Goal: Task Accomplishment & Management: Complete application form

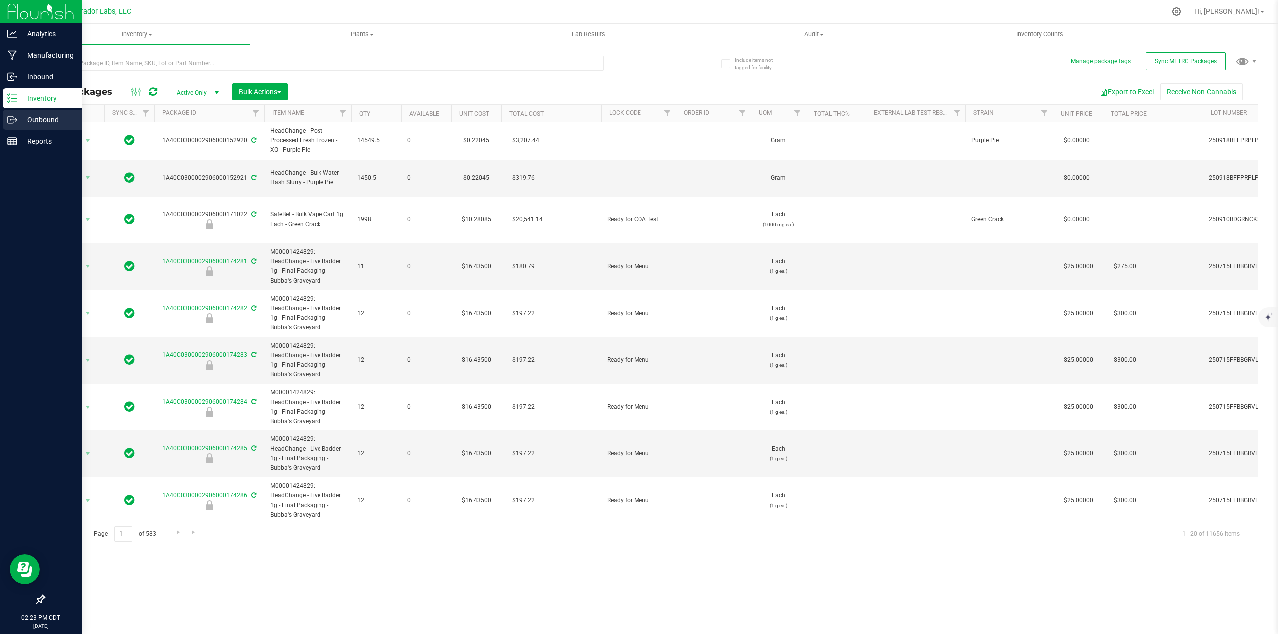
click at [11, 119] on icon at bounding box center [12, 120] width 10 height 10
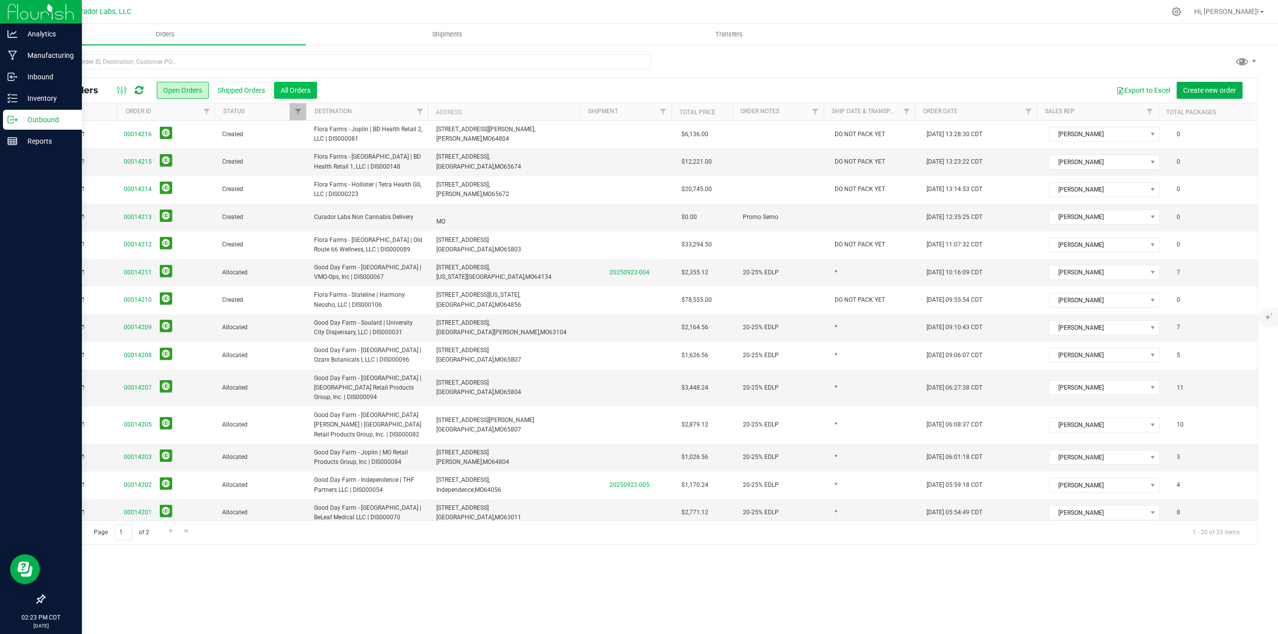
click at [303, 95] on button "All Orders" at bounding box center [295, 90] width 43 height 17
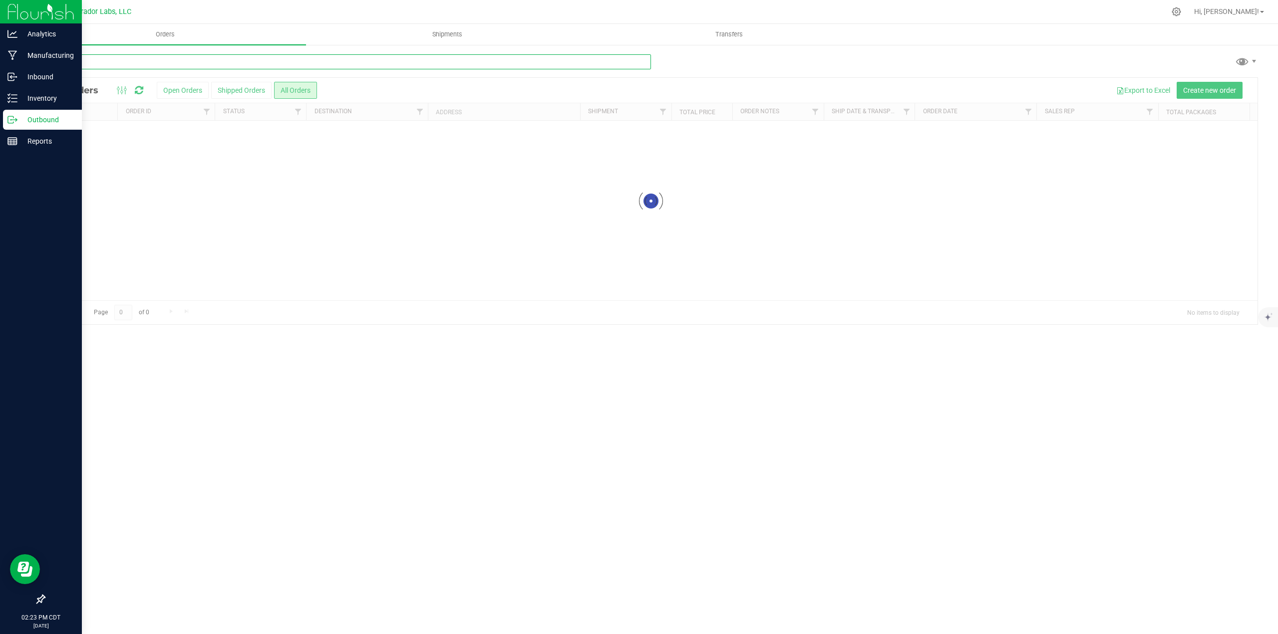
click at [221, 60] on input "text" at bounding box center [347, 61] width 607 height 15
type input "vertical"
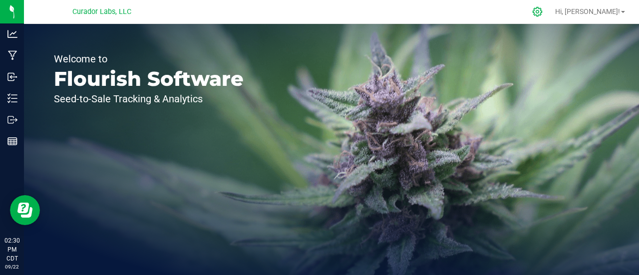
click at [543, 13] on icon at bounding box center [537, 11] width 10 height 10
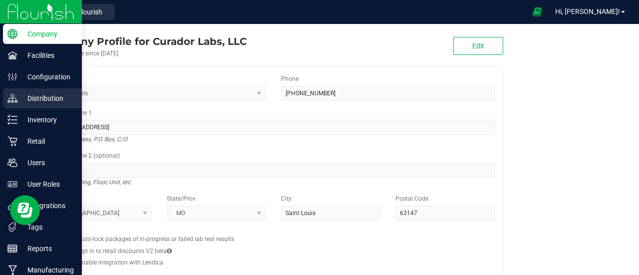
click at [41, 101] on p "Distribution" at bounding box center [47, 98] width 60 height 12
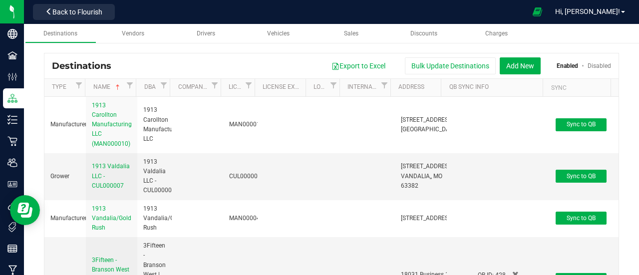
drag, startPoint x: 245, startPoint y: 91, endPoint x: 137, endPoint y: 89, distance: 108.3
click at [245, 91] on th "License" at bounding box center [238, 88] width 34 height 18
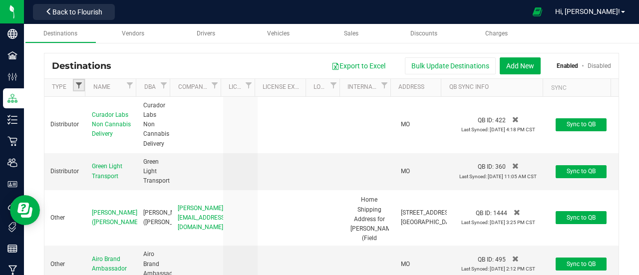
click at [77, 84] on span "Filter" at bounding box center [79, 85] width 8 height 8
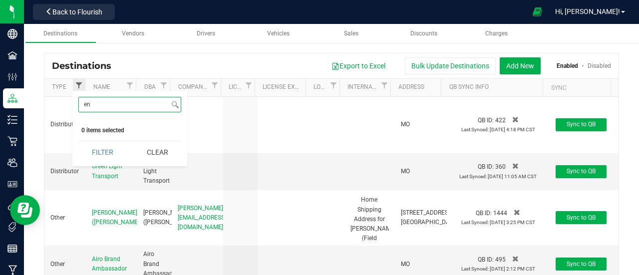
type input "e"
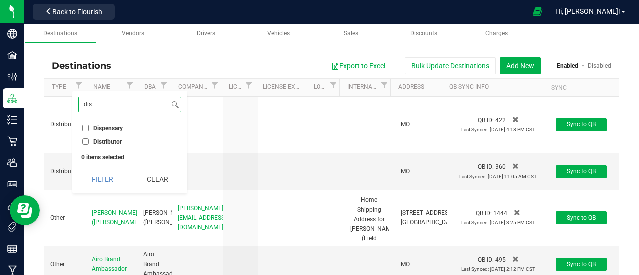
type input "dis"
click at [116, 125] on span "Dispensary" at bounding box center [107, 128] width 29 height 6
click at [89, 125] on input "Dispensary" at bounding box center [85, 128] width 6 height 6
drag, startPoint x: 116, startPoint y: 173, endPoint x: 236, endPoint y: 66, distance: 160.9
click at [115, 174] on button "Filter" at bounding box center [102, 179] width 48 height 22
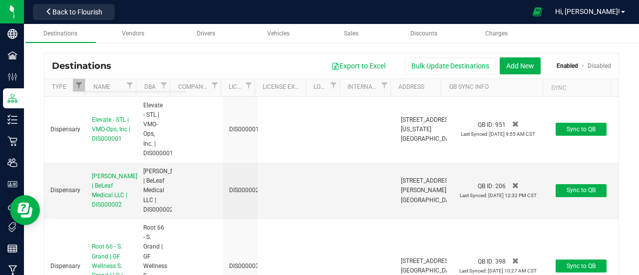
checkbox input "true"
click at [362, 64] on button "Export to Excel" at bounding box center [358, 65] width 67 height 17
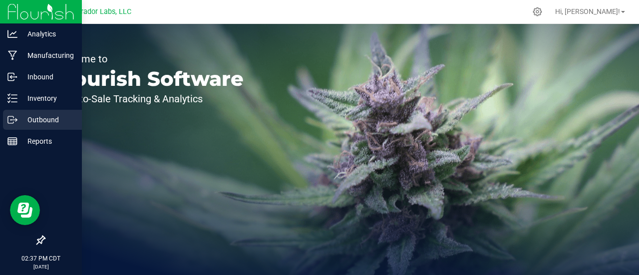
click at [5, 117] on div "Outbound" at bounding box center [42, 120] width 79 height 20
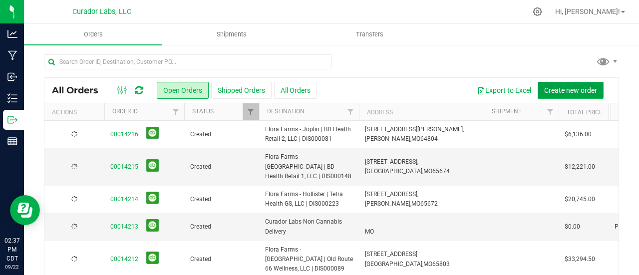
click at [560, 92] on span "Create new order" at bounding box center [570, 90] width 53 height 8
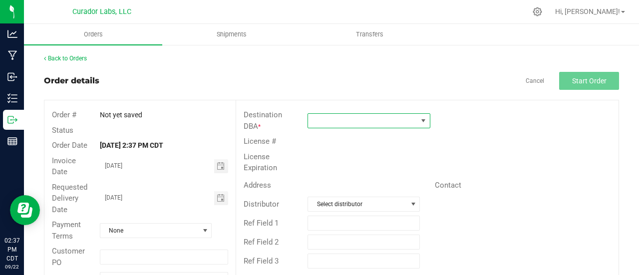
click at [393, 114] on span at bounding box center [362, 121] width 109 height 14
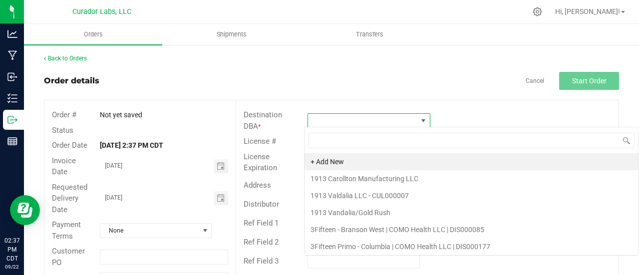
scroll to position [14, 121]
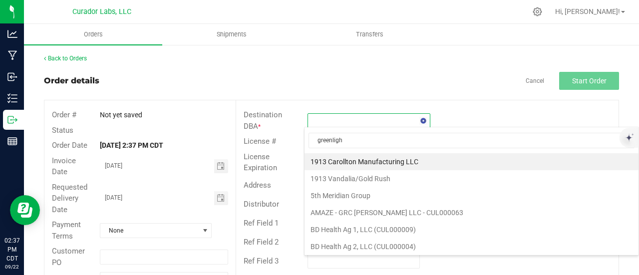
type input "greenlight"
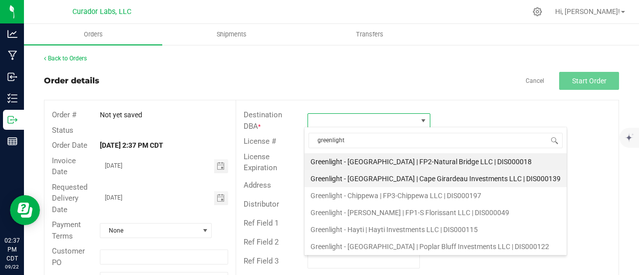
click at [373, 182] on li "Greenlight - [GEOGRAPHIC_DATA] | Cape Girardeau Investments LLC | DIS000139" at bounding box center [436, 178] width 262 height 17
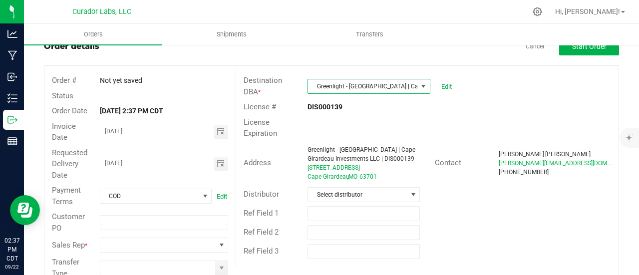
scroll to position [50, 0]
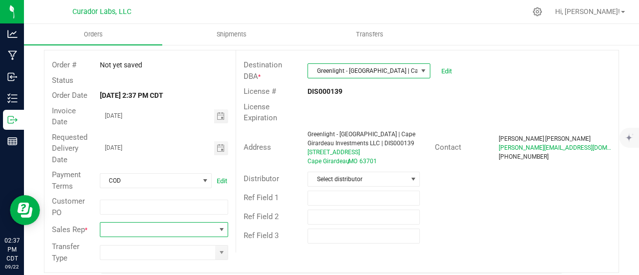
drag, startPoint x: 218, startPoint y: 231, endPoint x: 207, endPoint y: 224, distance: 12.9
click at [218, 232] on span at bounding box center [222, 230] width 8 height 8
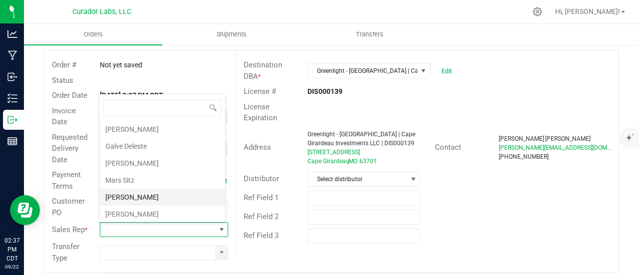
scroll to position [33, 0]
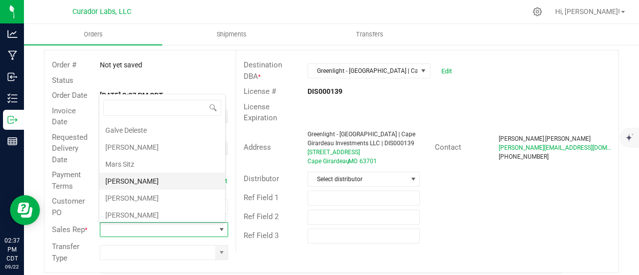
click at [164, 185] on li "[PERSON_NAME]" at bounding box center [162, 181] width 126 height 17
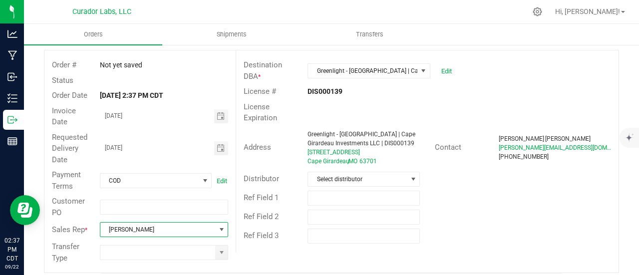
drag, startPoint x: 200, startPoint y: 236, endPoint x: 187, endPoint y: 223, distance: 17.6
click at [199, 233] on span "[PERSON_NAME]" at bounding box center [157, 230] width 115 height 14
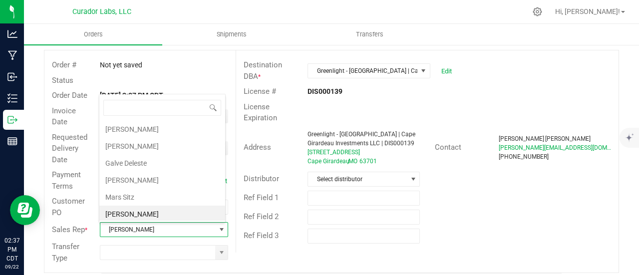
scroll to position [14, 125]
click at [143, 197] on li "Mars Sitz" at bounding box center [162, 197] width 126 height 17
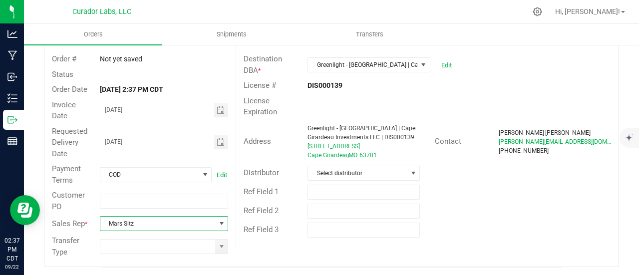
scroll to position [57, 0]
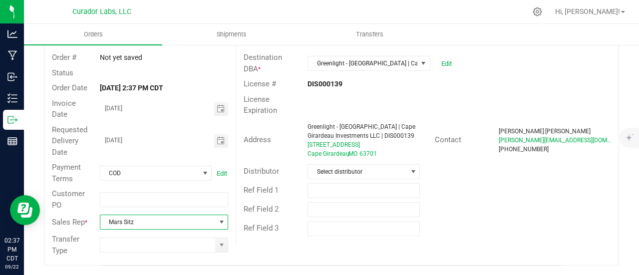
click at [155, 222] on span "Mars Sitz" at bounding box center [157, 222] width 115 height 14
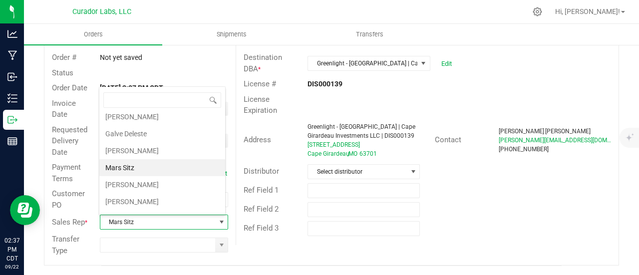
scroll to position [33, 0]
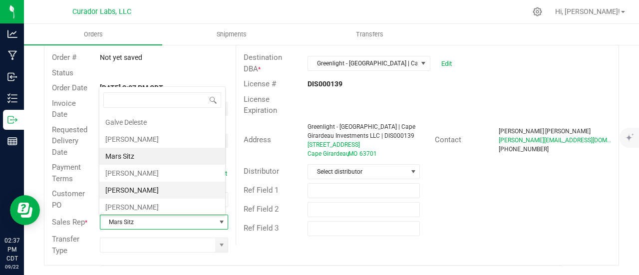
click at [148, 183] on li "[PERSON_NAME]" at bounding box center [162, 190] width 126 height 17
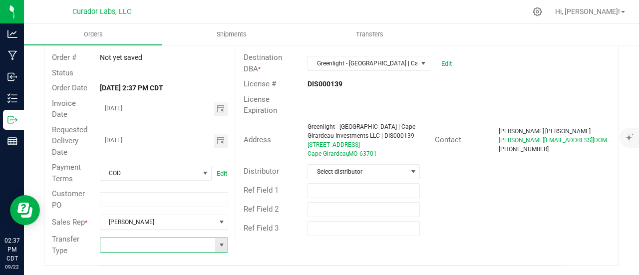
click at [211, 244] on input at bounding box center [157, 245] width 115 height 14
drag, startPoint x: 218, startPoint y: 247, endPoint x: 200, endPoint y: 247, distance: 17.5
click at [218, 247] on span at bounding box center [222, 245] width 8 height 8
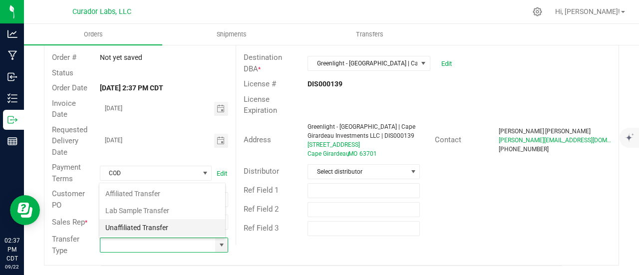
click at [155, 228] on li "Unaffiliated Transfer" at bounding box center [162, 227] width 126 height 17
type input "Unaffiliated Transfer"
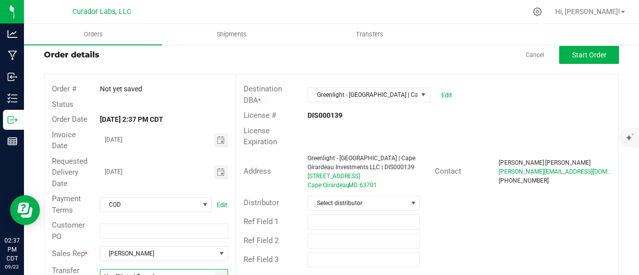
scroll to position [0, 0]
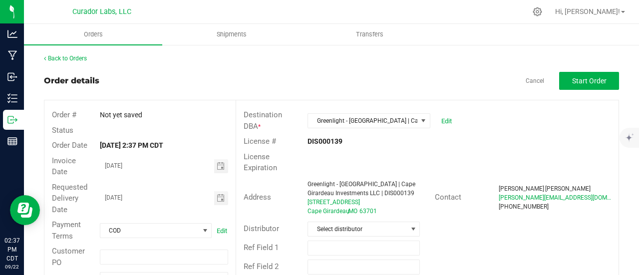
click at [590, 93] on outbound-order-header "Order details Cancel Start Order Order # Not yet saved Status Order Date Sep 22…" at bounding box center [331, 197] width 575 height 251
click at [588, 84] on span "Start Order" at bounding box center [589, 81] width 34 height 8
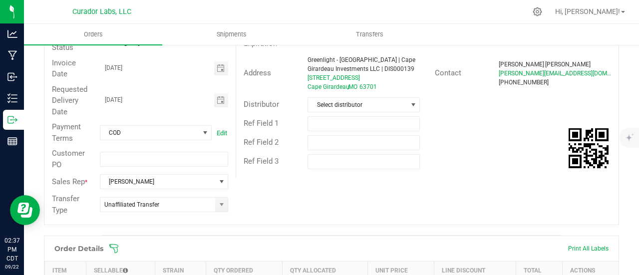
scroll to position [200, 0]
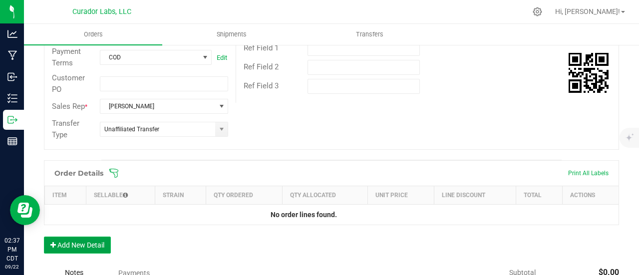
click at [106, 238] on button "Add New Detail" at bounding box center [77, 245] width 67 height 17
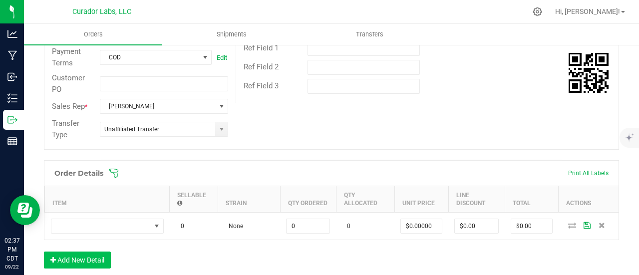
click at [101, 216] on td at bounding box center [107, 226] width 125 height 27
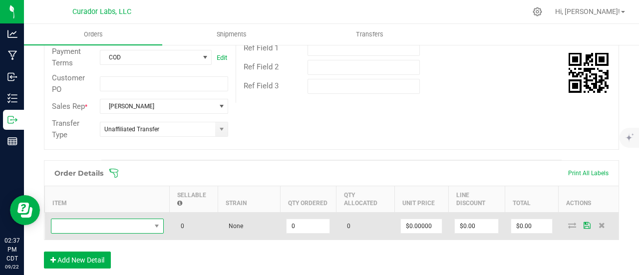
click at [105, 224] on span "NO DATA FOUND" at bounding box center [100, 226] width 99 height 14
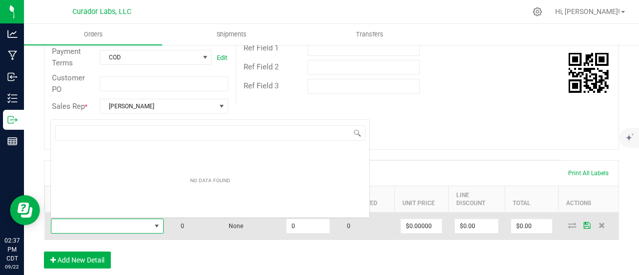
scroll to position [14, 113]
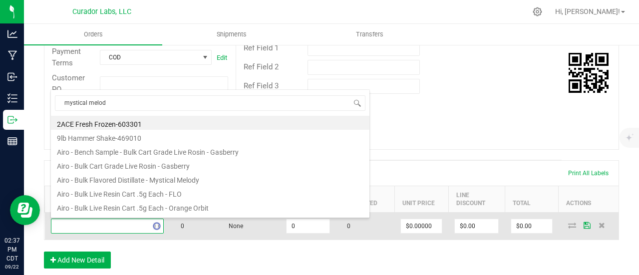
type input "mystical melody"
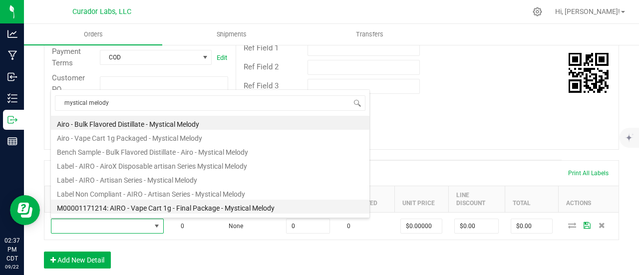
click at [163, 203] on li "M00001171214: AIRO - Vape Cart 1g - Final Package - Mystical Melody" at bounding box center [210, 207] width 318 height 14
type input "0 ea"
type input "$32.50000"
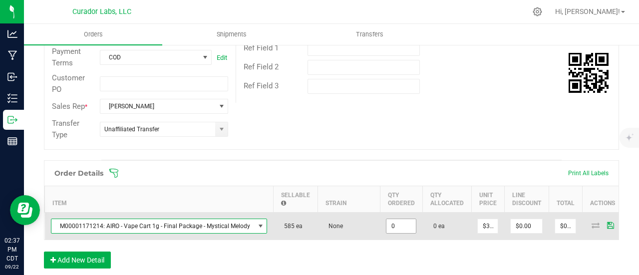
click at [405, 225] on input "0" at bounding box center [400, 226] width 29 height 14
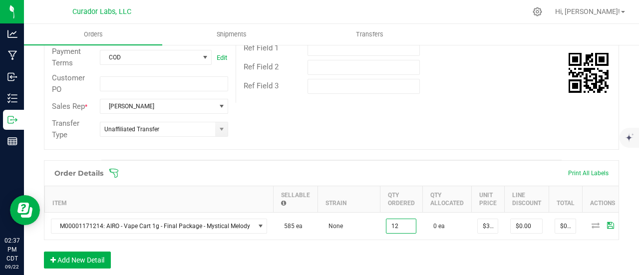
type input "12 ea"
type input "$390.00"
click at [393, 265] on div "Order Details Print All Labels Item Sellable Strain Qty Ordered Qty Allocated U…" at bounding box center [331, 219] width 575 height 118
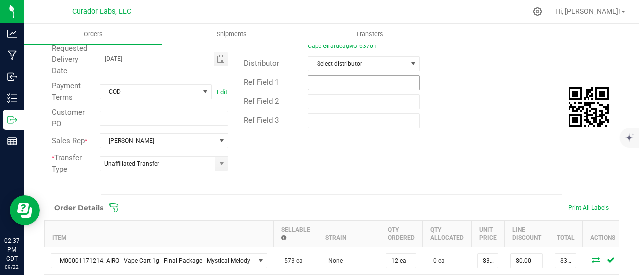
scroll to position [150, 0]
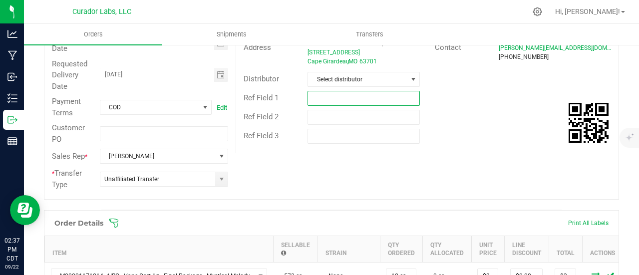
click at [322, 102] on input "text" at bounding box center [364, 98] width 112 height 15
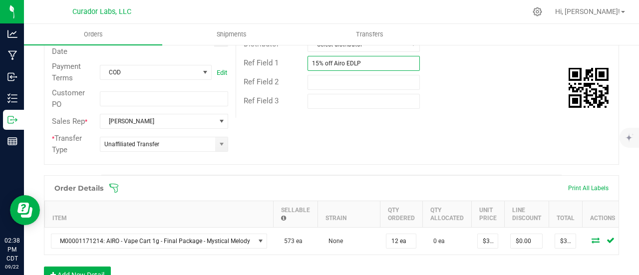
scroll to position [200, 0]
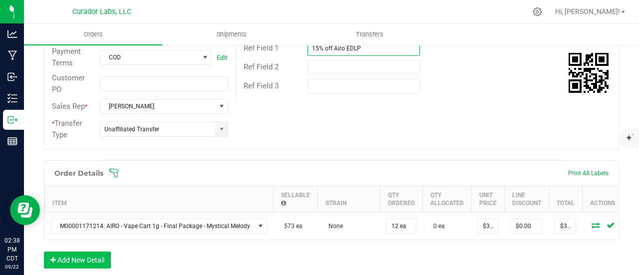
type input "15% off Airo EDLP"
click at [94, 262] on button "Add New Detail" at bounding box center [77, 260] width 67 height 17
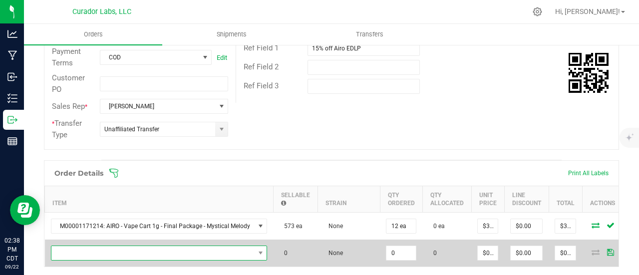
click at [91, 253] on span "NO DATA FOUND" at bounding box center [152, 253] width 203 height 14
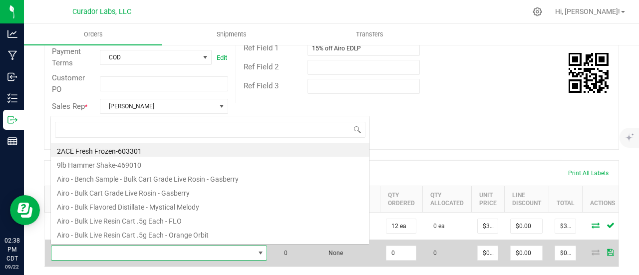
scroll to position [14, 214]
type input "purple afghani"
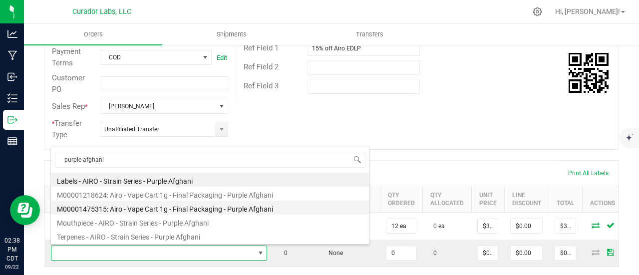
click at [159, 210] on li "M00001475315: Airo - Vape Cart 1g - Final Packaging - Purple Afghani" at bounding box center [210, 208] width 318 height 14
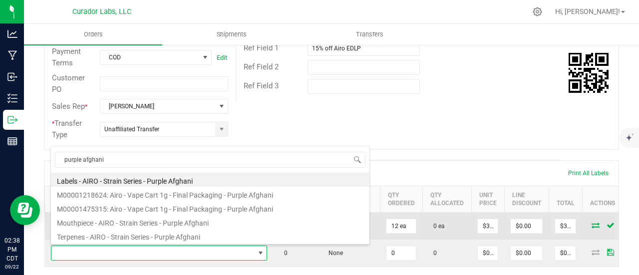
type input "0 ea"
type input "$32.50000"
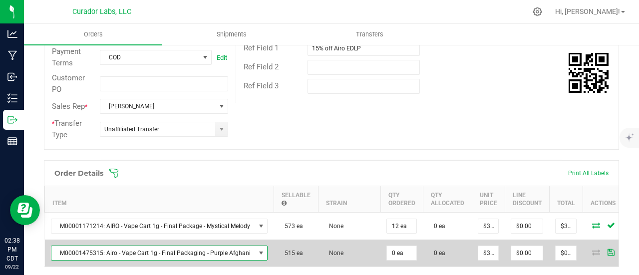
click at [244, 249] on span "M00001475315: Airo - Vape Cart 1g - Final Packaging - Purple Afghani" at bounding box center [153, 253] width 204 height 14
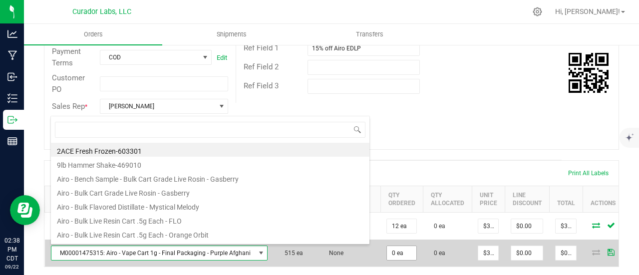
click at [395, 248] on input "0 ea" at bounding box center [401, 253] width 29 height 14
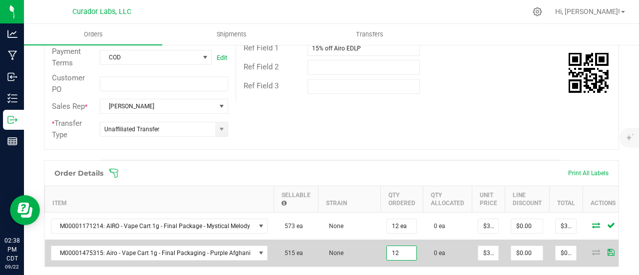
type input "12 ea"
type input "$390.00"
click at [299, 246] on td "515 ea" at bounding box center [296, 253] width 44 height 27
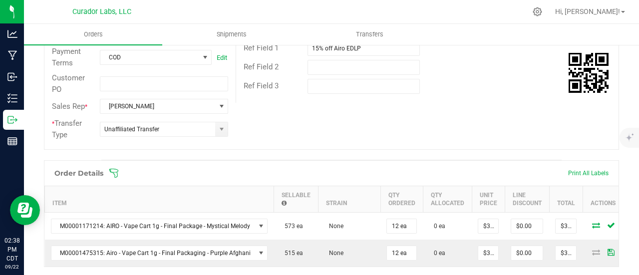
scroll to position [0, 0]
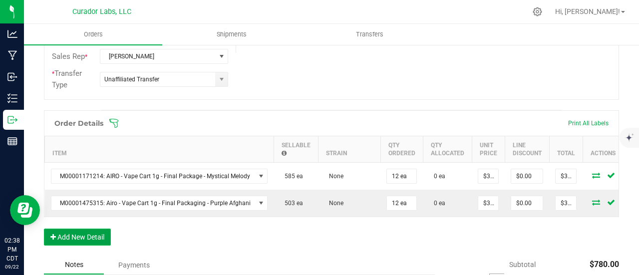
click at [102, 237] on button "Add New Detail" at bounding box center [77, 237] width 67 height 17
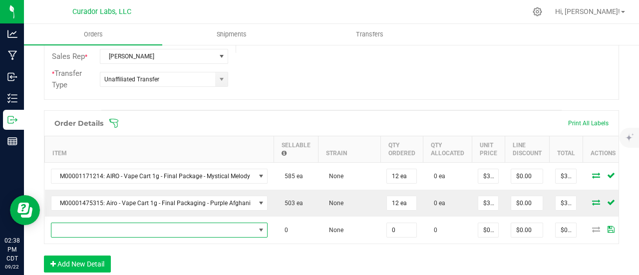
click at [102, 228] on span "NO DATA FOUND" at bounding box center [153, 230] width 204 height 14
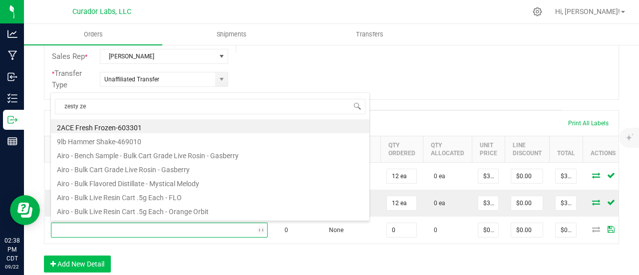
type input "zesty zen"
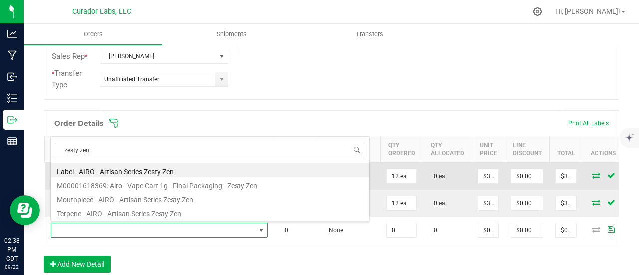
click at [186, 184] on li "M00001618369: Airo - Vape Cart 1g - Final Packaging - Zesty Zen" at bounding box center [210, 184] width 318 height 14
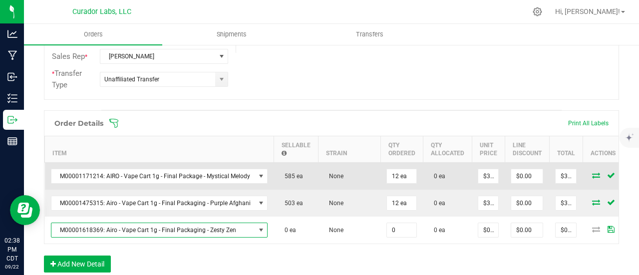
type input "0 ea"
type input "$32.50000"
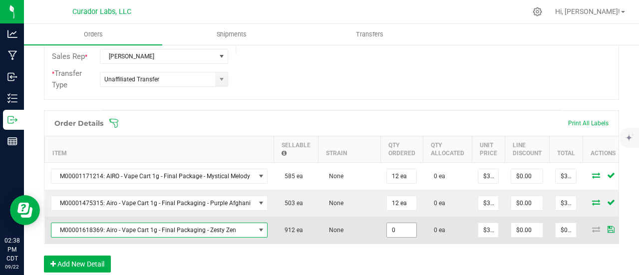
click at [399, 227] on input "0" at bounding box center [401, 230] width 29 height 14
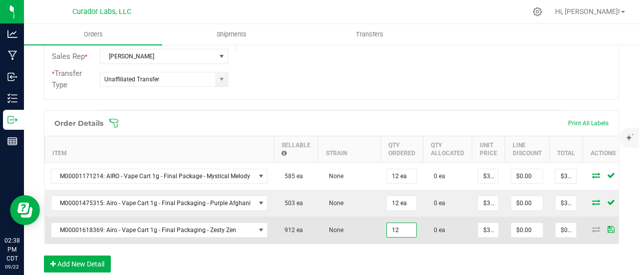
type input "12 ea"
type input "$390.00"
click at [350, 227] on td "None" at bounding box center [349, 230] width 62 height 27
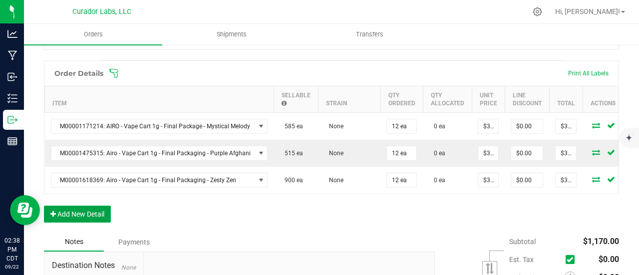
click at [94, 222] on button "Add New Detail" at bounding box center [77, 214] width 67 height 17
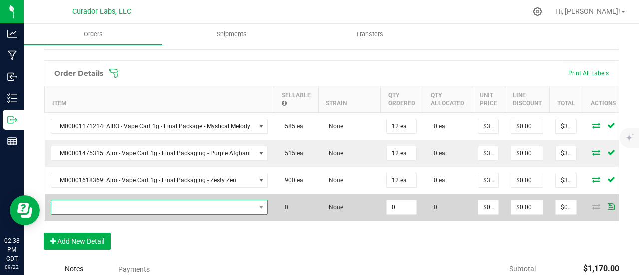
click at [94, 201] on span "NO DATA FOUND" at bounding box center [153, 207] width 204 height 14
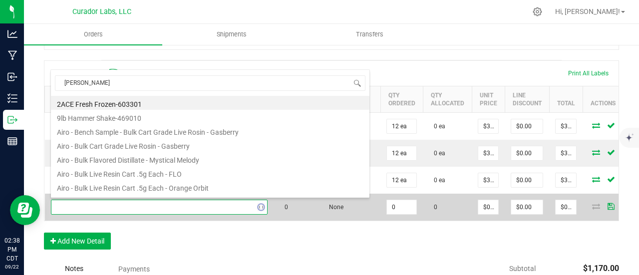
type input "jack fruit"
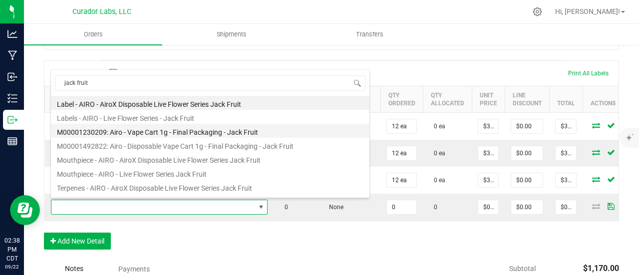
click at [190, 131] on li "M00001230209: Airo - Vape Cart 1g - Final Packaging - Jack Fruit" at bounding box center [210, 131] width 318 height 14
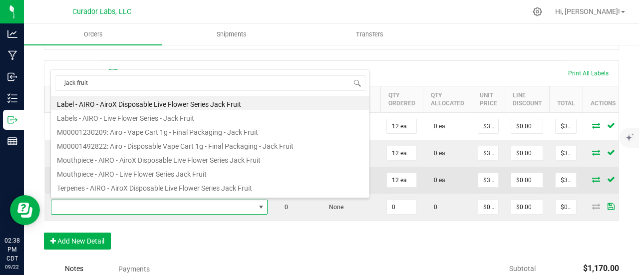
type input "0 ea"
type input "$30.00000"
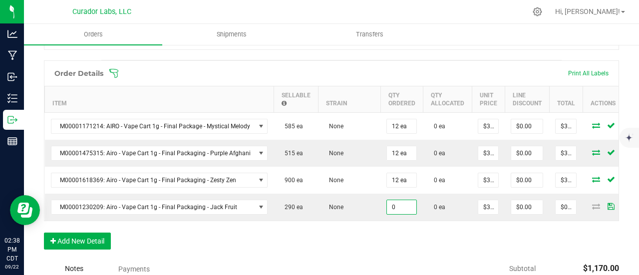
drag, startPoint x: 391, startPoint y: 208, endPoint x: 390, endPoint y: 239, distance: 31.5
click at [391, 208] on input "0" at bounding box center [401, 207] width 29 height 14
type input "12 ea"
type input "$360.00"
click at [389, 239] on div "Order Details Print All Labels Item Sellable Strain Qty Ordered Qty Allocated U…" at bounding box center [331, 159] width 575 height 199
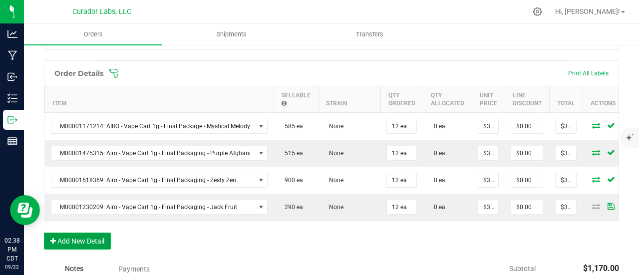
click at [63, 243] on button "Add New Detail" at bounding box center [77, 241] width 67 height 17
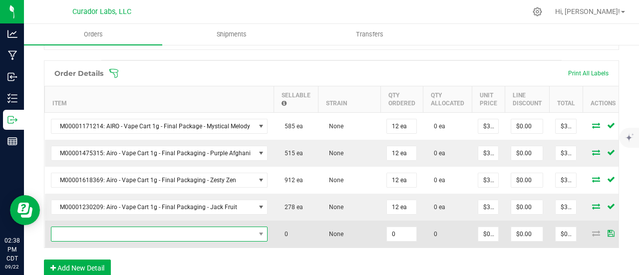
click at [66, 232] on span "NO DATA FOUND" at bounding box center [153, 234] width 204 height 14
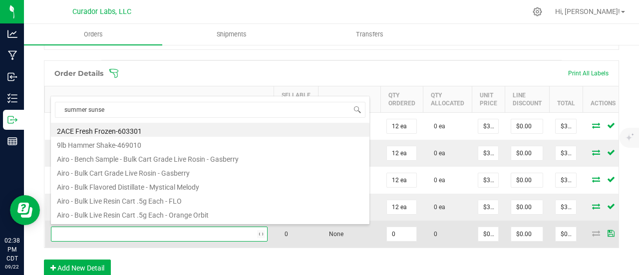
type input "summer sunset"
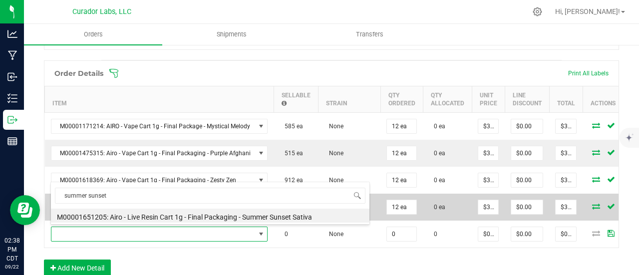
drag, startPoint x: 147, startPoint y: 210, endPoint x: 255, endPoint y: 208, distance: 108.3
click at [147, 210] on li "M00001651205: Airo - Live Resin Cart 1g - Final Packaging - Summer Sunset Sativa" at bounding box center [210, 216] width 318 height 14
type input "0 ea"
type input "$40.00000"
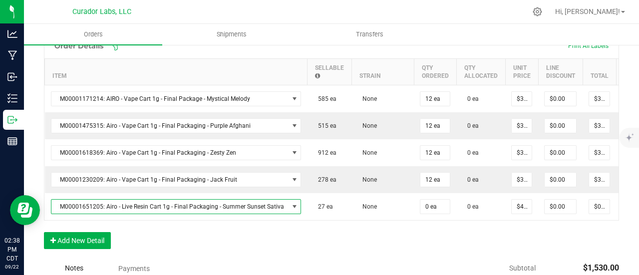
scroll to position [349, 0]
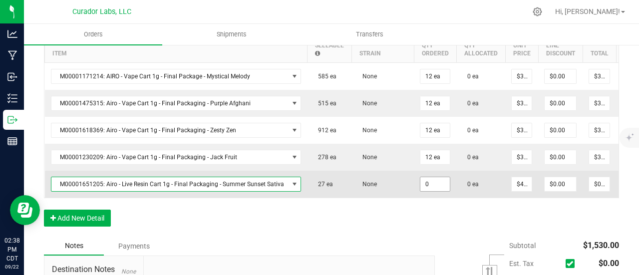
click at [431, 178] on input "0" at bounding box center [434, 184] width 29 height 14
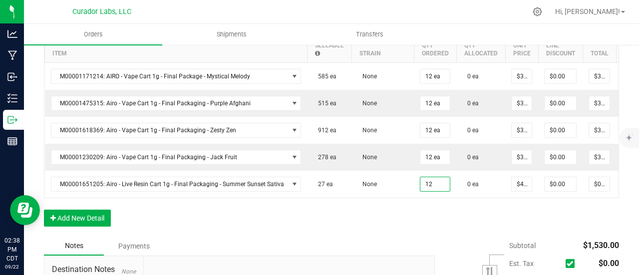
type input "12 ea"
type input "$480.00"
click at [428, 222] on div "Order Details Print All Labels Item Sellable Strain Qty Ordered Qty Allocated U…" at bounding box center [331, 123] width 575 height 226
click at [85, 221] on button "Add New Detail" at bounding box center [77, 218] width 67 height 17
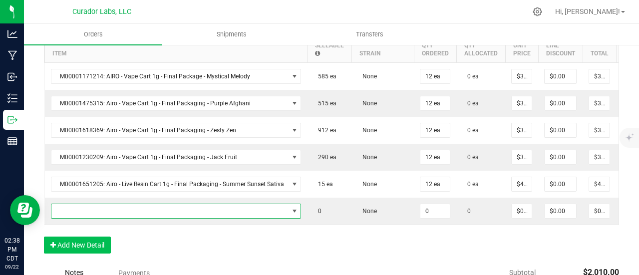
click at [84, 209] on span "NO DATA FOUND" at bounding box center [169, 211] width 237 height 14
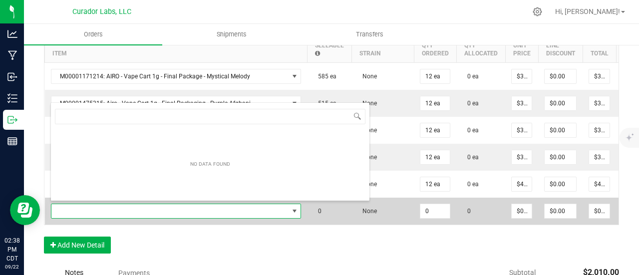
scroll to position [14, 246]
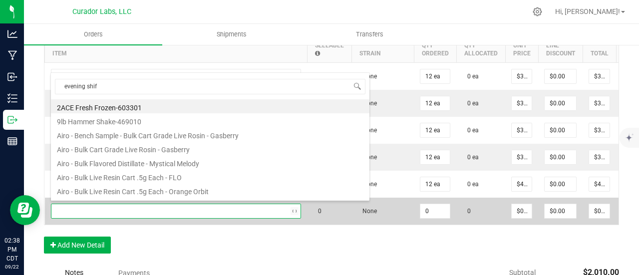
type input "evening shift"
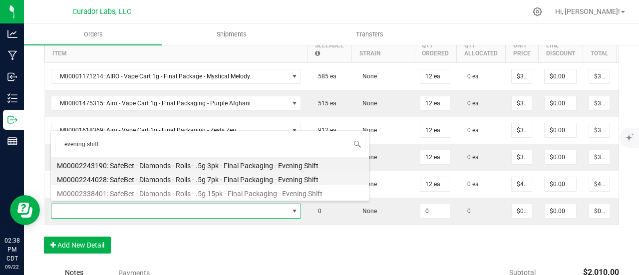
click at [185, 174] on li "M00002244028: SafeBet - Diamonds - Rolls - .5g 7pk - Final Packaging - Evening …" at bounding box center [210, 178] width 318 height 14
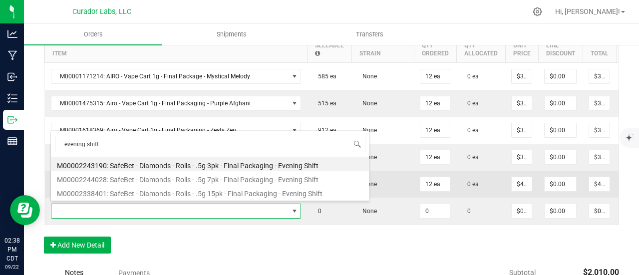
type input "0 ea"
type input "$30.00000"
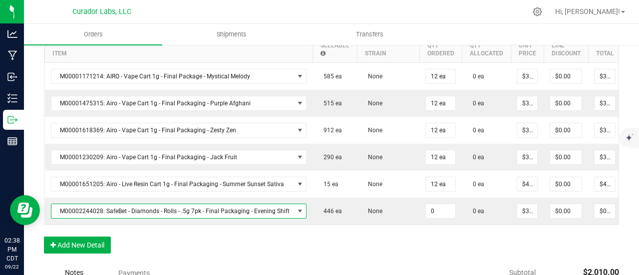
drag, startPoint x: 439, startPoint y: 205, endPoint x: 445, endPoint y: 235, distance: 30.9
click at [439, 205] on input "0" at bounding box center [440, 211] width 29 height 14
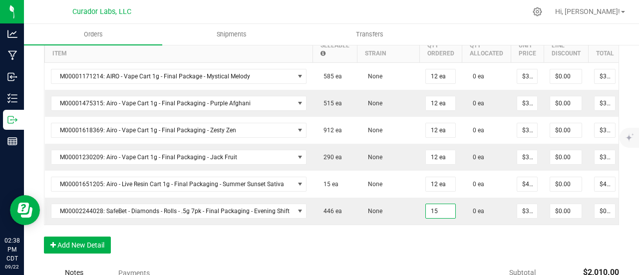
type input "15 ea"
type input "$450.00"
click at [444, 241] on div "Order Details Print All Labels Item Sellable Strain Qty Ordered Qty Allocated U…" at bounding box center [331, 136] width 575 height 253
click at [90, 244] on button "Add New Detail" at bounding box center [77, 245] width 67 height 17
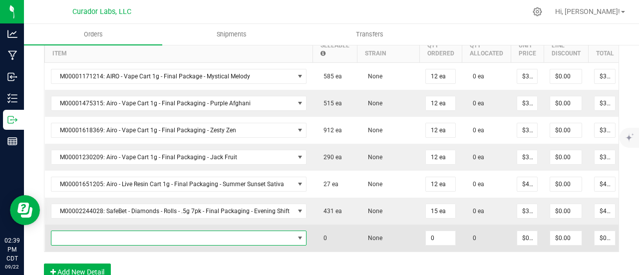
click at [128, 234] on span "NO DATA FOUND" at bounding box center [172, 238] width 243 height 14
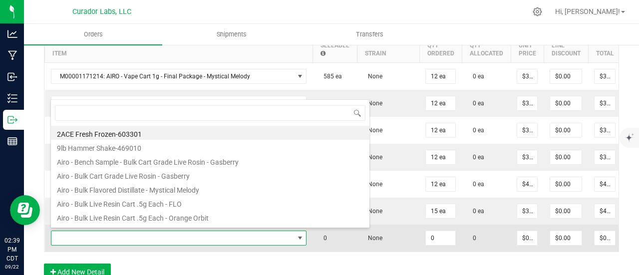
scroll to position [14, 252]
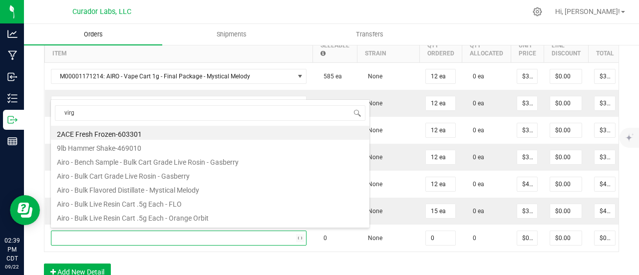
type input "virgo"
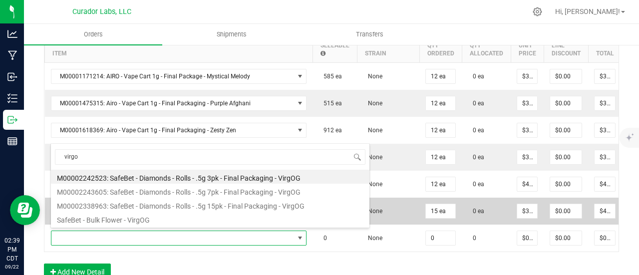
click at [186, 204] on li "M00002338963: SafeBet - Diamonds - Rolls - .5g 15pk - Final Packaging - VirgOG" at bounding box center [210, 205] width 318 height 14
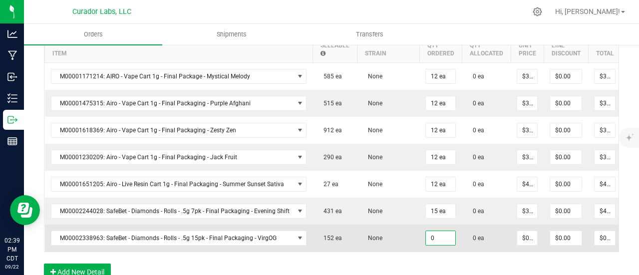
click at [439, 238] on input "0" at bounding box center [440, 238] width 29 height 14
type input "16 ea"
click at [395, 225] on td "None" at bounding box center [388, 238] width 62 height 27
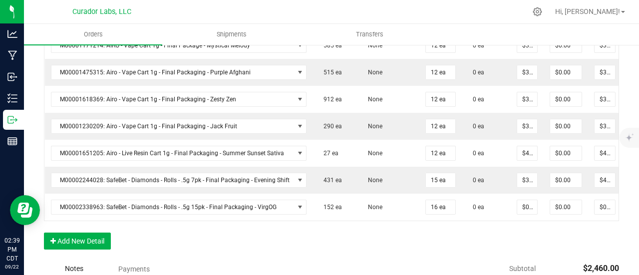
scroll to position [399, 0]
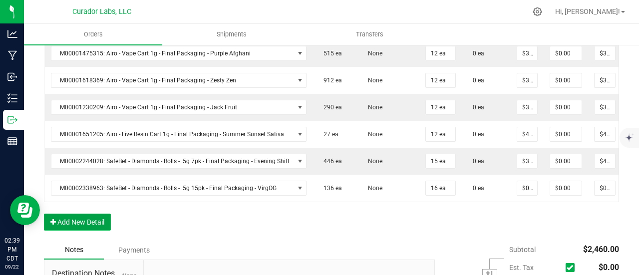
click at [90, 222] on button "Add New Detail" at bounding box center [77, 222] width 67 height 17
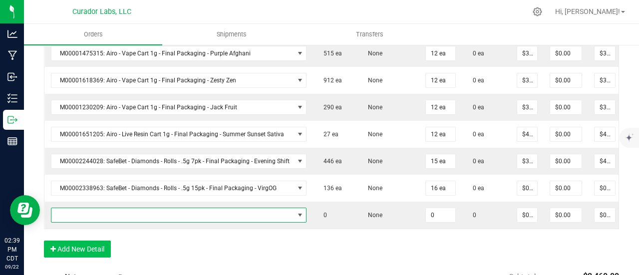
click at [90, 214] on span "NO DATA FOUND" at bounding box center [172, 215] width 243 height 14
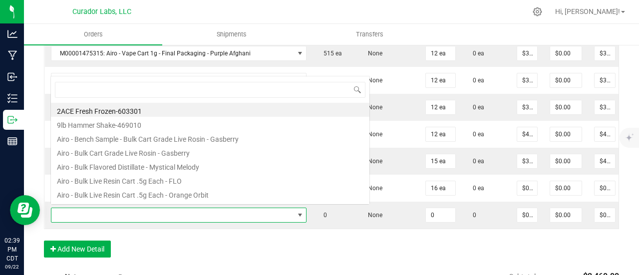
scroll to position [14, 252]
type input "feco"
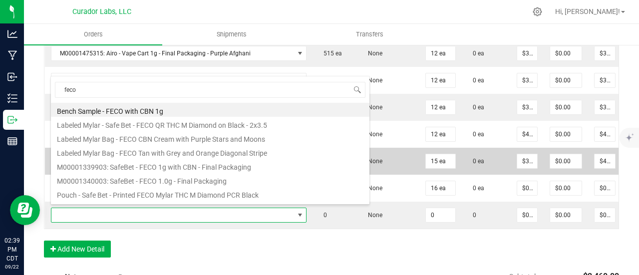
click at [179, 161] on li "M00001339903: SafeBet - FECO 1g with CBN - Final Packaging" at bounding box center [210, 166] width 318 height 14
type input "0 ea"
type input "$22.50000"
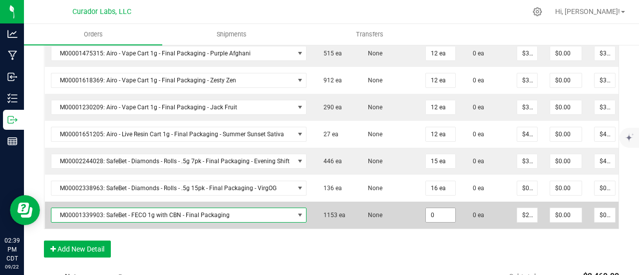
click at [430, 208] on input "0" at bounding box center [440, 215] width 29 height 14
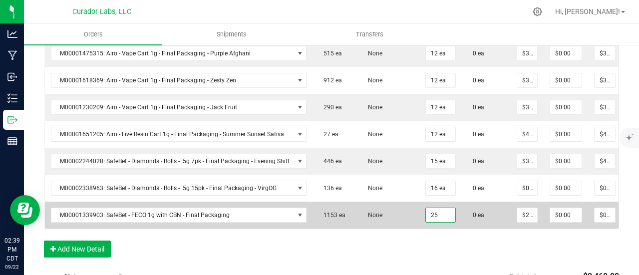
type input "25 ea"
type input "$562.50"
click at [384, 208] on td "None" at bounding box center [388, 215] width 62 height 27
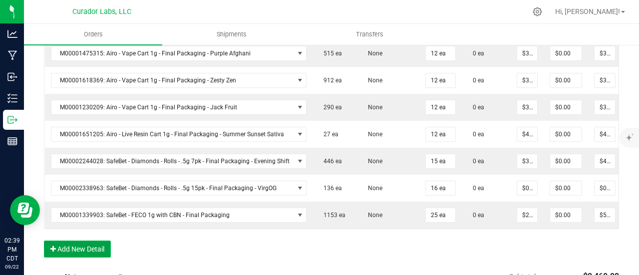
click at [69, 246] on button "Add New Detail" at bounding box center [77, 249] width 67 height 17
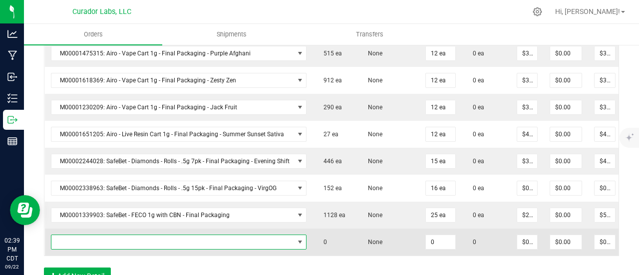
click at [78, 235] on span "NO DATA FOUND" at bounding box center [172, 242] width 243 height 14
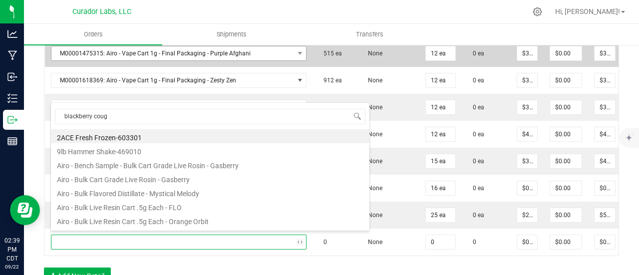
type input "blackberry cough"
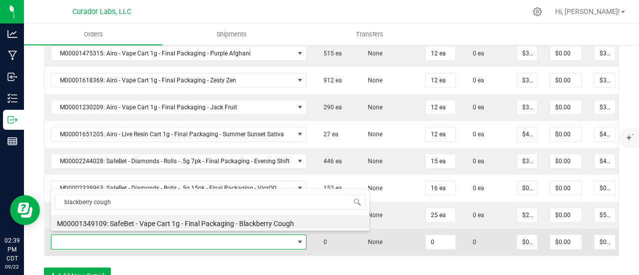
drag, startPoint x: 183, startPoint y: 223, endPoint x: 360, endPoint y: 231, distance: 177.4
click at [183, 223] on li "M00001349109: SafeBet - Vape Cart 1g - Final Packaging - Blackberry Cough" at bounding box center [210, 222] width 318 height 14
type input "0 ea"
type input "$22.50000"
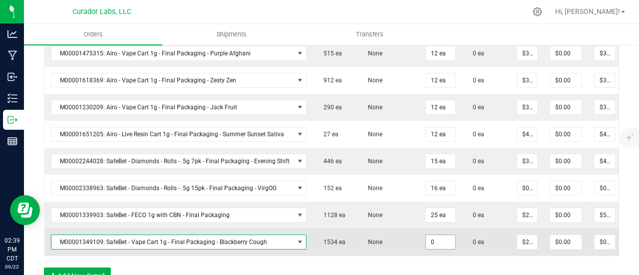
click at [431, 240] on input "0" at bounding box center [440, 242] width 29 height 14
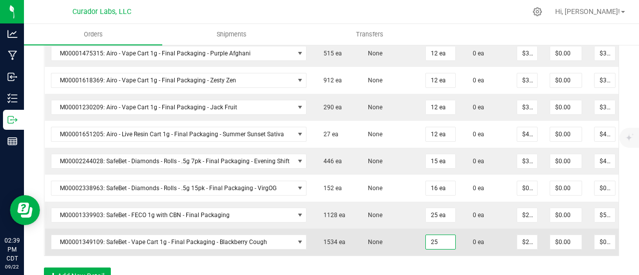
type input "25 ea"
type input "$562.50"
click at [397, 229] on td "None" at bounding box center [388, 242] width 62 height 27
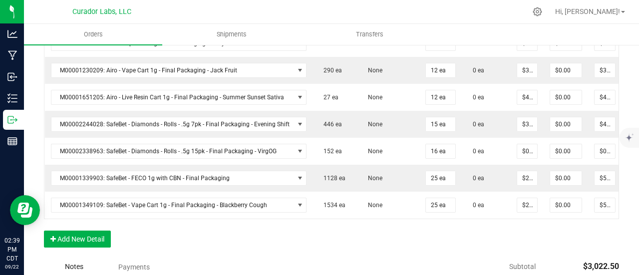
scroll to position [449, 0]
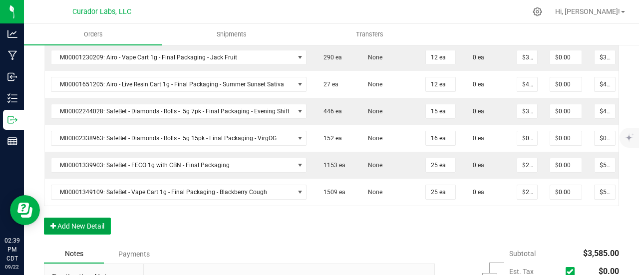
click at [95, 227] on button "Add New Detail" at bounding box center [77, 226] width 67 height 17
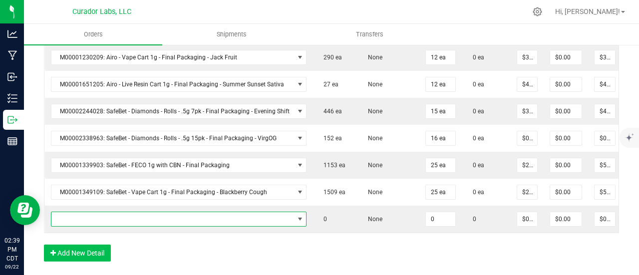
click at [93, 212] on span "NO DATA FOUND" at bounding box center [172, 219] width 243 height 14
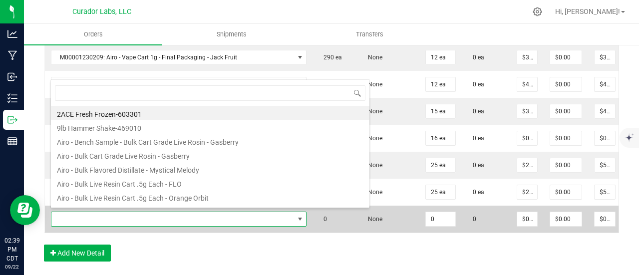
scroll to position [14, 252]
type input "trainwreck"
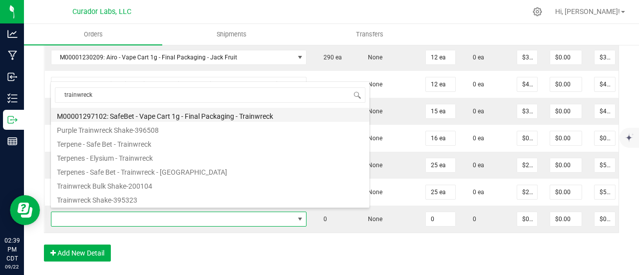
click at [159, 115] on li "M00001297102: SafeBet - Vape Cart 1g - Final Packaging - Trainwreck" at bounding box center [210, 115] width 318 height 14
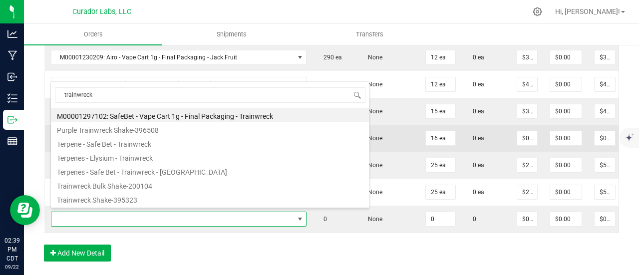
type input "0 ea"
type input "$22.50000"
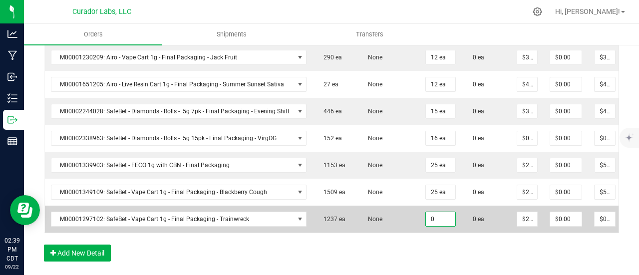
click at [426, 217] on input "0" at bounding box center [440, 219] width 29 height 14
click at [435, 216] on input "250" at bounding box center [440, 219] width 29 height 14
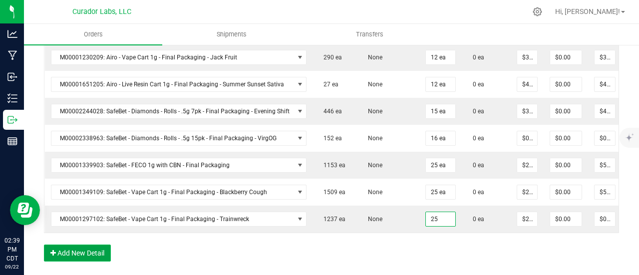
type input "25 ea"
type input "$562.50"
click at [59, 254] on button "Add New Detail" at bounding box center [77, 253] width 67 height 17
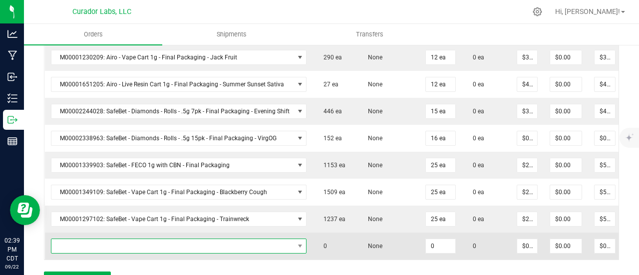
click at [66, 241] on span "NO DATA FOUND" at bounding box center [172, 246] width 243 height 14
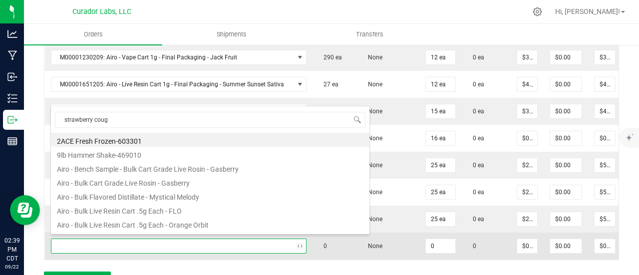
type input "strawberry cough"
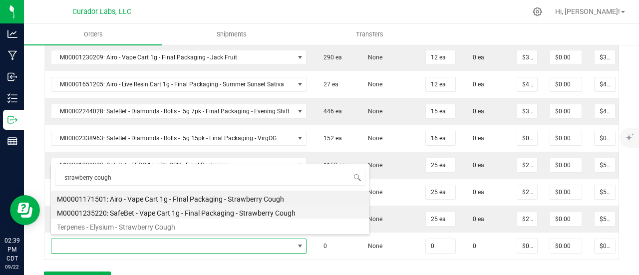
click at [205, 211] on li "M00001235220: SafeBet - Vape Cart 1g - Final Packaging - Strawberry Cough" at bounding box center [210, 212] width 318 height 14
type input "0 ea"
type input "$22.50000"
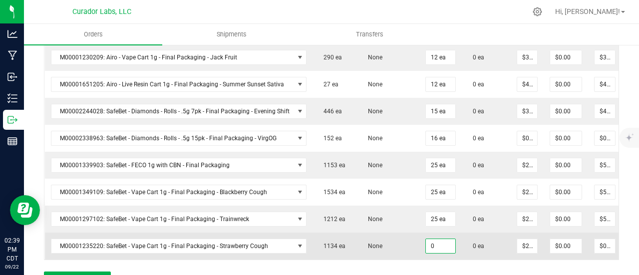
drag, startPoint x: 424, startPoint y: 247, endPoint x: 406, endPoint y: 235, distance: 21.6
click at [426, 247] on input "0" at bounding box center [440, 246] width 29 height 14
type input "25 ea"
type input "$562.50"
click at [406, 235] on td "None" at bounding box center [388, 246] width 62 height 27
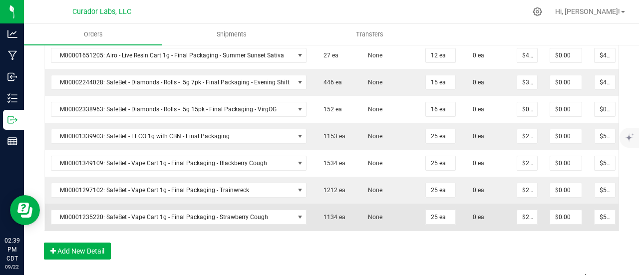
scroll to position [499, 0]
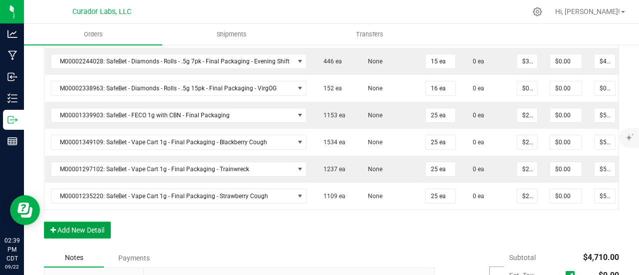
click at [70, 234] on button "Add New Detail" at bounding box center [77, 230] width 67 height 17
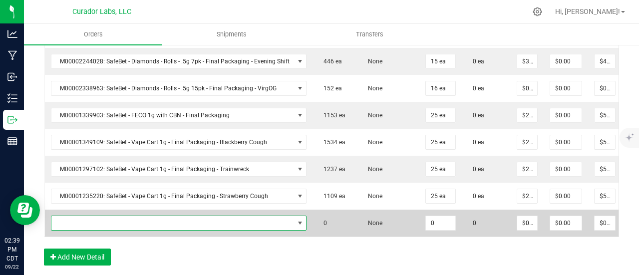
click at [71, 222] on span "NO DATA FOUND" at bounding box center [172, 223] width 243 height 14
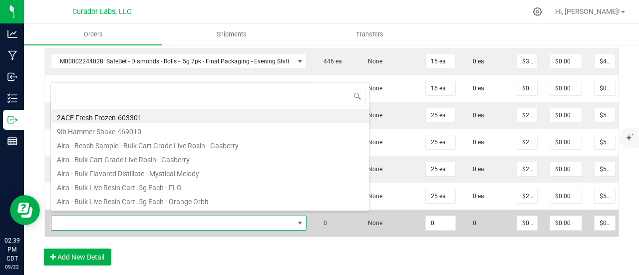
scroll to position [14, 252]
type input "papa burger"
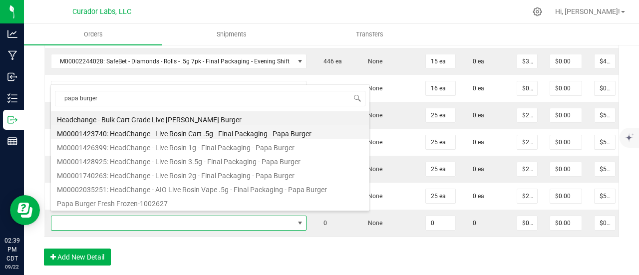
click at [198, 133] on li "M00001423740: HeadChange - Live Rosin Cart .5g - Final Packaging - Papa Burger" at bounding box center [210, 132] width 318 height 14
type input "0 ea"
type input "$27.50000"
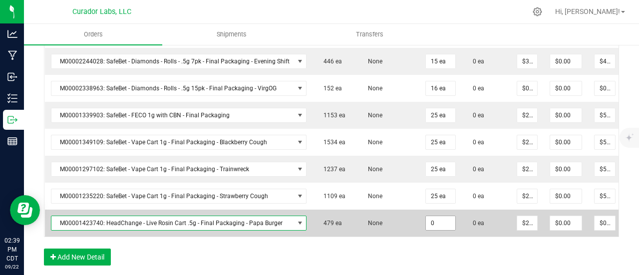
drag, startPoint x: 435, startPoint y: 213, endPoint x: 424, endPoint y: 213, distance: 11.5
click at [434, 216] on input "0" at bounding box center [440, 223] width 29 height 14
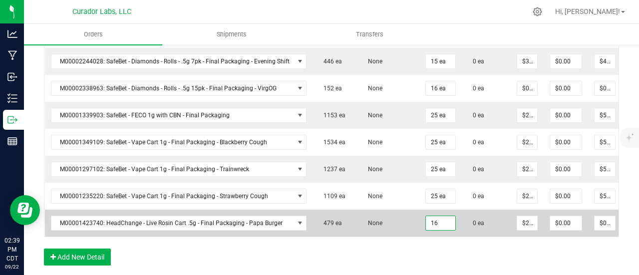
type input "16 ea"
type input "$440.00"
click at [397, 211] on td "None" at bounding box center [388, 223] width 62 height 27
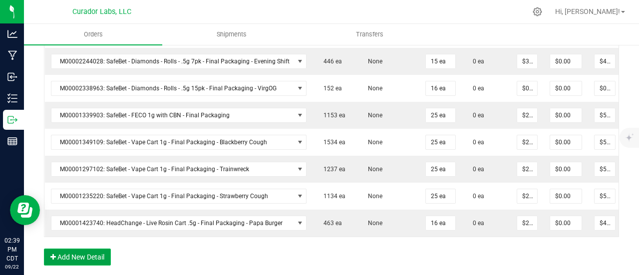
click at [71, 266] on button "Add New Detail" at bounding box center [77, 257] width 67 height 17
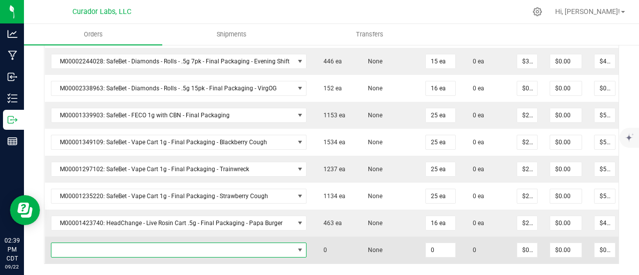
drag, startPoint x: 71, startPoint y: 245, endPoint x: 74, endPoint y: 240, distance: 5.4
click at [71, 244] on span "NO DATA FOUND" at bounding box center [172, 250] width 243 height 14
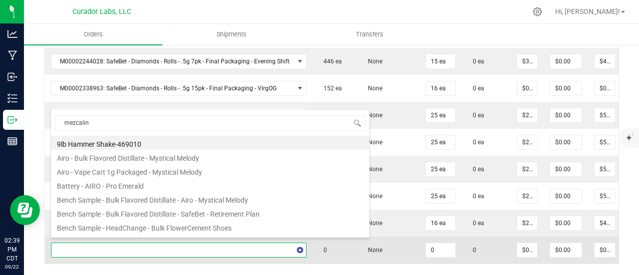
type input "mezcaline"
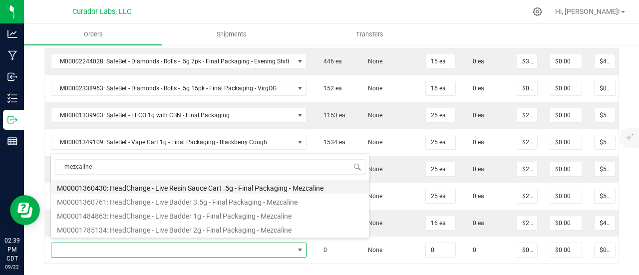
click at [201, 182] on li "M00001360430: HeadChange - Live Resin Sauce Cart .5g - Final Packaging - Mezcal…" at bounding box center [210, 187] width 318 height 14
type input "0 ea"
type input "$22.50000"
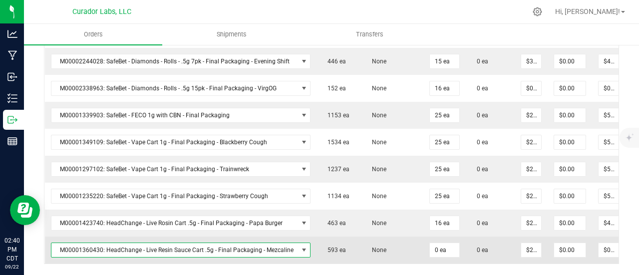
click at [415, 246] on td "None" at bounding box center [392, 250] width 62 height 27
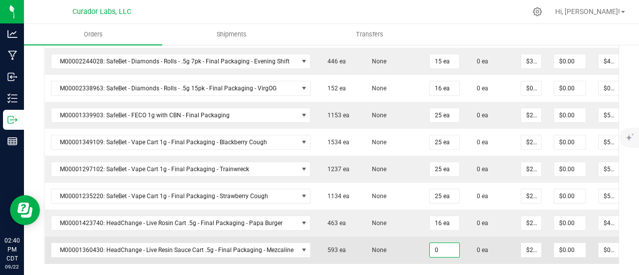
click at [430, 243] on input "0" at bounding box center [444, 250] width 29 height 14
type input "16 ea"
type input "$360.00"
click at [411, 237] on td "None" at bounding box center [392, 250] width 62 height 27
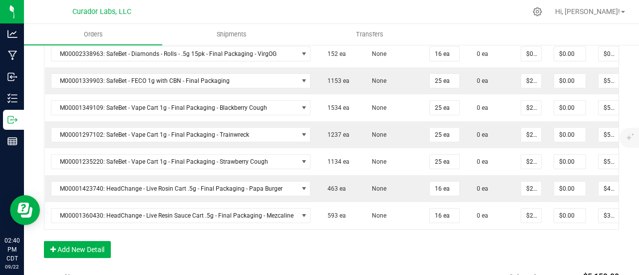
scroll to position [549, 0]
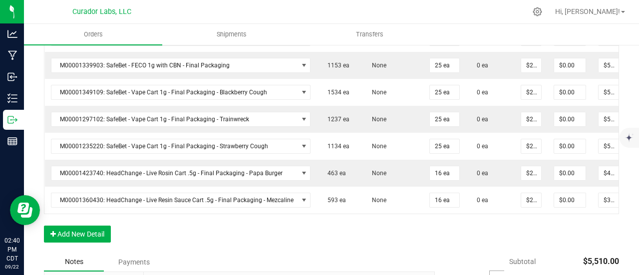
click at [91, 226] on div "Order Details Print All Labels Item Sellable Strain Qty Ordered Qty Allocated U…" at bounding box center [331, 32] width 575 height 442
click at [91, 231] on button "Add New Detail" at bounding box center [77, 234] width 67 height 17
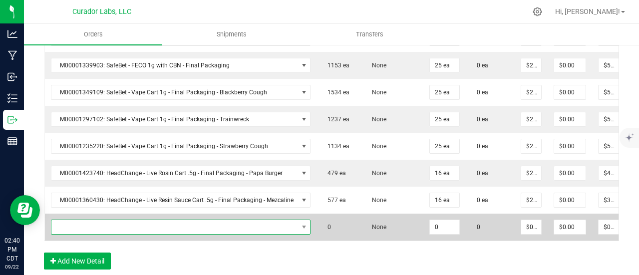
click at [95, 222] on span "NO DATA FOUND" at bounding box center [174, 227] width 247 height 14
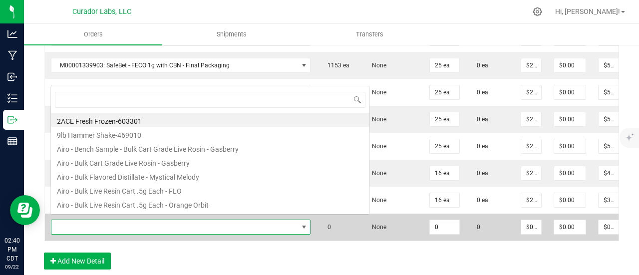
scroll to position [14, 256]
type input "raspberry cake"
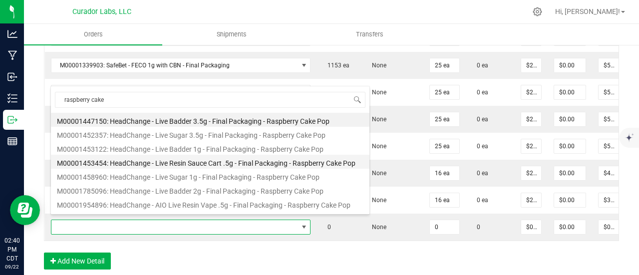
click at [199, 163] on li "M00001453454: HeadChange - Live Resin Sauce Cart .5g - Final Packaging - Raspbe…" at bounding box center [210, 162] width 318 height 14
type input "0 ea"
type input "$22.50000"
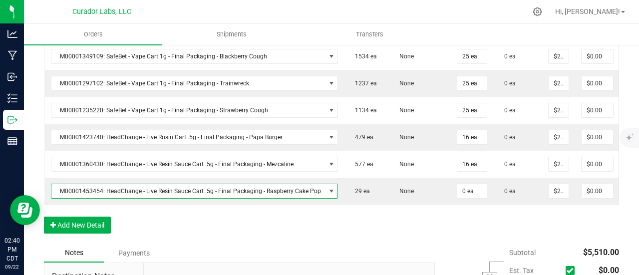
scroll to position [599, 0]
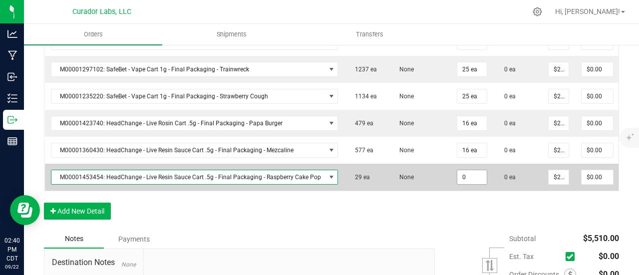
click at [467, 176] on input "0" at bounding box center [471, 177] width 29 height 14
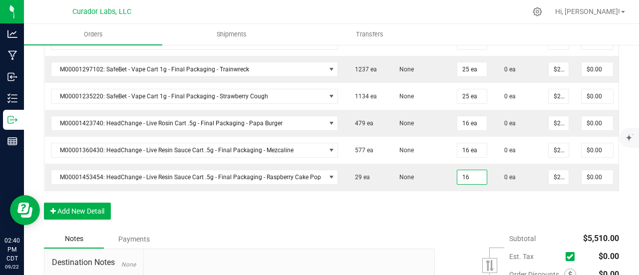
type input "16 ea"
type input "$360.00"
click at [87, 213] on button "Add New Detail" at bounding box center [77, 211] width 67 height 17
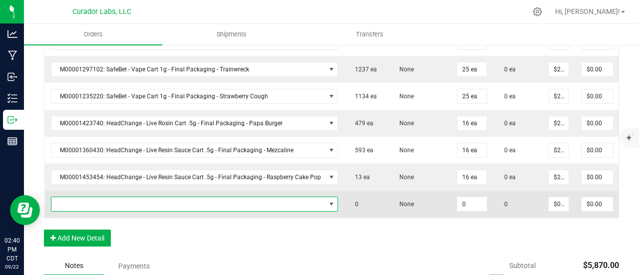
click at [88, 205] on span "NO DATA FOUND" at bounding box center [195, 204] width 288 height 15
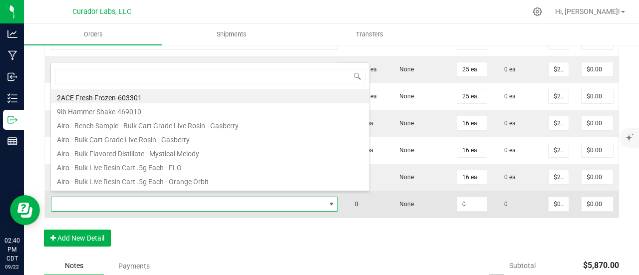
scroll to position [14, 283]
type input "ice cream"
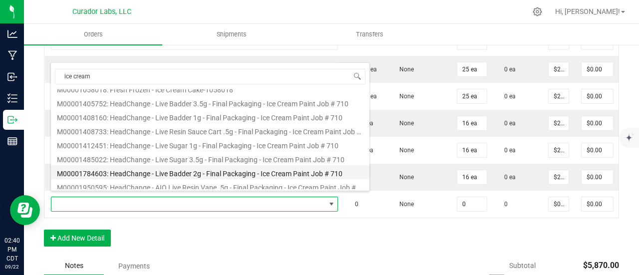
scroll to position [96, 0]
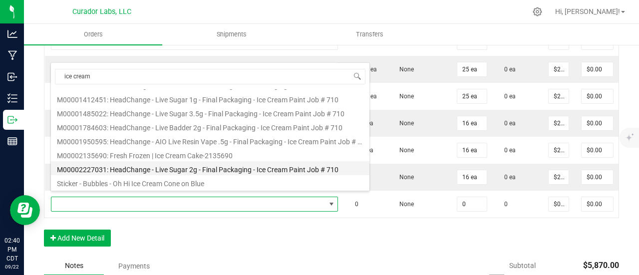
click at [174, 164] on li "M00002227031: HeadChange - Live Sugar 2g - Final Packaging - Ice Cream Paint Jo…" at bounding box center [210, 168] width 318 height 14
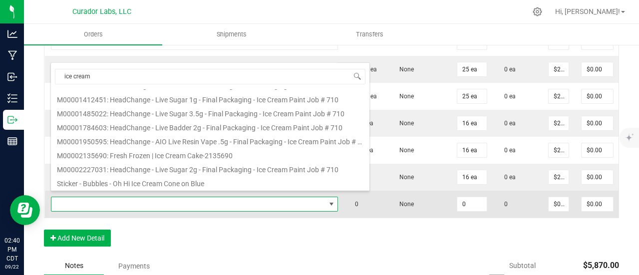
type input "0 ea"
type input "$45.00000"
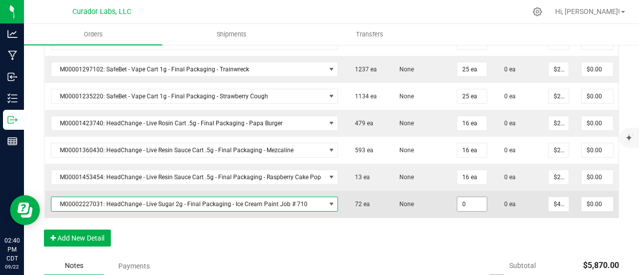
click at [464, 198] on input "0" at bounding box center [471, 204] width 29 height 14
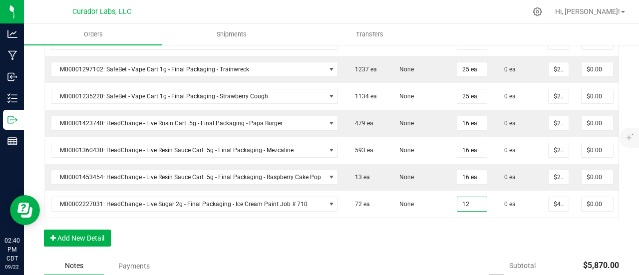
type input "12 ea"
type input "$540.00"
click at [456, 241] on div "Order Details Print All Labels Item Sellable Strain Qty Ordered Qty Allocated U…" at bounding box center [331, 9] width 575 height 496
click at [82, 237] on button "Add New Detail" at bounding box center [77, 238] width 67 height 17
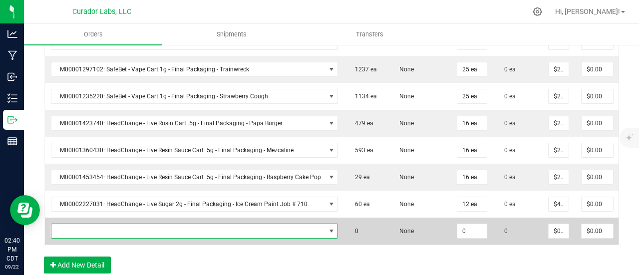
drag, startPoint x: 95, startPoint y: 225, endPoint x: 99, endPoint y: 218, distance: 7.8
click at [95, 225] on span "NO DATA FOUND" at bounding box center [188, 231] width 274 height 14
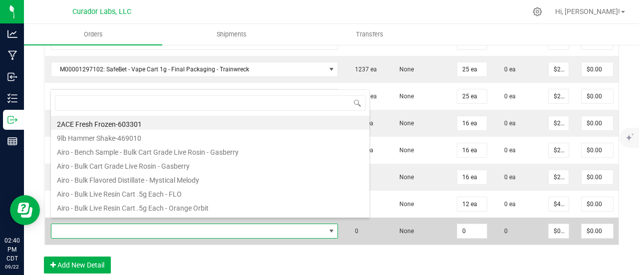
scroll to position [14, 283]
type input "unicorn"
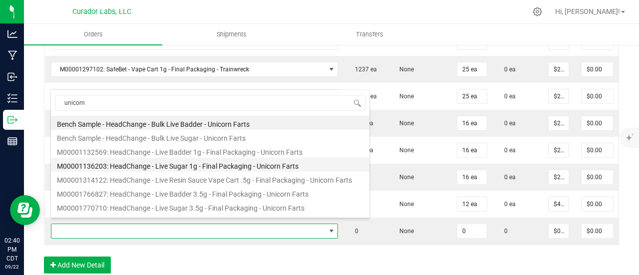
click at [147, 165] on li "M00001136203: HeadChange - Live Sugar 1g - Final Packaging - Unicorn Farts" at bounding box center [210, 165] width 318 height 14
type input "0 ea"
type input "$25.00000"
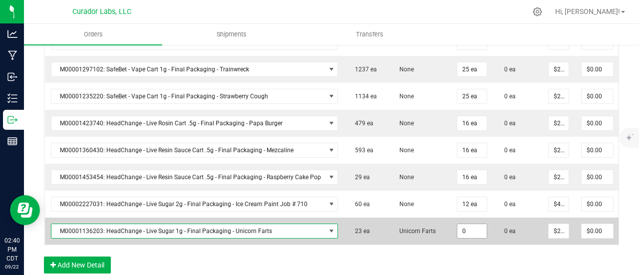
click at [462, 227] on input "0" at bounding box center [471, 231] width 29 height 14
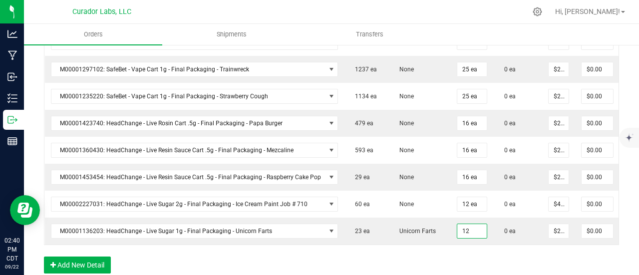
type input "12 ea"
type input "$300.00"
click at [464, 261] on div "Order Details Print All Labels Item Sellable Strain Qty Ordered Qty Allocated U…" at bounding box center [331, 22] width 575 height 523
click at [97, 256] on div "Order Details Print All Labels Item Sellable Strain Qty Ordered Qty Allocated U…" at bounding box center [331, 22] width 575 height 523
click at [98, 261] on button "Add New Detail" at bounding box center [77, 265] width 67 height 17
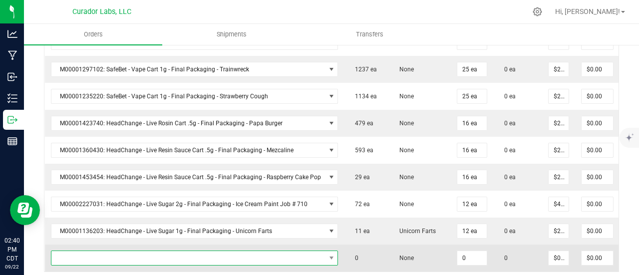
click at [98, 254] on span "NO DATA FOUND" at bounding box center [188, 258] width 274 height 14
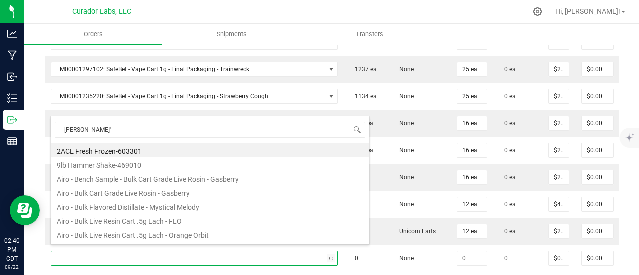
type input "dawn's"
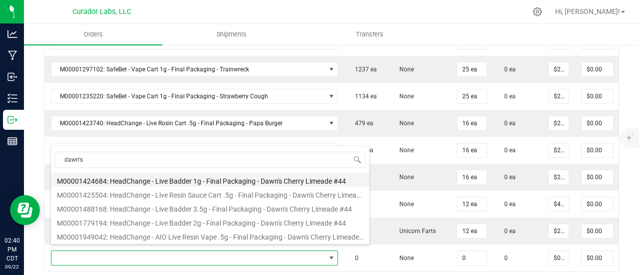
drag, startPoint x: 202, startPoint y: 182, endPoint x: 272, endPoint y: 196, distance: 70.9
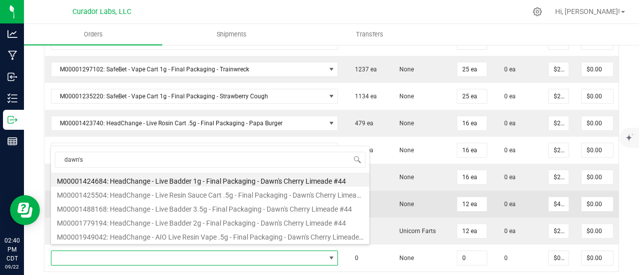
click at [203, 182] on li "M00001424684: HeadChange - Live Badder 1g - Final Packaging - Dawn's Cherry Lim…" at bounding box center [210, 180] width 318 height 14
type input "0 ea"
type input "$25.00000"
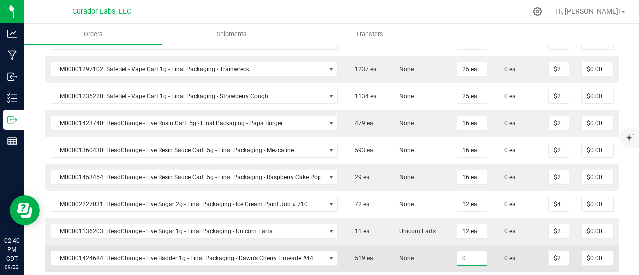
drag, startPoint x: 458, startPoint y: 247, endPoint x: 403, endPoint y: 230, distance: 57.3
click at [458, 251] on input "0" at bounding box center [471, 258] width 29 height 14
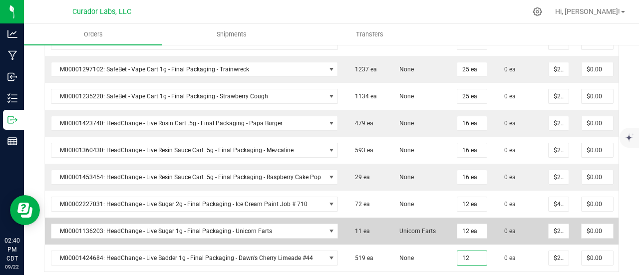
type input "12 ea"
type input "$300.00"
click at [403, 230] on td "Unicorn Farts" at bounding box center [419, 231] width 62 height 27
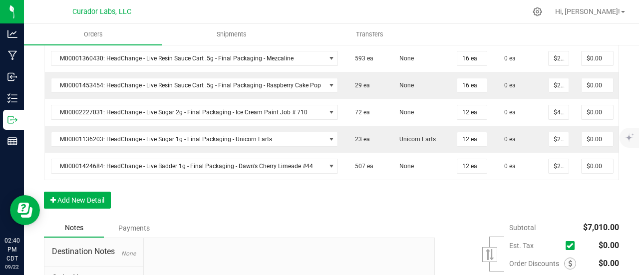
scroll to position [699, 0]
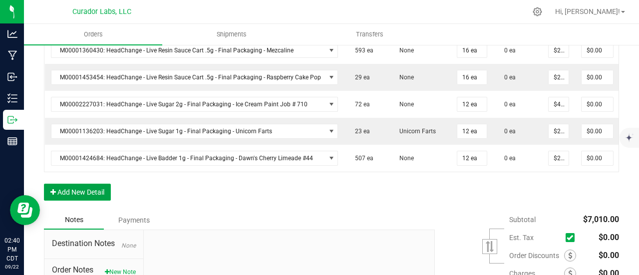
click at [91, 194] on button "Add New Detail" at bounding box center [77, 192] width 67 height 17
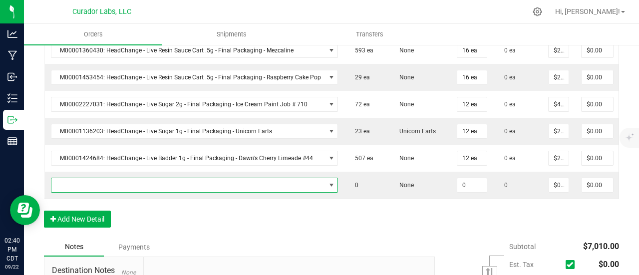
click at [91, 178] on span "NO DATA FOUND" at bounding box center [188, 185] width 274 height 14
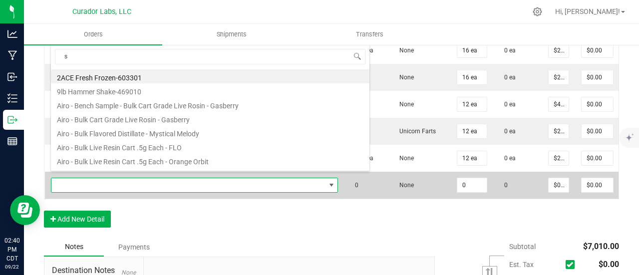
scroll to position [14, 283]
type input "superhazey"
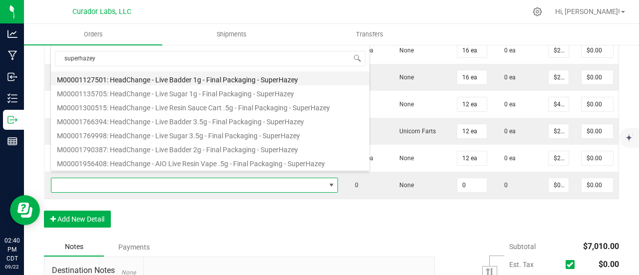
click at [149, 75] on li "M00001127501: HeadChange - Live Badder 1g - Final Packaging - SuperHazey" at bounding box center [210, 78] width 318 height 14
type input "0 ea"
type input "$25.00000"
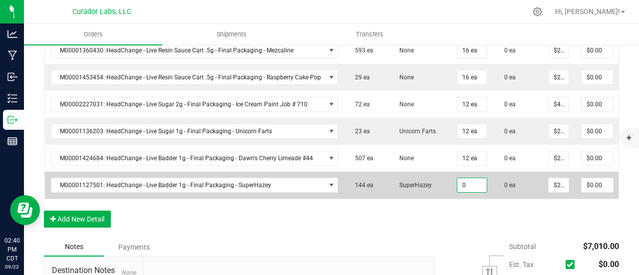
click at [466, 179] on input "0" at bounding box center [471, 185] width 29 height 14
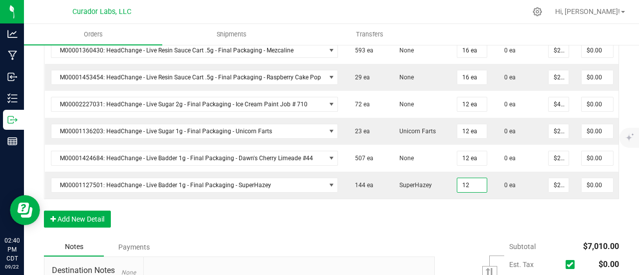
type input "12 ea"
type input "$300.00"
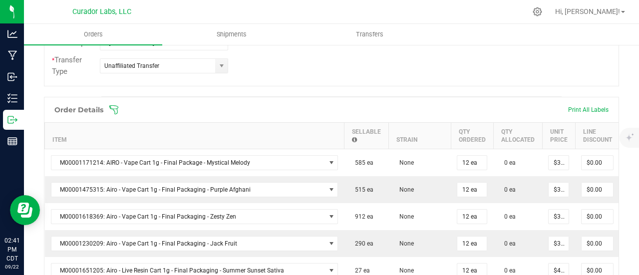
scroll to position [300, 0]
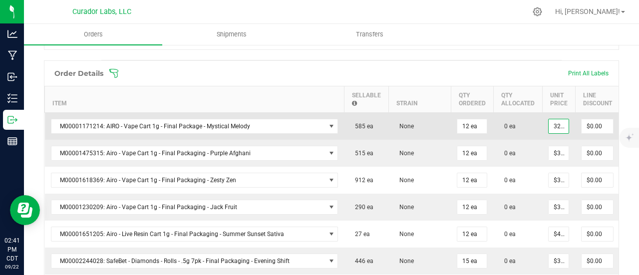
click at [555, 128] on input "32.5" at bounding box center [559, 126] width 20 height 14
click at [549, 123] on input "32.5" at bounding box center [559, 126] width 20 height 14
click at [552, 124] on input "27.63" at bounding box center [559, 126] width 20 height 14
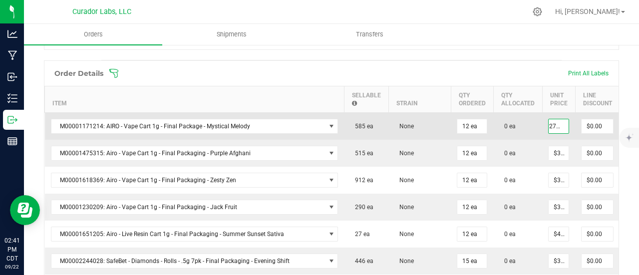
click at [552, 124] on input "27.63" at bounding box center [559, 126] width 20 height 14
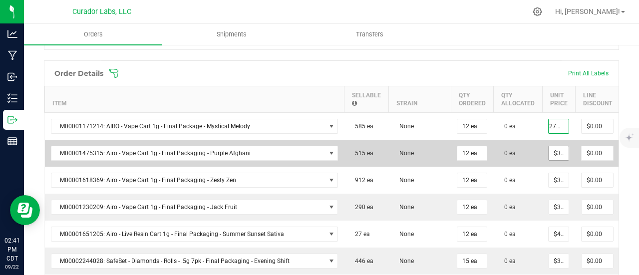
type input "$27.63000"
type input "$331.56"
click at [549, 151] on input "32.5" at bounding box center [559, 153] width 20 height 14
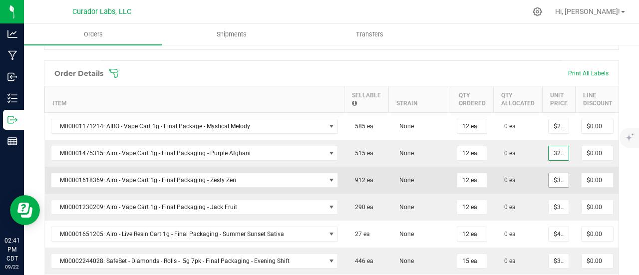
paste input "27.63"
type input "$27.63000"
type input "$331.56"
click at [549, 178] on input "32.5" at bounding box center [559, 180] width 20 height 14
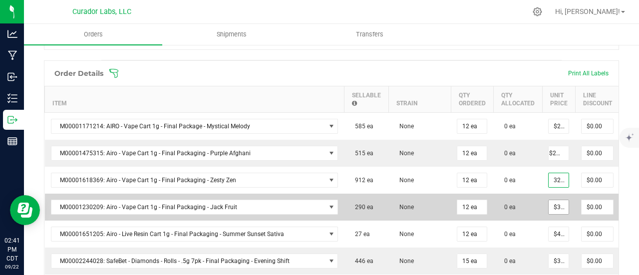
scroll to position [0, 0]
paste input "27.63"
type input "$27.63000"
type input "$331.56"
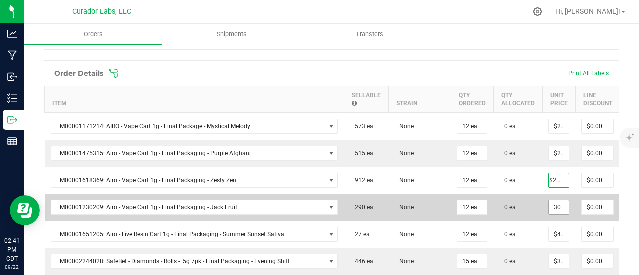
click at [549, 203] on input "30" at bounding box center [559, 207] width 20 height 14
paste input "27.63"
type input "$27.63000"
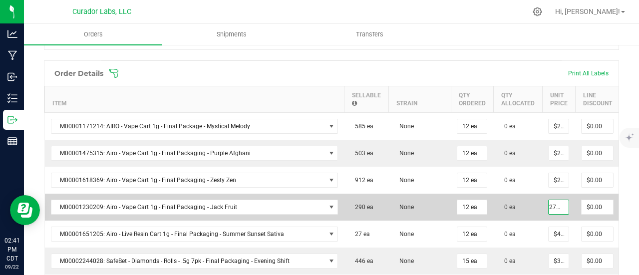
type input "$331.56"
click at [532, 195] on td "0 ea" at bounding box center [517, 207] width 49 height 27
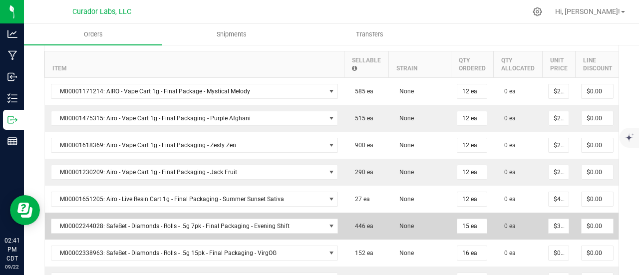
scroll to position [349, 0]
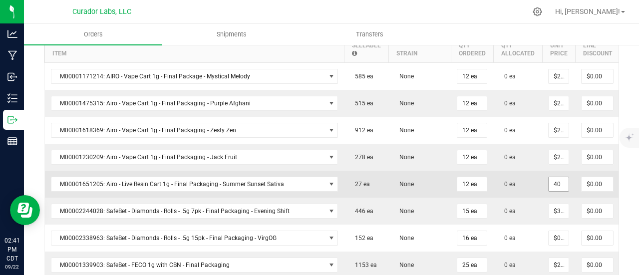
click at [550, 180] on input "40" at bounding box center [559, 184] width 20 height 14
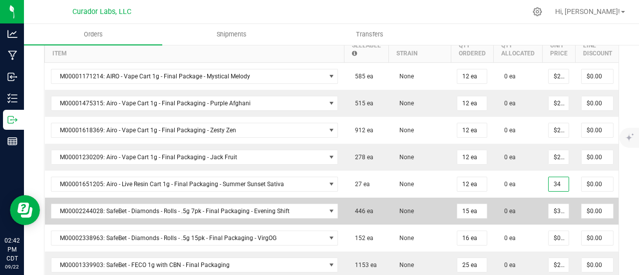
type input "$34.00000"
type input "$408.00"
click at [533, 206] on td "0 ea" at bounding box center [517, 211] width 49 height 27
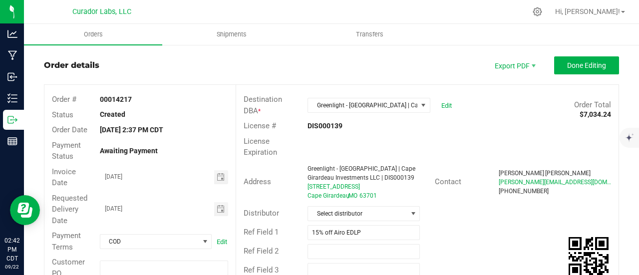
scroll to position [0, 0]
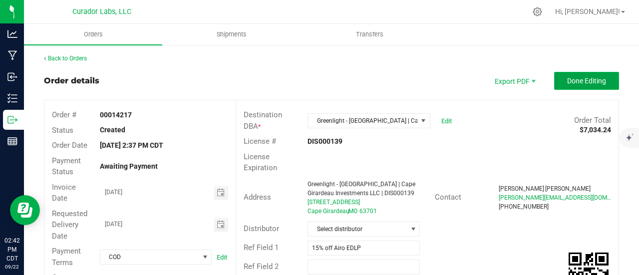
click at [584, 83] on span "Done Editing" at bounding box center [586, 81] width 39 height 8
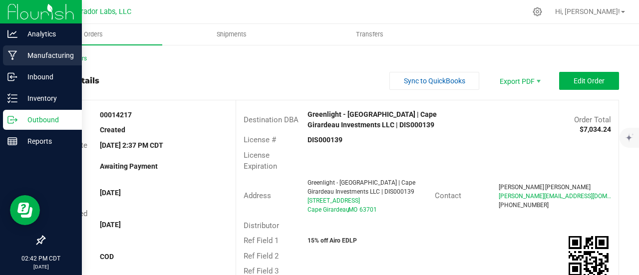
click at [77, 57] on p "Manufacturing" at bounding box center [47, 55] width 60 height 12
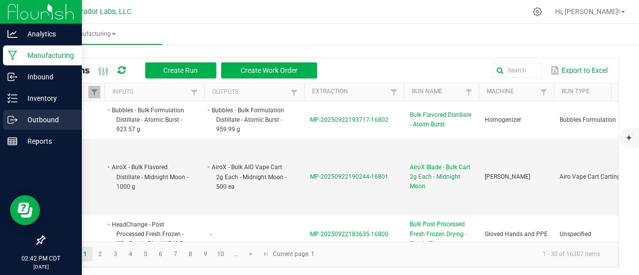
click at [20, 119] on p "Outbound" at bounding box center [47, 120] width 60 height 12
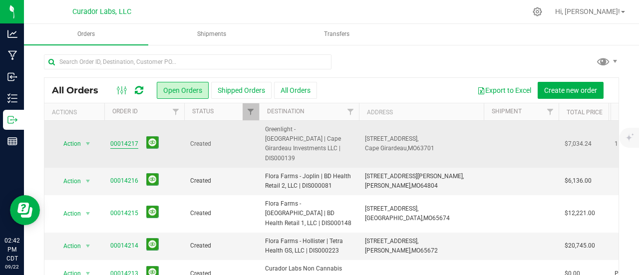
click at [128, 139] on link "00014217" at bounding box center [124, 143] width 28 height 9
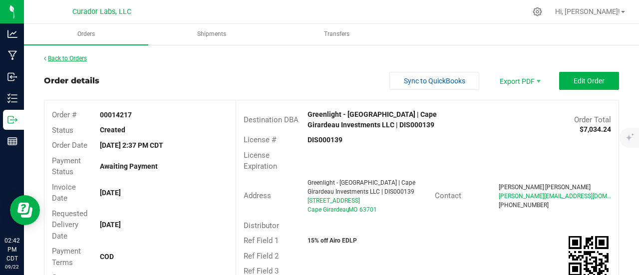
click at [72, 60] on link "Back to Orders" at bounding box center [65, 58] width 43 height 7
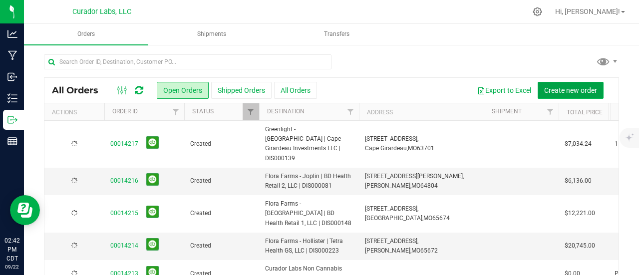
click at [568, 86] on span "Create new order" at bounding box center [570, 90] width 53 height 8
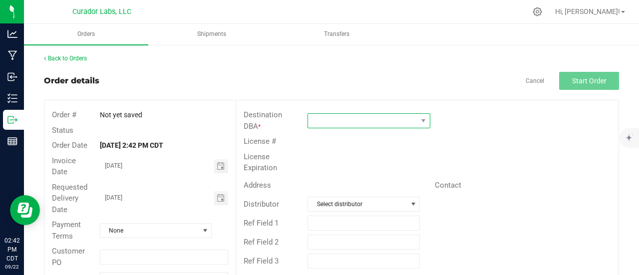
click at [401, 114] on span at bounding box center [362, 121] width 109 height 14
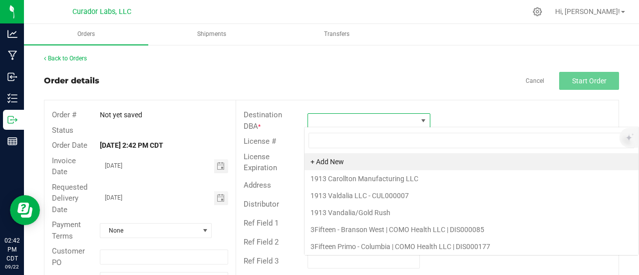
scroll to position [14, 121]
type input "hayti"
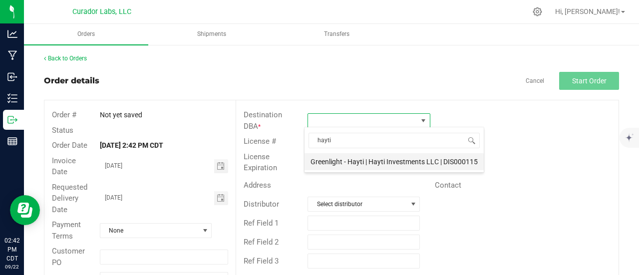
click at [361, 168] on li "Greenlight - Hayti | Hayti Investments LLC | DIS000115" at bounding box center [394, 161] width 179 height 17
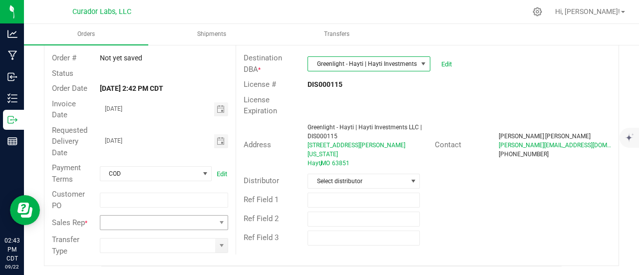
scroll to position [57, 0]
click at [203, 224] on span at bounding box center [157, 222] width 115 height 14
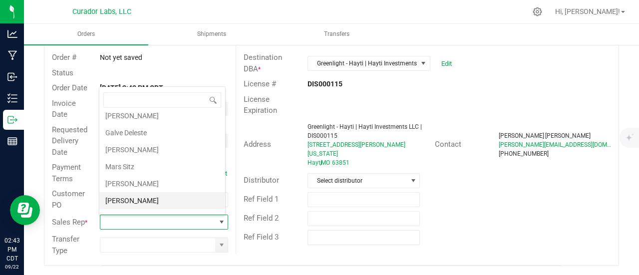
scroll to position [33, 0]
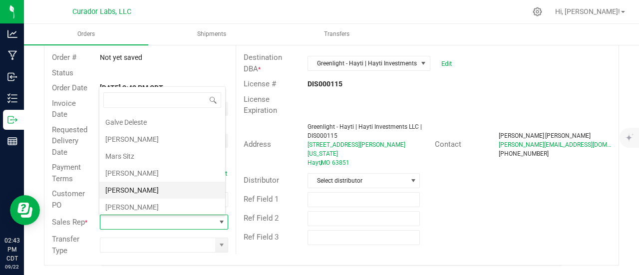
click at [147, 190] on li "[PERSON_NAME]" at bounding box center [162, 190] width 126 height 17
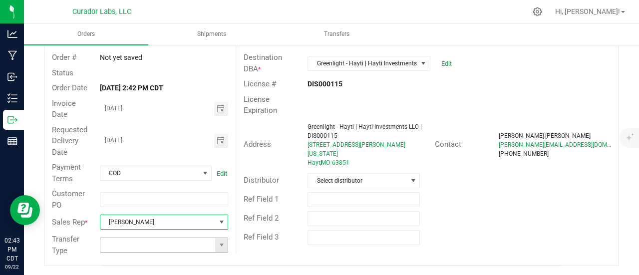
click at [223, 250] on span at bounding box center [221, 245] width 12 height 14
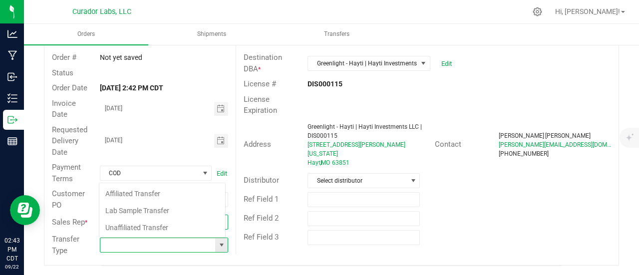
scroll to position [14, 125]
click at [157, 227] on li "Unaffiliated Transfer" at bounding box center [162, 227] width 126 height 17
type input "Unaffiliated Transfer"
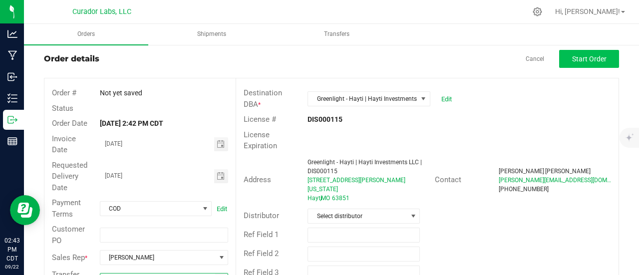
scroll to position [0, 0]
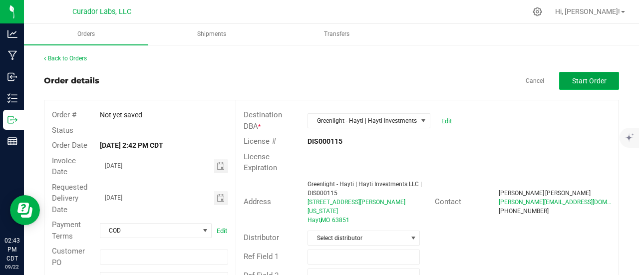
click at [596, 88] on button "Start Order" at bounding box center [589, 81] width 60 height 18
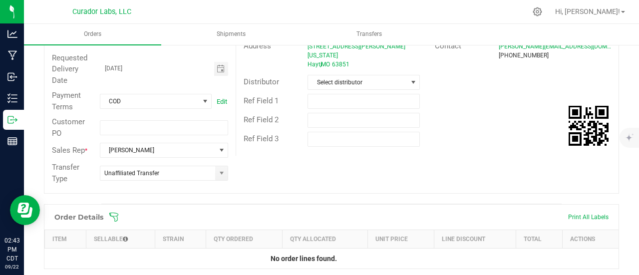
scroll to position [200, 0]
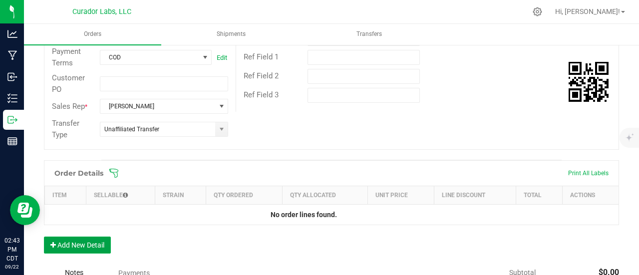
click at [83, 247] on button "Add New Detail" at bounding box center [77, 245] width 67 height 17
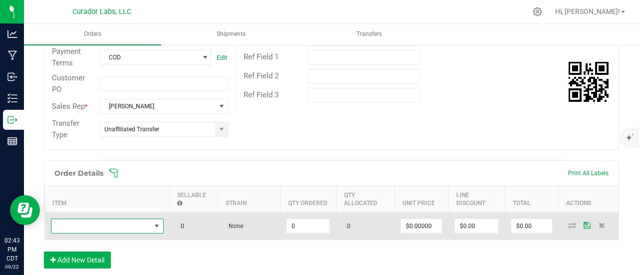
click at [85, 220] on span "NO DATA FOUND" at bounding box center [100, 226] width 99 height 14
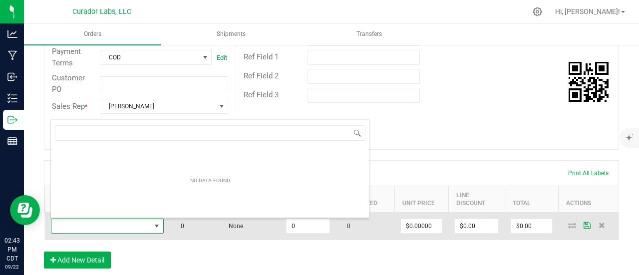
scroll to position [14, 113]
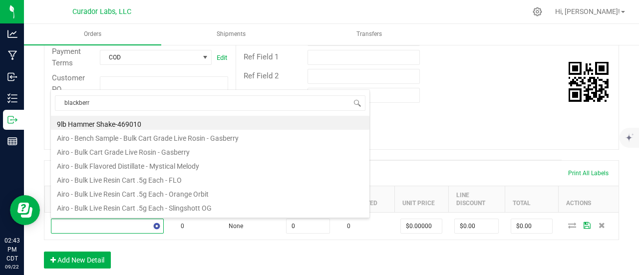
type input "blackberry"
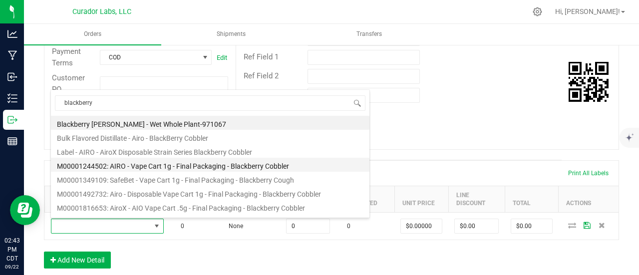
click at [159, 163] on li "M00001244502: AIRO - Vape Cart 1g - Final Packaging - Blackberry Cobbler" at bounding box center [210, 165] width 318 height 14
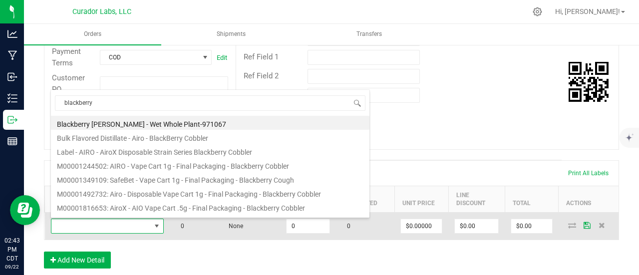
type input "0 ea"
type input "$32.50000"
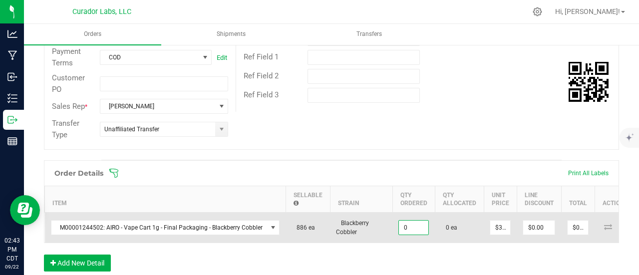
click at [399, 227] on input "0" at bounding box center [413, 228] width 29 height 14
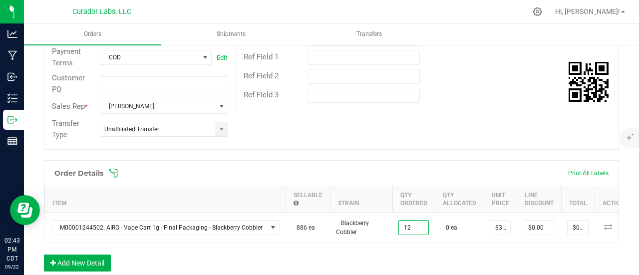
type input "12 ea"
type input "$390.00"
click at [406, 255] on div "Order Details Print All Labels Item Sellable Strain Qty Ordered Qty Allocated U…" at bounding box center [331, 220] width 575 height 121
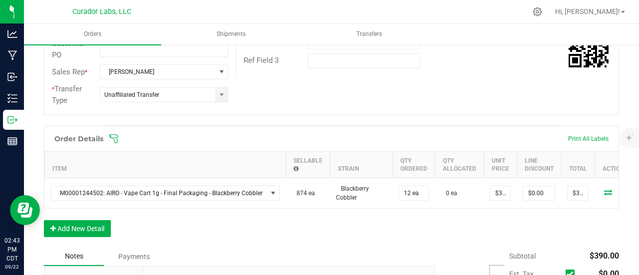
scroll to position [250, 0]
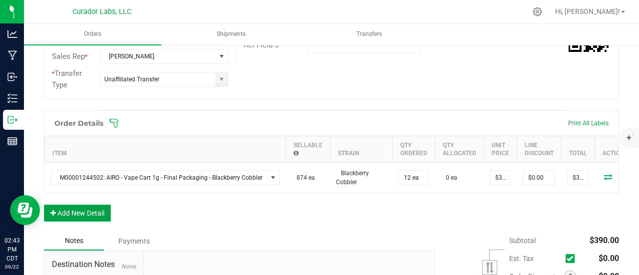
click at [82, 215] on button "Add New Detail" at bounding box center [77, 213] width 67 height 17
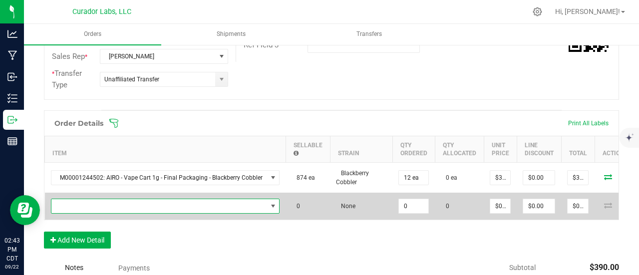
click at [82, 207] on span "NO DATA FOUND" at bounding box center [159, 206] width 216 height 14
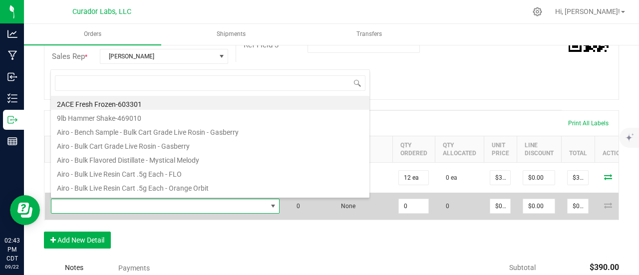
scroll to position [14, 225]
type input "mystical melody"
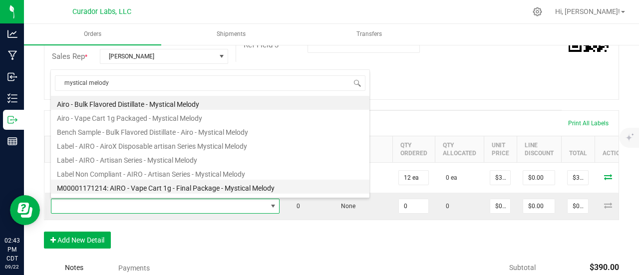
click at [146, 187] on li "M00001171214: AIRO - Vape Cart 1g - Final Package - Mystical Melody" at bounding box center [210, 187] width 318 height 14
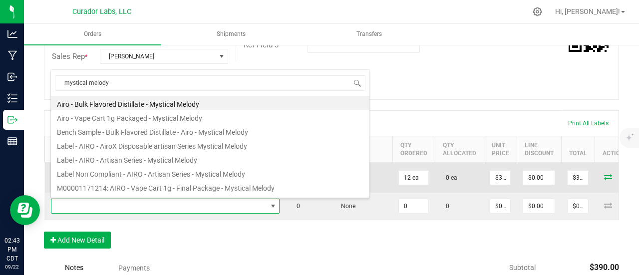
type input "0 ea"
type input "$32.50000"
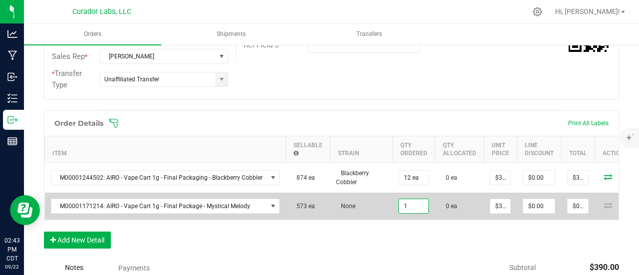
drag, startPoint x: 408, startPoint y: 207, endPoint x: 403, endPoint y: 228, distance: 21.7
click at [408, 208] on input "1" at bounding box center [413, 206] width 29 height 14
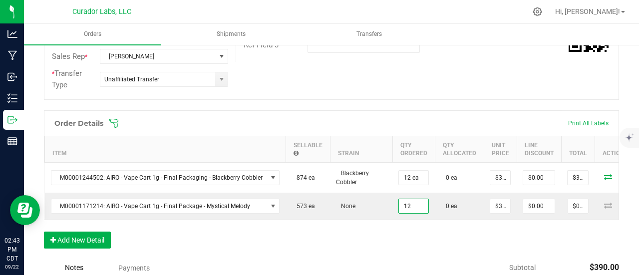
type input "12 ea"
type input "$390.00"
drag, startPoint x: 403, startPoint y: 228, endPoint x: 170, endPoint y: 234, distance: 233.2
click at [399, 229] on div "Order Details Print All Labels Item Sellable Strain Qty Ordered Qty Allocated U…" at bounding box center [331, 184] width 575 height 148
click at [103, 238] on button "Add New Detail" at bounding box center [77, 240] width 67 height 17
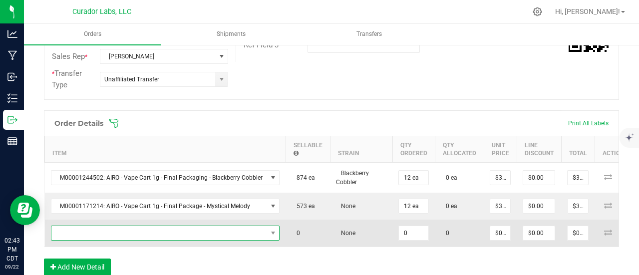
click at [102, 233] on span "NO DATA FOUND" at bounding box center [159, 233] width 216 height 14
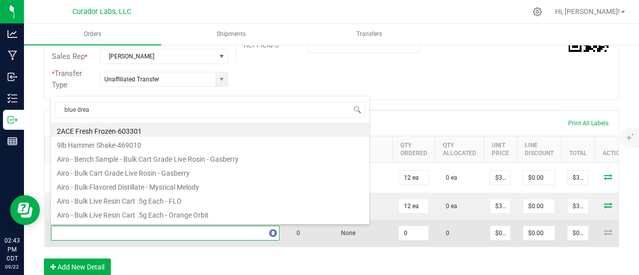
type input "blue dream"
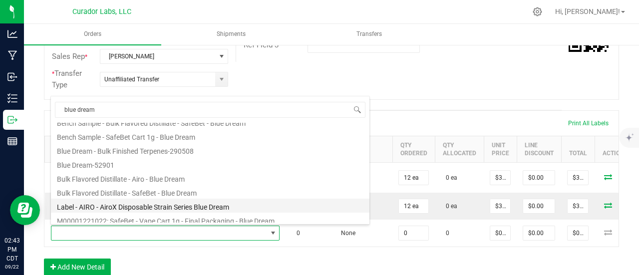
scroll to position [100, 0]
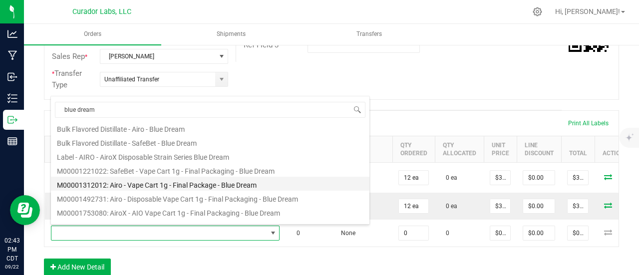
click at [155, 179] on li "M00001312012: Airo - Vape Cart 1g - Final Package - Blue Dream" at bounding box center [210, 184] width 318 height 14
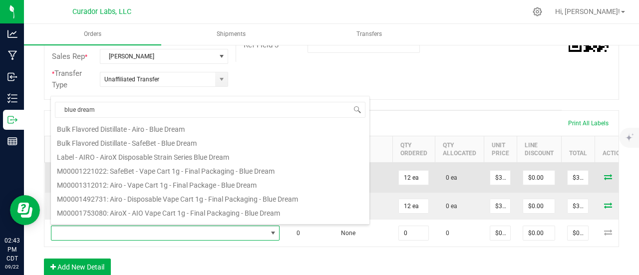
type input "0 ea"
type input "$32.50000"
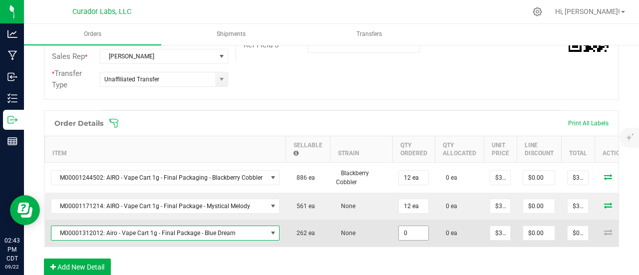
drag, startPoint x: 412, startPoint y: 234, endPoint x: 399, endPoint y: 228, distance: 14.6
click at [411, 234] on input "0" at bounding box center [413, 233] width 29 height 14
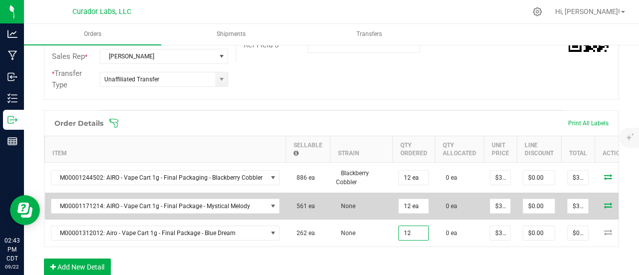
type input "12 ea"
type input "$390.00"
click at [360, 215] on td "None" at bounding box center [361, 206] width 62 height 27
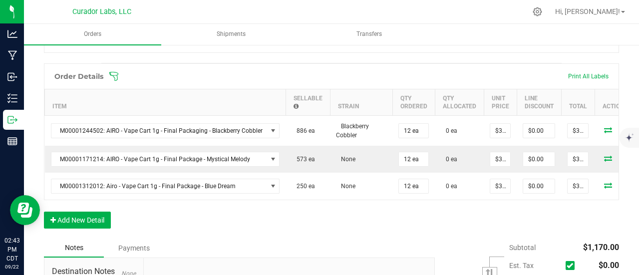
scroll to position [349, 0]
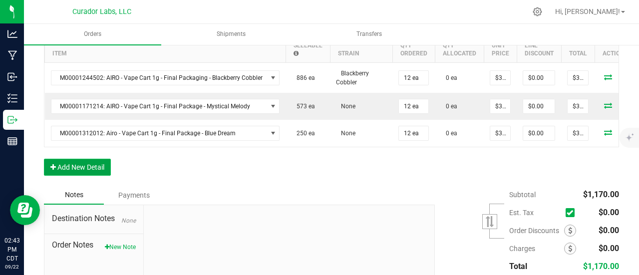
click at [106, 167] on button "Add New Detail" at bounding box center [77, 167] width 67 height 17
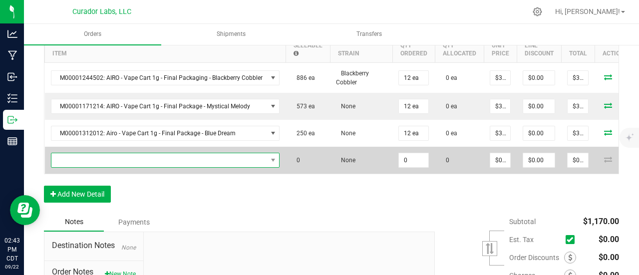
click at [105, 163] on span "NO DATA FOUND" at bounding box center [159, 160] width 216 height 14
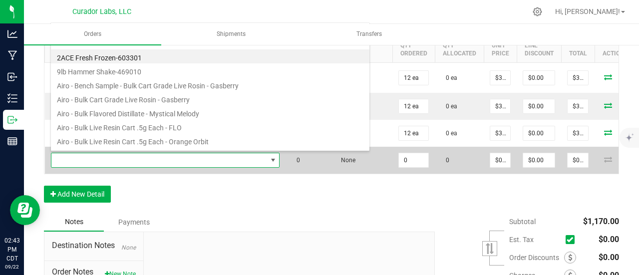
scroll to position [14, 225]
type input "cherry ak"
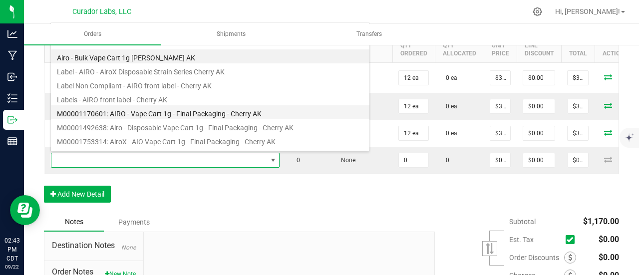
click at [142, 113] on li "M00001170601: AIRO - Vape Cart 1g - Final Packaging - Cherry AK" at bounding box center [210, 112] width 318 height 14
type input "0 ea"
type input "$32.50000"
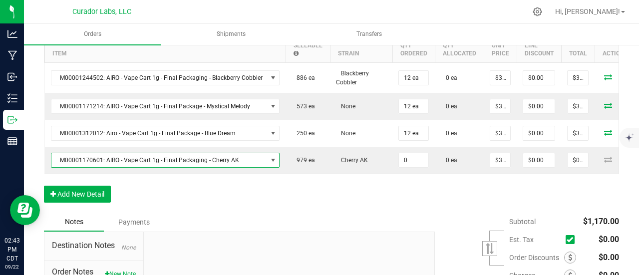
drag, startPoint x: 412, startPoint y: 157, endPoint x: 411, endPoint y: 192, distance: 35.0
click at [412, 157] on input "0" at bounding box center [413, 160] width 29 height 14
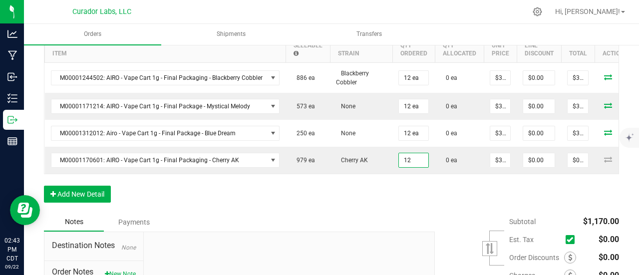
type input "12 ea"
type input "$390.00"
click at [411, 206] on div "Order Details Print All Labels Item Sellable Strain Qty Ordered Qty Allocated U…" at bounding box center [331, 111] width 575 height 202
click at [51, 194] on button "Add New Detail" at bounding box center [77, 194] width 67 height 17
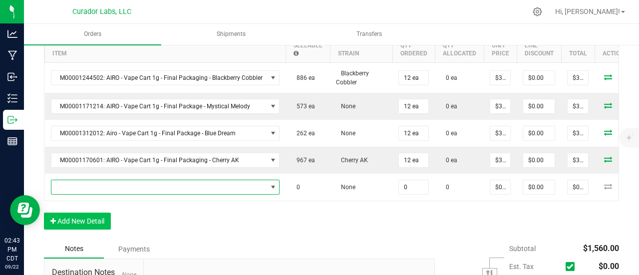
click at [52, 186] on span "NO DATA FOUND" at bounding box center [159, 187] width 216 height 14
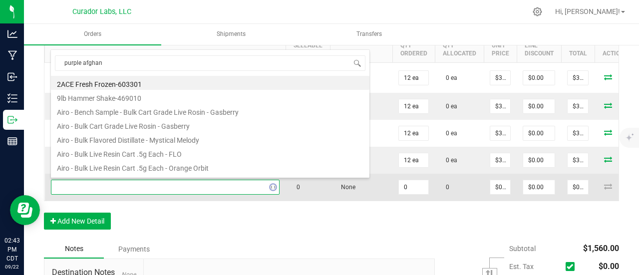
type input "purple afghani"
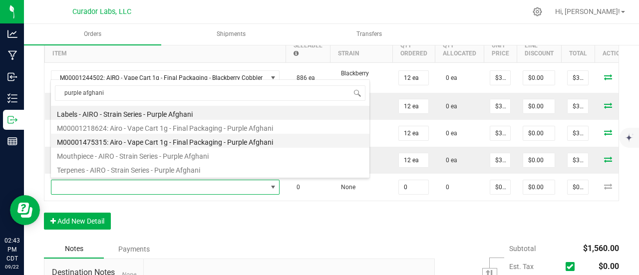
drag, startPoint x: 158, startPoint y: 139, endPoint x: 238, endPoint y: 155, distance: 81.5
click at [158, 139] on li "M00001475315: Airo - Vape Cart 1g - Final Packaging - Purple Afghani" at bounding box center [210, 141] width 318 height 14
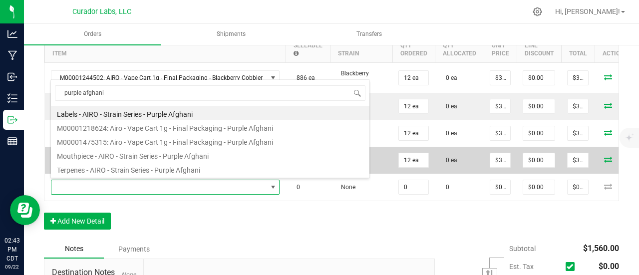
type input "0 ea"
type input "$32.50000"
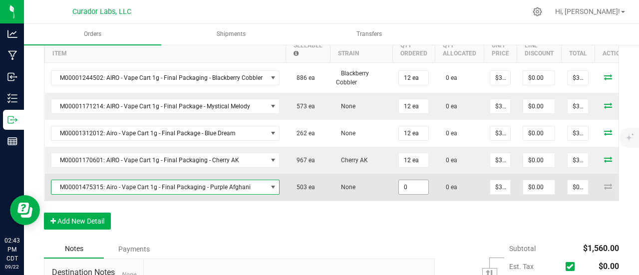
click at [409, 183] on input "0" at bounding box center [413, 187] width 29 height 14
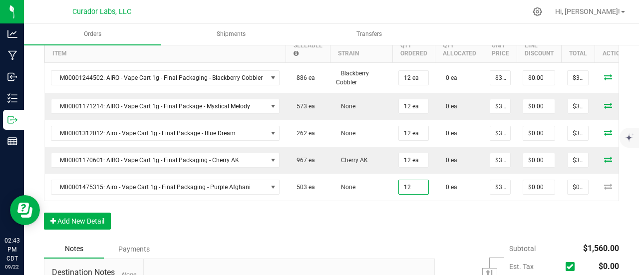
type input "12 ea"
type input "$390.00"
click at [405, 228] on div "Order Details Print All Labels Item Sellable Strain Qty Ordered Qty Allocated U…" at bounding box center [331, 124] width 575 height 229
click at [77, 220] on button "Add New Detail" at bounding box center [77, 221] width 67 height 17
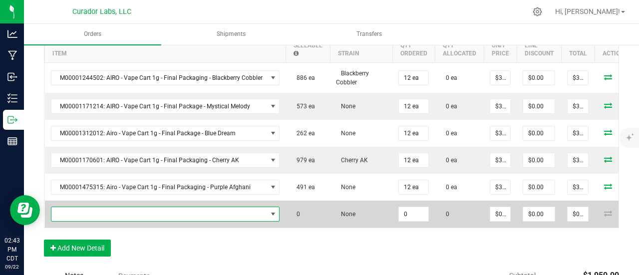
click at [80, 212] on span "NO DATA FOUND" at bounding box center [159, 214] width 216 height 14
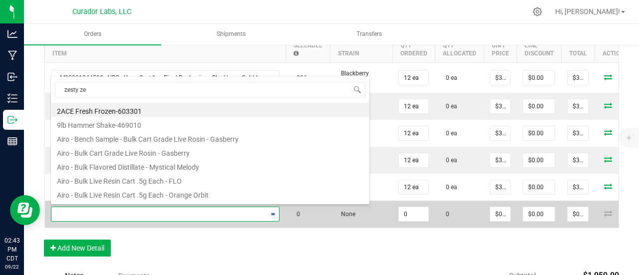
type input "zesty zen"
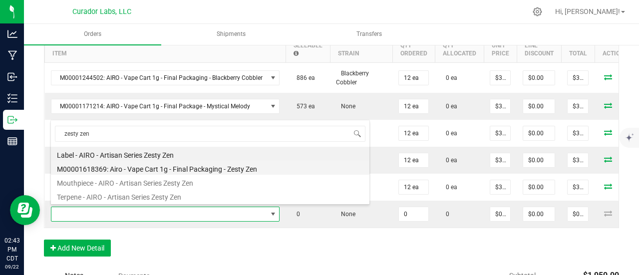
click at [185, 167] on li "M00001618369: Airo - Vape Cart 1g - Final Packaging - Zesty Zen" at bounding box center [210, 168] width 318 height 14
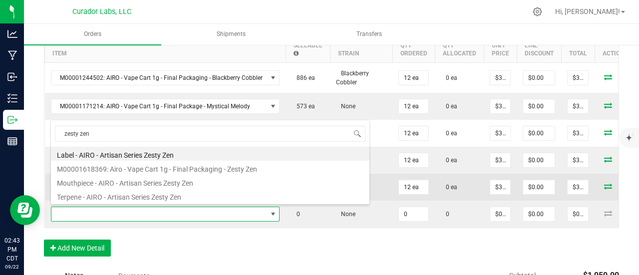
type input "0 ea"
type input "$32.50000"
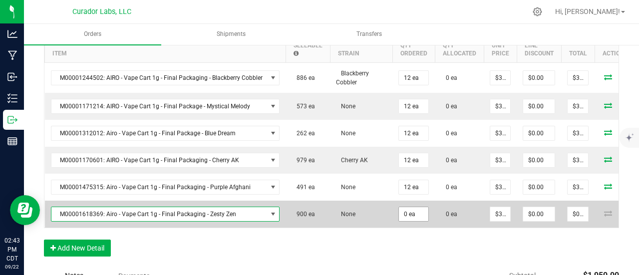
click at [409, 216] on input "0 ea" at bounding box center [413, 214] width 29 height 14
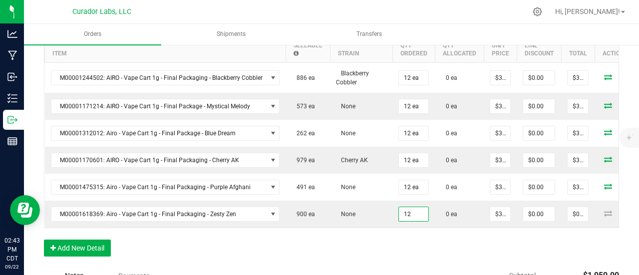
type input "12 ea"
type input "$390.00"
click at [409, 259] on div "Order Details Print All Labels Item Sellable Strain Qty Ordered Qty Allocated U…" at bounding box center [331, 138] width 575 height 256
click at [102, 244] on button "Add New Detail" at bounding box center [77, 248] width 67 height 17
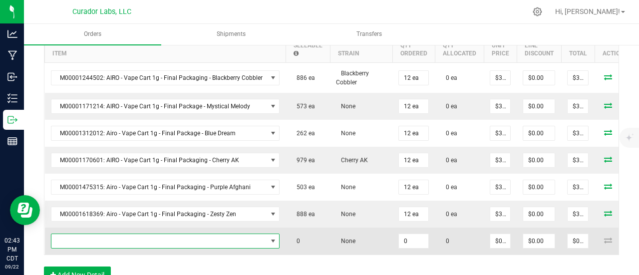
click at [101, 242] on span "NO DATA FOUND" at bounding box center [159, 241] width 216 height 14
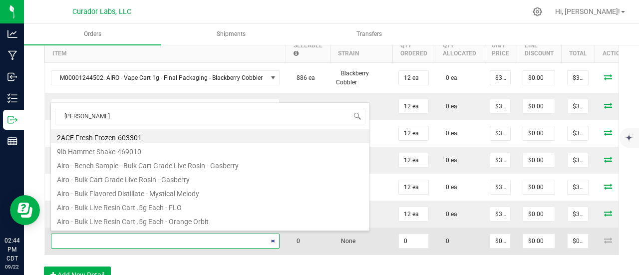
type input "jack fruit"
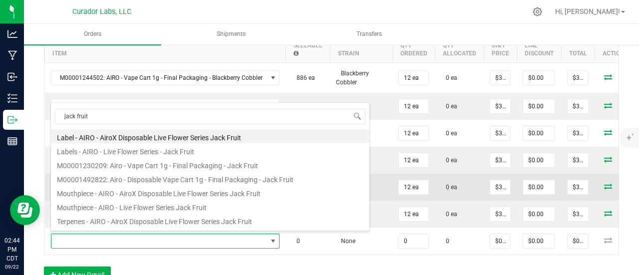
drag, startPoint x: 167, startPoint y: 165, endPoint x: 189, endPoint y: 174, distance: 23.3
click at [167, 165] on li "M00001230209: Airo - Vape Cart 1g - Final Packaging - Jack Fruit" at bounding box center [210, 164] width 318 height 14
type input "0 ea"
type input "$30.00000"
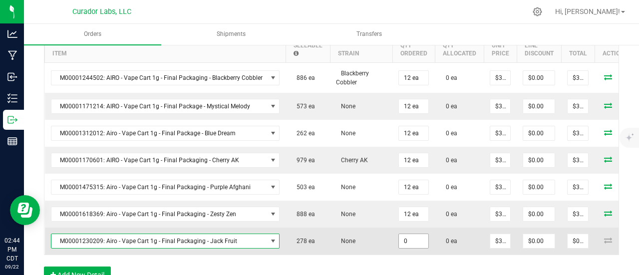
click at [411, 240] on input "0" at bounding box center [413, 241] width 29 height 14
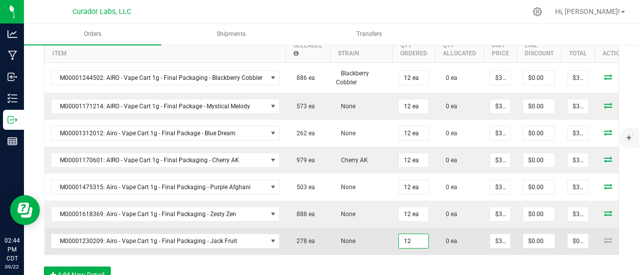
type input "12 ea"
type input "$360.00"
click at [354, 229] on td "None" at bounding box center [361, 241] width 62 height 27
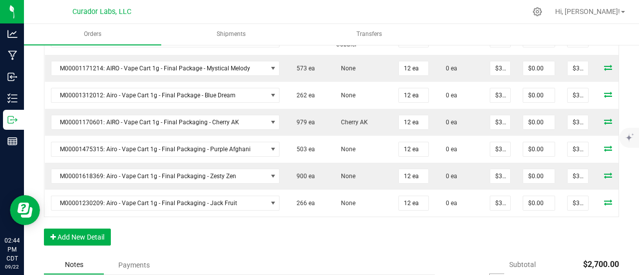
scroll to position [449, 0]
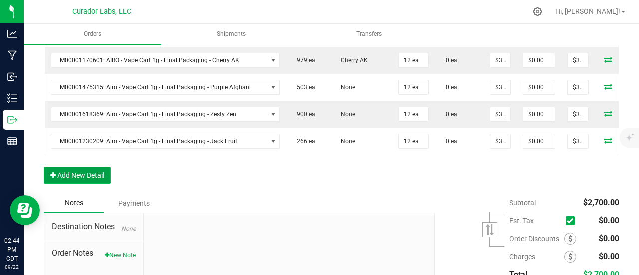
click at [89, 177] on button "Add New Detail" at bounding box center [77, 175] width 67 height 17
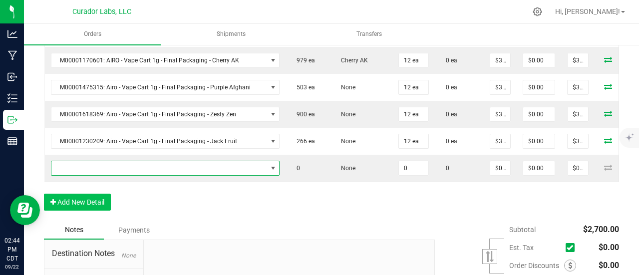
click at [91, 162] on span "NO DATA FOUND" at bounding box center [159, 168] width 216 height 14
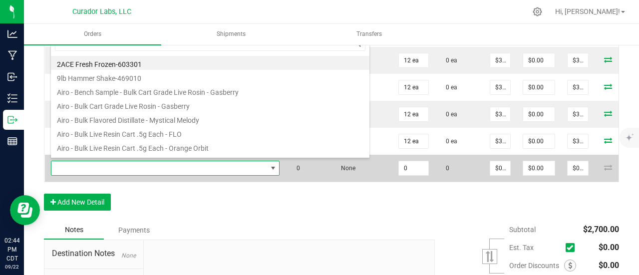
scroll to position [14, 225]
type input "summer sunset"
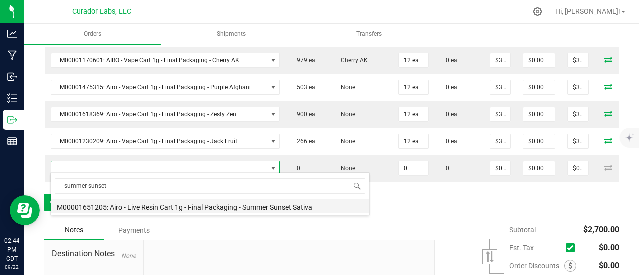
click at [160, 208] on li "M00001651205: Airo - Live Resin Cart 1g - Final Packaging - Summer Sunset Sativa" at bounding box center [210, 206] width 318 height 14
type input "0 ea"
type input "$40.00000"
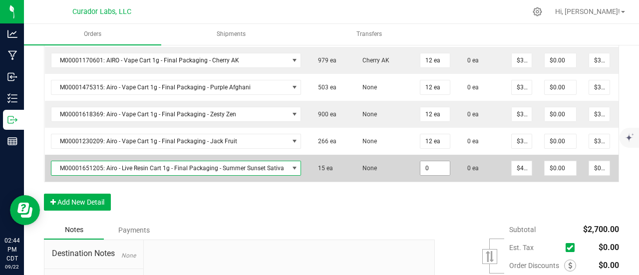
click at [423, 165] on input "0" at bounding box center [434, 168] width 29 height 14
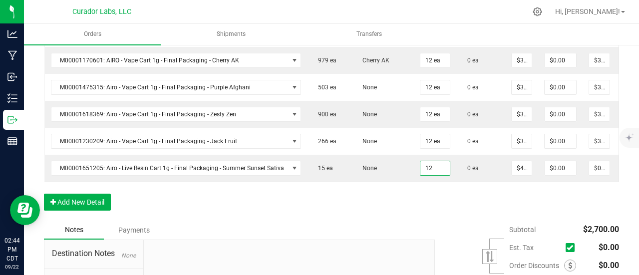
type input "12 ea"
type input "$480.00"
click at [427, 206] on div "Order Details Print All Labels Item Sellable Strain Qty Ordered Qty Allocated U…" at bounding box center [331, 66] width 575 height 310
click at [98, 204] on button "Add New Detail" at bounding box center [77, 202] width 67 height 17
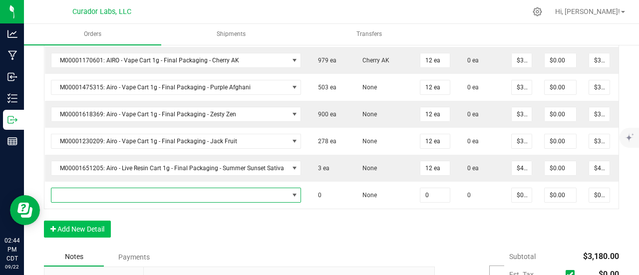
click at [97, 188] on span "NO DATA FOUND" at bounding box center [169, 195] width 237 height 14
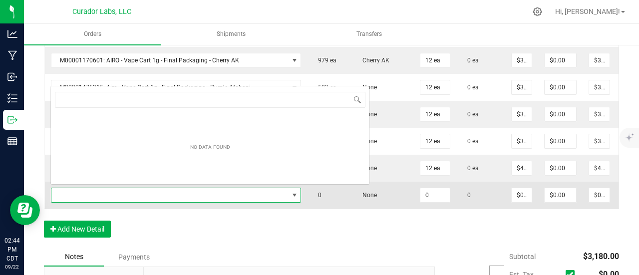
scroll to position [14, 246]
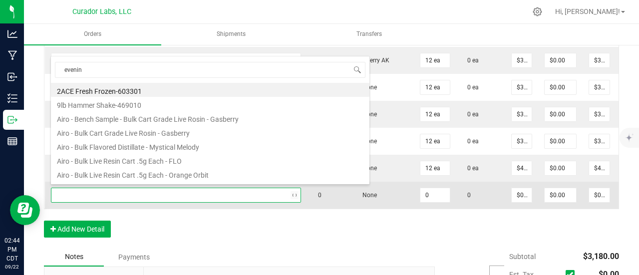
type input "evening"
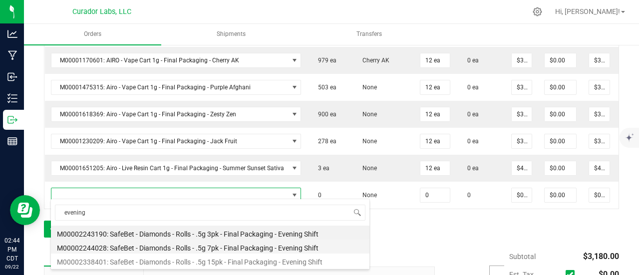
click at [205, 247] on li "M00002244028: SafeBet - Diamonds - Rolls - .5g 7pk - Final Packaging - Evening …" at bounding box center [210, 247] width 318 height 14
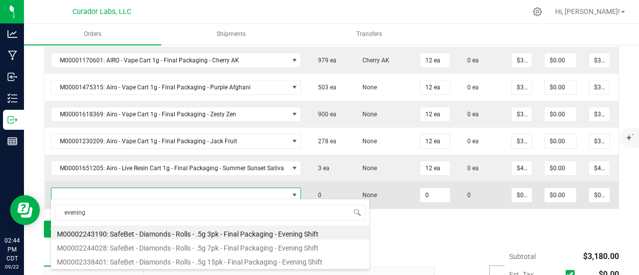
type input "0 ea"
type input "$30.00000"
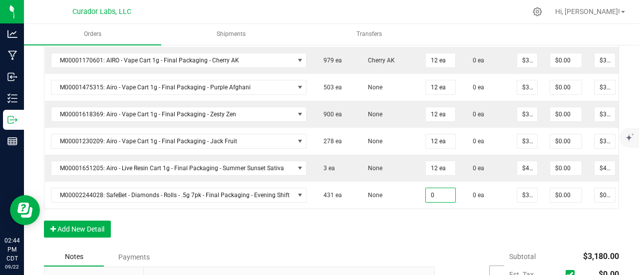
drag, startPoint x: 434, startPoint y: 190, endPoint x: 418, endPoint y: 247, distance: 59.1
click at [434, 191] on input "0" at bounding box center [440, 195] width 29 height 14
type input "15 ea"
type input "$450.00"
click at [417, 248] on div "Order Details Print All Labels Item Sellable Strain Qty Ordered Qty Allocated U…" at bounding box center [331, 79] width 575 height 337
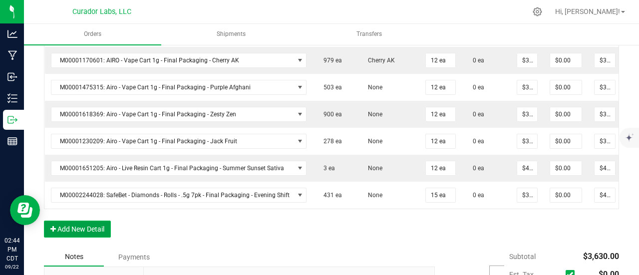
click at [66, 232] on button "Add New Detail" at bounding box center [77, 229] width 67 height 17
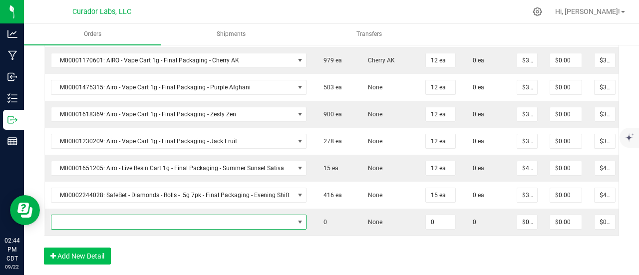
click at [74, 222] on span "NO DATA FOUND" at bounding box center [172, 222] width 243 height 14
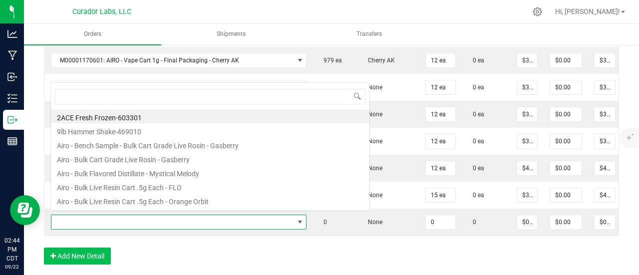
scroll to position [14, 252]
click at [433, 241] on div "Order Details Print All Labels Item Sellable Strain Qty Ordered Qty Allocated U…" at bounding box center [331, 93] width 575 height 364
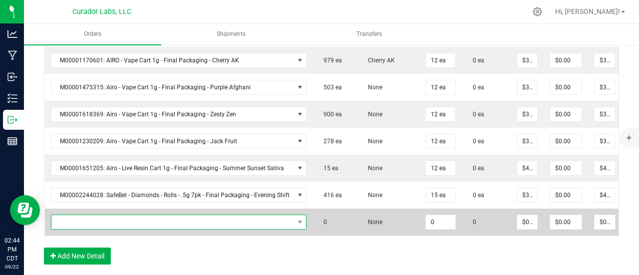
click at [134, 215] on span "NO DATA FOUND" at bounding box center [172, 222] width 243 height 14
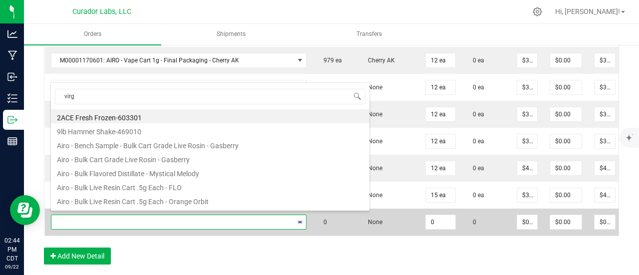
type input "virgo"
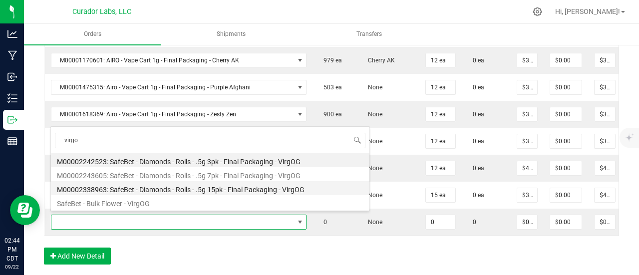
click at [220, 183] on li "M00002338963: SafeBet - Diamonds - Rolls - .5g 15pk - Final Packaging - VirgOG" at bounding box center [210, 188] width 318 height 14
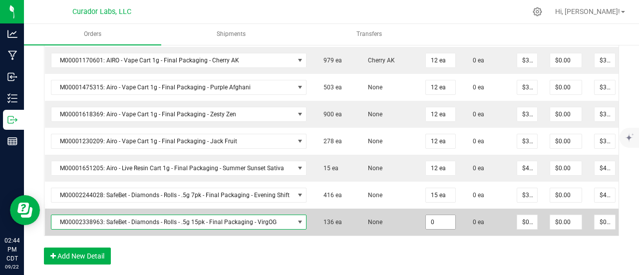
click at [427, 217] on input "0" at bounding box center [440, 222] width 29 height 14
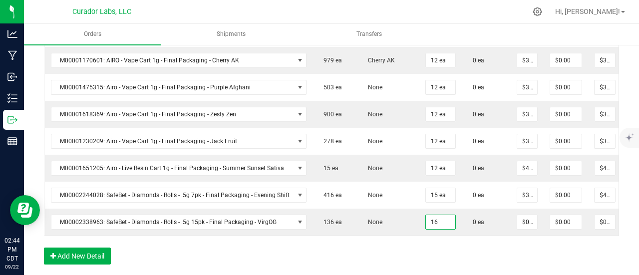
type input "16 ea"
click at [422, 246] on div "Order Details Print All Labels Item Sellable Strain Qty Ordered Qty Allocated U…" at bounding box center [331, 93] width 575 height 364
click at [105, 258] on button "Add New Detail" at bounding box center [77, 256] width 67 height 17
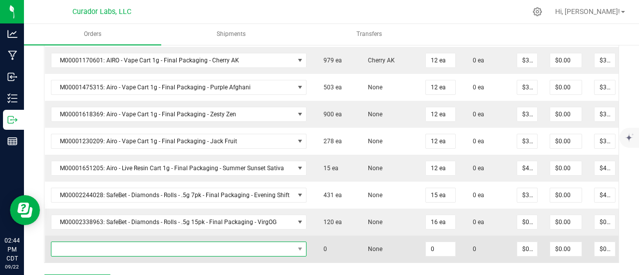
click at [102, 245] on span "NO DATA FOUND" at bounding box center [172, 249] width 243 height 14
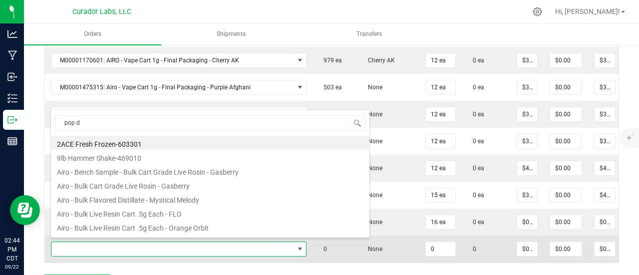
type input "pop da"
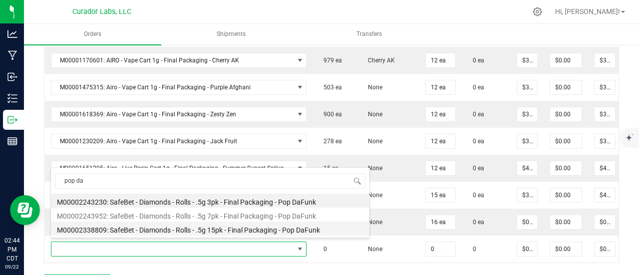
click at [221, 225] on li "M00002338809: SafeBet - Diamonds - Rolls - .5g 15pk - Final Packaging - Pop DaF…" at bounding box center [210, 229] width 318 height 14
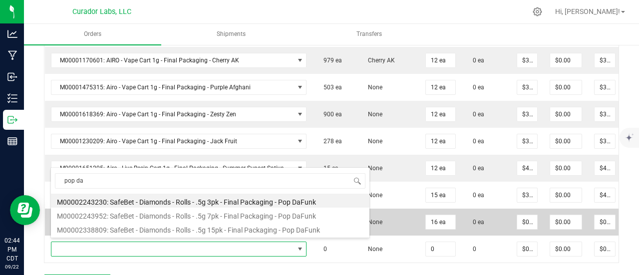
type input "0 ea"
type input "$58.00000"
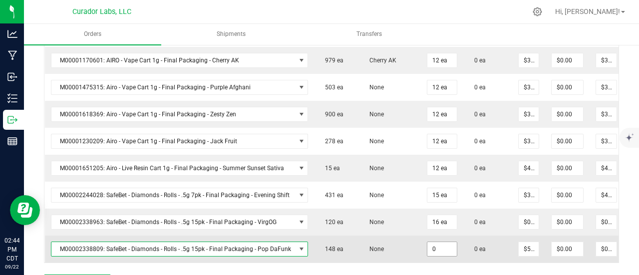
click at [438, 242] on input "0" at bounding box center [441, 249] width 29 height 14
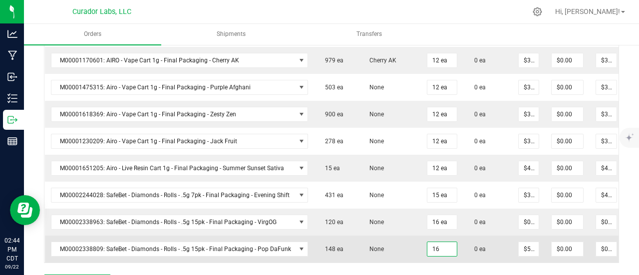
type input "16 ea"
type input "$928.00"
click at [367, 236] on td "None" at bounding box center [389, 249] width 62 height 27
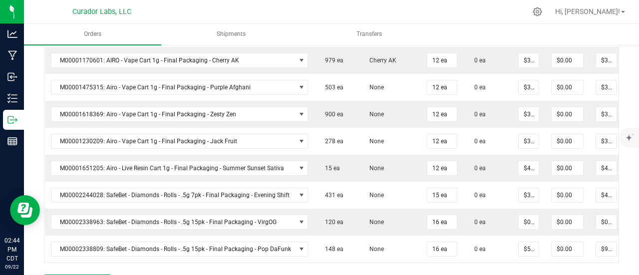
scroll to position [499, 0]
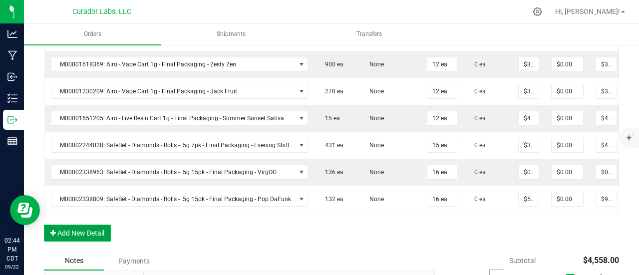
click at [75, 235] on button "Add New Detail" at bounding box center [77, 233] width 67 height 17
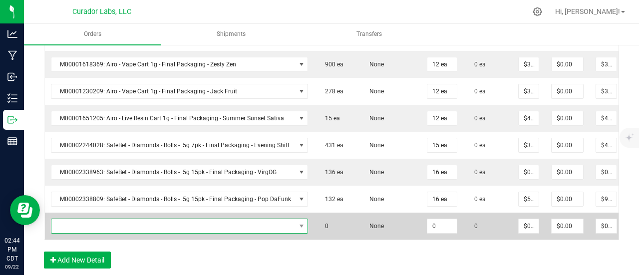
click at [78, 223] on span "NO DATA FOUND" at bounding box center [173, 226] width 244 height 14
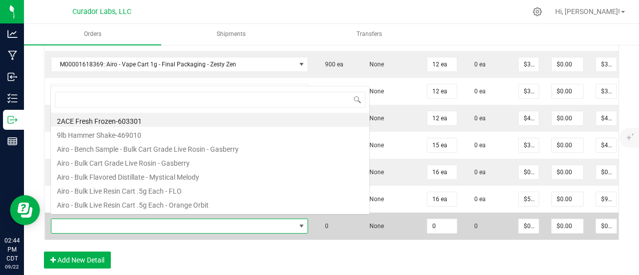
scroll to position [14, 253]
type input "super roll"
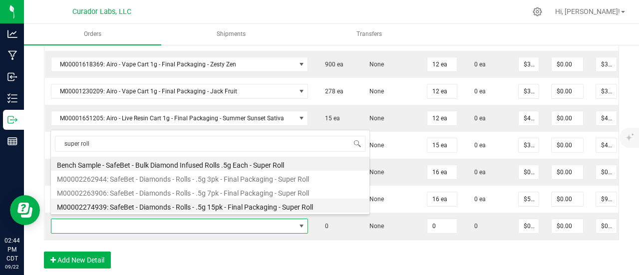
click at [180, 200] on li "M00002274939: SafeBet - Diamonds - Rolls - .5g 15pk - Final Packaging - Super R…" at bounding box center [210, 206] width 318 height 14
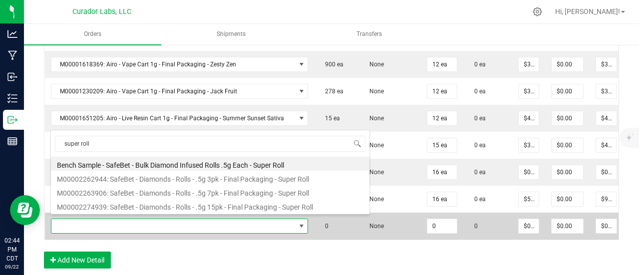
type input "0 ea"
type input "$58.00000"
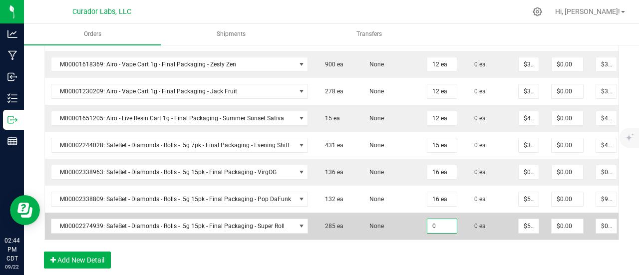
click at [431, 224] on input "0" at bounding box center [441, 226] width 29 height 14
type input "16 ea"
type input "$928.00"
click at [397, 220] on td "None" at bounding box center [389, 226] width 62 height 27
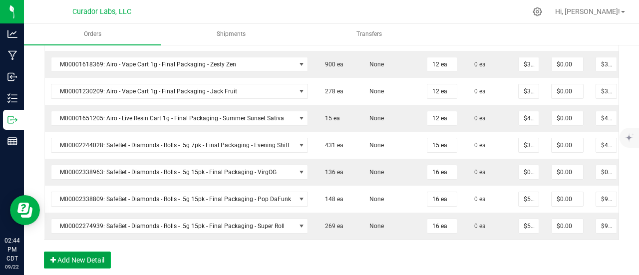
click at [80, 259] on button "Add New Detail" at bounding box center [77, 260] width 67 height 17
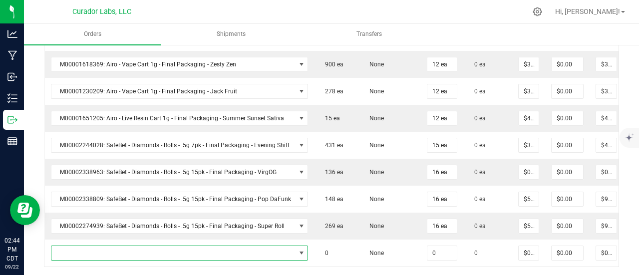
click at [81, 251] on span "NO DATA FOUND" at bounding box center [173, 253] width 244 height 14
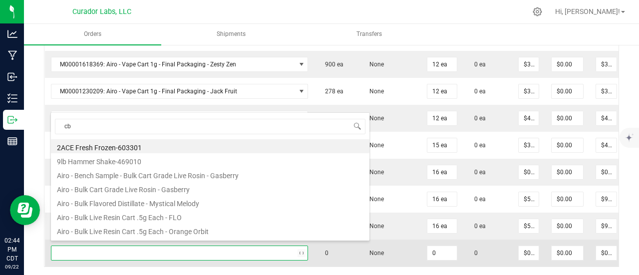
type input "cbn"
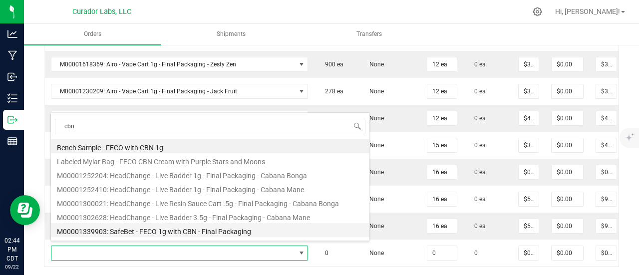
drag, startPoint x: 170, startPoint y: 227, endPoint x: 184, endPoint y: 230, distance: 14.4
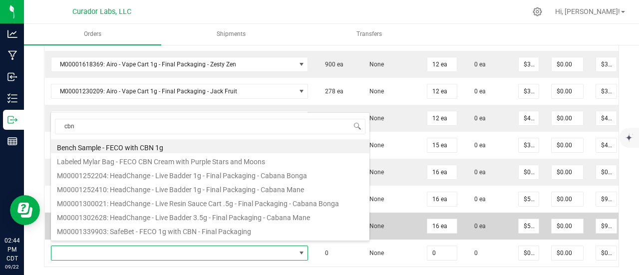
click at [170, 227] on li "M00001339903: SafeBet - FECO 1g with CBN - Final Packaging" at bounding box center [210, 230] width 318 height 14
type input "0 ea"
type input "$22.50000"
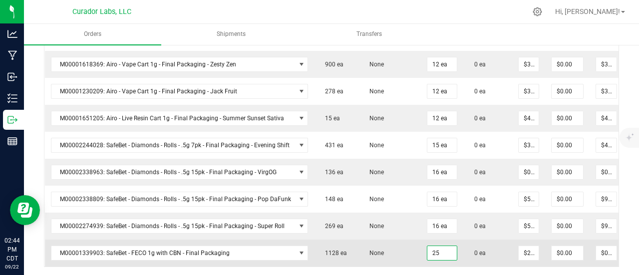
type input "25 ea"
type input "$562.50"
click at [373, 240] on td "None" at bounding box center [389, 253] width 62 height 27
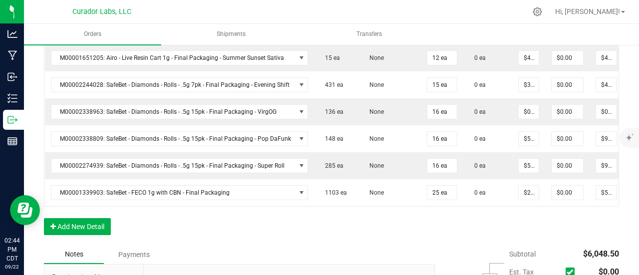
scroll to position [599, 0]
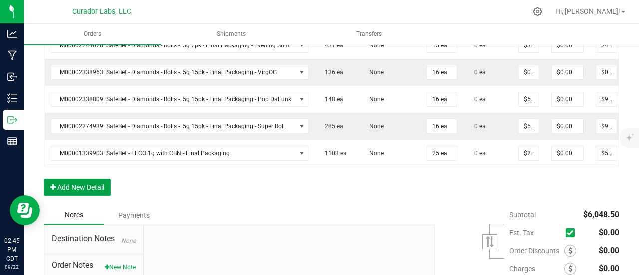
click at [77, 186] on button "Add New Detail" at bounding box center [77, 187] width 67 height 17
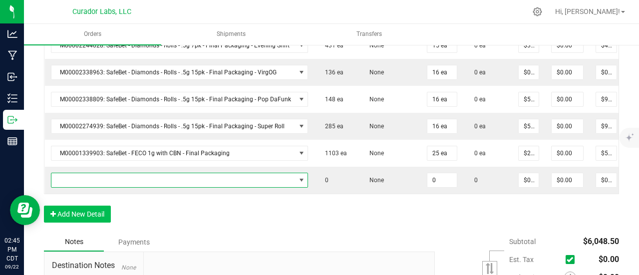
click at [83, 178] on span "NO DATA FOUND" at bounding box center [173, 180] width 244 height 14
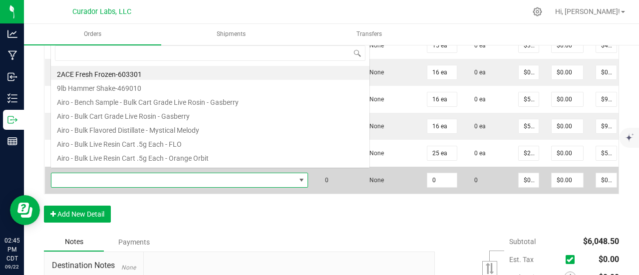
scroll to position [14, 253]
type input "green crack"
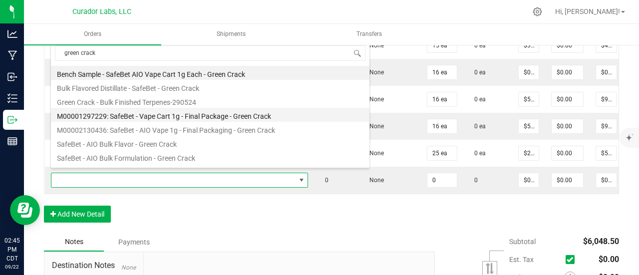
click at [124, 115] on li "M00001297229: SafeBet - Vape Cart 1g - Final Package - Green Crack" at bounding box center [210, 115] width 318 height 14
type input "0 ea"
type input "$22.50000"
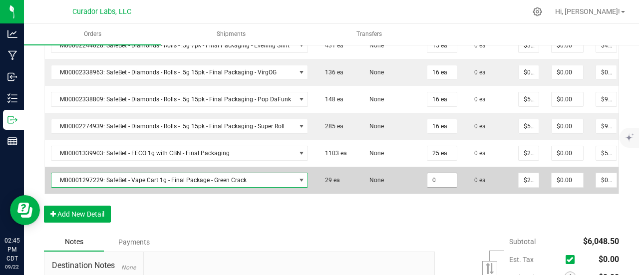
click at [440, 178] on input "0" at bounding box center [441, 180] width 29 height 14
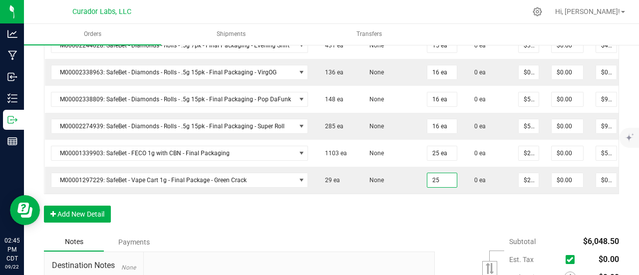
type input "25 ea"
type input "$562.50"
drag, startPoint x: 416, startPoint y: 219, endPoint x: 257, endPoint y: 219, distance: 159.7
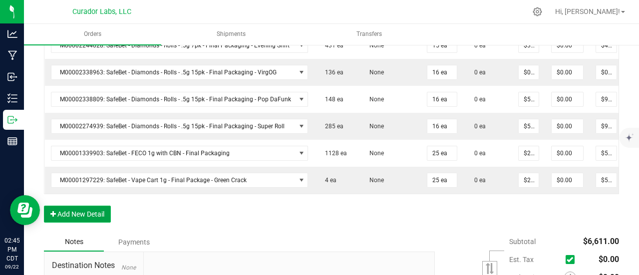
click at [96, 214] on button "Add New Detail" at bounding box center [77, 214] width 67 height 17
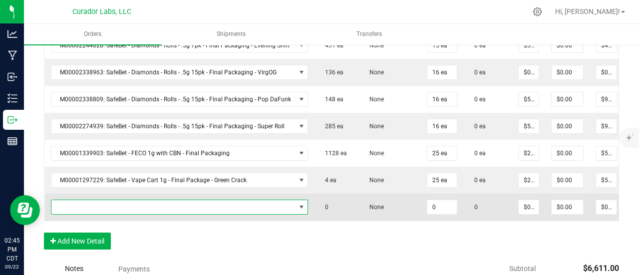
click at [97, 204] on span "NO DATA FOUND" at bounding box center [173, 207] width 244 height 14
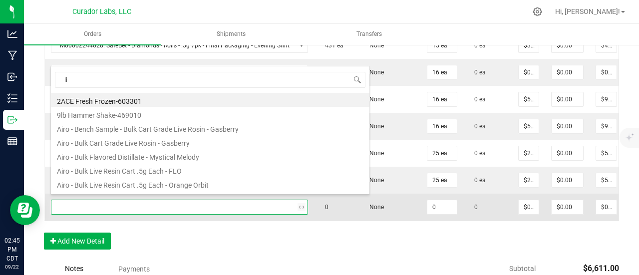
type input "l"
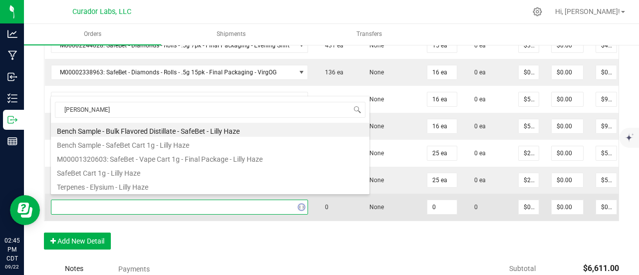
type input "bubba"
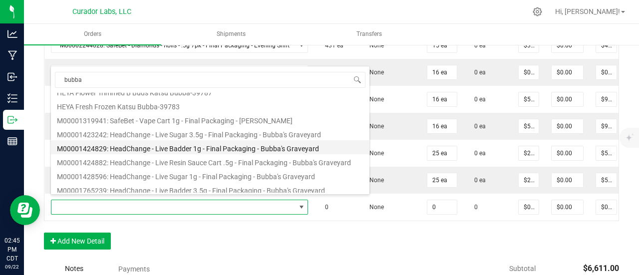
scroll to position [100, 0]
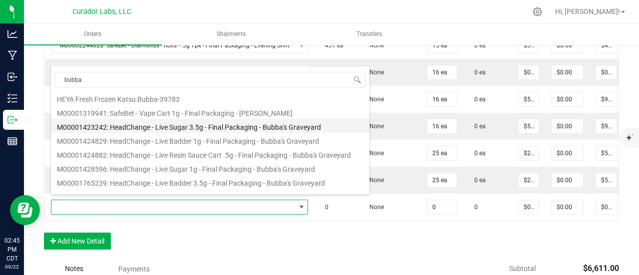
click at [187, 119] on li "M00001423242: HeadChange - Live Sugar 3.5g - Final Packaging - Bubba's Graveyard" at bounding box center [210, 126] width 318 height 14
type input "0 ea"
type input "$75.00000"
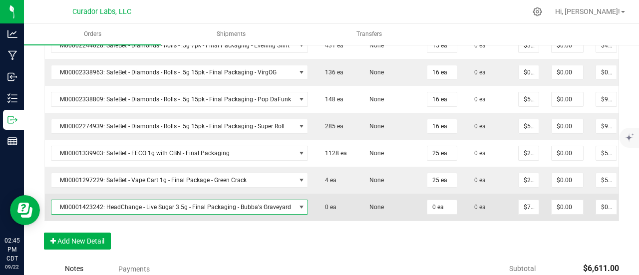
click at [208, 202] on span "M00001423242: HeadChange - Live Sugar 3.5g - Final Packaging - Bubba's Graveyard" at bounding box center [173, 207] width 244 height 14
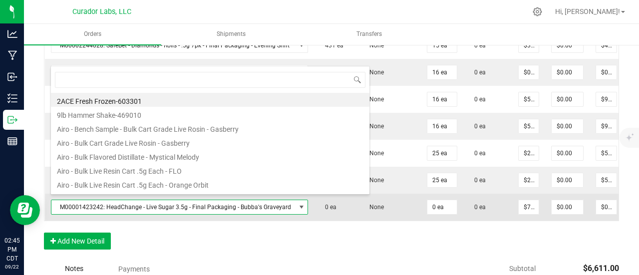
scroll to position [14, 253]
type input "bubba kush"
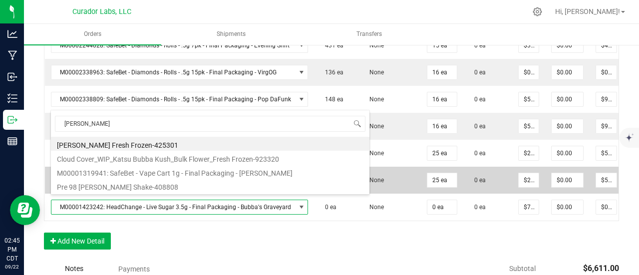
click at [216, 169] on li "M00001319941: SafeBet - Vape Cart 1g - Final Packaging - Bubba Kush" at bounding box center [210, 172] width 318 height 14
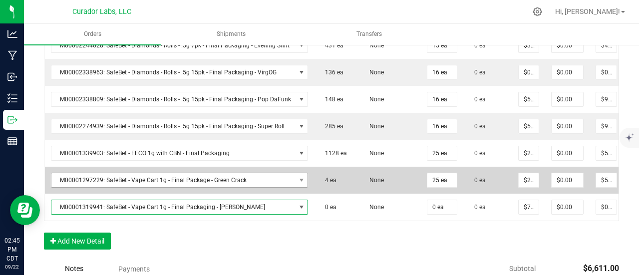
type input "$22.50000"
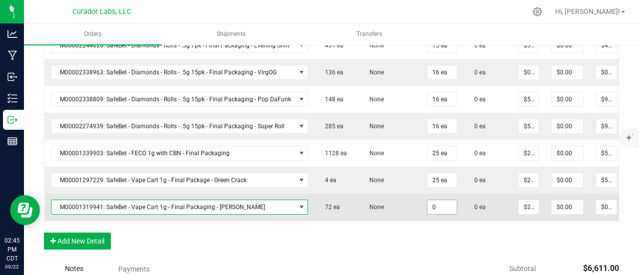
click at [437, 200] on input "0" at bounding box center [441, 207] width 29 height 14
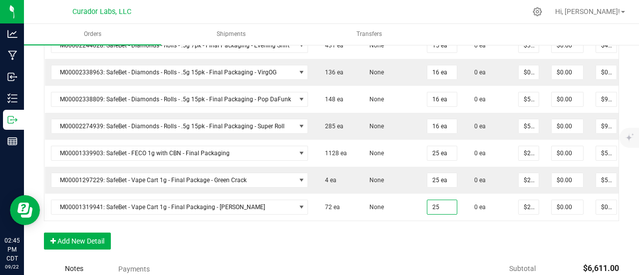
type input "25 ea"
type input "$562.50"
click at [439, 239] on div "Order Details Print All Labels Item Sellable Strain Qty Ordered Qty Allocated U…" at bounding box center [331, 10] width 575 height 499
click at [106, 247] on button "Add New Detail" at bounding box center [77, 241] width 67 height 17
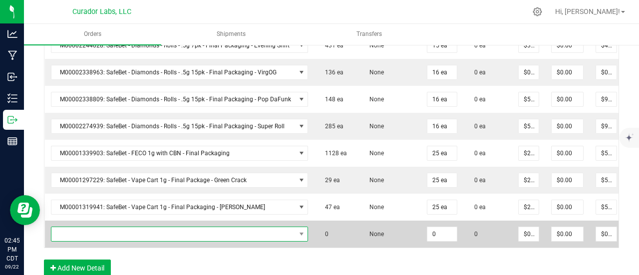
click at [104, 230] on span "NO DATA FOUND" at bounding box center [173, 234] width 244 height 14
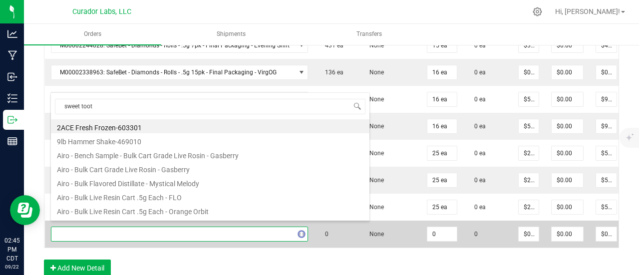
type input "sweet tooth"
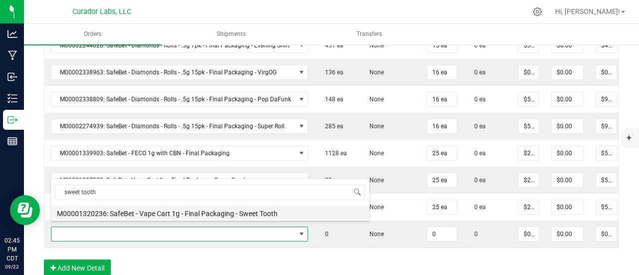
click at [136, 209] on li "M00001320236: SafeBet - Vape Cart 1g - Final Packaging - Sweet Tooth" at bounding box center [210, 212] width 318 height 14
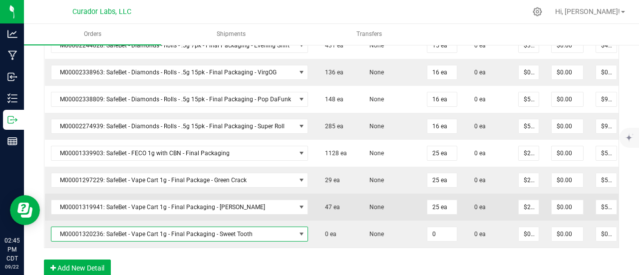
type input "0 ea"
type input "$22.50000"
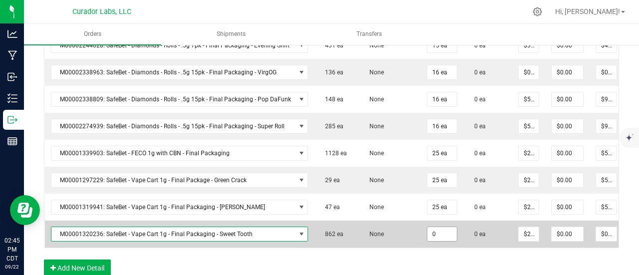
drag, startPoint x: 442, startPoint y: 232, endPoint x: 426, endPoint y: 229, distance: 16.3
click at [441, 232] on input "0" at bounding box center [441, 234] width 29 height 14
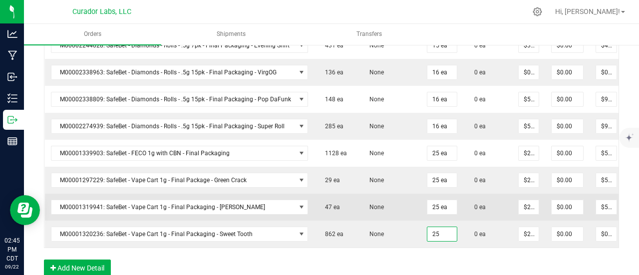
type input "25 ea"
type input "$562.50"
click at [393, 214] on td "None" at bounding box center [389, 207] width 62 height 27
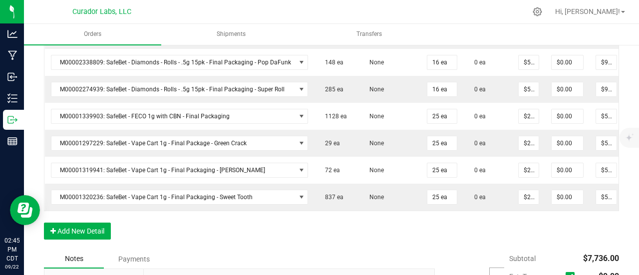
scroll to position [649, 0]
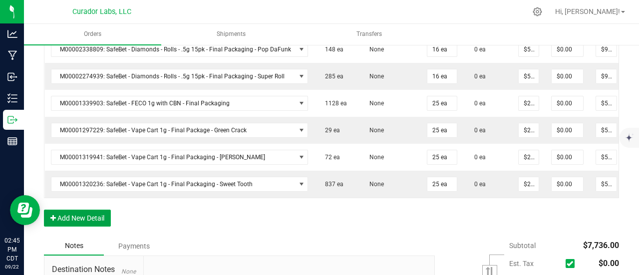
click at [83, 220] on button "Add New Detail" at bounding box center [77, 218] width 67 height 17
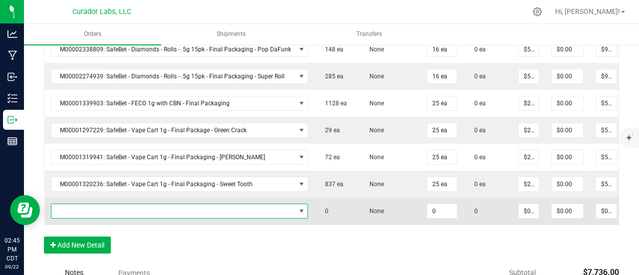
click at [85, 204] on span "NO DATA FOUND" at bounding box center [173, 211] width 244 height 14
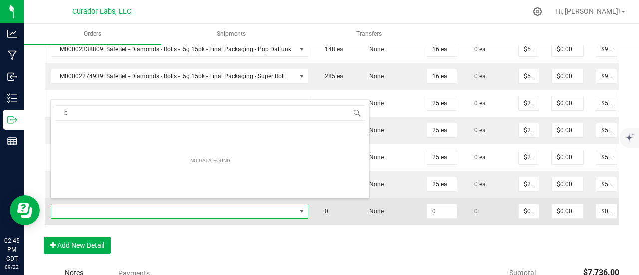
scroll to position [14, 253]
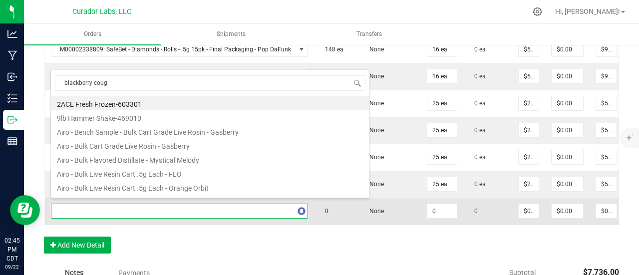
type input "blackberry cough"
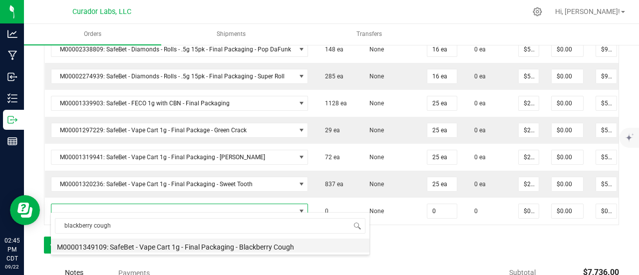
click at [190, 241] on li "M00001349109: SafeBet - Vape Cart 1g - Final Packaging - Blackberry Cough" at bounding box center [210, 246] width 318 height 14
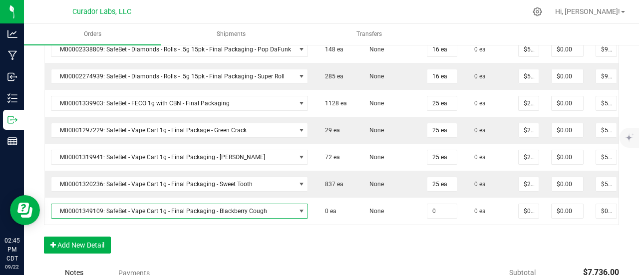
type input "0 ea"
type input "$22.50000"
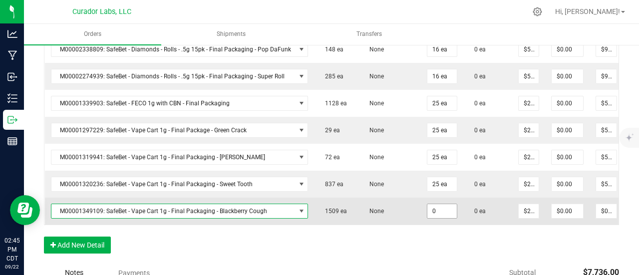
click at [427, 207] on input "0" at bounding box center [441, 211] width 29 height 14
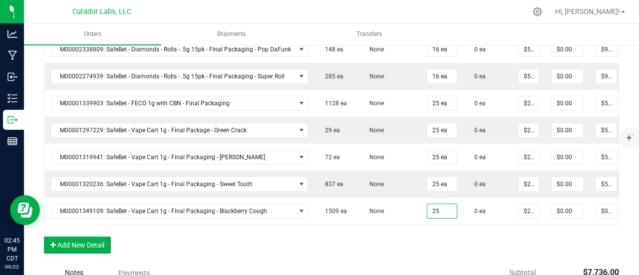
type input "25 ea"
type input "$562.50"
click at [87, 244] on button "Add New Detail" at bounding box center [77, 245] width 67 height 17
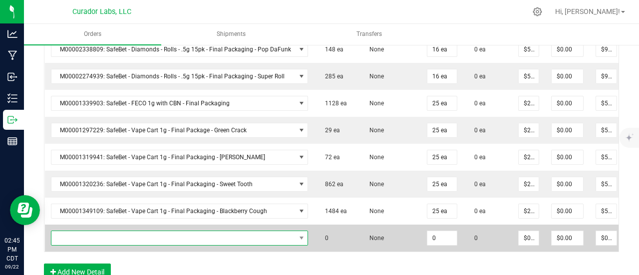
click at [92, 231] on span "NO DATA FOUND" at bounding box center [173, 238] width 244 height 14
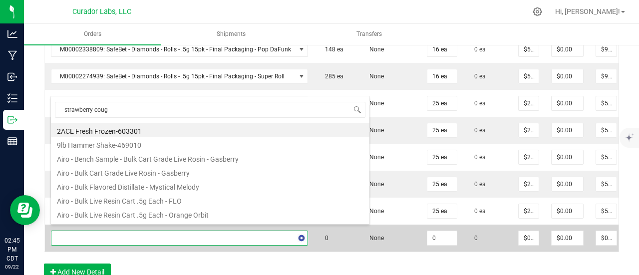
type input "strawberry cough"
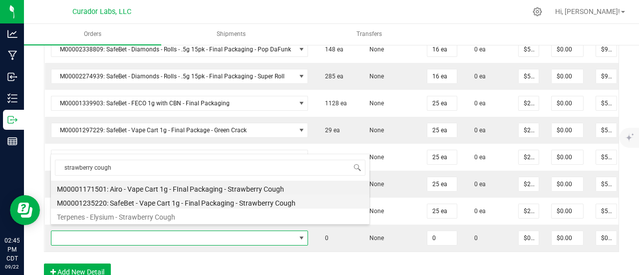
click at [121, 204] on li "M00001235220: SafeBet - Vape Cart 1g - Final Packaging - Strawberry Cough" at bounding box center [210, 202] width 318 height 14
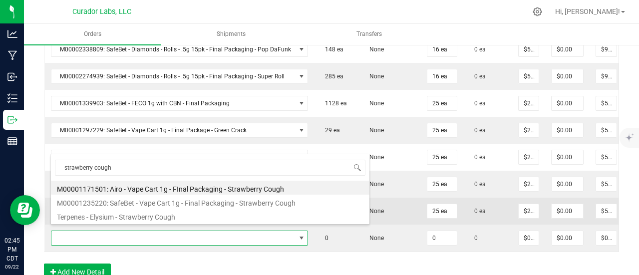
type input "0 ea"
type input "$22.50000"
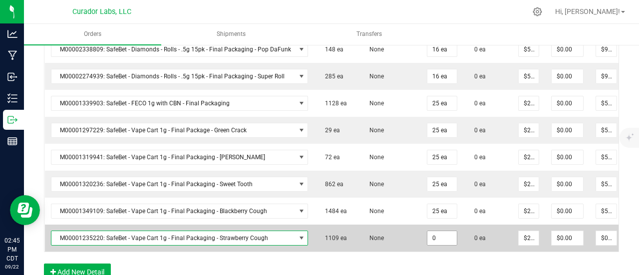
drag, startPoint x: 436, startPoint y: 234, endPoint x: 404, endPoint y: 226, distance: 32.9
click at [435, 234] on input "0" at bounding box center [441, 238] width 29 height 14
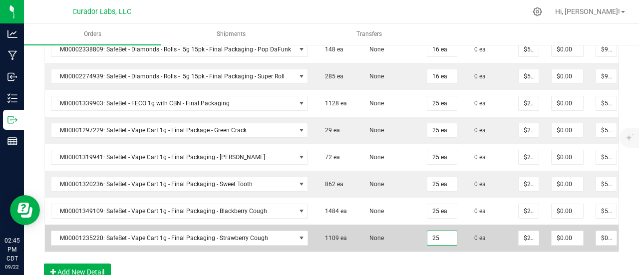
type input "25 ea"
type input "$562.50"
click at [404, 226] on td "None" at bounding box center [389, 238] width 62 height 27
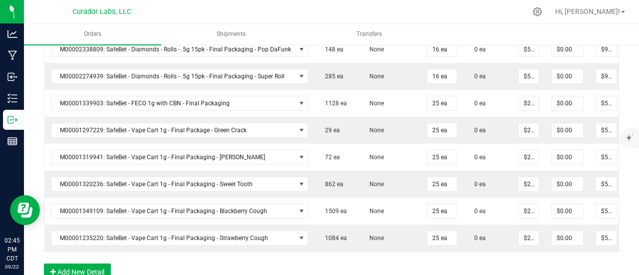
click at [75, 262] on div "Order Details Print All Labels Item Sellable Strain Qty Ordered Qty Allocated U…" at bounding box center [331, 1] width 575 height 580
click at [80, 269] on button "Add New Detail" at bounding box center [77, 272] width 67 height 17
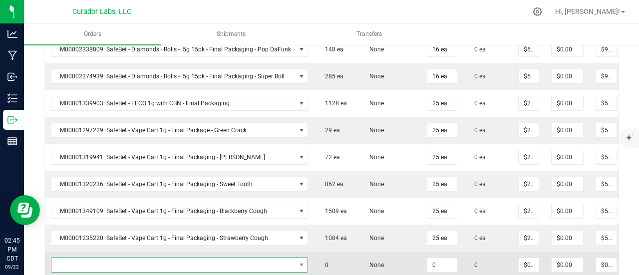
click at [80, 258] on span "NO DATA FOUND" at bounding box center [173, 265] width 244 height 14
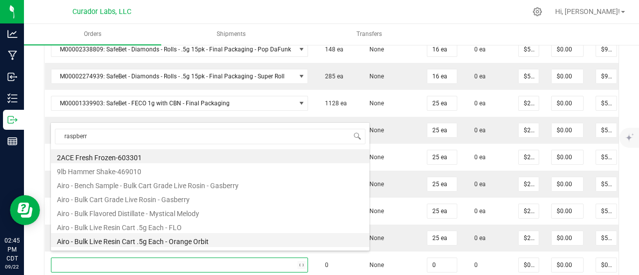
type input "raspberry"
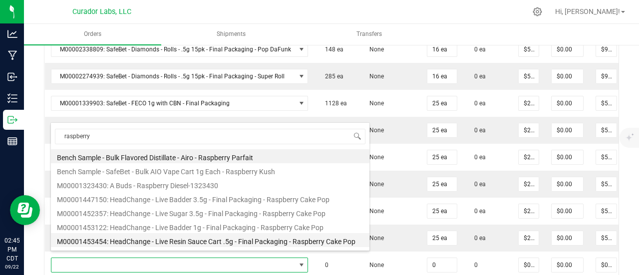
click at [166, 234] on li "M00001453454: HeadChange - Live Resin Sauce Cart .5g - Final Packaging - Raspbe…" at bounding box center [210, 240] width 318 height 14
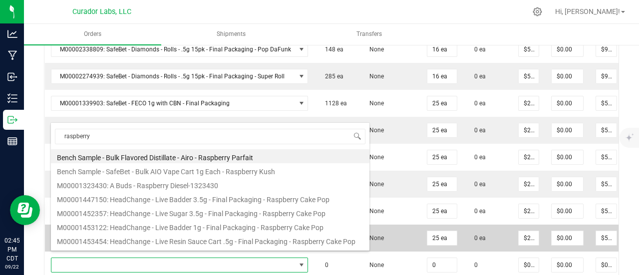
type input "0 ea"
type input "$22.50000"
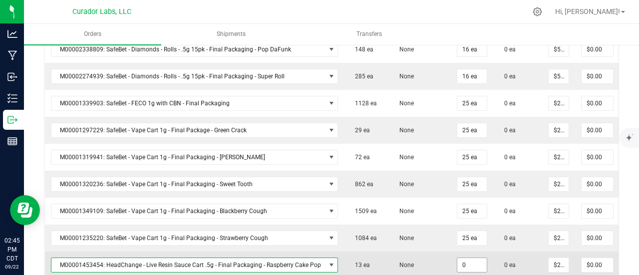
click at [465, 260] on input "0" at bounding box center [471, 265] width 29 height 14
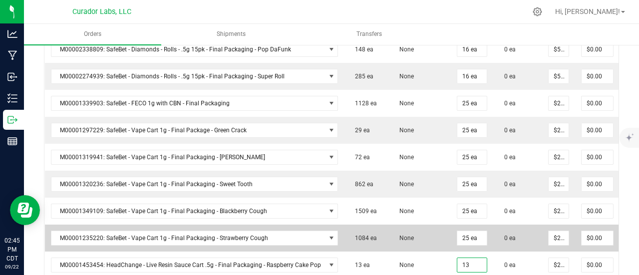
type input "13 ea"
type input "$292.50"
click at [411, 231] on td "None" at bounding box center [419, 238] width 62 height 27
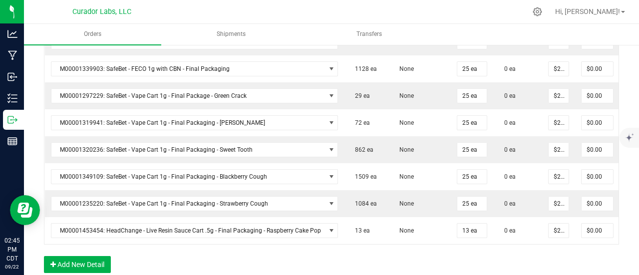
scroll to position [699, 0]
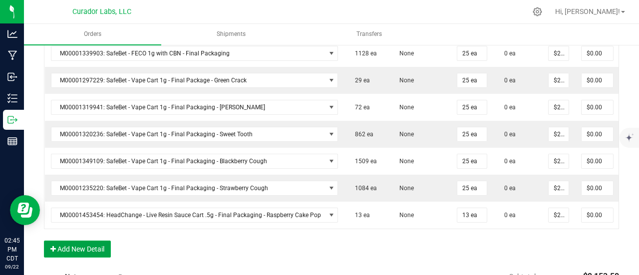
click at [100, 250] on button "Add New Detail" at bounding box center [77, 249] width 67 height 17
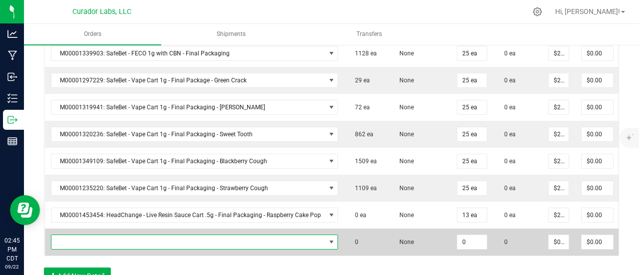
click at [99, 235] on span "NO DATA FOUND" at bounding box center [188, 242] width 274 height 14
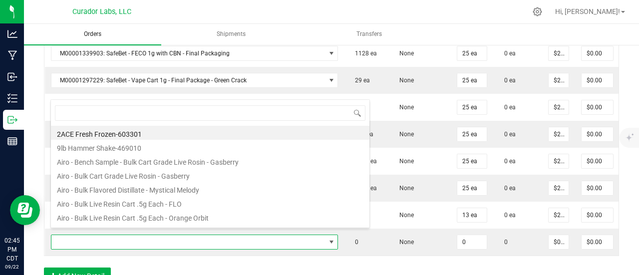
scroll to position [14, 283]
type input "fee fi fo"
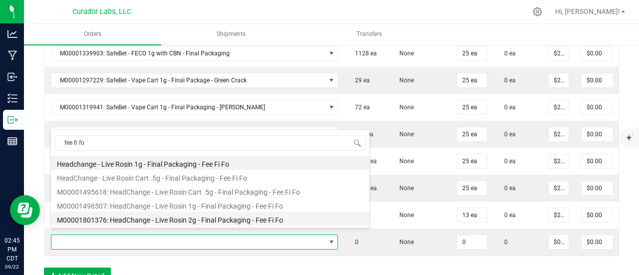
click at [170, 212] on li "M00001801376: HeadChange - Live Rosin 2g - Final Packaging - Fee Fi Fo" at bounding box center [210, 219] width 318 height 14
type input "0 ea"
type input "$60.00000"
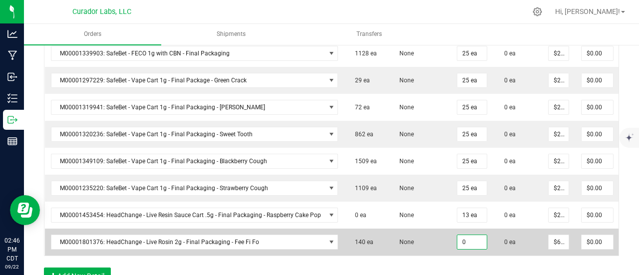
click at [470, 238] on input "0" at bounding box center [471, 242] width 29 height 14
click at [427, 231] on td "None" at bounding box center [419, 242] width 62 height 27
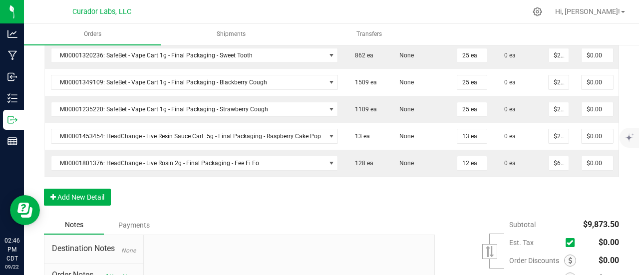
scroll to position [799, 0]
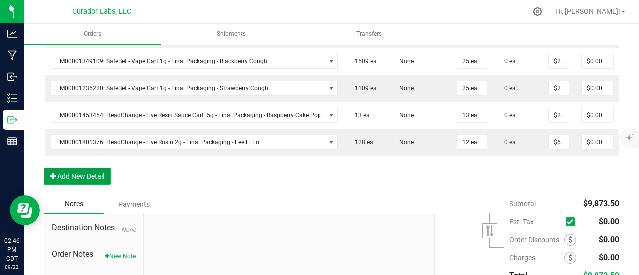
click at [103, 177] on button "Add New Detail" at bounding box center [77, 176] width 67 height 17
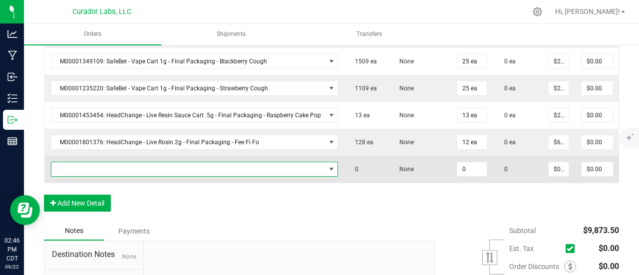
click at [99, 162] on span "NO DATA FOUND" at bounding box center [188, 169] width 274 height 14
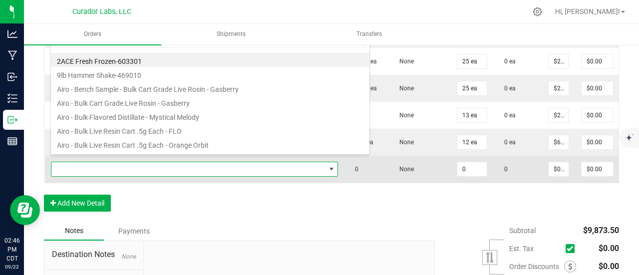
scroll to position [14, 283]
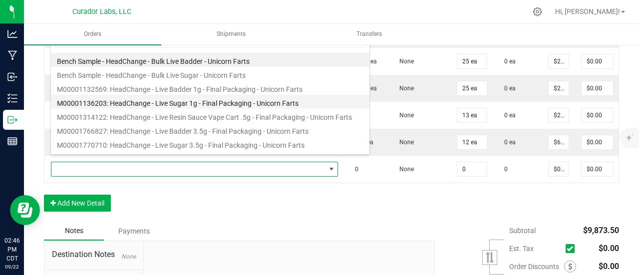
click at [175, 101] on li "M00001136203: HeadChange - Live Sugar 1g - Final Packaging - Unicorn Farts" at bounding box center [210, 102] width 318 height 14
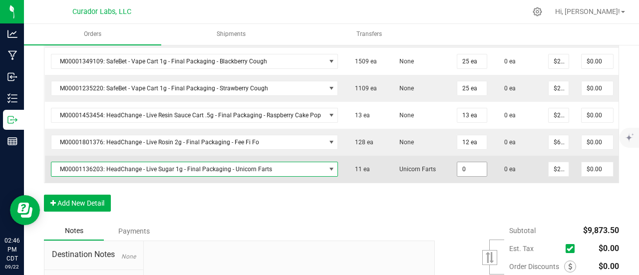
click at [472, 164] on input "0" at bounding box center [471, 169] width 29 height 14
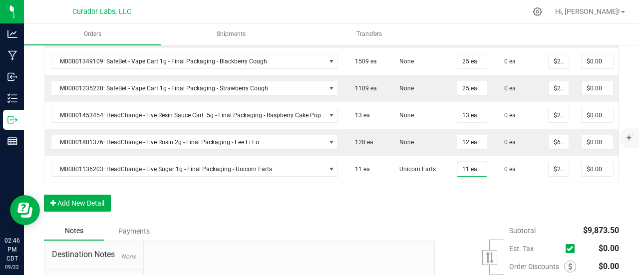
drag, startPoint x: 468, startPoint y: 201, endPoint x: 360, endPoint y: 201, distance: 107.3
click at [96, 203] on button "Add New Detail" at bounding box center [77, 203] width 67 height 17
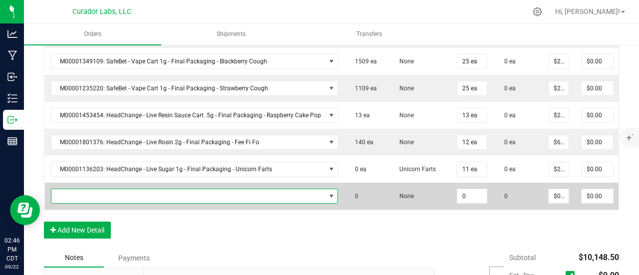
click at [92, 191] on span "NO DATA FOUND" at bounding box center [188, 196] width 274 height 14
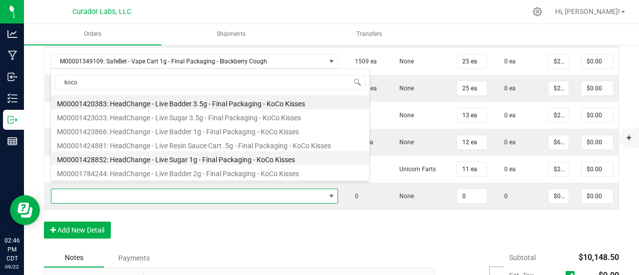
click at [178, 157] on li "M00001428852: HeadChange - Live Sugar 1g - Final Packaging - KoCo Kisses" at bounding box center [210, 158] width 318 height 14
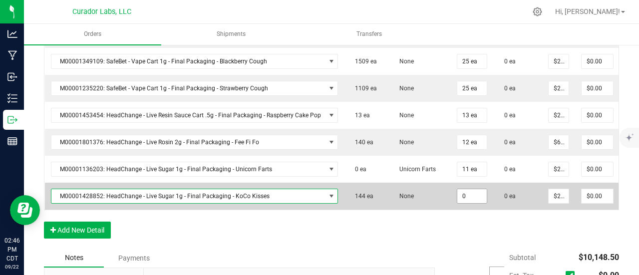
click at [464, 190] on input "0" at bounding box center [471, 196] width 29 height 14
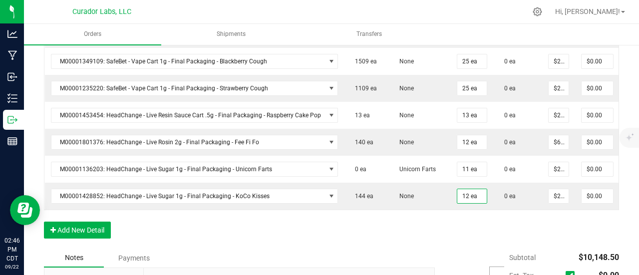
click at [94, 224] on button "Add New Detail" at bounding box center [77, 230] width 67 height 17
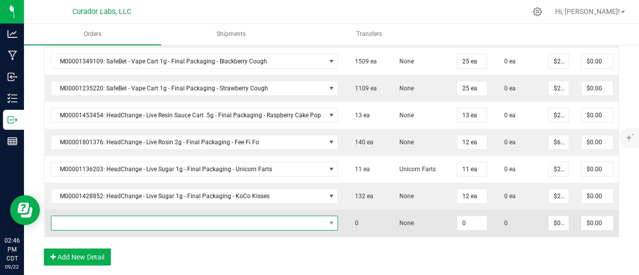
click at [94, 216] on span "NO DATA FOUND" at bounding box center [188, 223] width 274 height 14
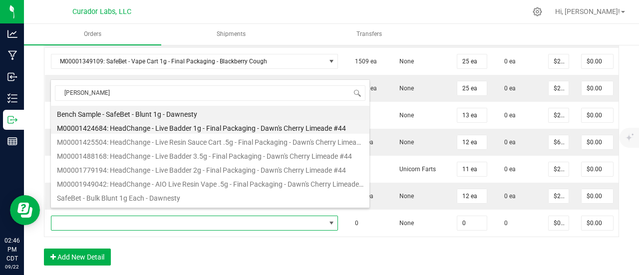
click at [190, 125] on li "M00001424684: HeadChange - Live Badder 1g - Final Packaging - Dawn's Cherry Lim…" at bounding box center [210, 127] width 318 height 14
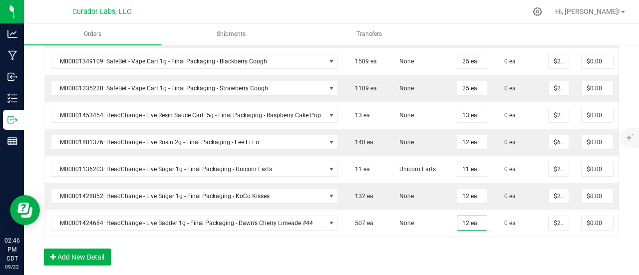
click at [84, 256] on button "Add New Detail" at bounding box center [77, 257] width 67 height 17
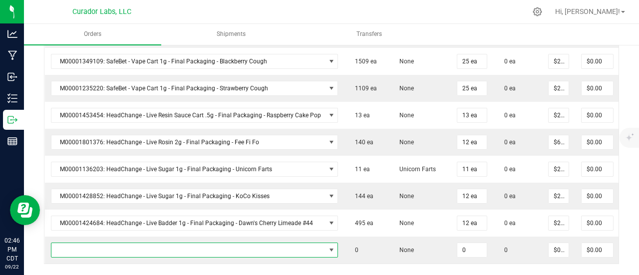
click at [87, 243] on span "NO DATA FOUND" at bounding box center [188, 250] width 274 height 14
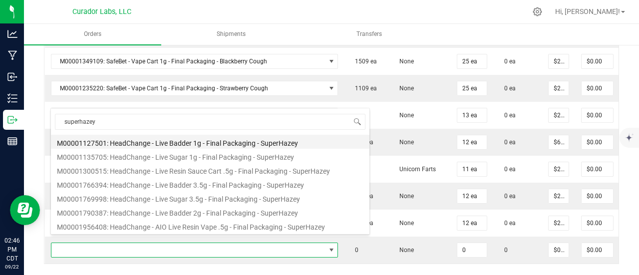
click at [168, 144] on li "M00001127501: HeadChange - Live Badder 1g - Final Packaging - SuperHazey" at bounding box center [210, 142] width 318 height 14
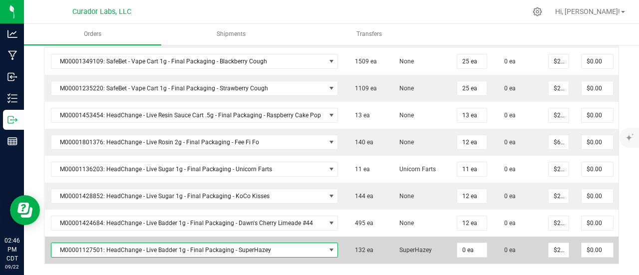
click at [493, 237] on td "0 ea" at bounding box center [517, 250] width 49 height 27
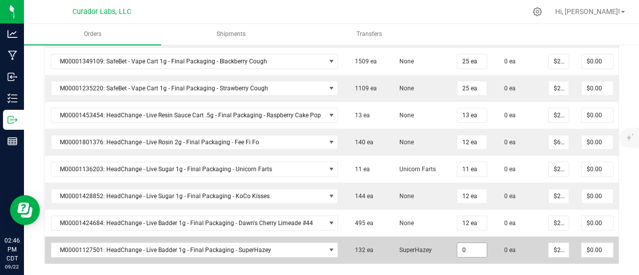
click at [474, 243] on input "0" at bounding box center [471, 250] width 29 height 14
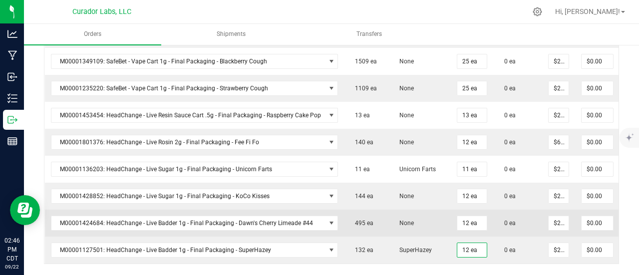
click at [416, 221] on td "None" at bounding box center [419, 223] width 62 height 27
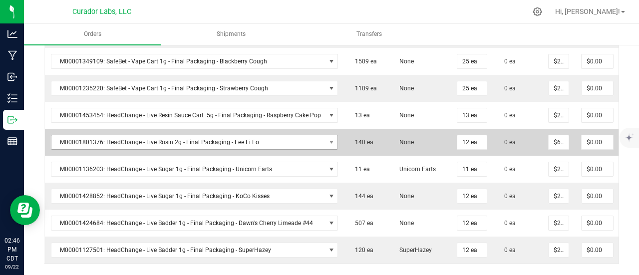
scroll to position [849, 0]
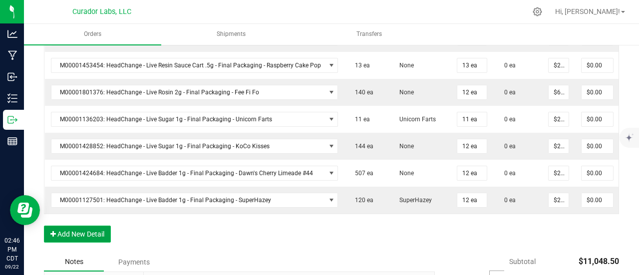
click at [96, 228] on button "Add New Detail" at bounding box center [77, 234] width 67 height 17
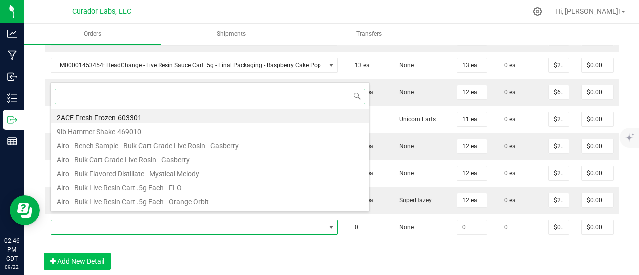
scroll to position [14, 283]
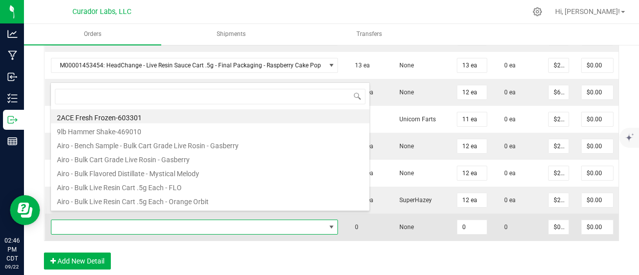
click at [110, 220] on span at bounding box center [188, 227] width 274 height 14
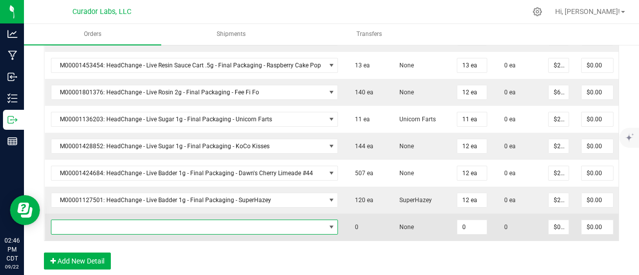
click at [110, 220] on span "NO DATA FOUND" at bounding box center [188, 227] width 274 height 14
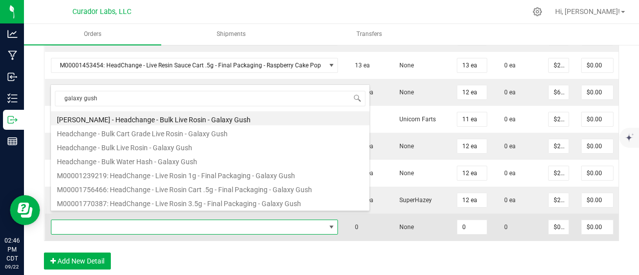
drag, startPoint x: 166, startPoint y: 169, endPoint x: 340, endPoint y: 213, distance: 179.8
click at [166, 169] on li "M00001239219: HeadChange - Live Rosin 1g - Final Packaging - Galaxy Gush" at bounding box center [210, 174] width 318 height 14
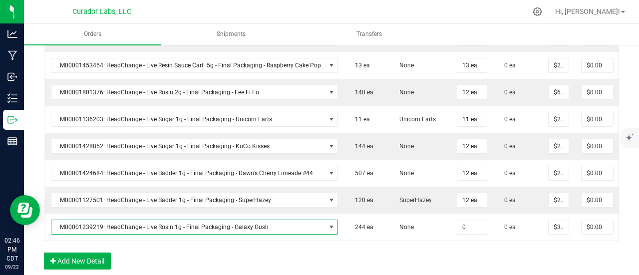
click at [465, 221] on input "0" at bounding box center [471, 227] width 29 height 14
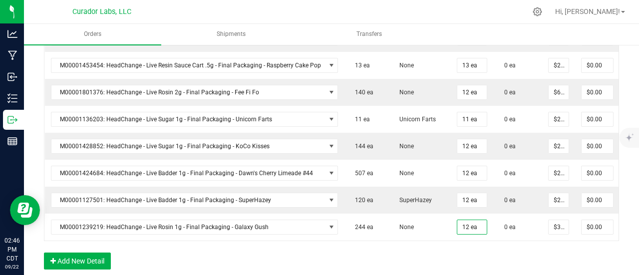
click at [92, 255] on button "Add New Detail" at bounding box center [77, 261] width 67 height 17
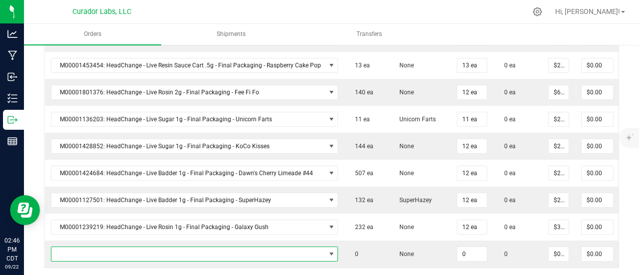
click at [92, 247] on span "NO DATA FOUND" at bounding box center [188, 254] width 274 height 14
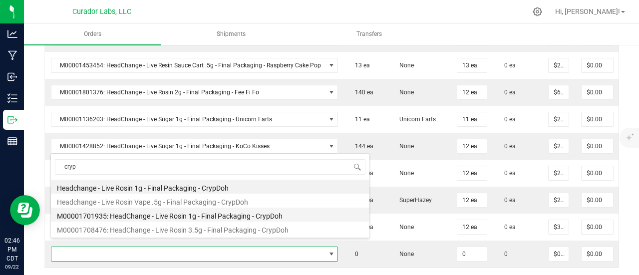
click at [152, 215] on li "M00001701935: HeadChange - Live Rosin 1g - Final Packaging - CrypDoh" at bounding box center [210, 215] width 318 height 14
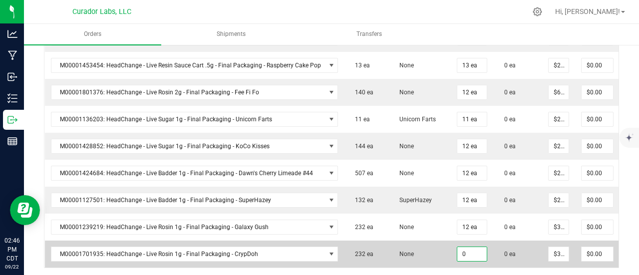
drag, startPoint x: 463, startPoint y: 245, endPoint x: 458, endPoint y: 245, distance: 5.0
click at [462, 247] on input "0" at bounding box center [471, 254] width 29 height 14
click at [403, 241] on td "None" at bounding box center [419, 254] width 62 height 27
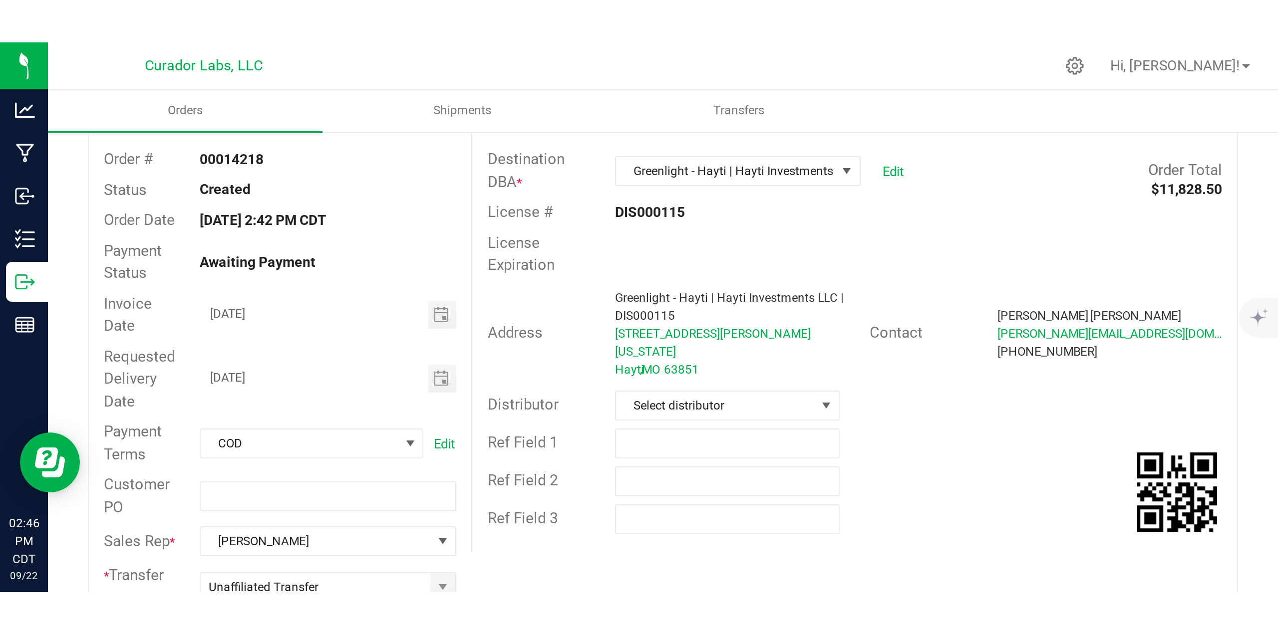
scroll to position [0, 0]
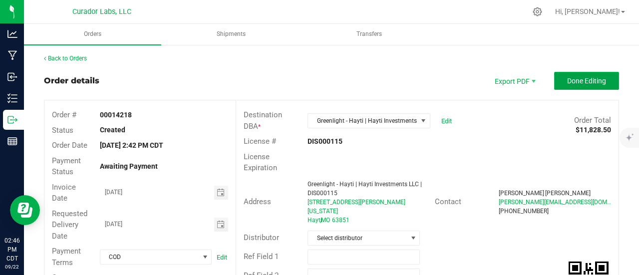
click at [587, 78] on span "Done Editing" at bounding box center [586, 81] width 39 height 8
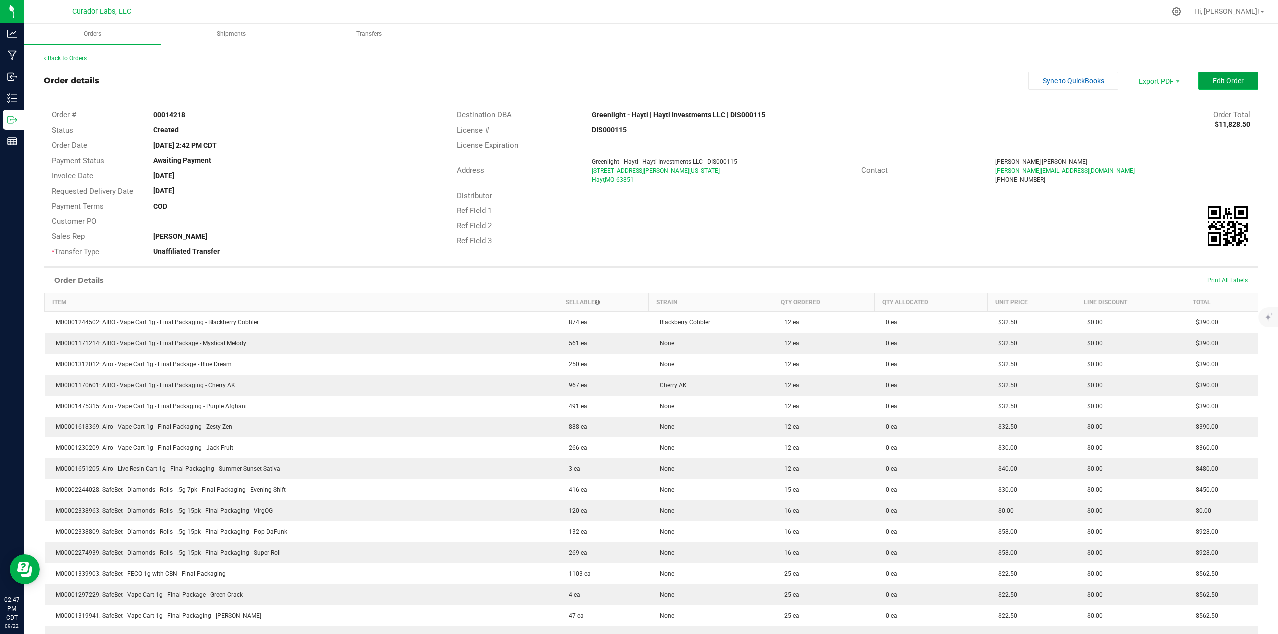
click at [638, 77] on span "Edit Order" at bounding box center [1228, 81] width 31 height 8
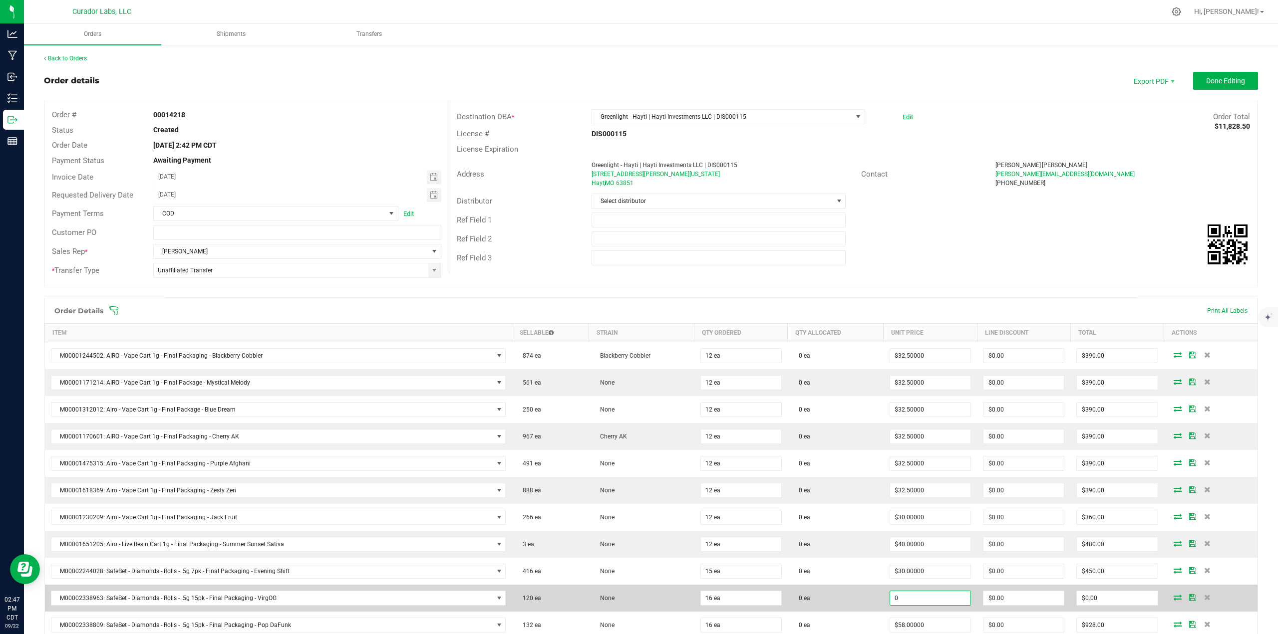
click at [638, 275] on input "0" at bounding box center [930, 599] width 80 height 14
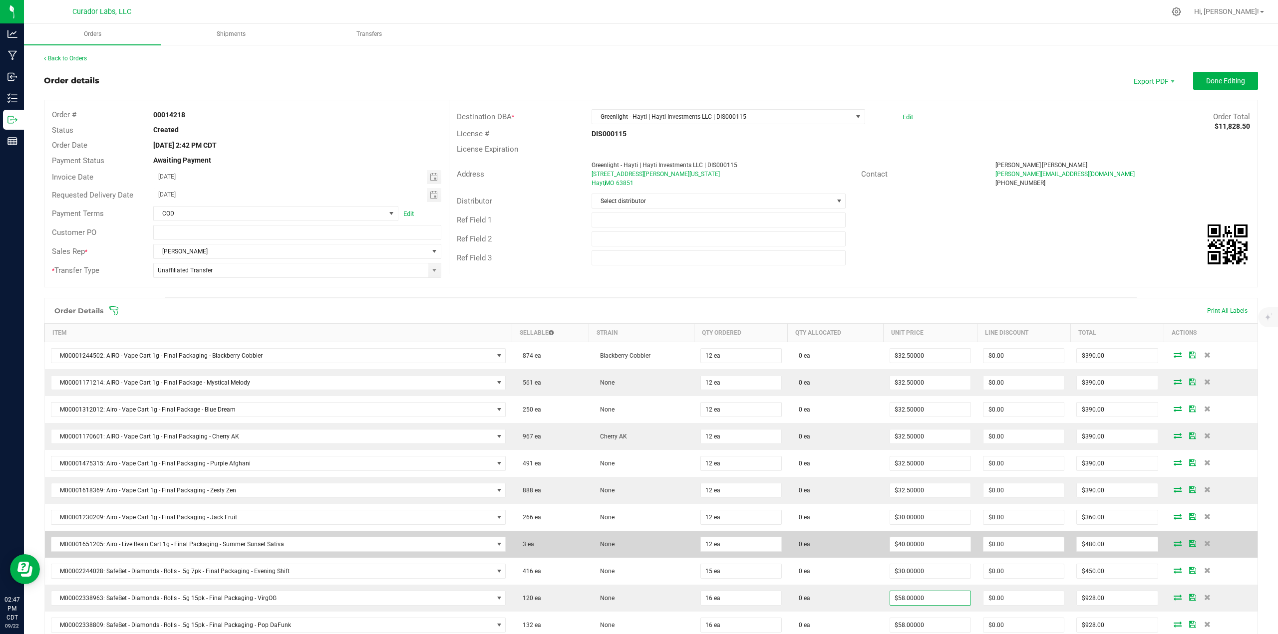
click at [638, 275] on td "0 ea" at bounding box center [836, 544] width 96 height 27
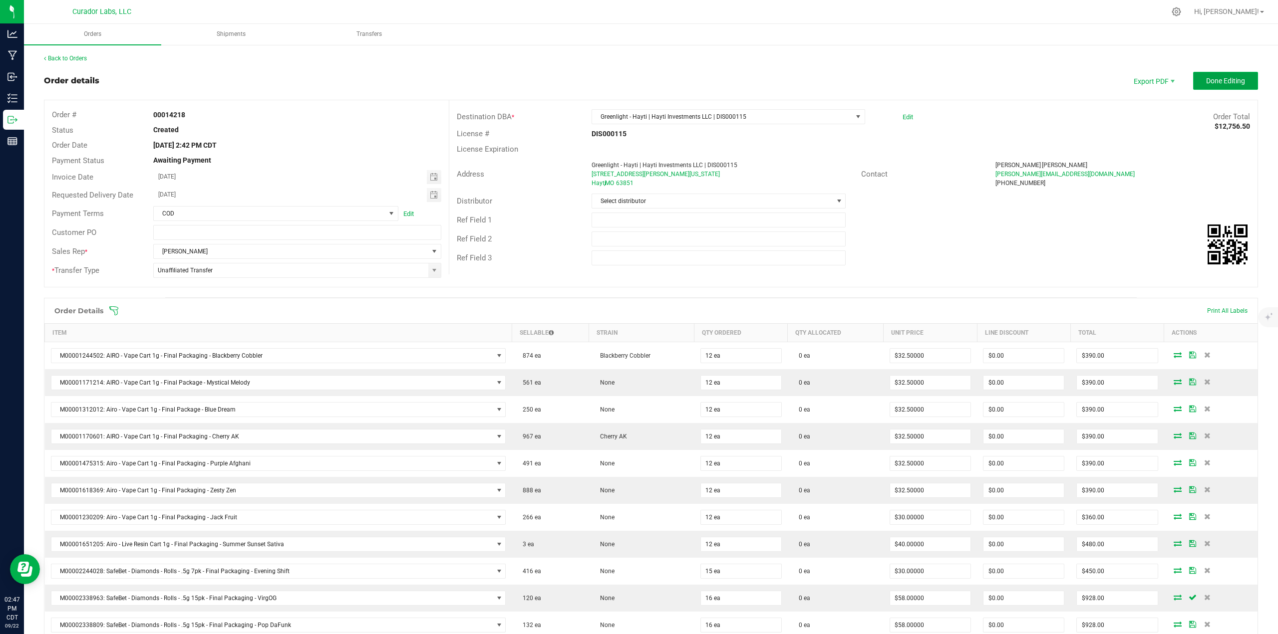
click at [638, 86] on button "Done Editing" at bounding box center [1225, 81] width 65 height 18
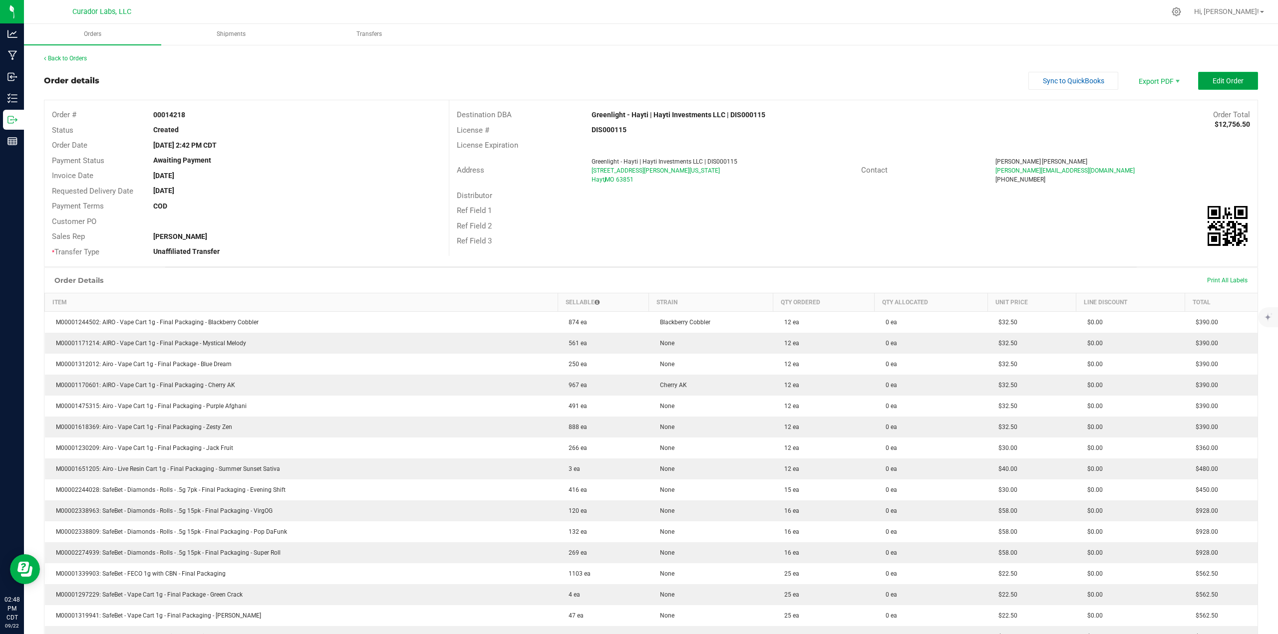
click at [638, 79] on span "Edit Order" at bounding box center [1228, 81] width 31 height 8
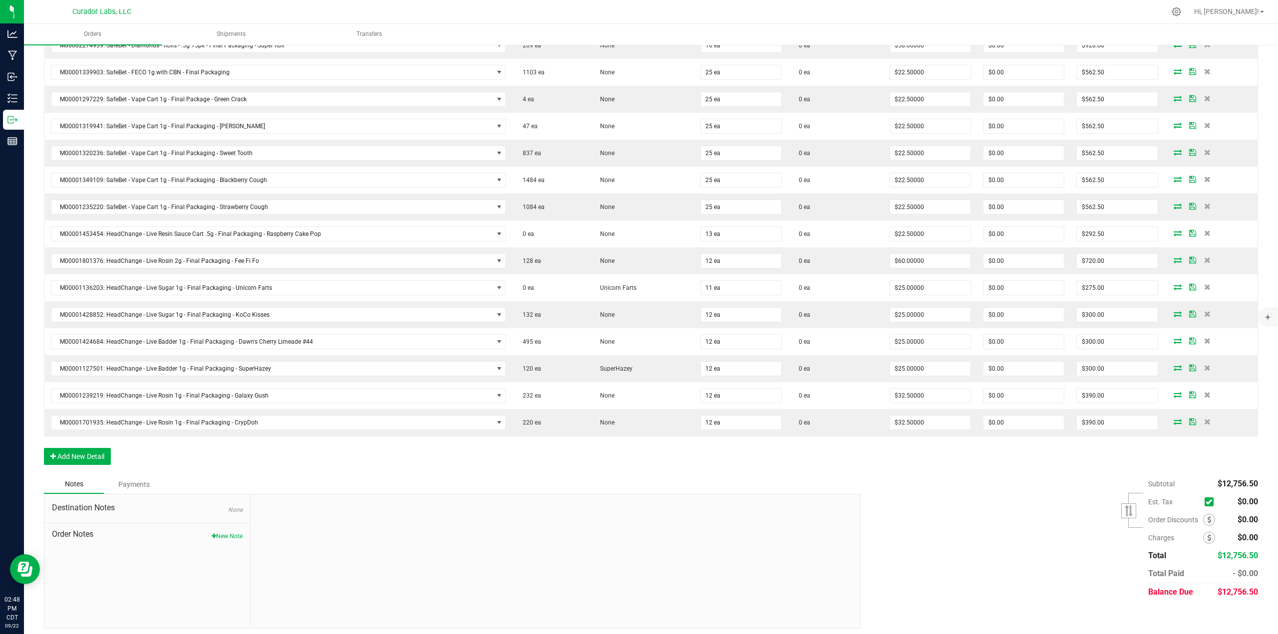
scroll to position [612, 0]
click at [103, 275] on button "Add New Detail" at bounding box center [77, 452] width 67 height 17
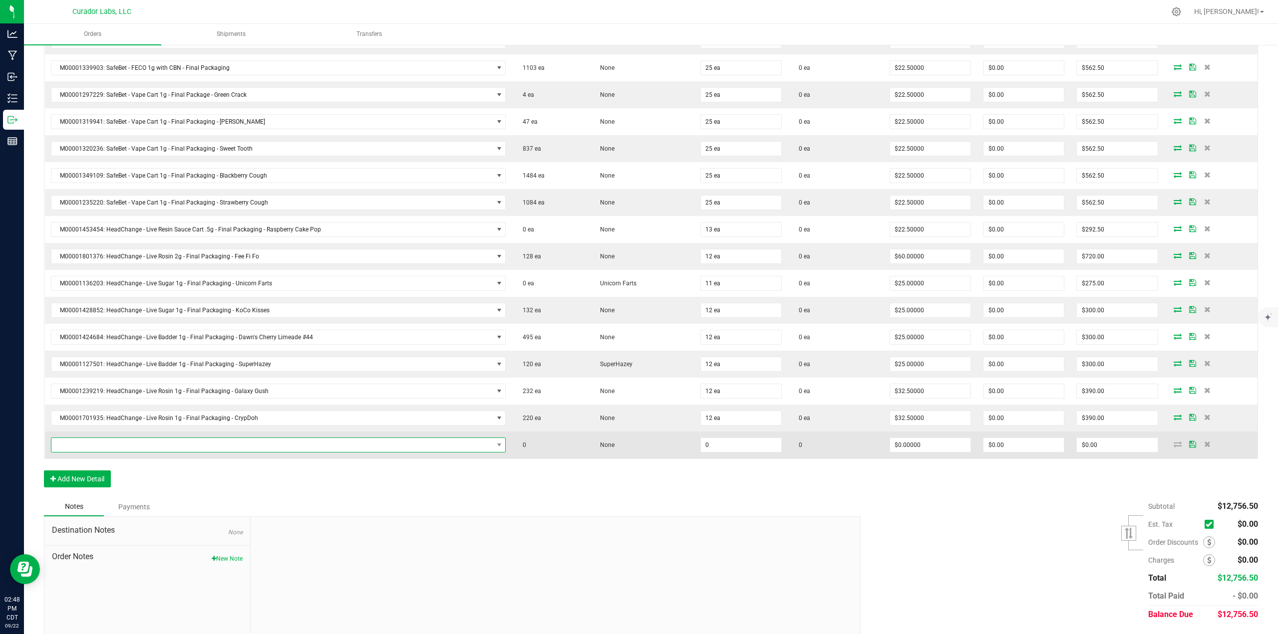
click at [103, 275] on span "NO DATA FOUND" at bounding box center [272, 445] width 442 height 14
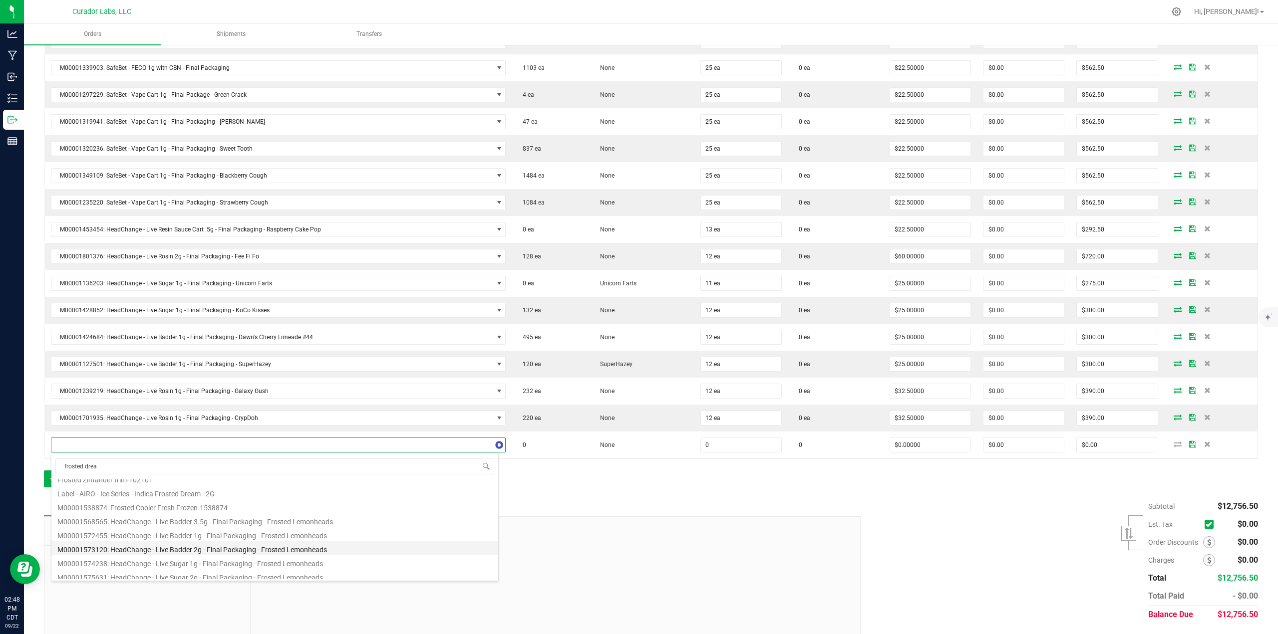
scroll to position [0, 0]
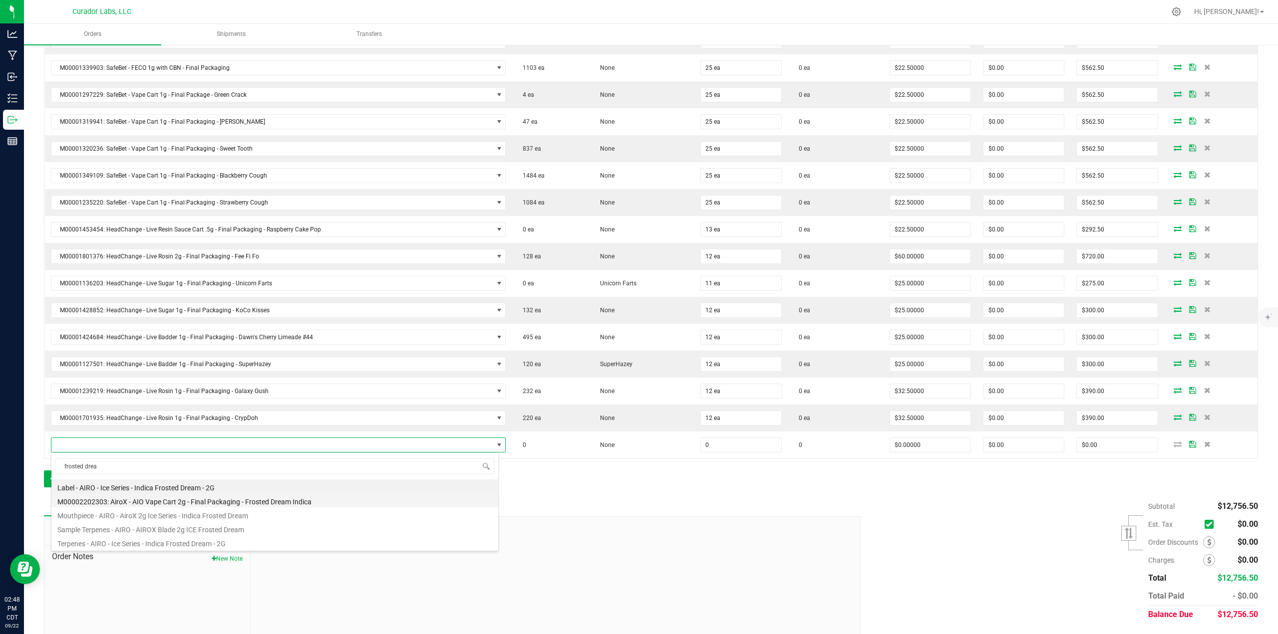
click at [186, 275] on li "M00002202303: AiroX - AIO Vape Cart 2g - Final Packaging - Frosted Dream Indica" at bounding box center [274, 501] width 447 height 14
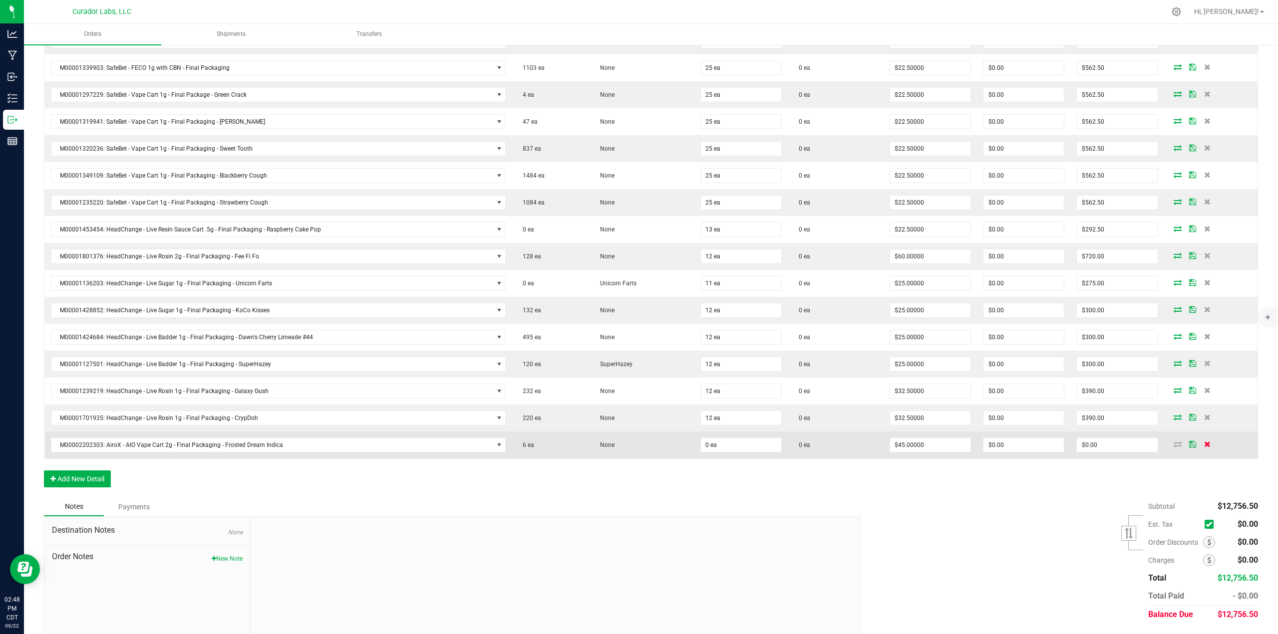
click at [638, 275] on icon at bounding box center [1207, 444] width 6 height 6
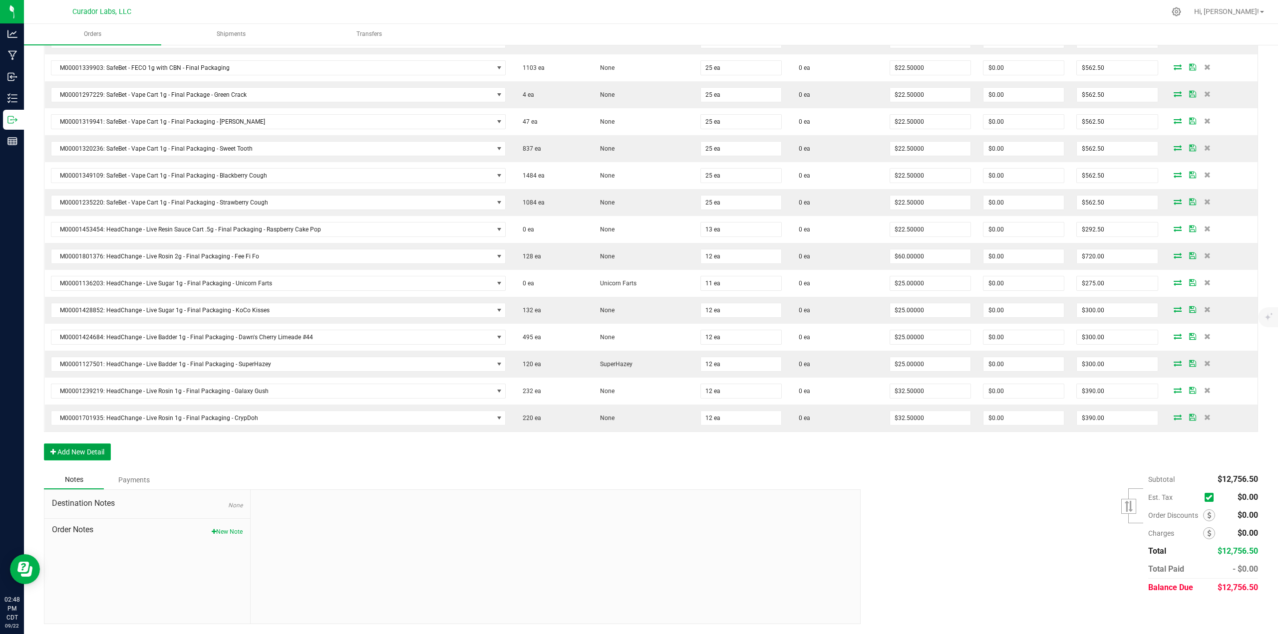
click at [99, 275] on button "Add New Detail" at bounding box center [77, 452] width 67 height 17
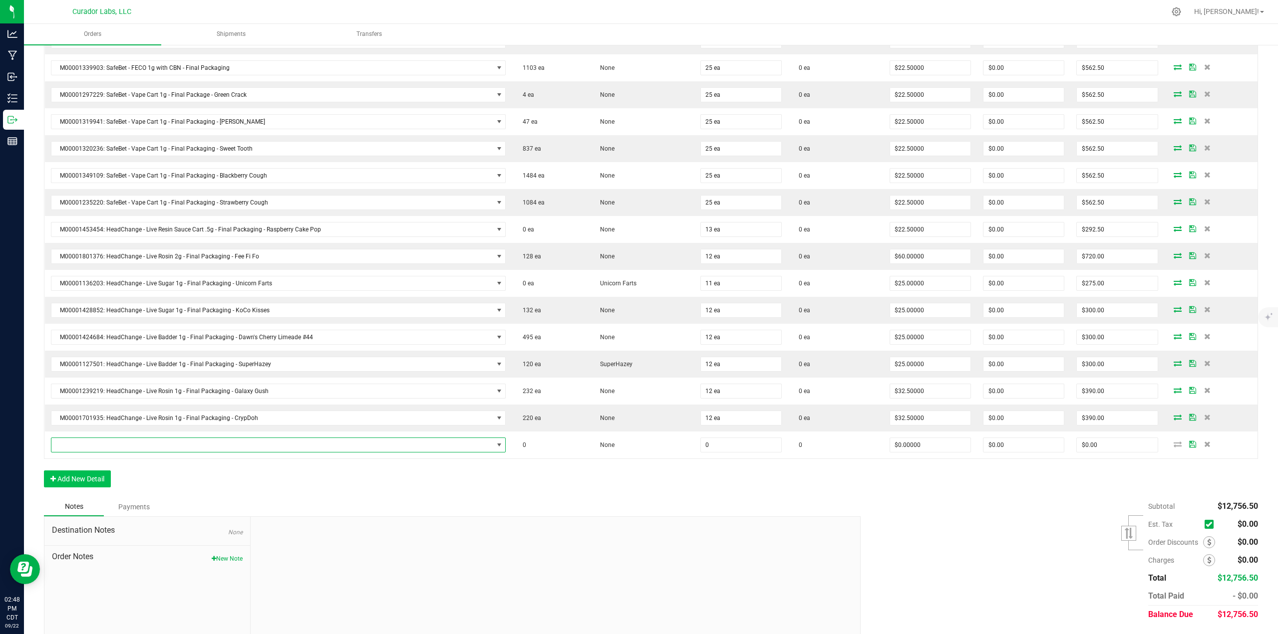
click at [97, 275] on span "NO DATA FOUND" at bounding box center [272, 445] width 442 height 14
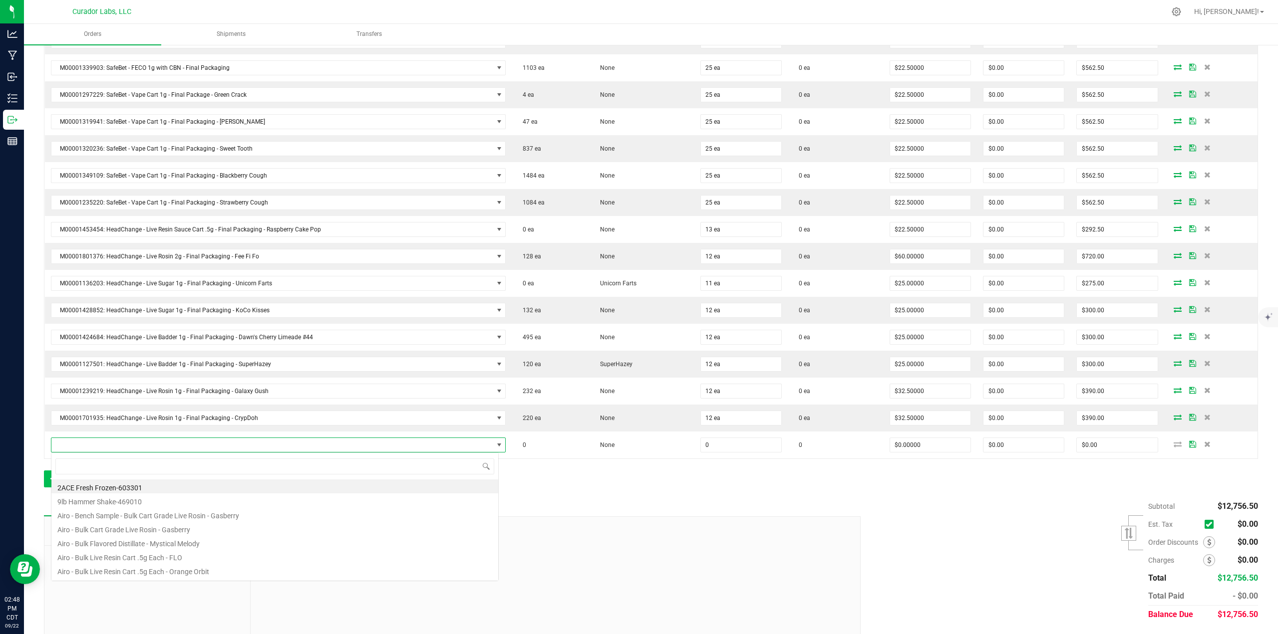
scroll to position [15, 445]
click at [235, 275] on li "M00002202043: AiroX - AIO Vape Cart 2g - Final Packaging - Frozen Paradise Sati…" at bounding box center [274, 501] width 447 height 14
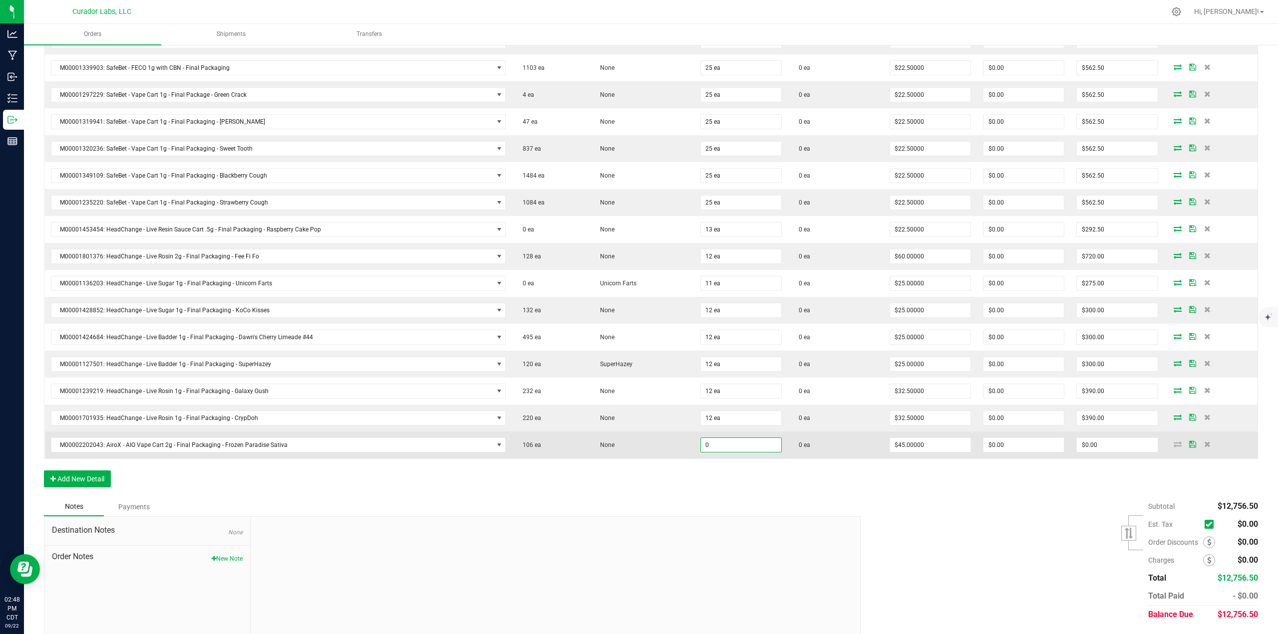
click at [638, 275] on input "0" at bounding box center [741, 445] width 80 height 14
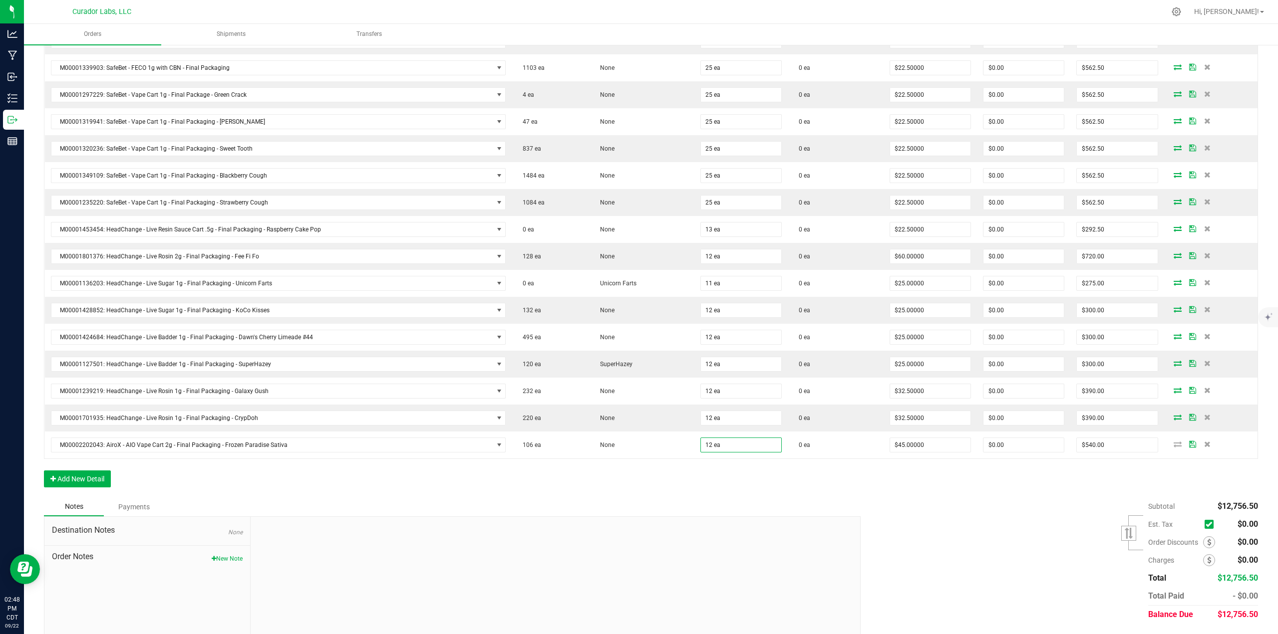
click at [638, 275] on div "Order Details Print All Labels Item Sellable Strain Qty Ordered Qty Allocated U…" at bounding box center [651, 92] width 1214 height 811
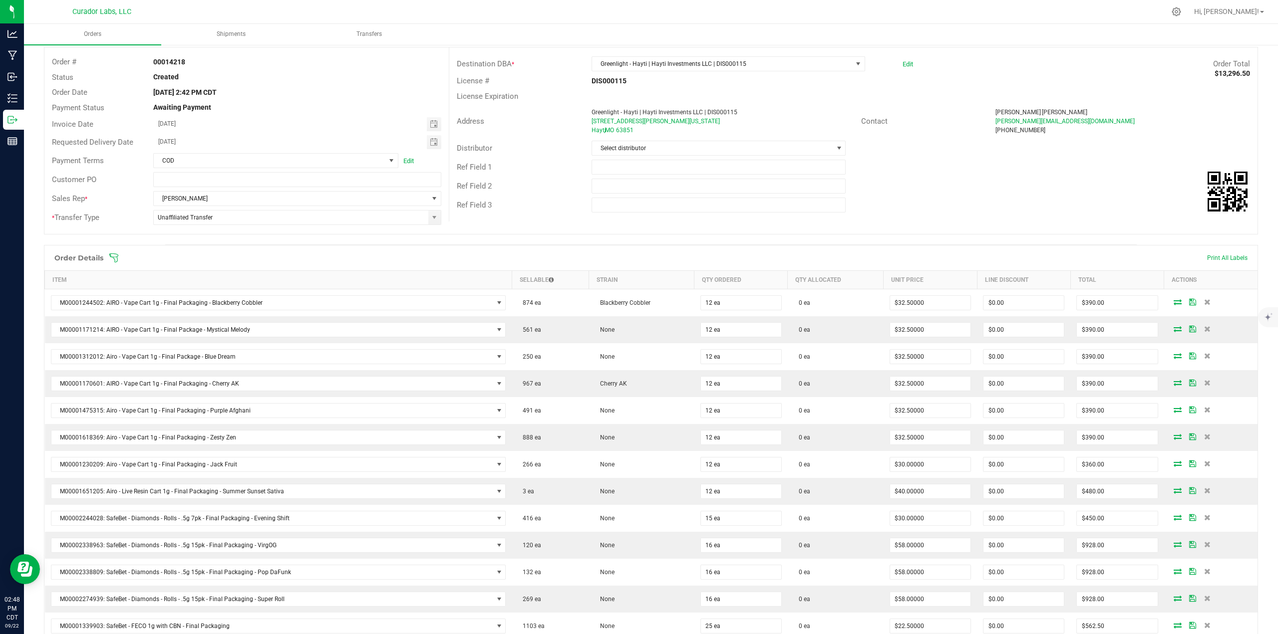
scroll to position [12, 0]
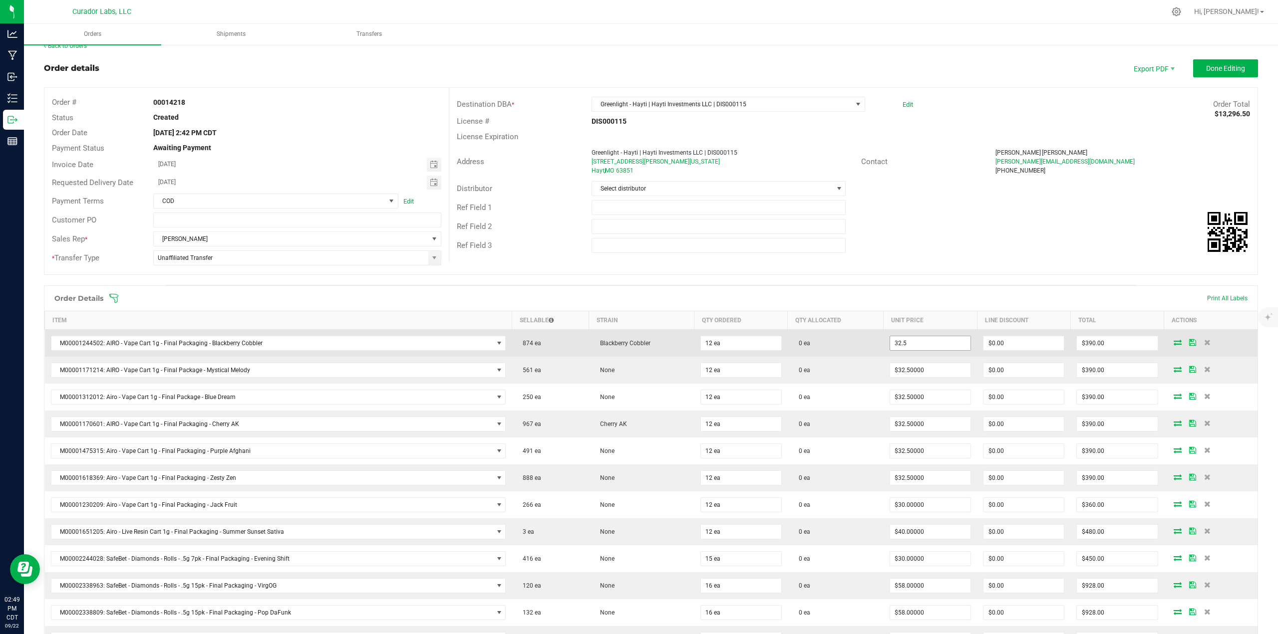
click at [638, 275] on input "32.5" at bounding box center [930, 343] width 80 height 14
click at [638, 275] on input "27.63" at bounding box center [930, 343] width 80 height 14
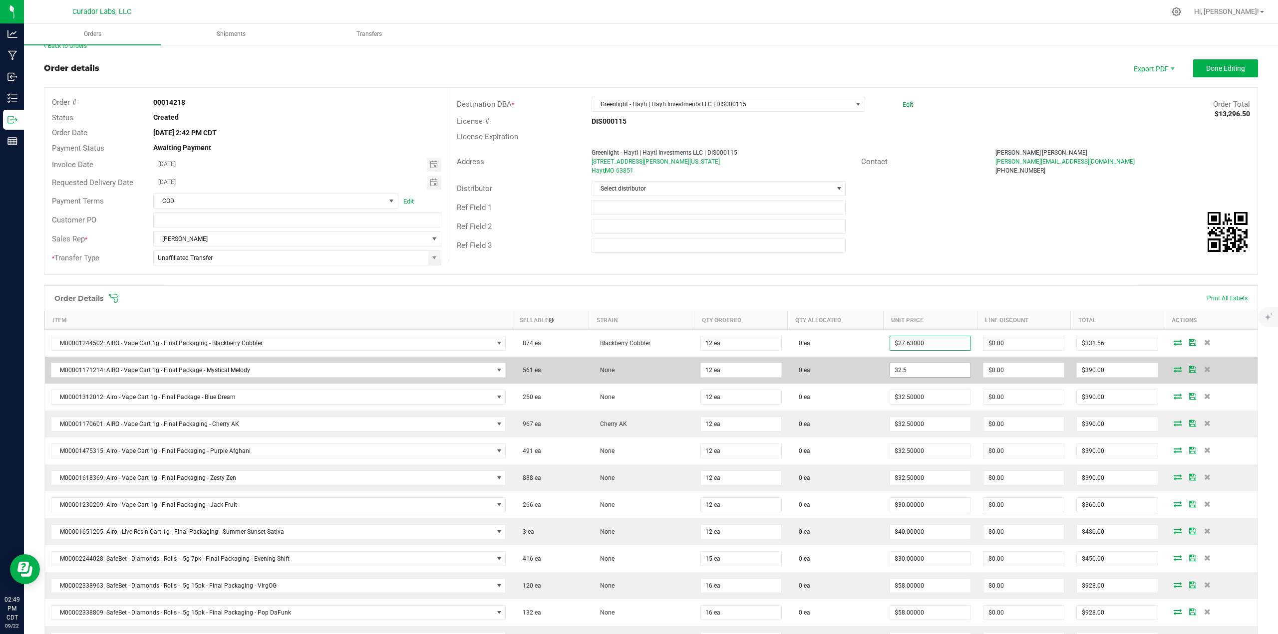
click at [638, 275] on input "32.5" at bounding box center [930, 370] width 80 height 14
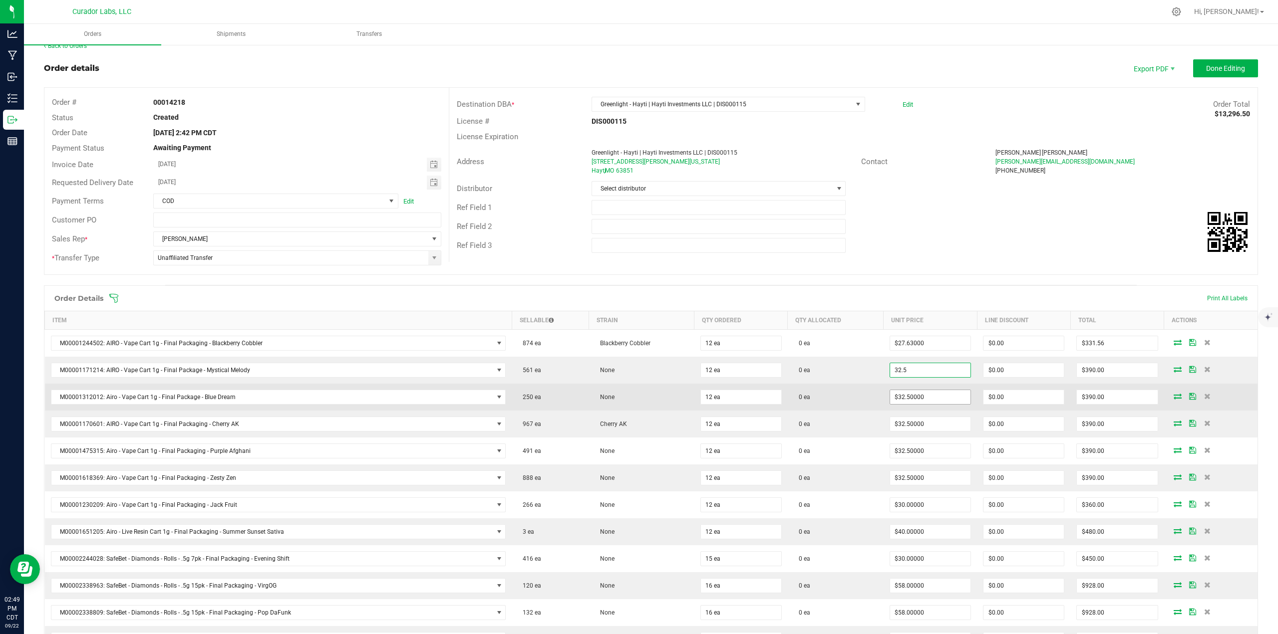
paste input "27.63"
click at [638, 275] on input "32.5" at bounding box center [930, 397] width 80 height 14
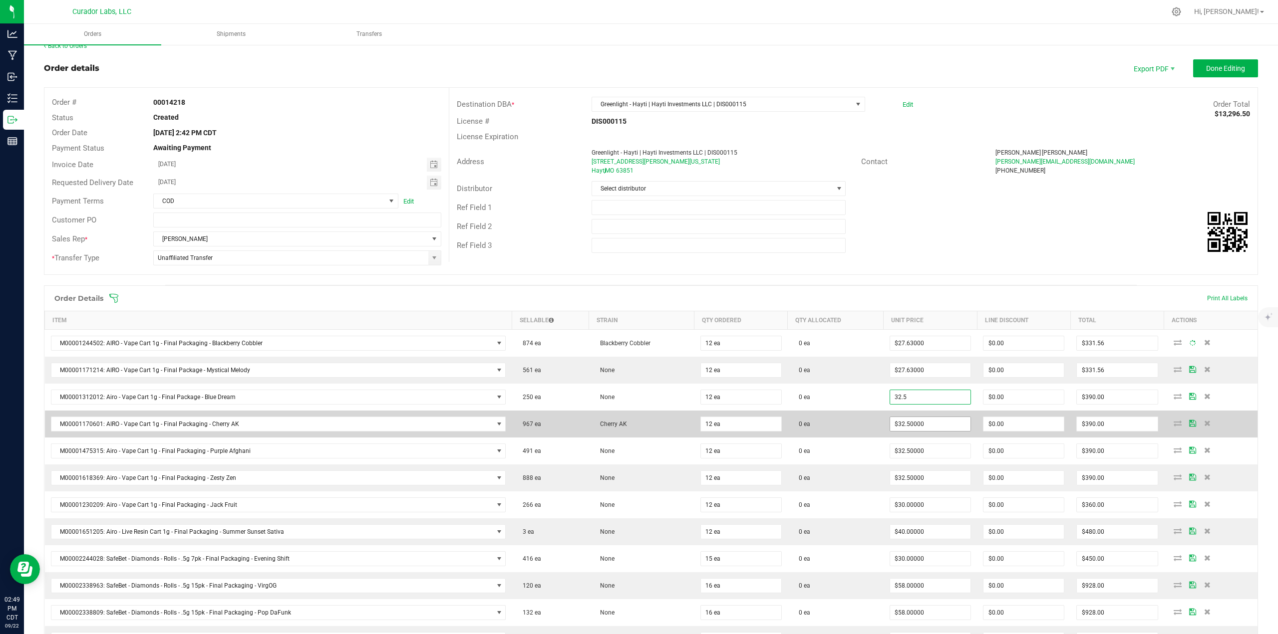
paste input "27.63"
drag, startPoint x: 916, startPoint y: 425, endPoint x: 915, endPoint y: 444, distance: 19.5
click at [638, 275] on input "32.5" at bounding box center [930, 424] width 80 height 14
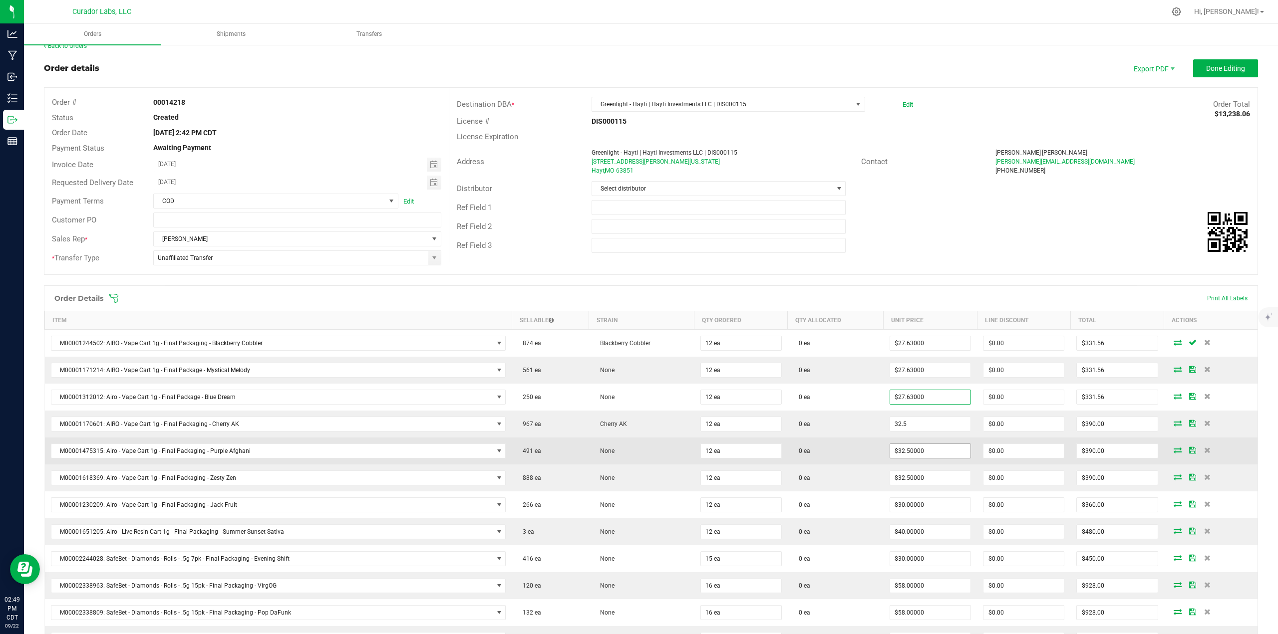
paste input "27.63"
click at [638, 275] on input "32.5" at bounding box center [930, 451] width 80 height 14
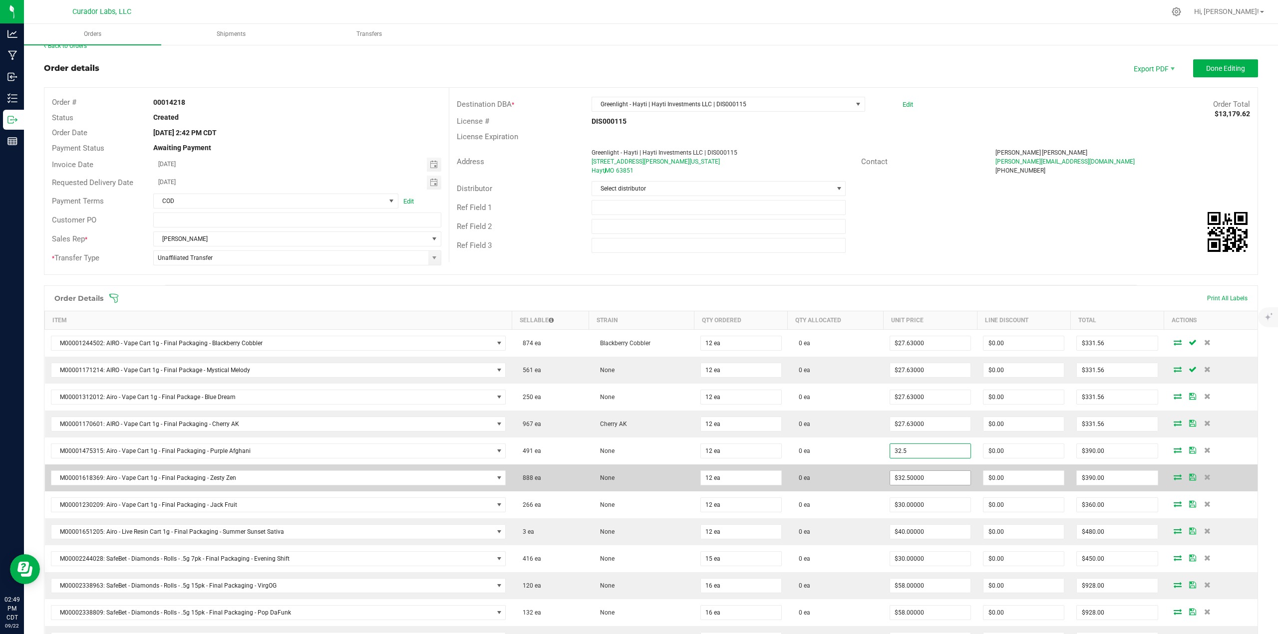
paste input "27.63"
click at [638, 275] on input "32.5" at bounding box center [930, 478] width 80 height 14
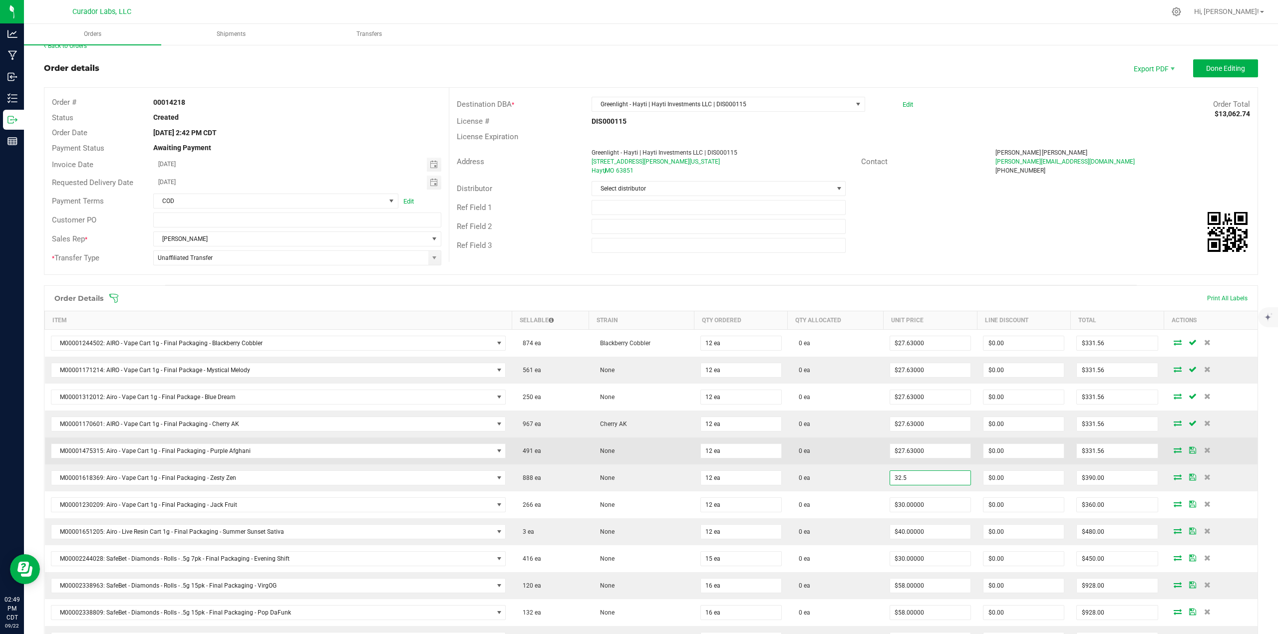
paste input "27.63"
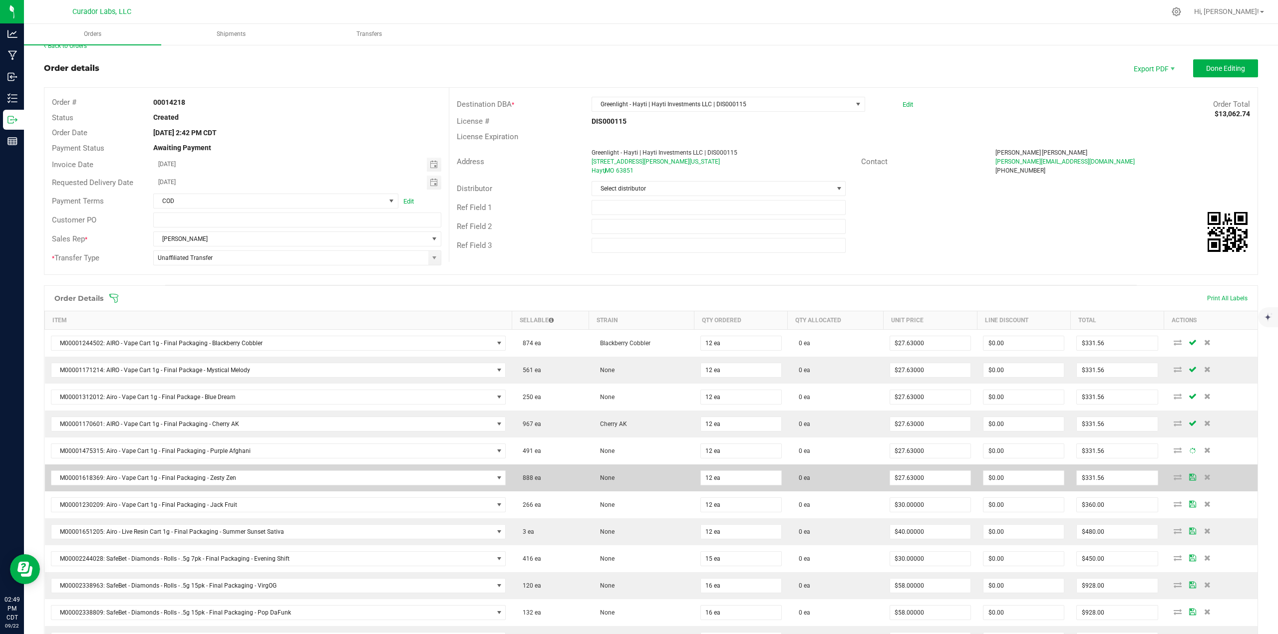
click at [638, 275] on td "0 ea" at bounding box center [836, 478] width 96 height 27
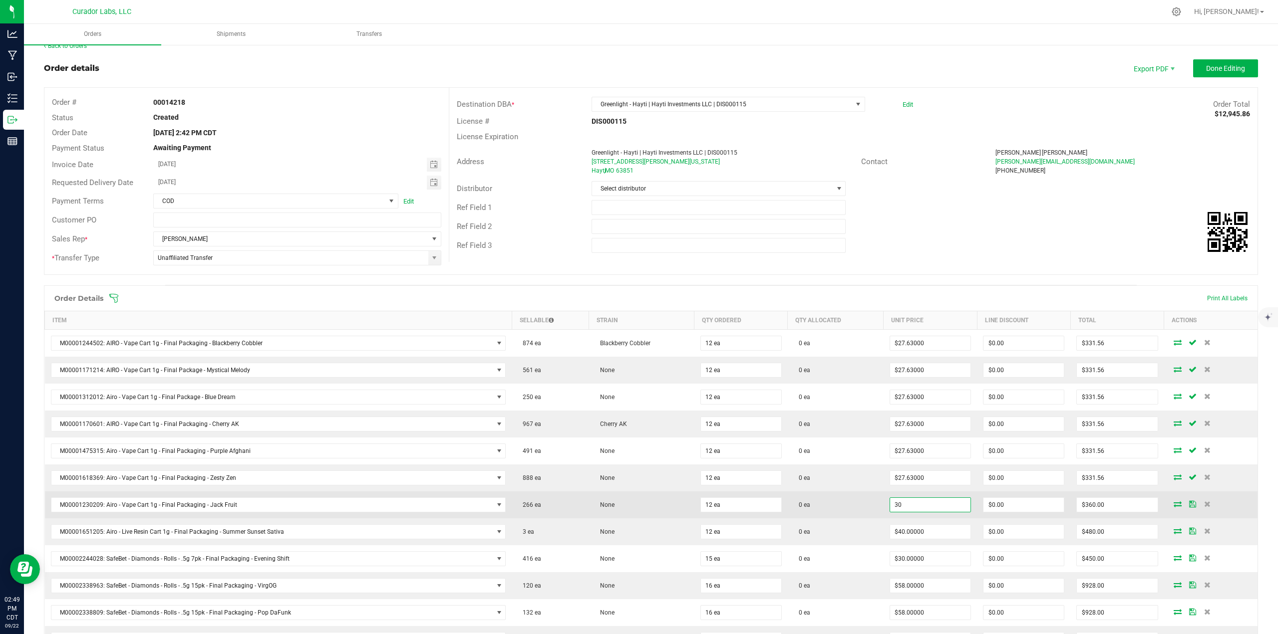
click at [638, 275] on input "30" at bounding box center [930, 505] width 80 height 14
click at [638, 275] on td "0 ea" at bounding box center [836, 505] width 96 height 27
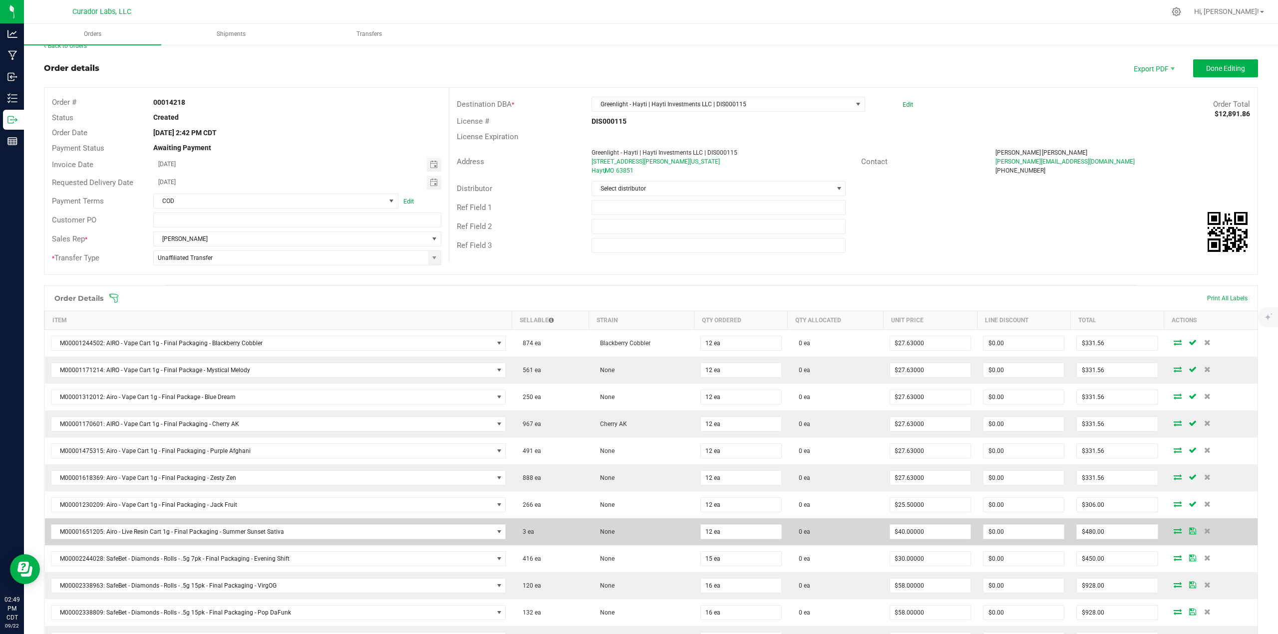
click at [638, 275] on td "$40.00000" at bounding box center [930, 532] width 93 height 27
click at [638, 275] on input "40" at bounding box center [930, 532] width 80 height 14
click at [638, 275] on td "0 ea" at bounding box center [836, 532] width 96 height 27
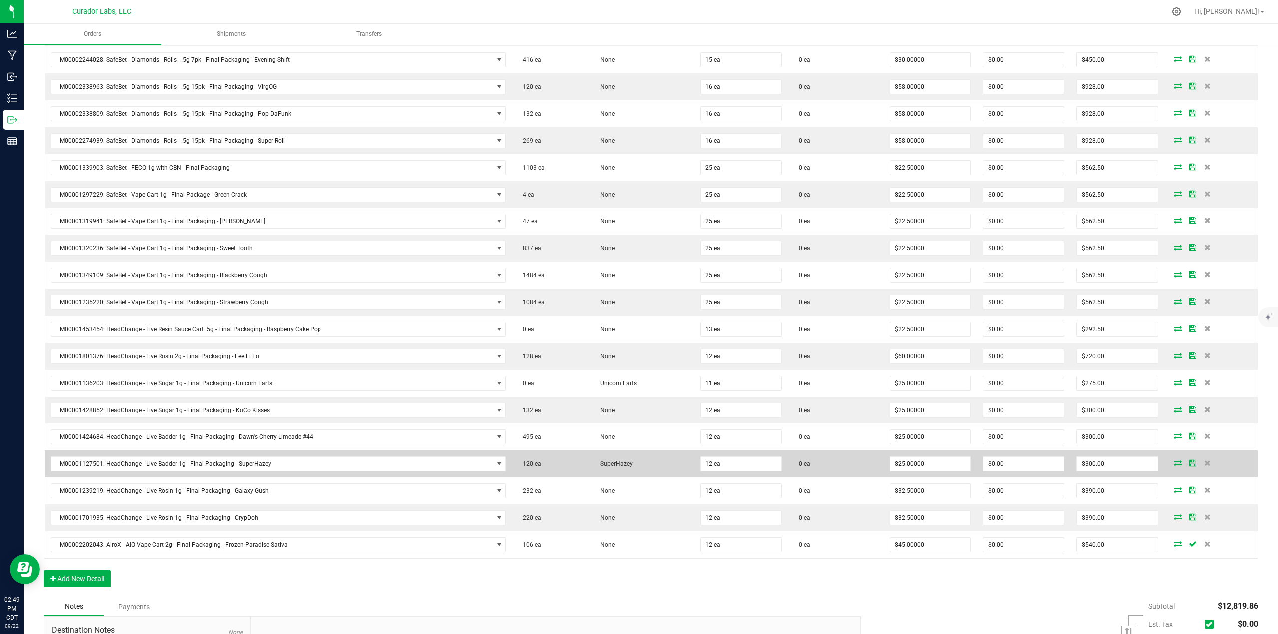
scroll to position [612, 0]
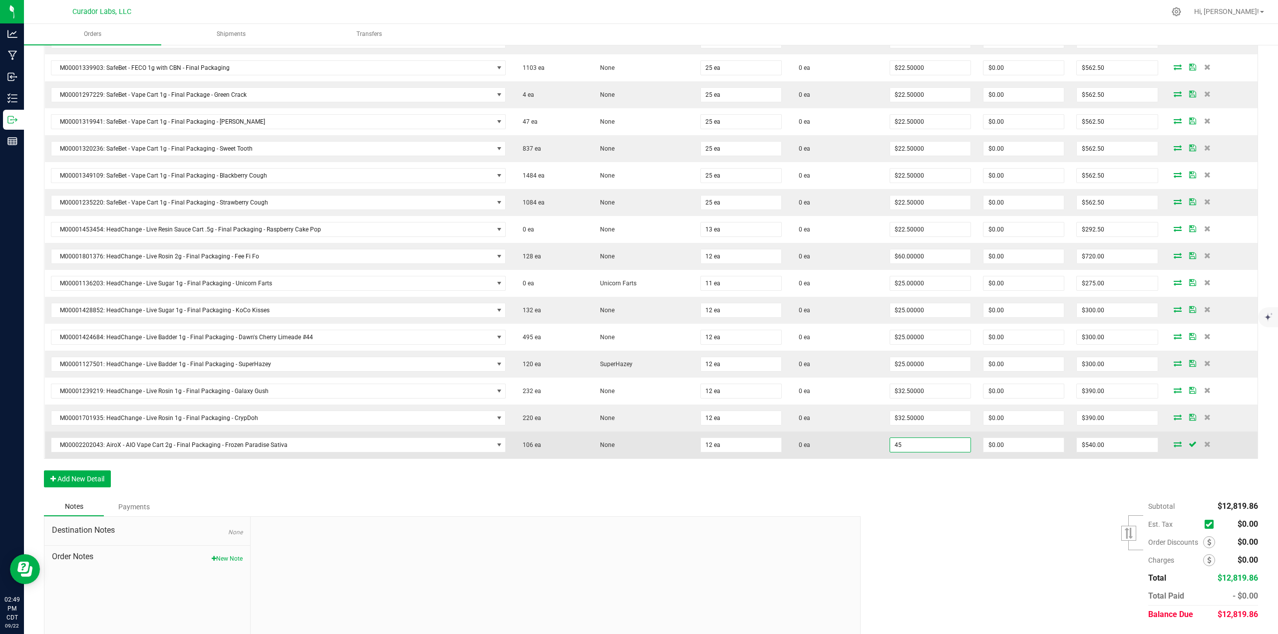
click at [638, 275] on input "45" at bounding box center [930, 445] width 80 height 14
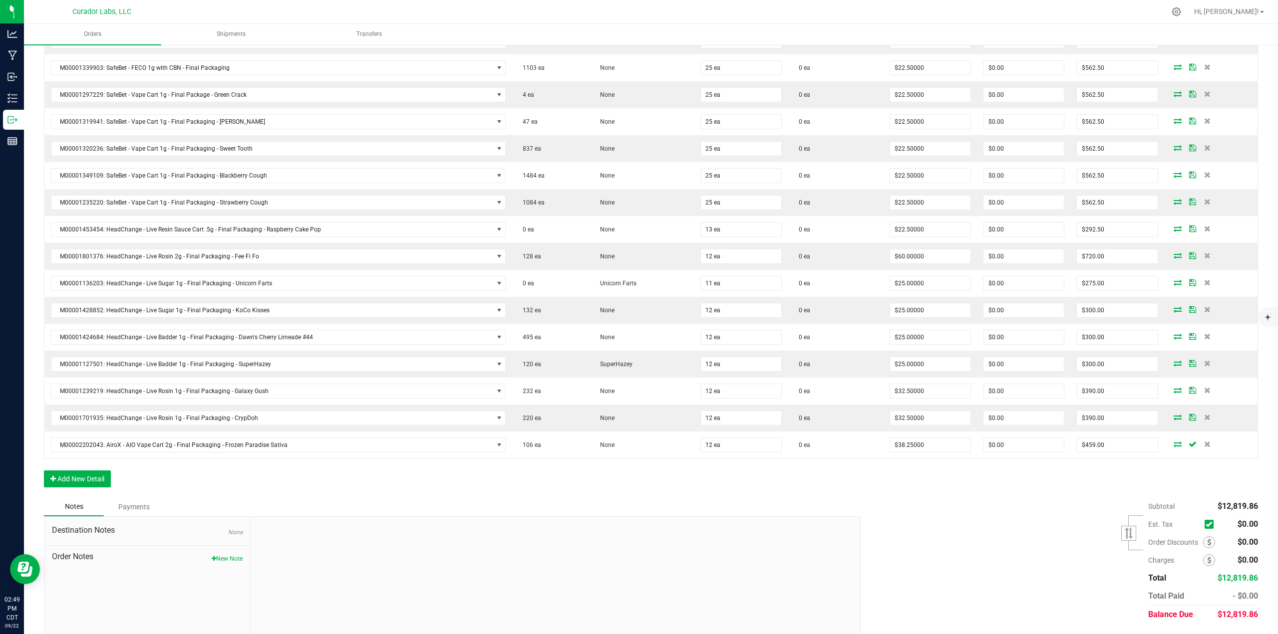
click at [638, 275] on div "Subtotal $12,819.86 Est. Tax" at bounding box center [1055, 561] width 405 height 126
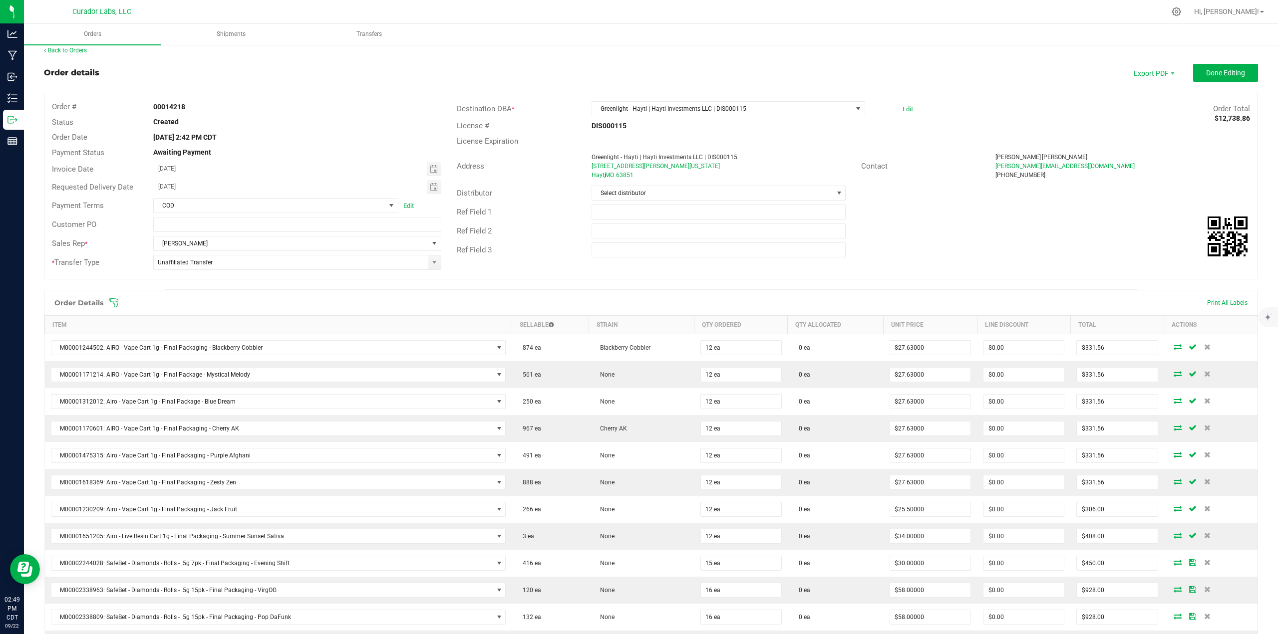
scroll to position [0, 0]
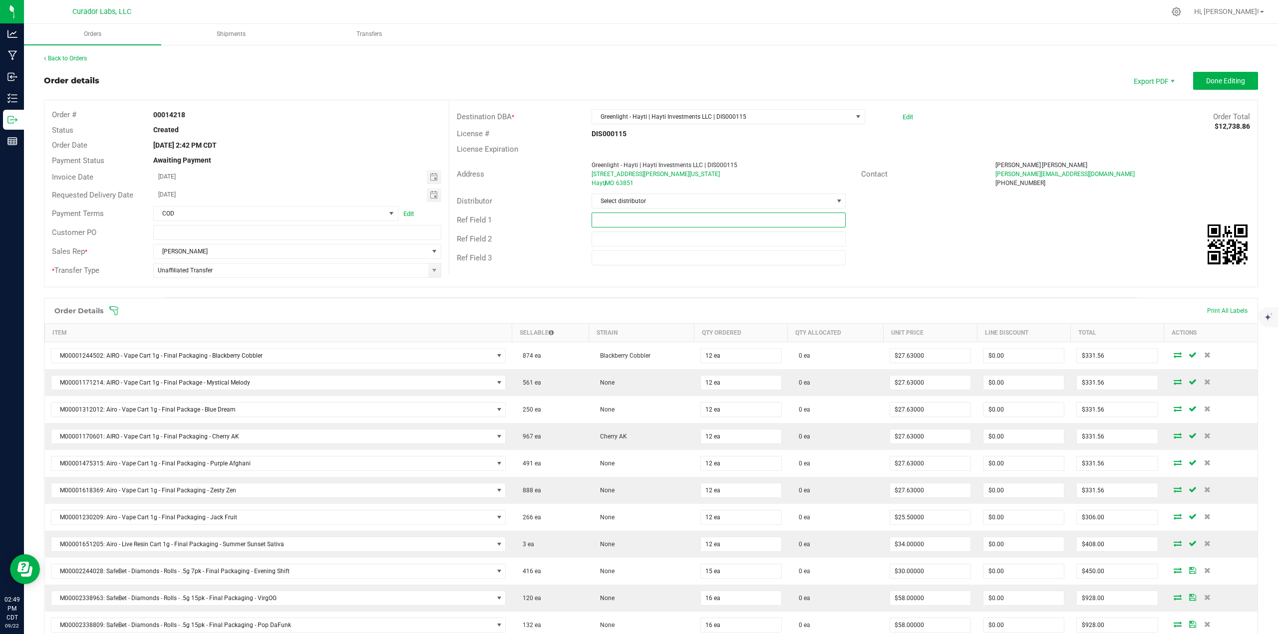
click at [638, 217] on input "text" at bounding box center [719, 220] width 255 height 15
click at [616, 220] on input "15% off EDLP" at bounding box center [719, 220] width 255 height 15
click at [638, 80] on span "Done Editing" at bounding box center [1225, 81] width 39 height 8
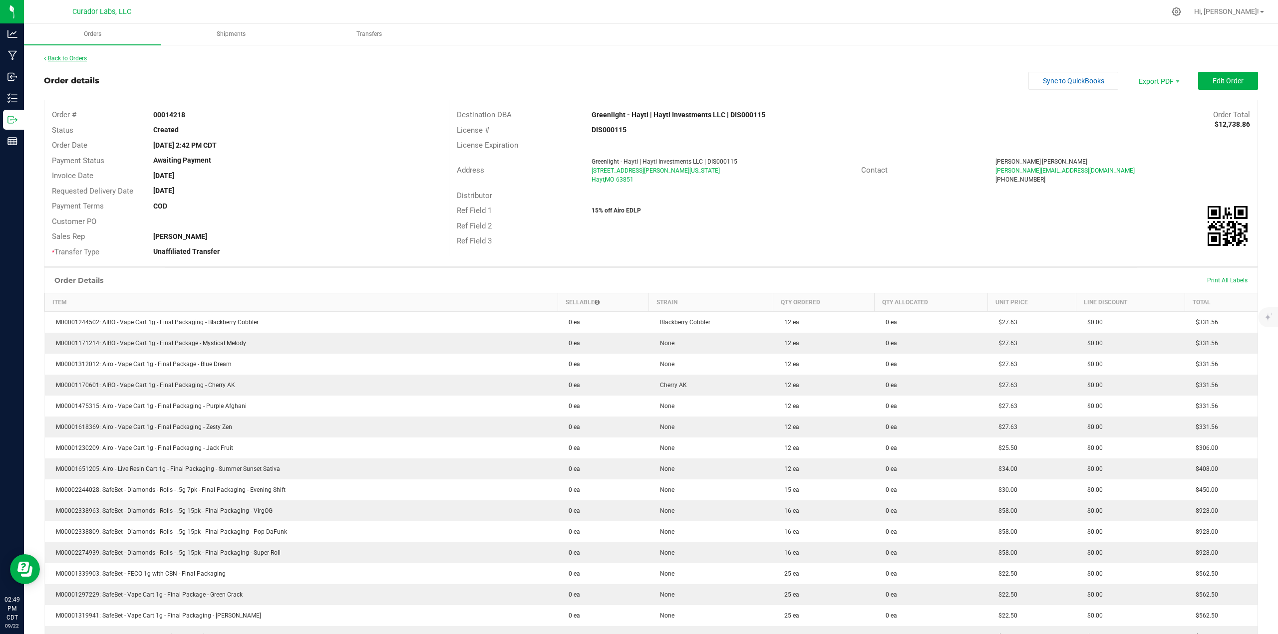
click at [61, 56] on link "Back to Orders" at bounding box center [65, 58] width 43 height 7
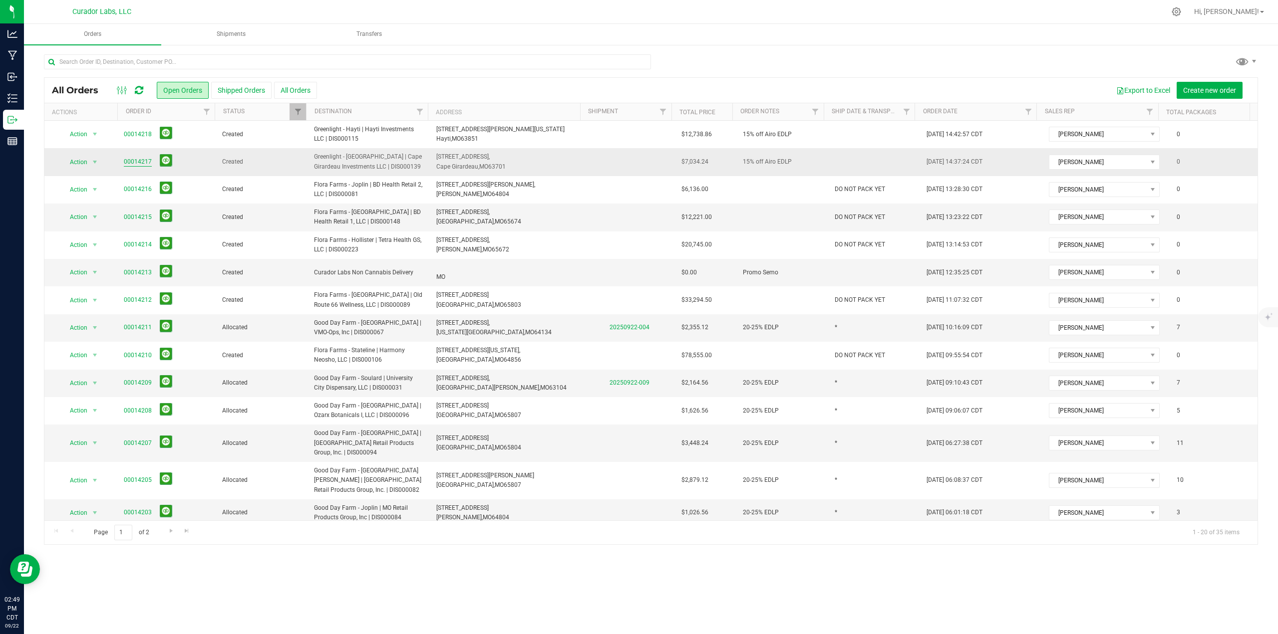
click at [138, 162] on link "00014217" at bounding box center [138, 161] width 28 height 9
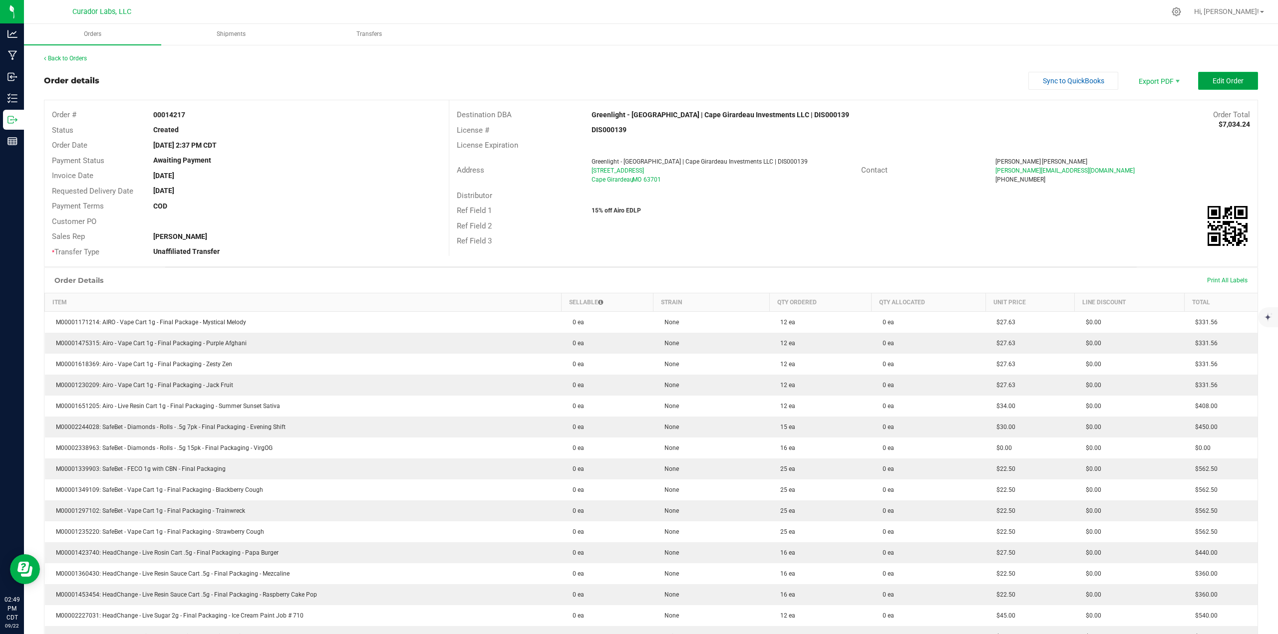
click at [638, 87] on button "Edit Order" at bounding box center [1228, 81] width 60 height 18
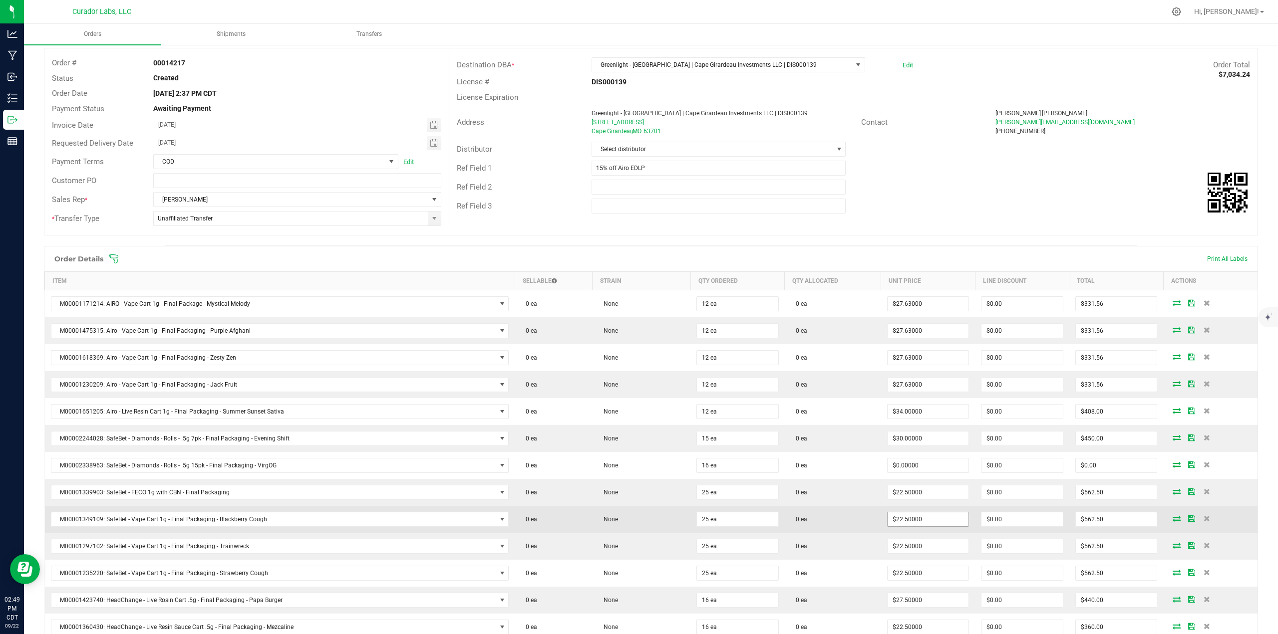
scroll to position [100, 0]
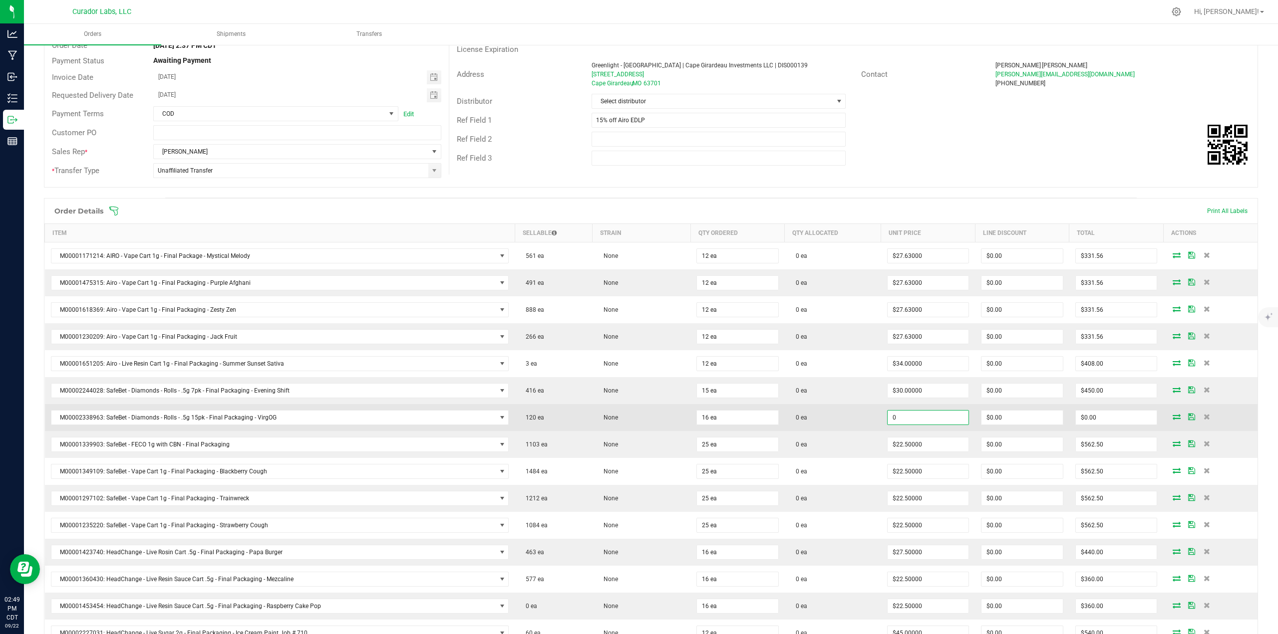
click at [638, 275] on input "0" at bounding box center [928, 418] width 81 height 14
click at [638, 275] on td "0 ea" at bounding box center [833, 417] width 96 height 27
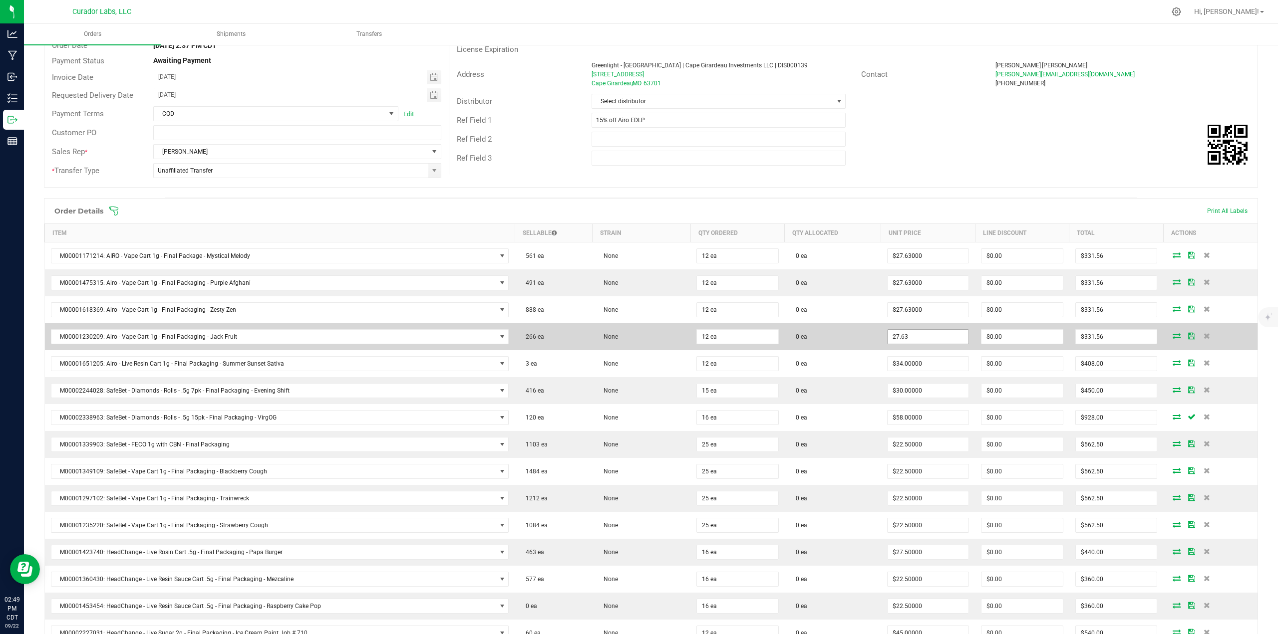
click at [638, 275] on input "27.63" at bounding box center [928, 337] width 81 height 14
click at [638, 275] on input "27.632550" at bounding box center [928, 337] width 81 height 14
click at [638, 275] on td "0 ea" at bounding box center [833, 336] width 96 height 27
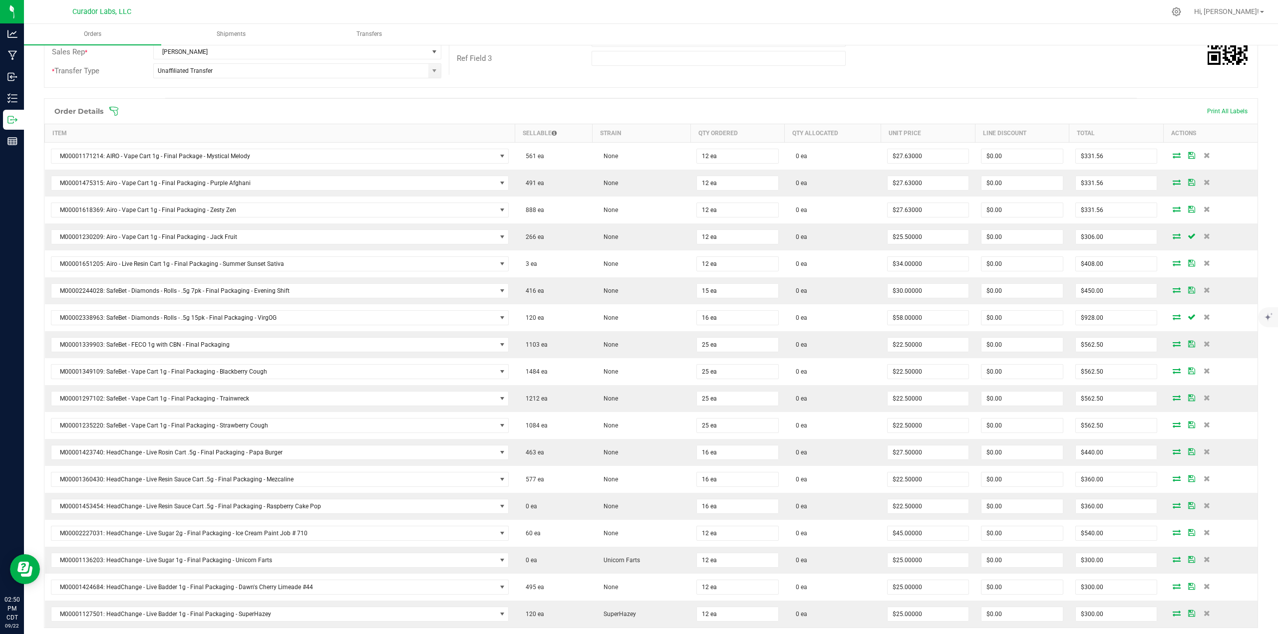
scroll to position [396, 0]
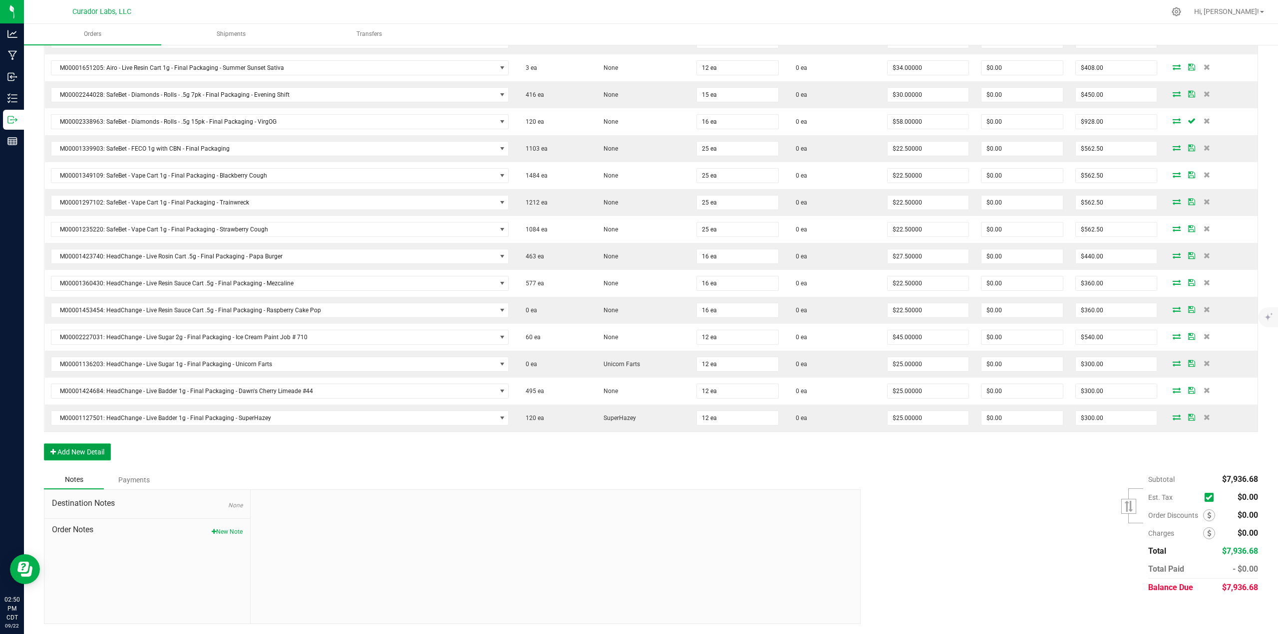
click at [96, 275] on button "Add New Detail" at bounding box center [77, 452] width 67 height 17
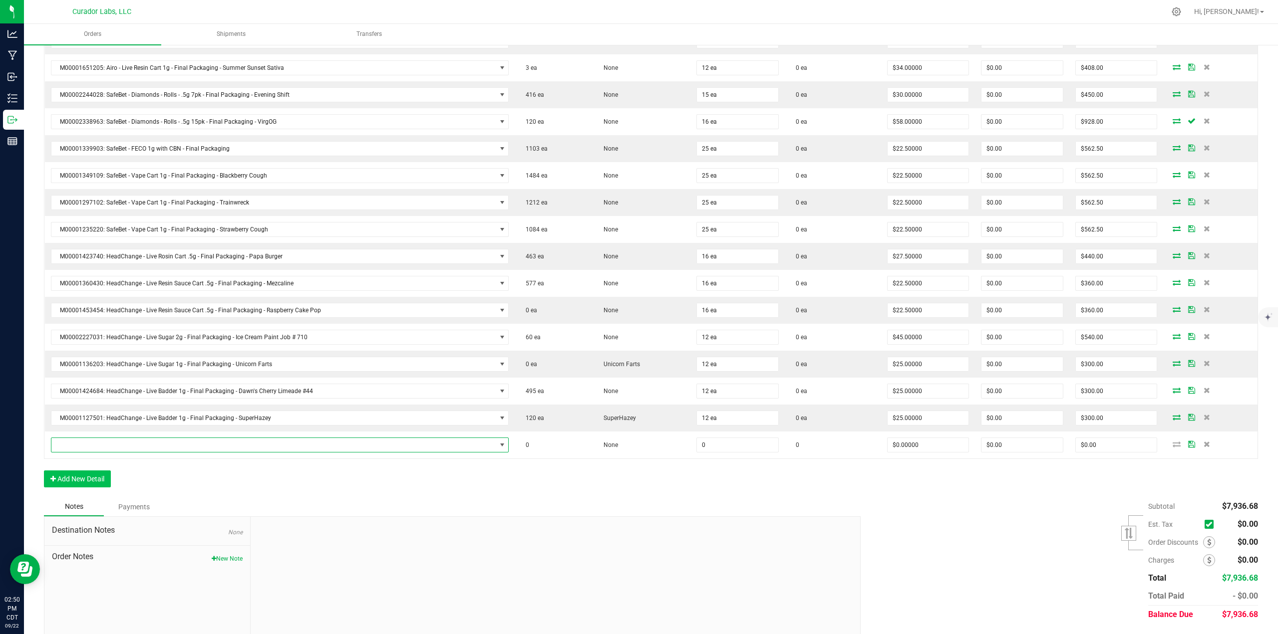
click at [96, 275] on span "NO DATA FOUND" at bounding box center [273, 445] width 445 height 14
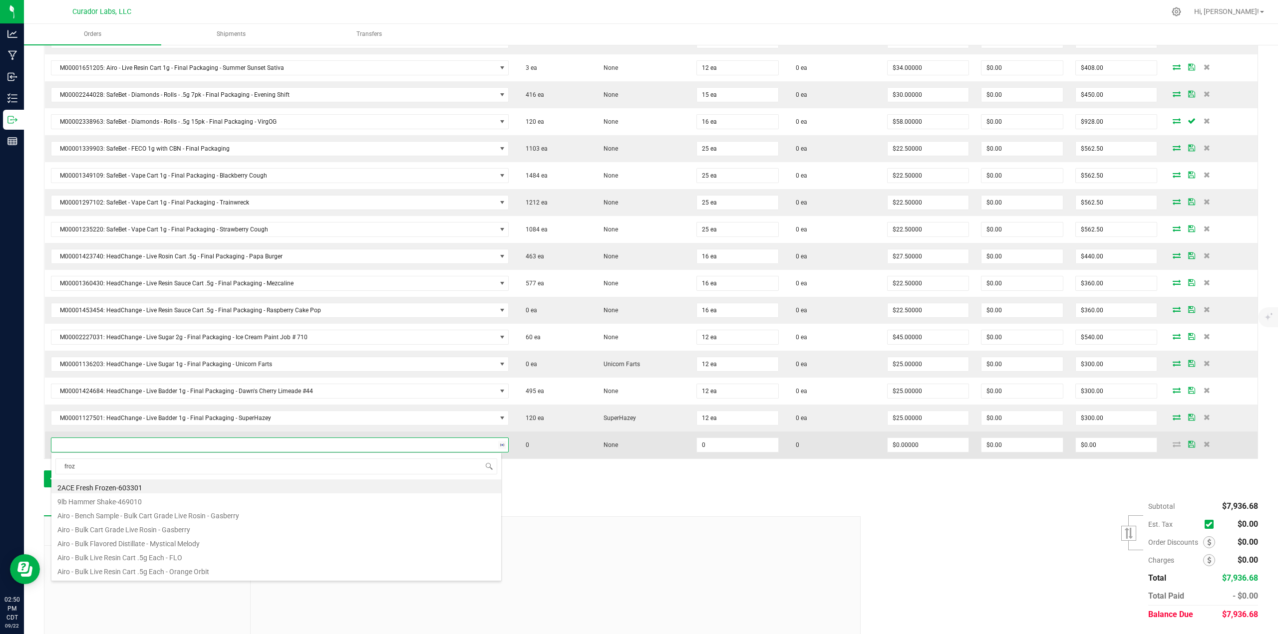
scroll to position [15, 448]
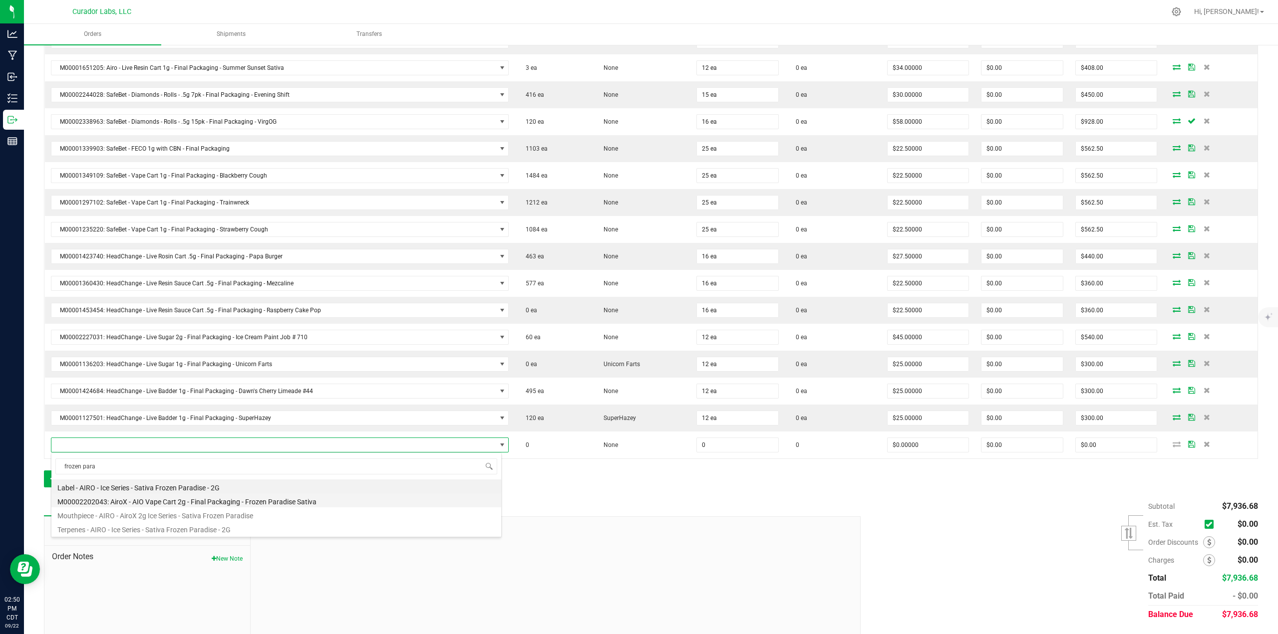
click at [191, 275] on li "M00002202043: AiroX - AIO Vape Cart 2g - Final Packaging - Frozen Paradise Sati…" at bounding box center [276, 501] width 450 height 14
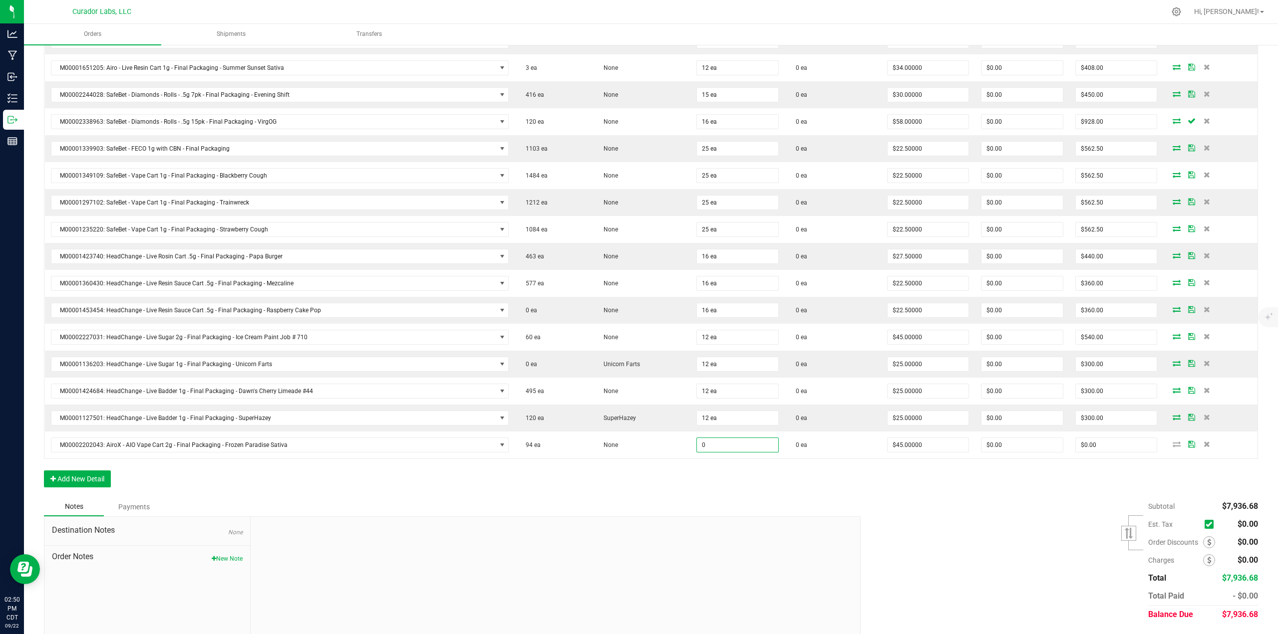
drag, startPoint x: 719, startPoint y: 443, endPoint x: 745, endPoint y: 495, distance: 58.0
click at [638, 275] on input "0" at bounding box center [737, 445] width 81 height 14
click at [638, 275] on div "Notes Payments" at bounding box center [448, 507] width 809 height 19
click at [638, 275] on input "45" at bounding box center [928, 445] width 81 height 14
click at [638, 275] on div "Order Details Print All Labels Item Sellable Strain Qty Ordered Qty Allocated U…" at bounding box center [651, 200] width 1214 height 596
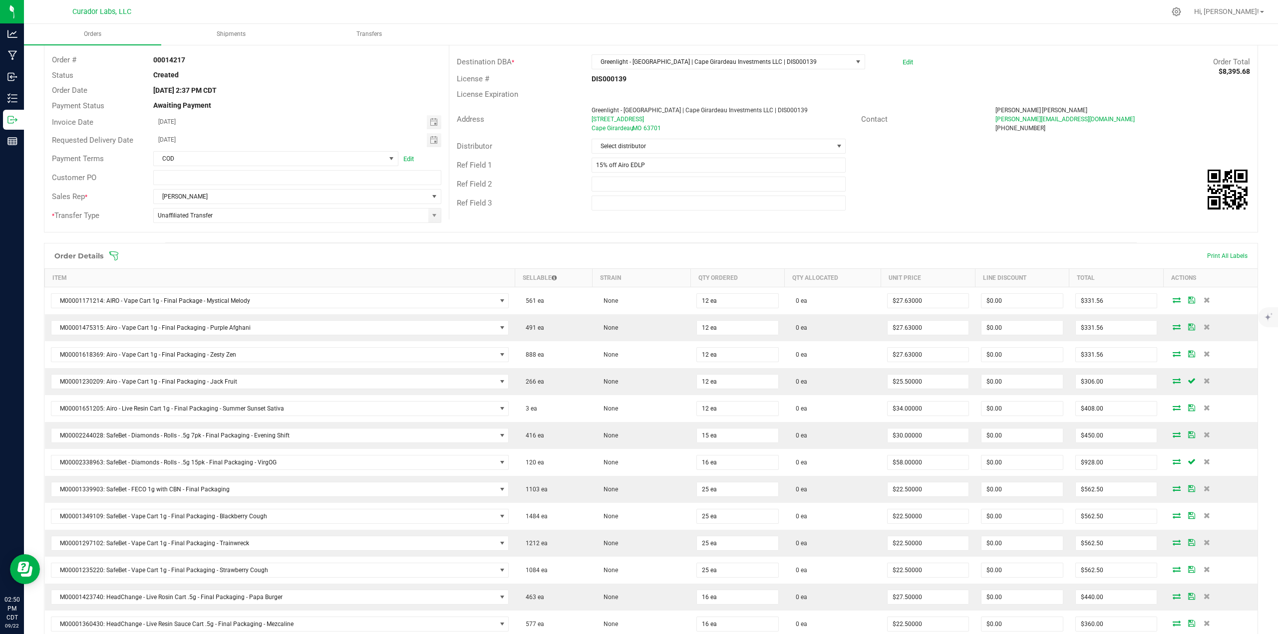
scroll to position [0, 0]
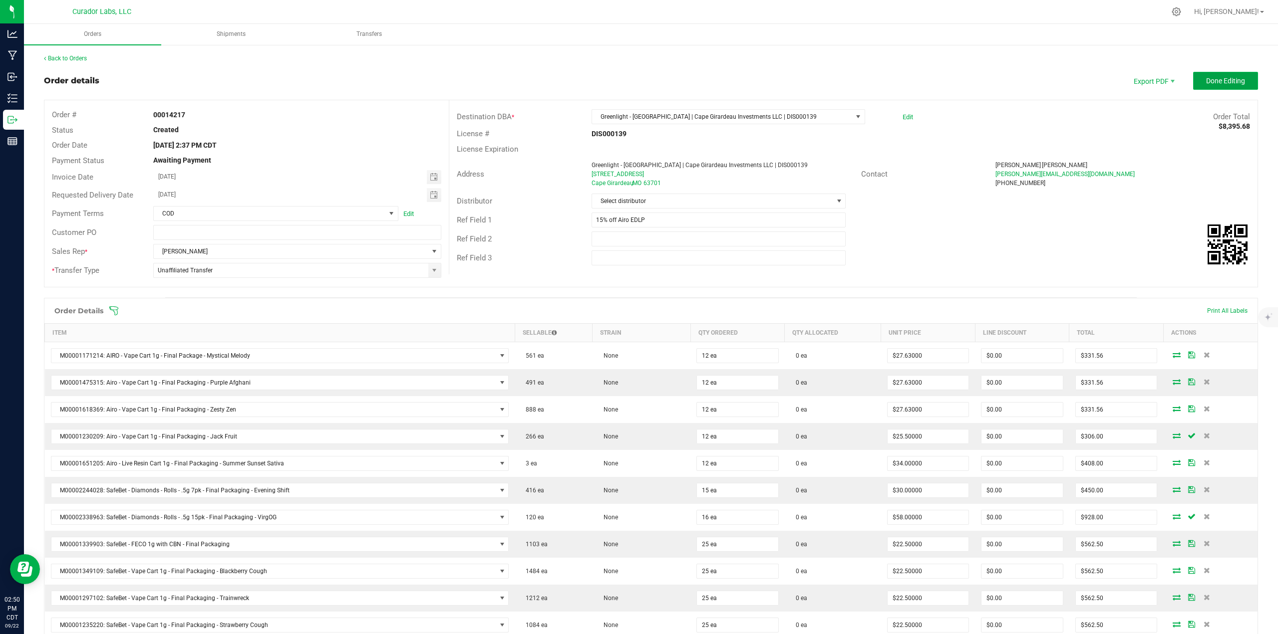
click at [638, 75] on button "Done Editing" at bounding box center [1225, 81] width 65 height 18
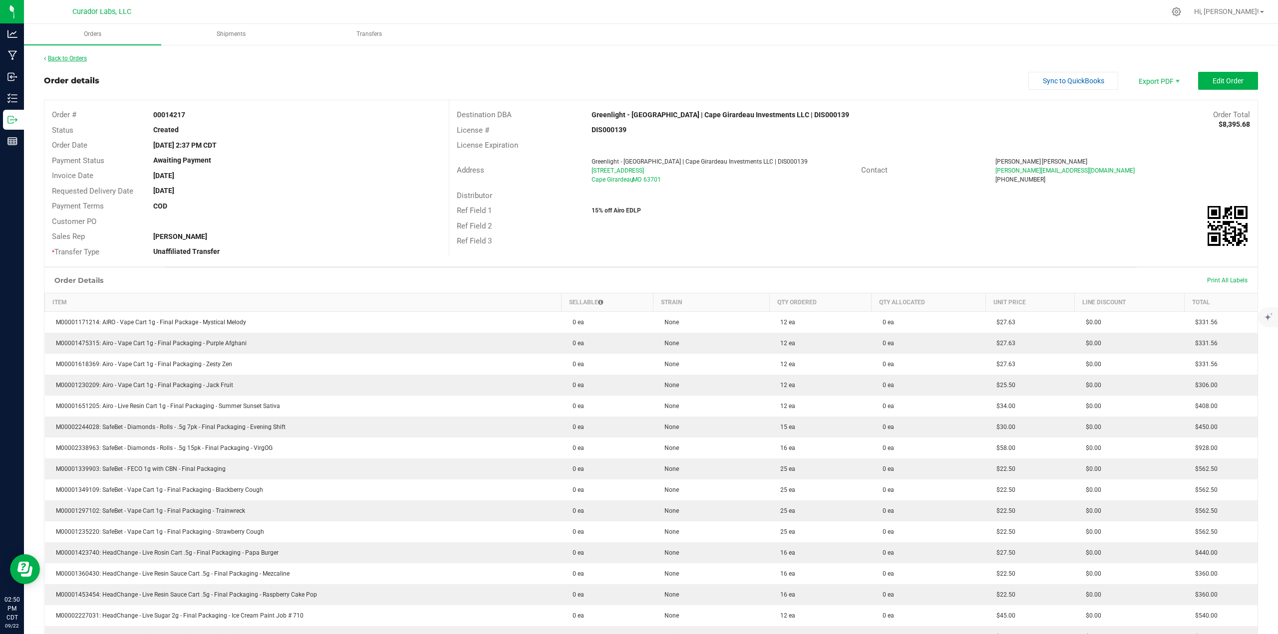
click at [63, 57] on link "Back to Orders" at bounding box center [65, 58] width 43 height 7
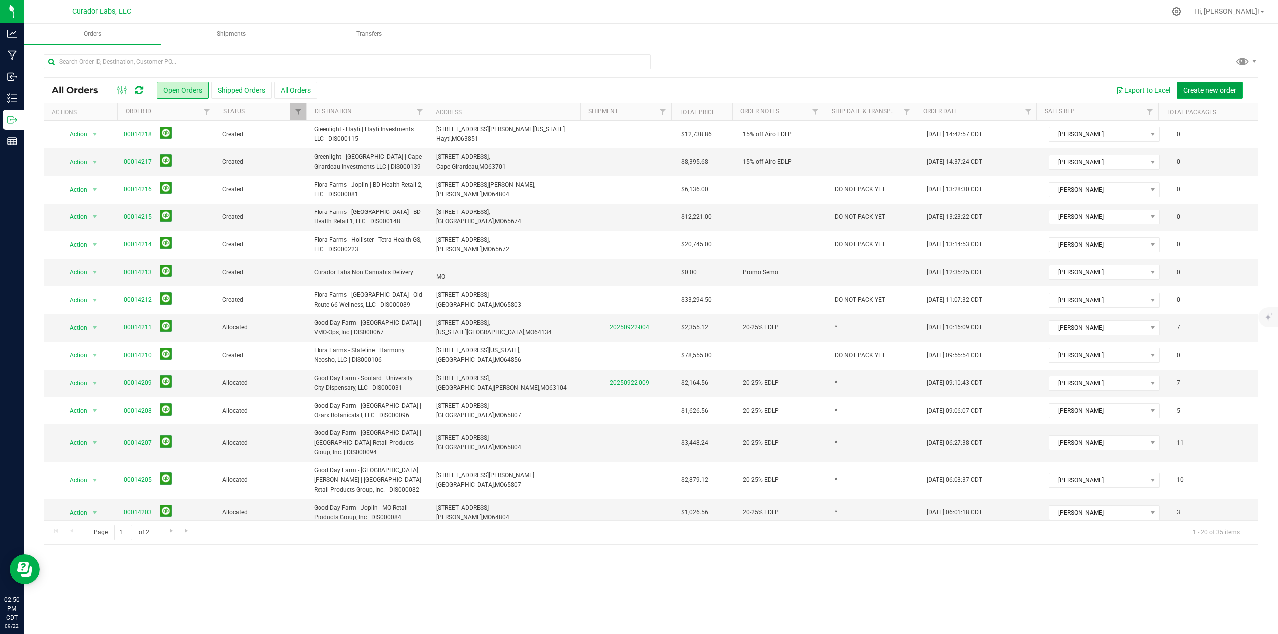
click at [638, 92] on span "Create new order" at bounding box center [1209, 90] width 53 height 8
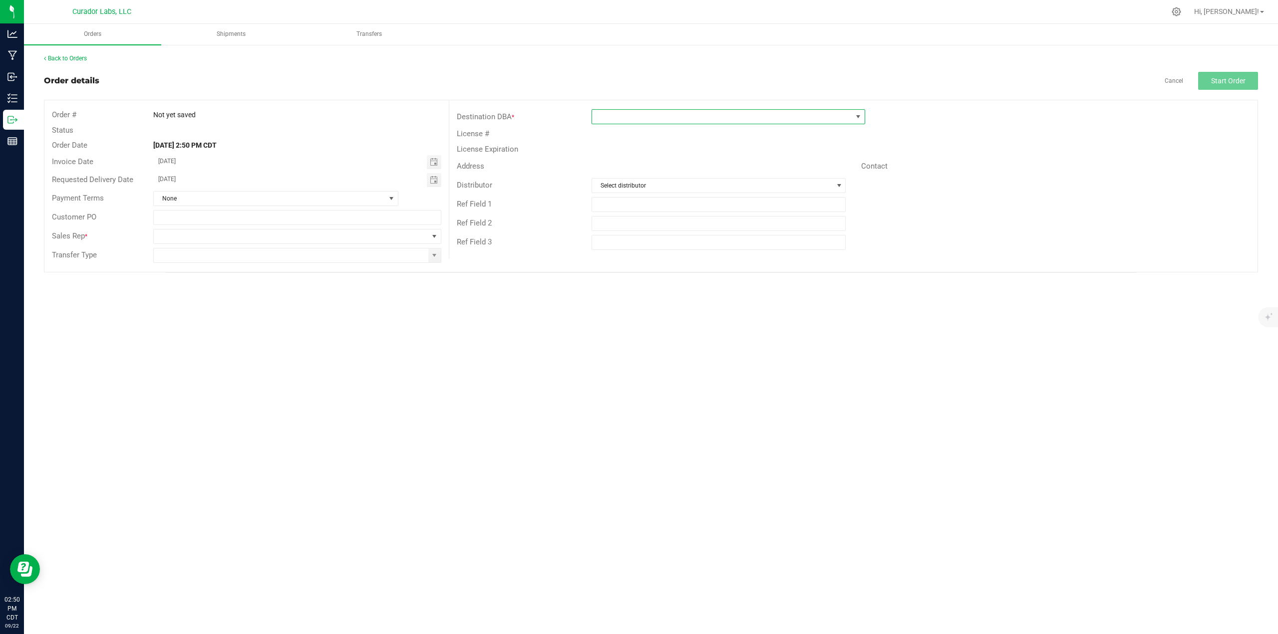
click at [638, 120] on span at bounding box center [722, 117] width 260 height 14
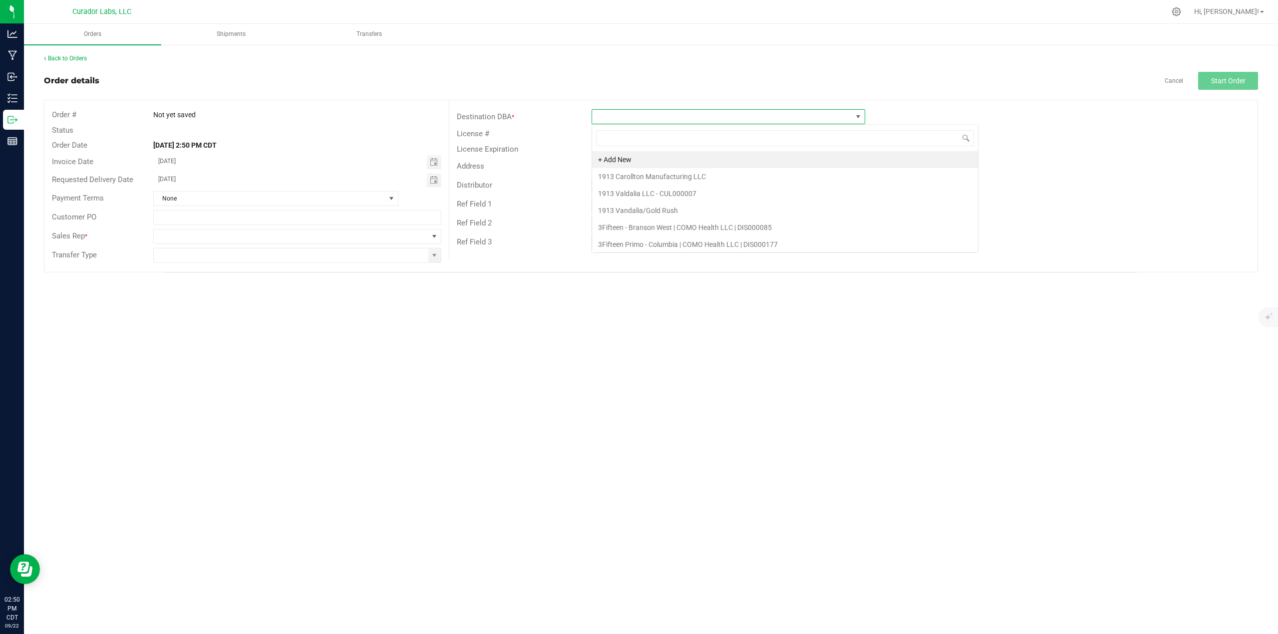
scroll to position [15, 274]
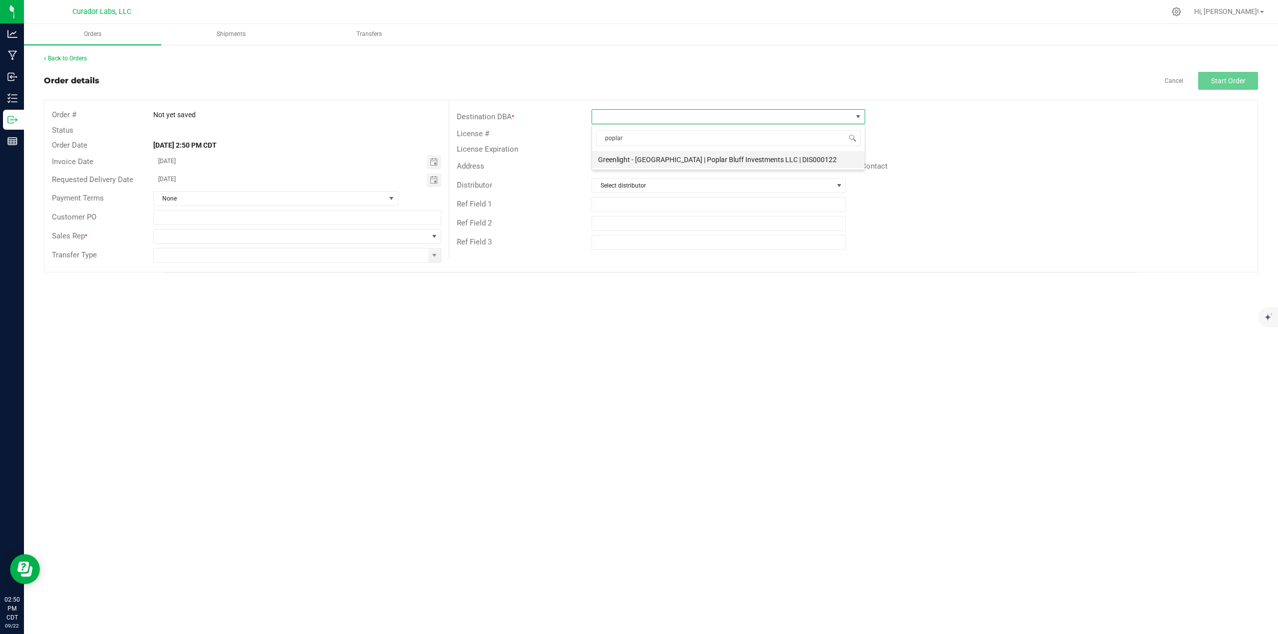
click at [638, 158] on li "Greenlight - Poplar Bluff | Poplar Bluff Investments LLC | DIS000122" at bounding box center [728, 159] width 273 height 17
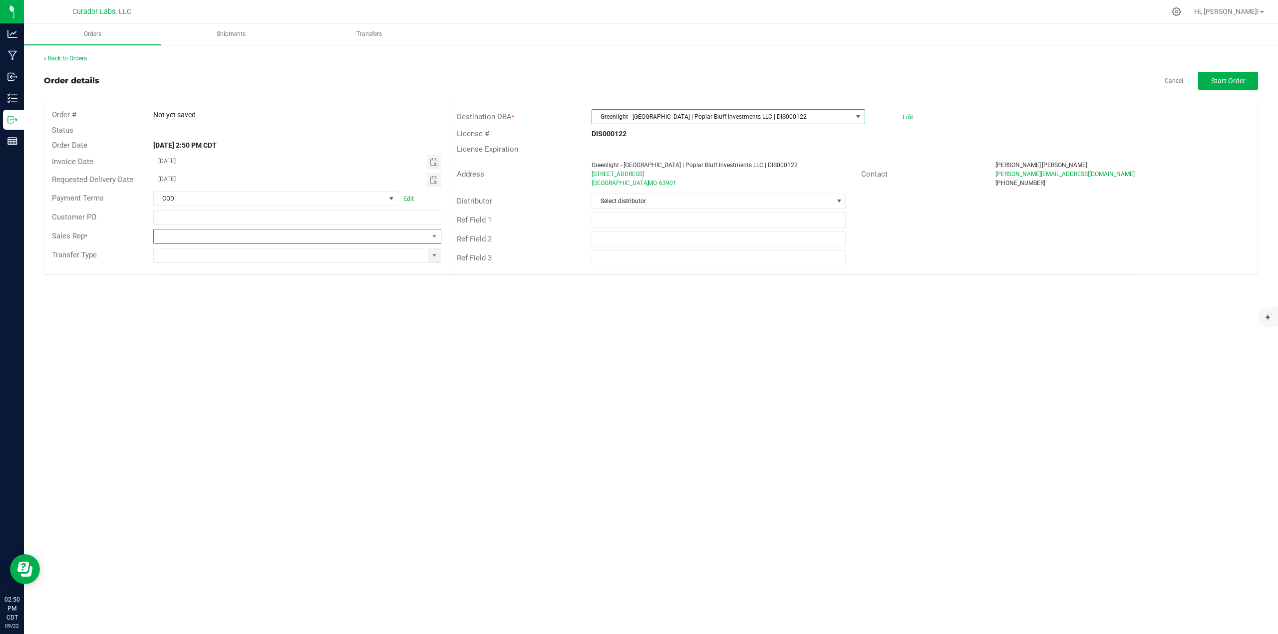
click at [386, 242] on span at bounding box center [291, 237] width 275 height 14
click at [245, 275] on li "[PERSON_NAME]" at bounding box center [298, 344] width 288 height 17
click at [425, 254] on input at bounding box center [291, 256] width 275 height 14
click at [429, 260] on span at bounding box center [434, 256] width 12 height 14
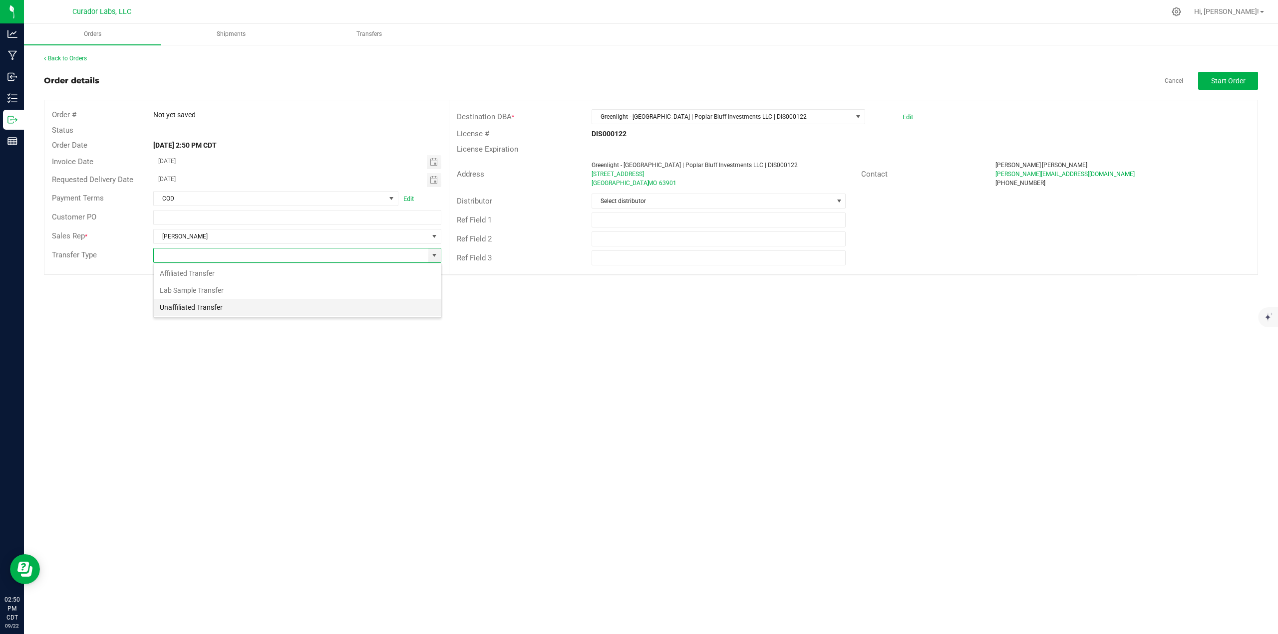
scroll to position [15, 288]
click at [288, 275] on li "Unaffiliated Transfer" at bounding box center [298, 307] width 288 height 17
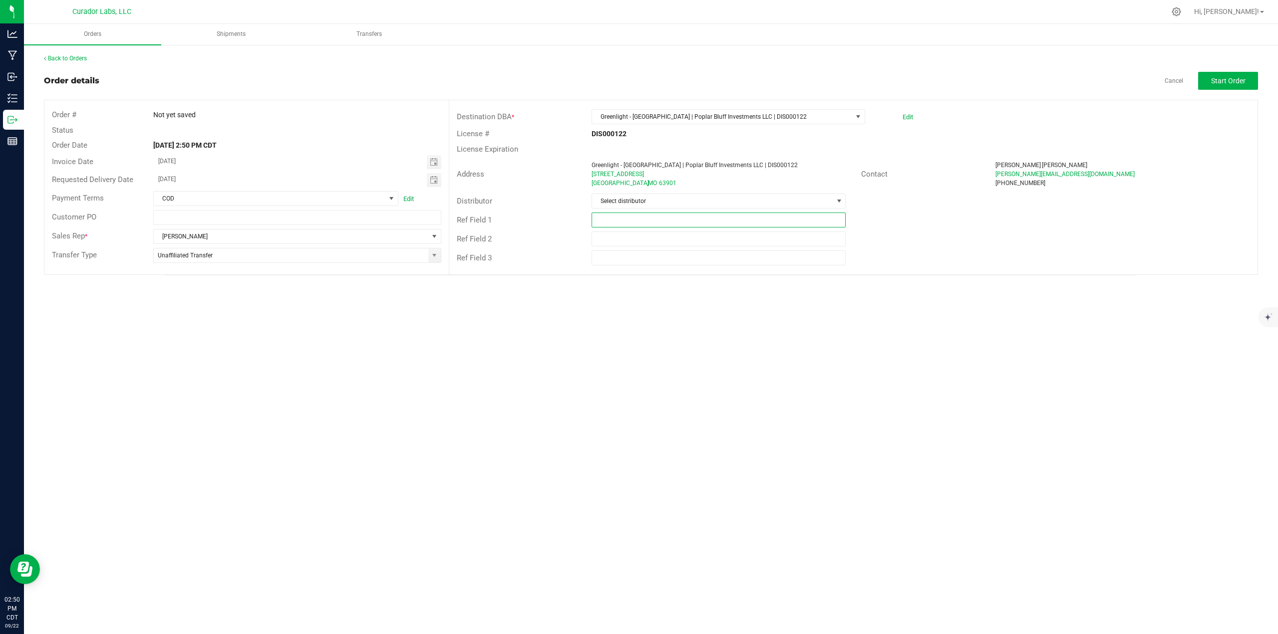
click at [638, 220] on input "text" at bounding box center [719, 220] width 255 height 15
click at [638, 82] on span "Start Order" at bounding box center [1228, 81] width 34 height 8
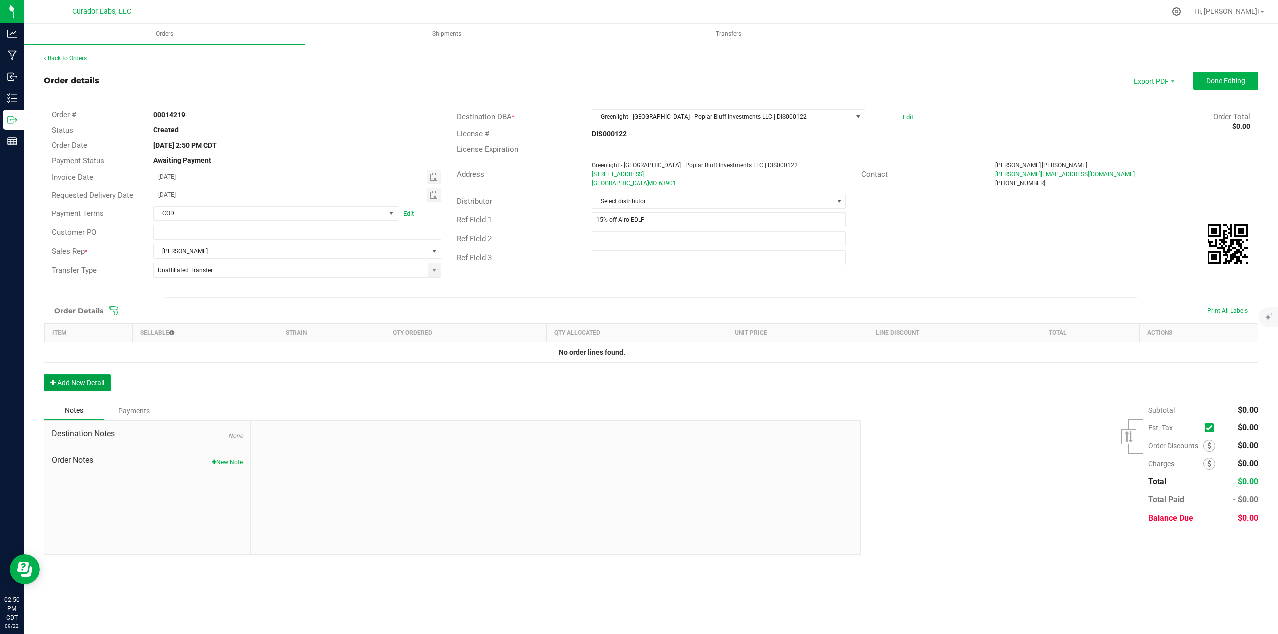
drag, startPoint x: 74, startPoint y: 385, endPoint x: 73, endPoint y: 372, distance: 13.0
click at [74, 275] on button "Add New Detail" at bounding box center [77, 382] width 67 height 17
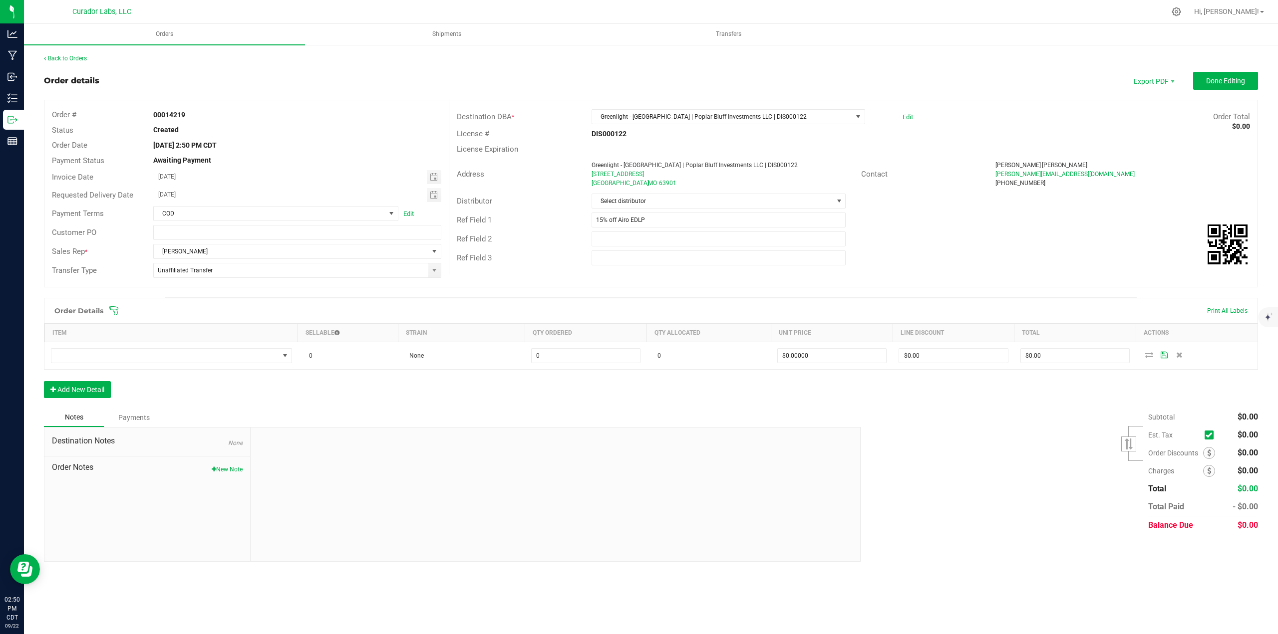
click at [73, 275] on td at bounding box center [171, 355] width 253 height 27
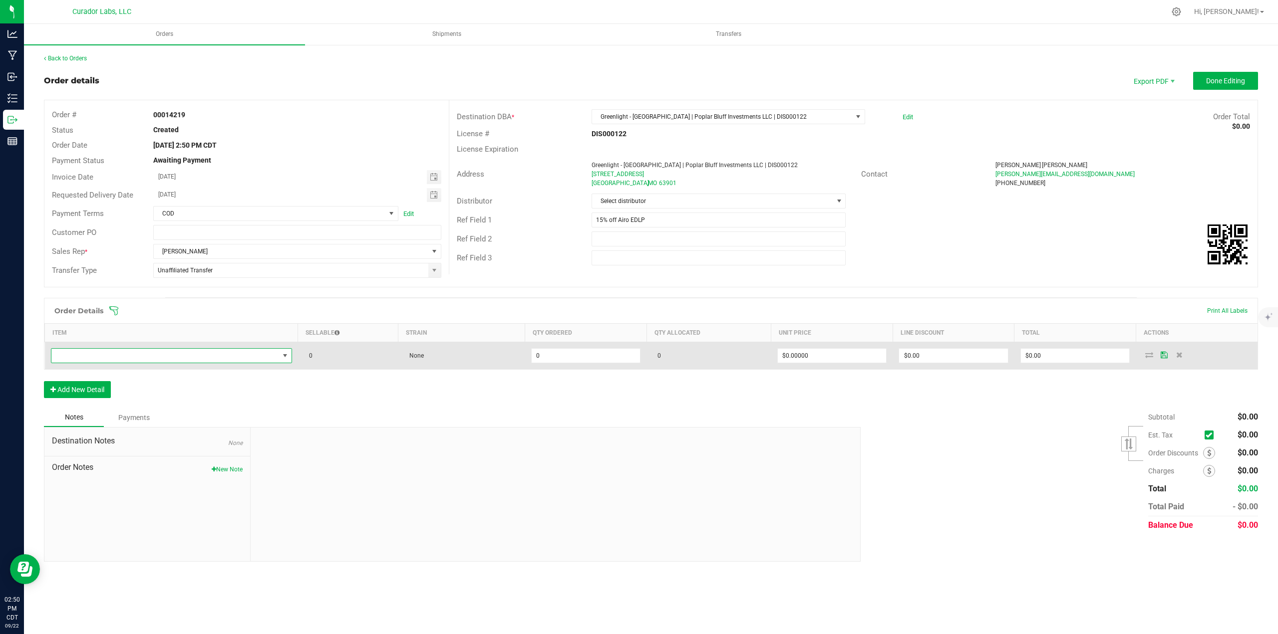
click at [74, 275] on span "NO DATA FOUND" at bounding box center [165, 356] width 228 height 14
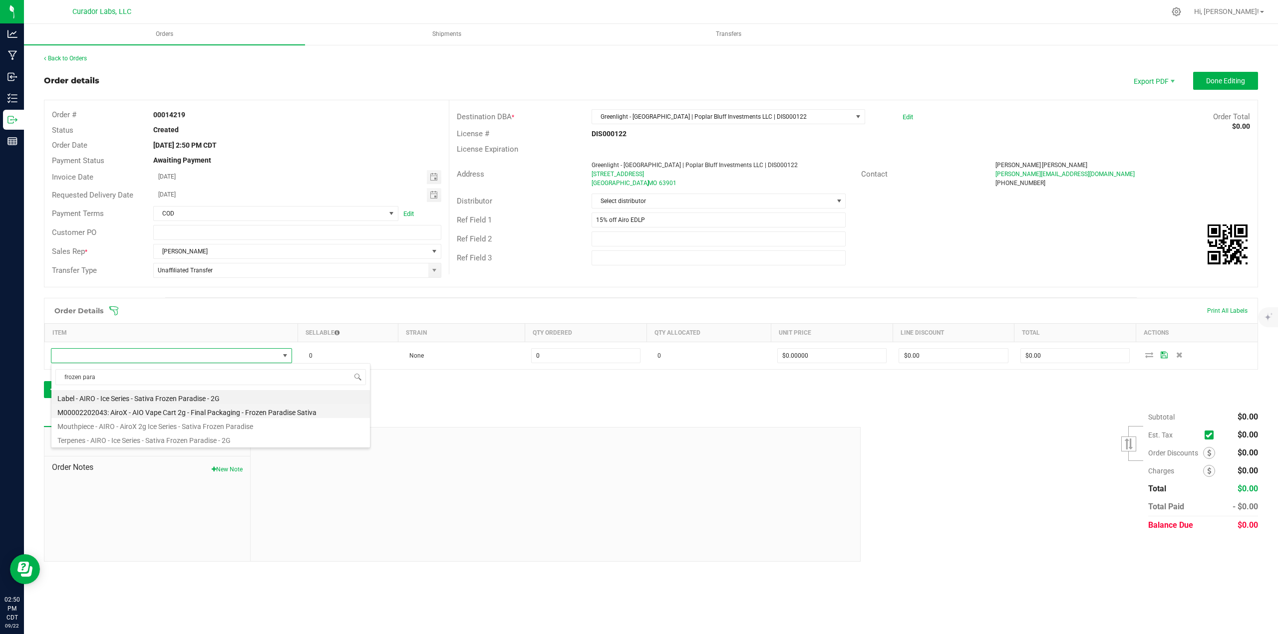
click at [232, 275] on li "M00002202043: AiroX - AIO Vape Cart 2g - Final Packaging - Frozen Paradise Sati…" at bounding box center [210, 411] width 318 height 14
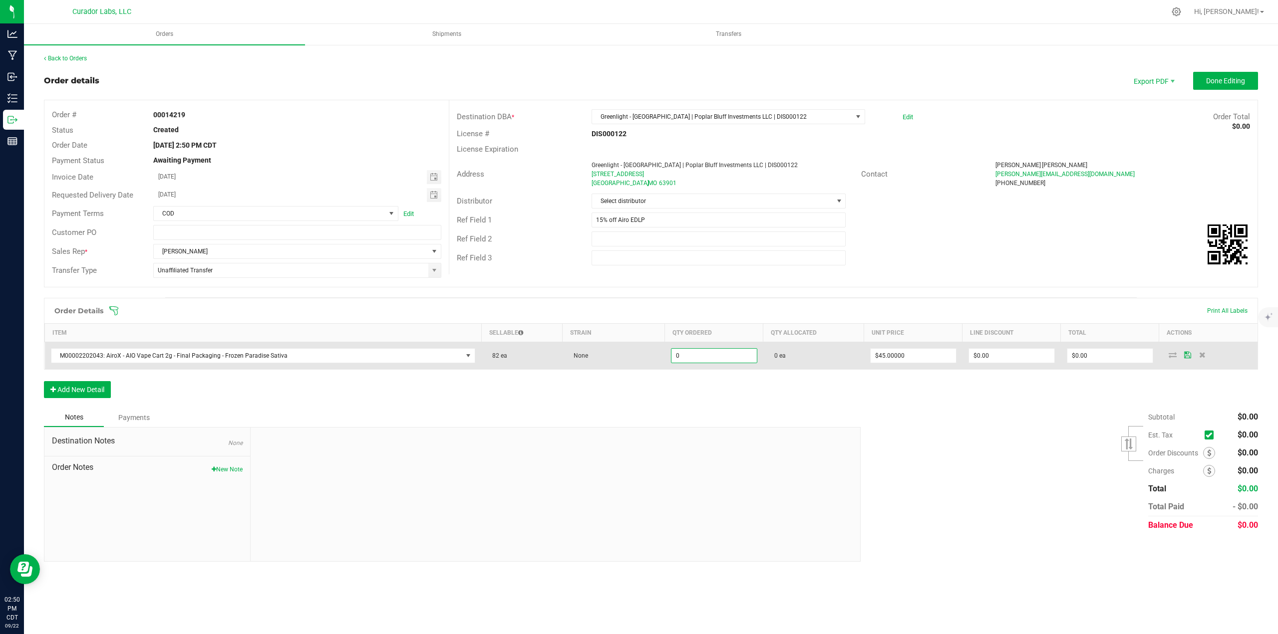
click at [638, 275] on input "0" at bounding box center [713, 356] width 85 height 14
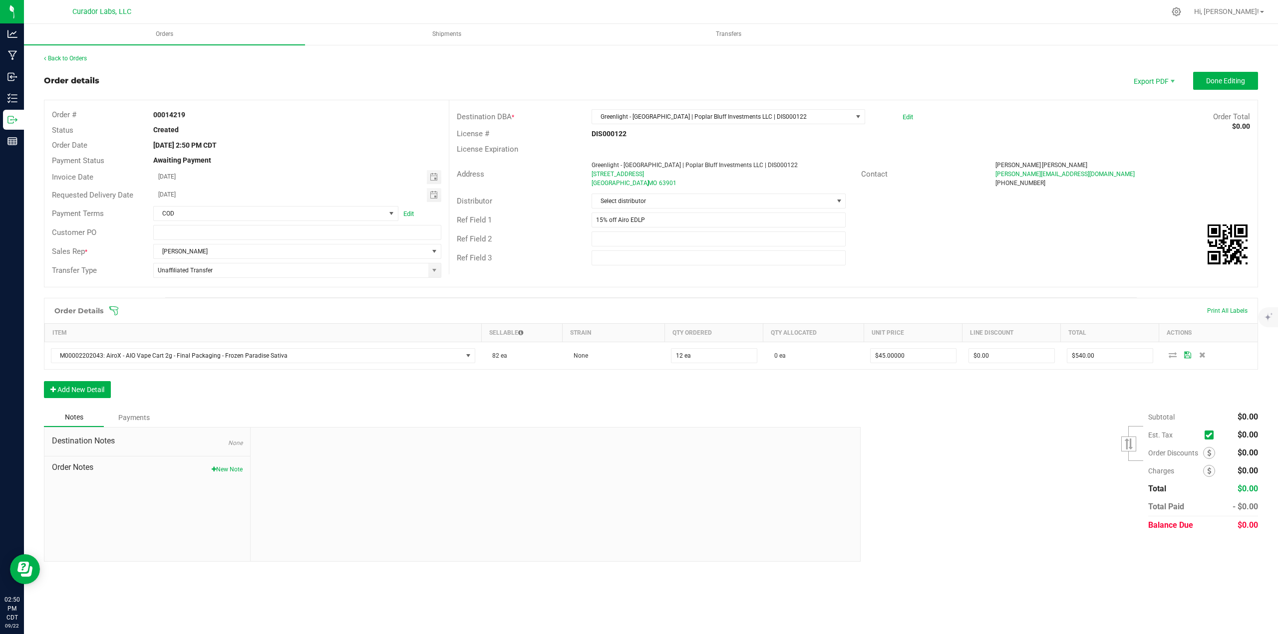
drag, startPoint x: 714, startPoint y: 376, endPoint x: 420, endPoint y: 407, distance: 295.7
click at [638, 275] on div "Order Details Print All Labels Item Sellable Strain Qty Ordered Qty Allocated U…" at bounding box center [651, 353] width 1214 height 110
click at [107, 275] on button "Add New Detail" at bounding box center [77, 389] width 67 height 17
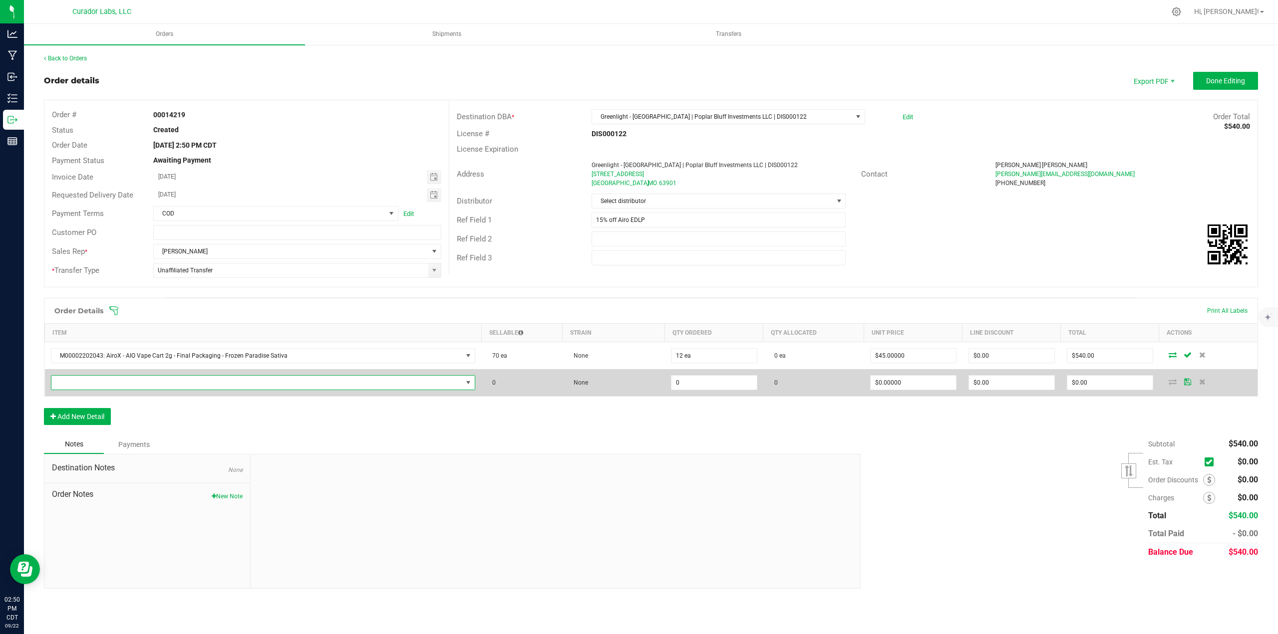
click at [105, 275] on span "NO DATA FOUND" at bounding box center [256, 383] width 411 height 14
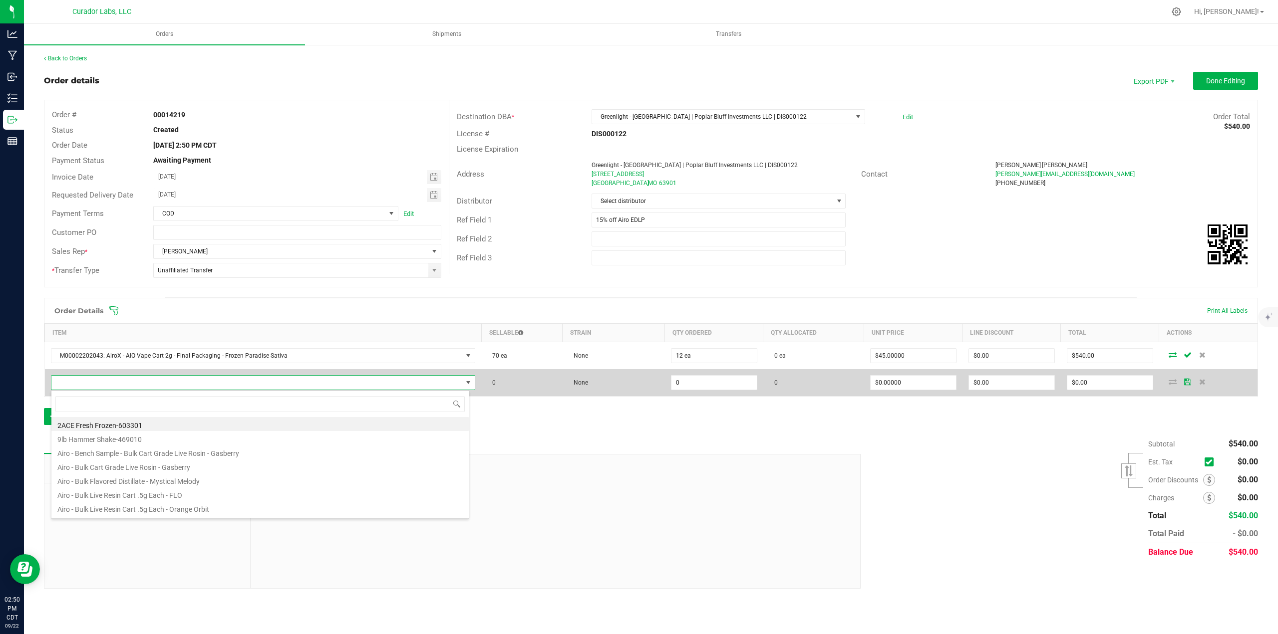
scroll to position [15, 418]
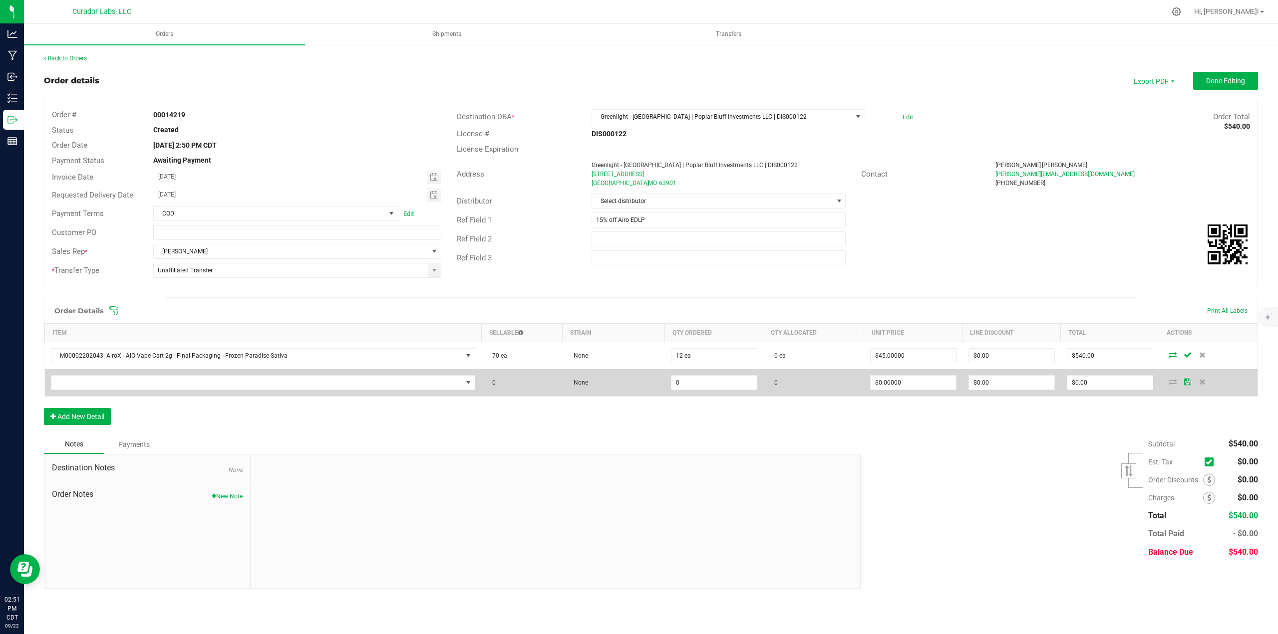
click at [214, 275] on td at bounding box center [263, 382] width 437 height 27
click at [208, 275] on span "NO DATA FOUND" at bounding box center [256, 383] width 411 height 14
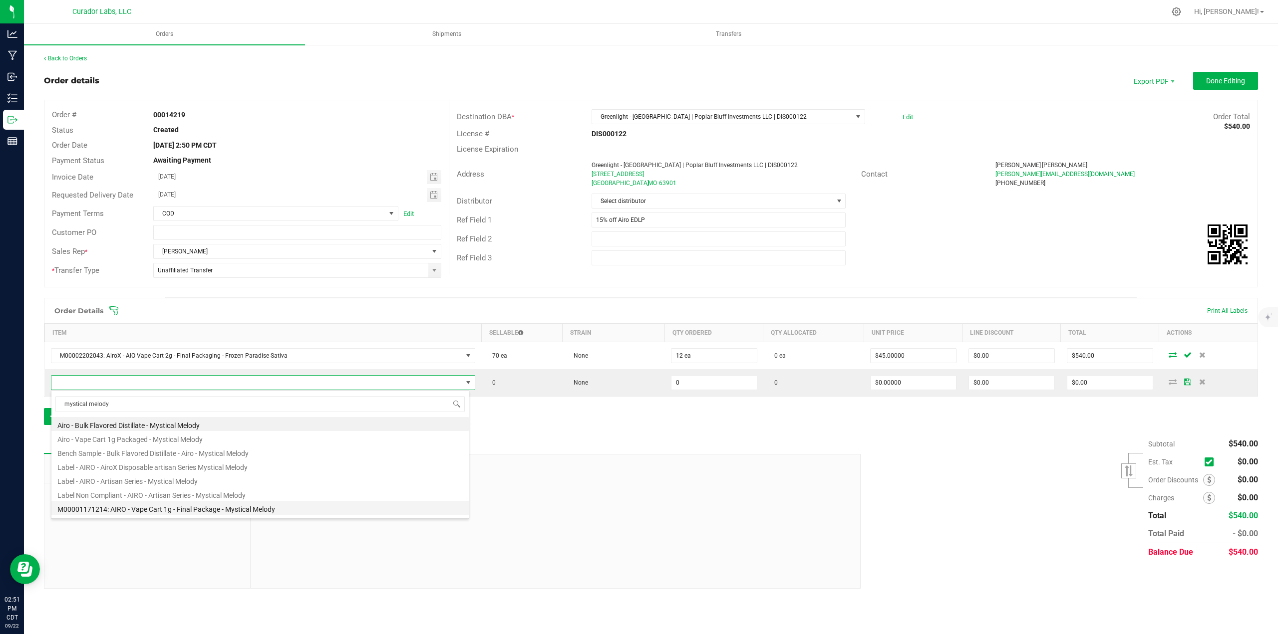
click at [205, 275] on li "M00001171214: AIRO - Vape Cart 1g - Final Package - Mystical Melody" at bounding box center [259, 508] width 417 height 14
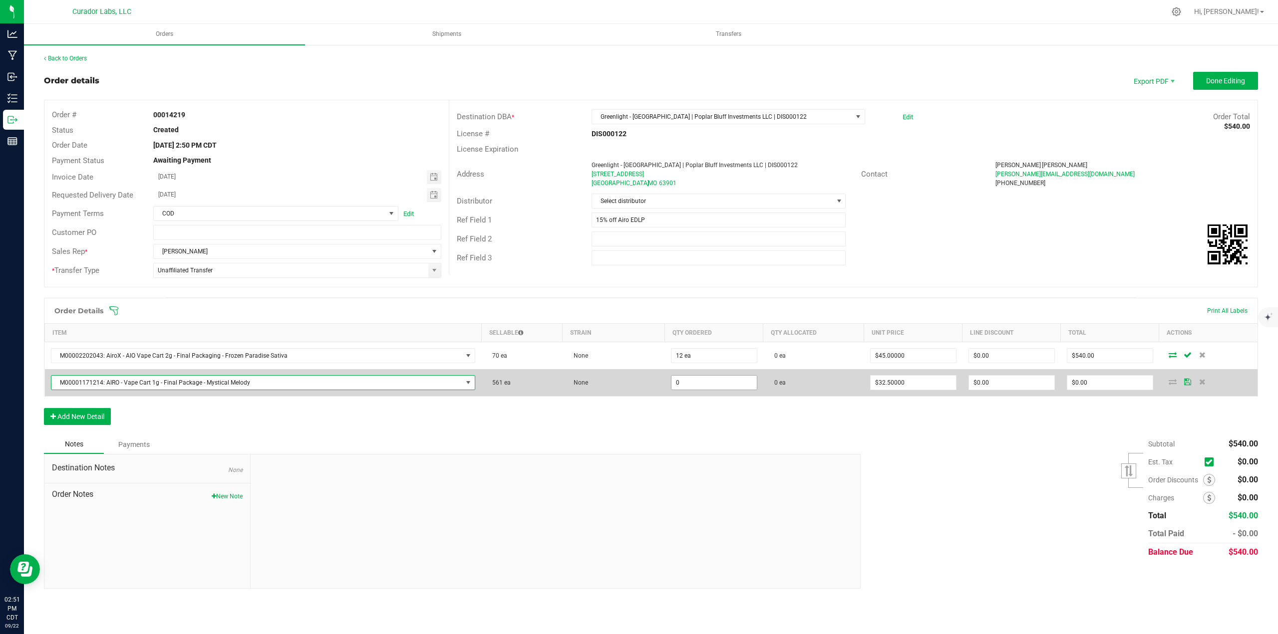
click at [638, 275] on input "0" at bounding box center [713, 383] width 85 height 14
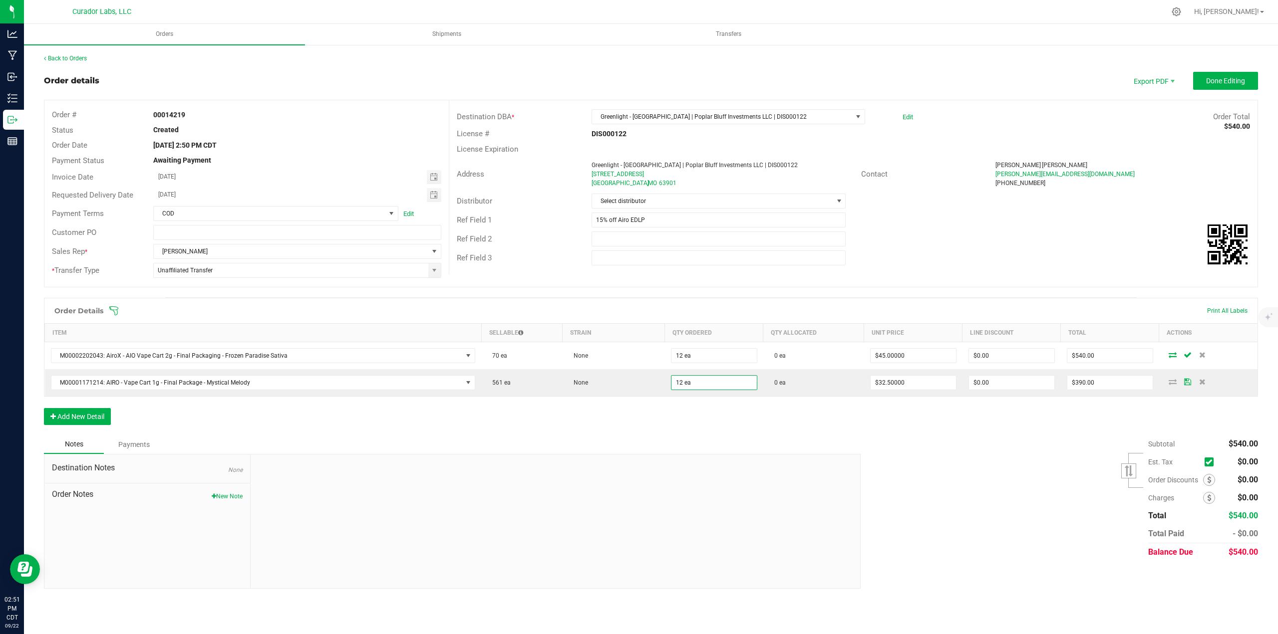
drag, startPoint x: 703, startPoint y: 416, endPoint x: 701, endPoint y: 425, distance: 9.2
click at [638, 275] on div "Order Details Print All Labels Item Sellable Strain Qty Ordered Qty Allocated U…" at bounding box center [651, 366] width 1214 height 137
click at [97, 275] on button "Add New Detail" at bounding box center [77, 416] width 67 height 17
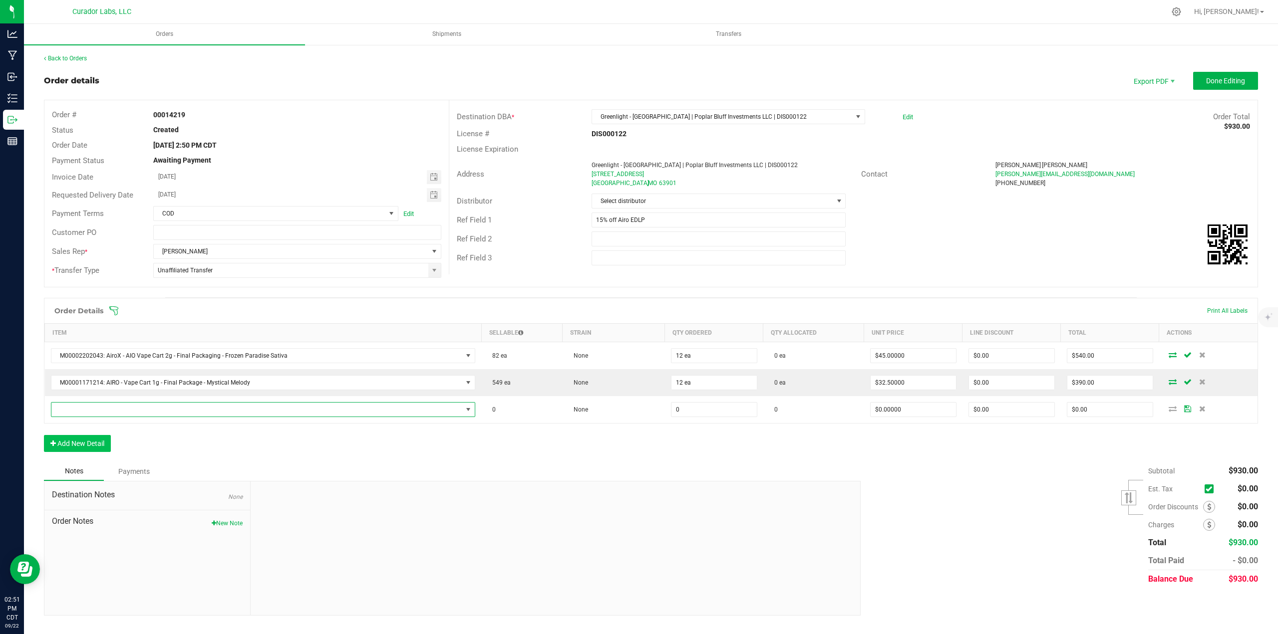
click at [93, 275] on span "NO DATA FOUND" at bounding box center [256, 410] width 411 height 14
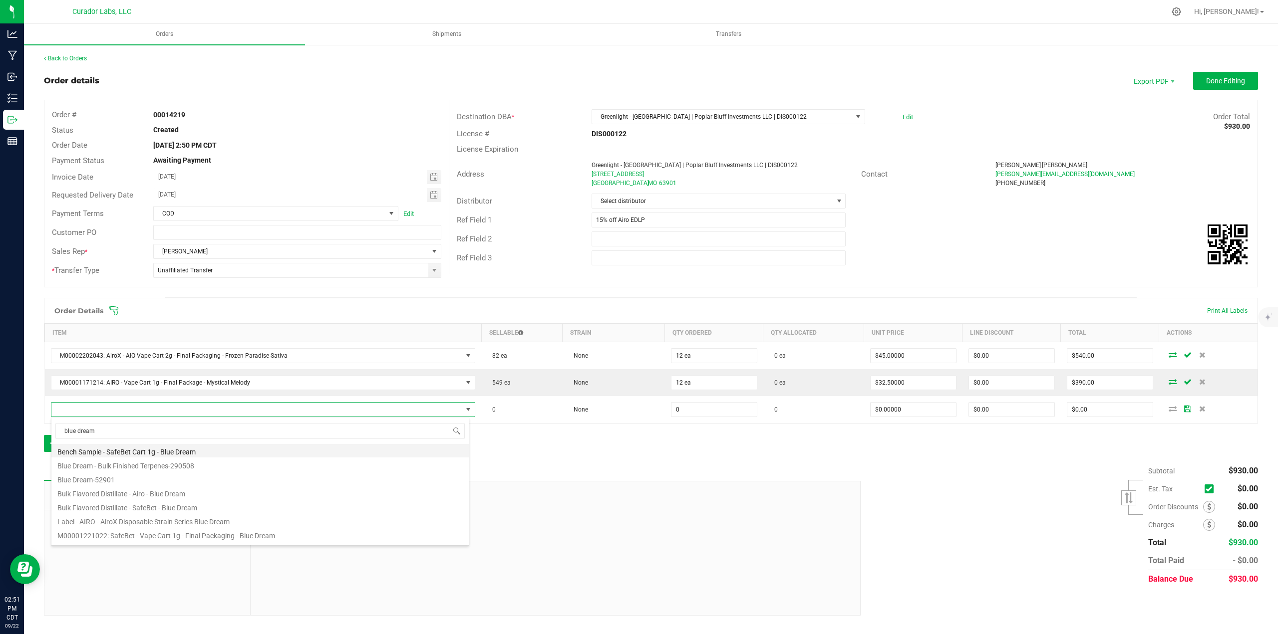
scroll to position [100, 0]
click at [173, 275] on li "M00001312012: Airo - Vape Cart 1g - Final Package - Blue Dream" at bounding box center [259, 505] width 417 height 14
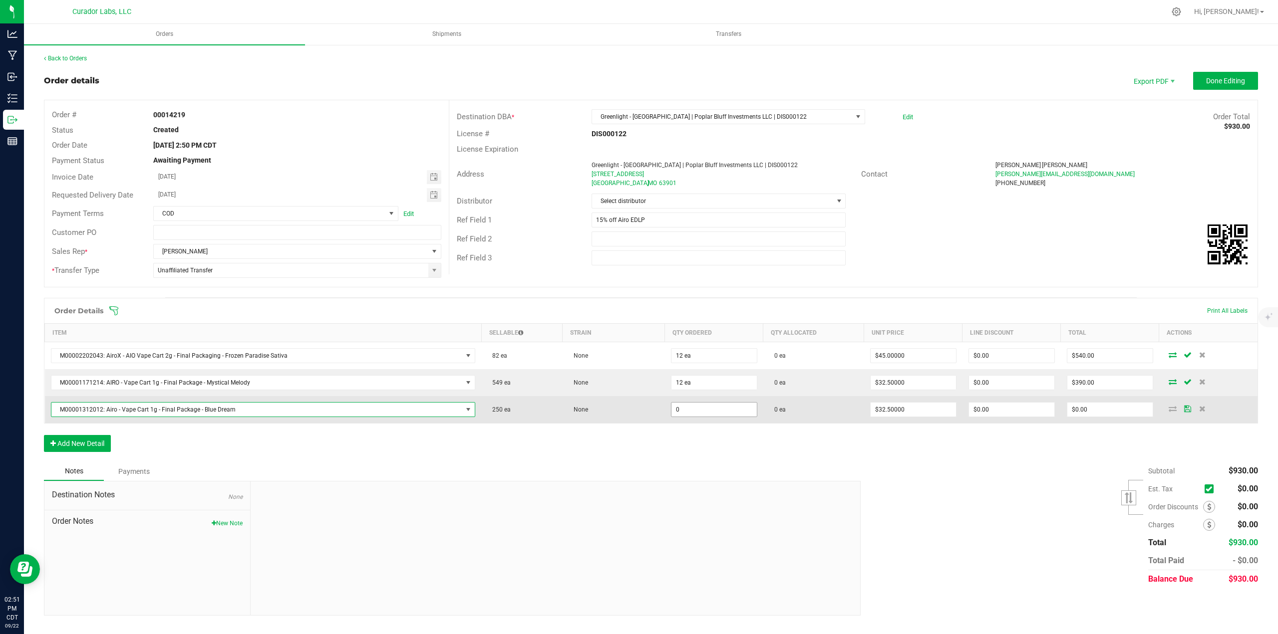
click at [638, 275] on input "0" at bounding box center [713, 410] width 85 height 14
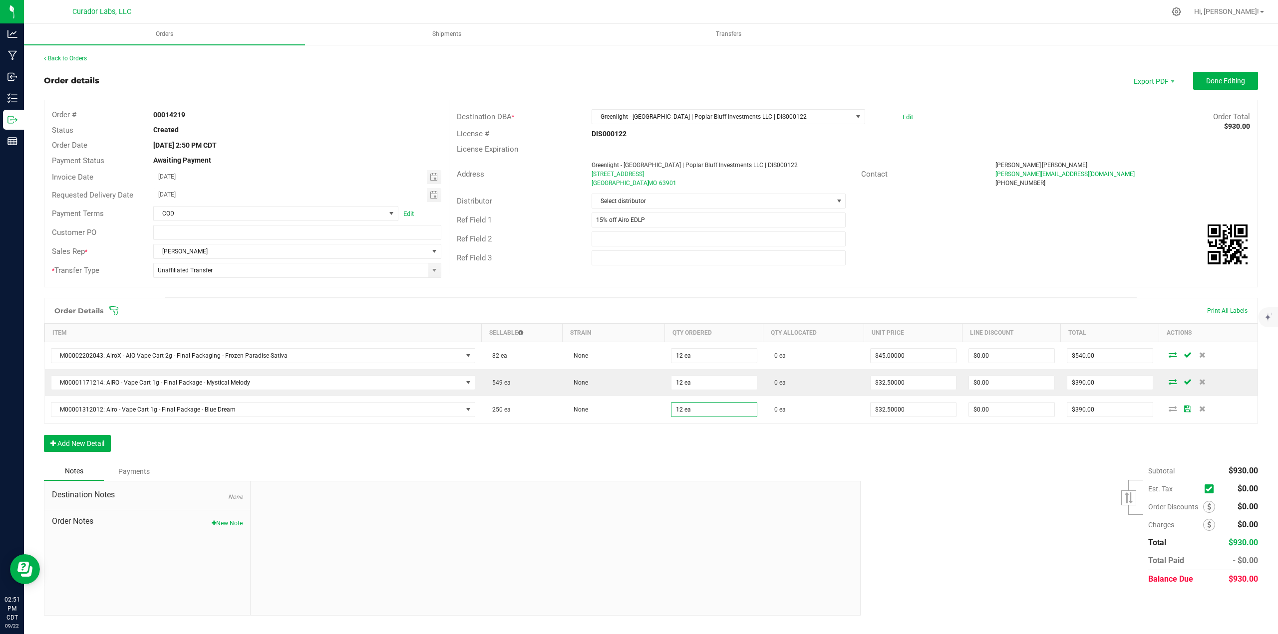
click at [638, 275] on div "Order Details Print All Labels Item Sellable Strain Qty Ordered Qty Allocated U…" at bounding box center [651, 380] width 1214 height 164
click at [58, 275] on button "Add New Detail" at bounding box center [77, 443] width 67 height 17
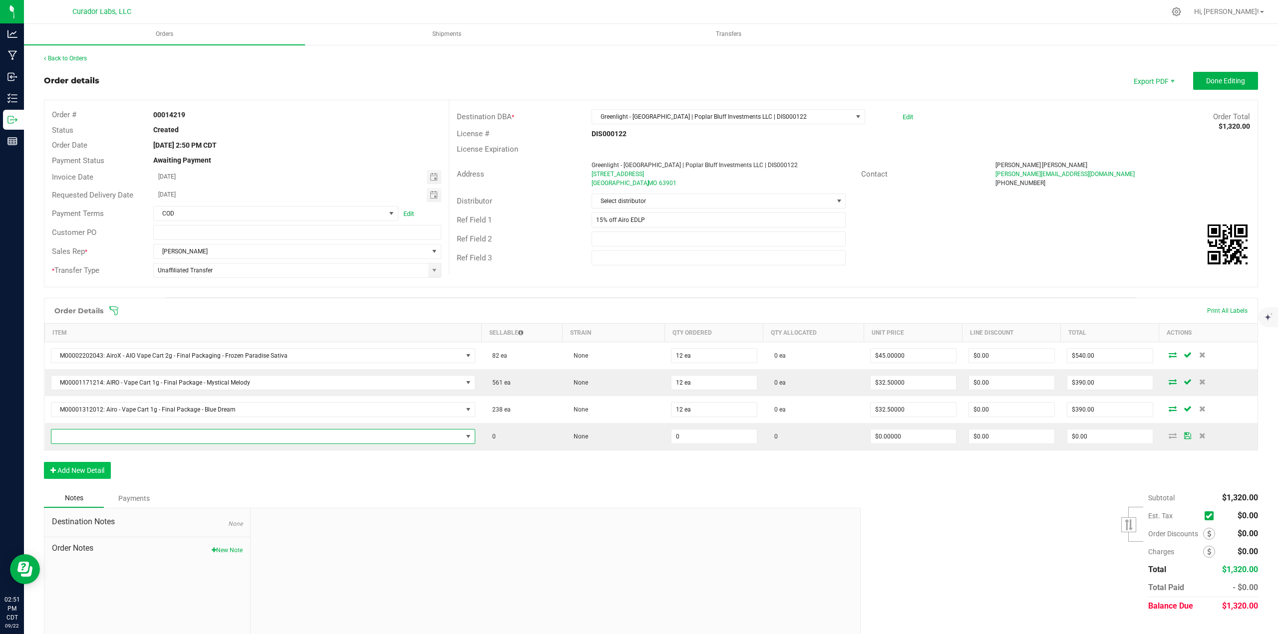
click at [67, 275] on span "NO DATA FOUND" at bounding box center [256, 437] width 411 height 14
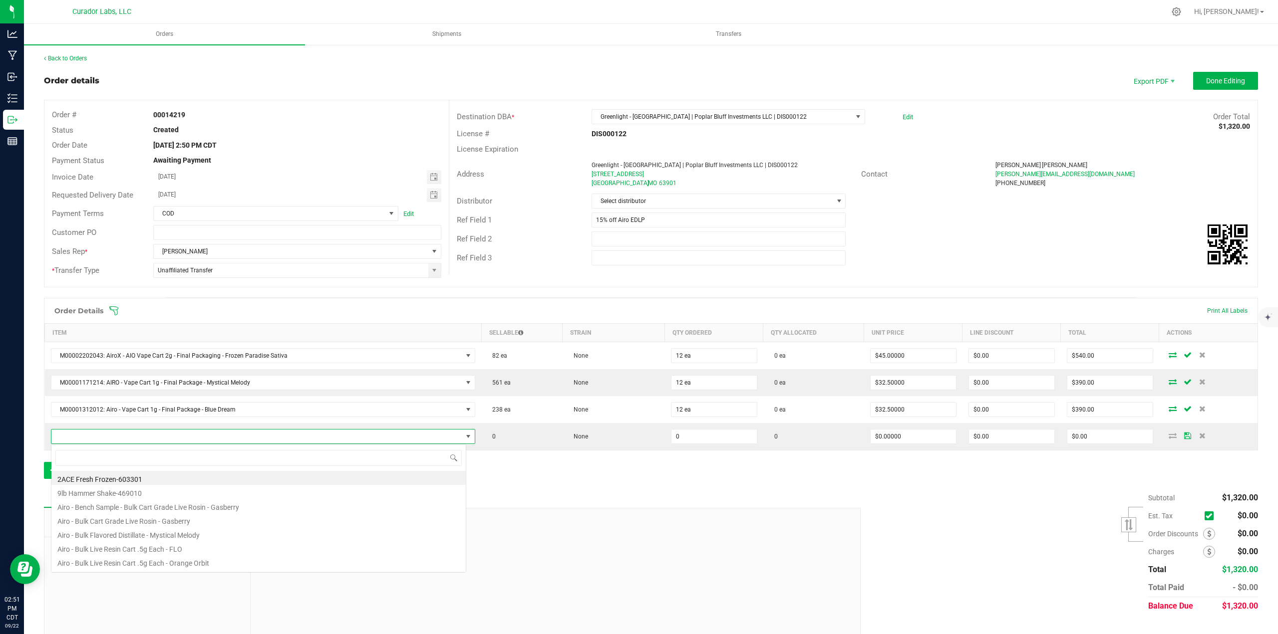
scroll to position [15, 413]
click at [168, 275] on li "M00001218830: Airo - Vape Cart 1g - Final Packaging - Northern Lights" at bounding box center [258, 492] width 414 height 14
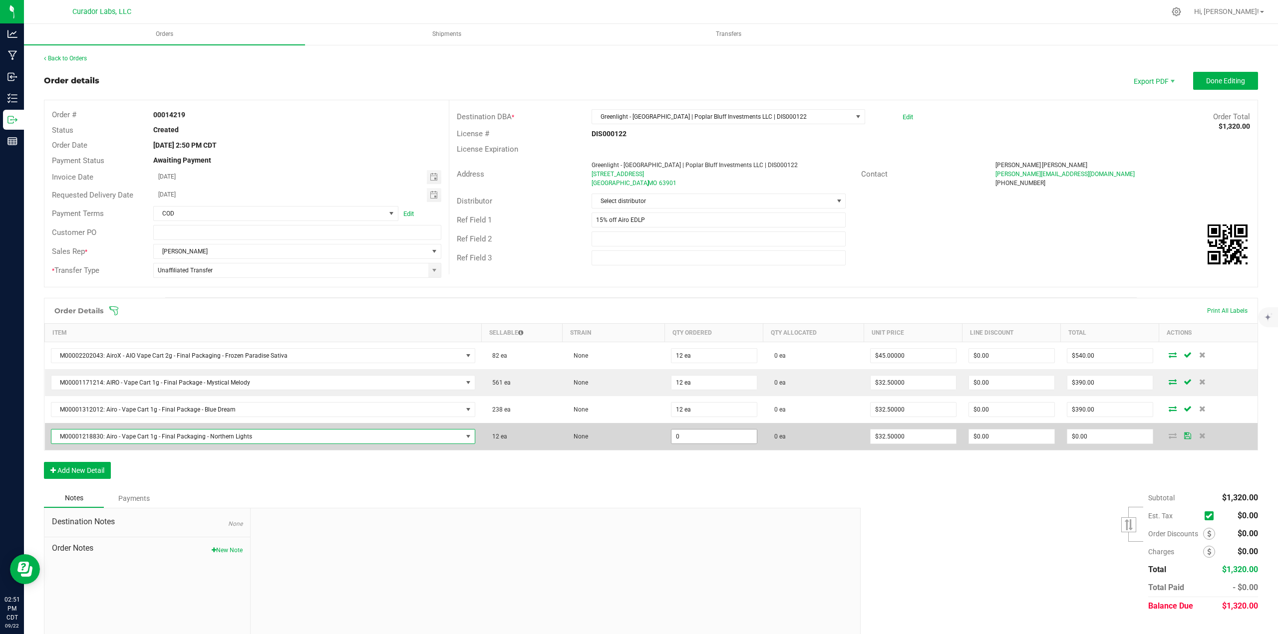
click at [638, 275] on input "0" at bounding box center [713, 437] width 85 height 14
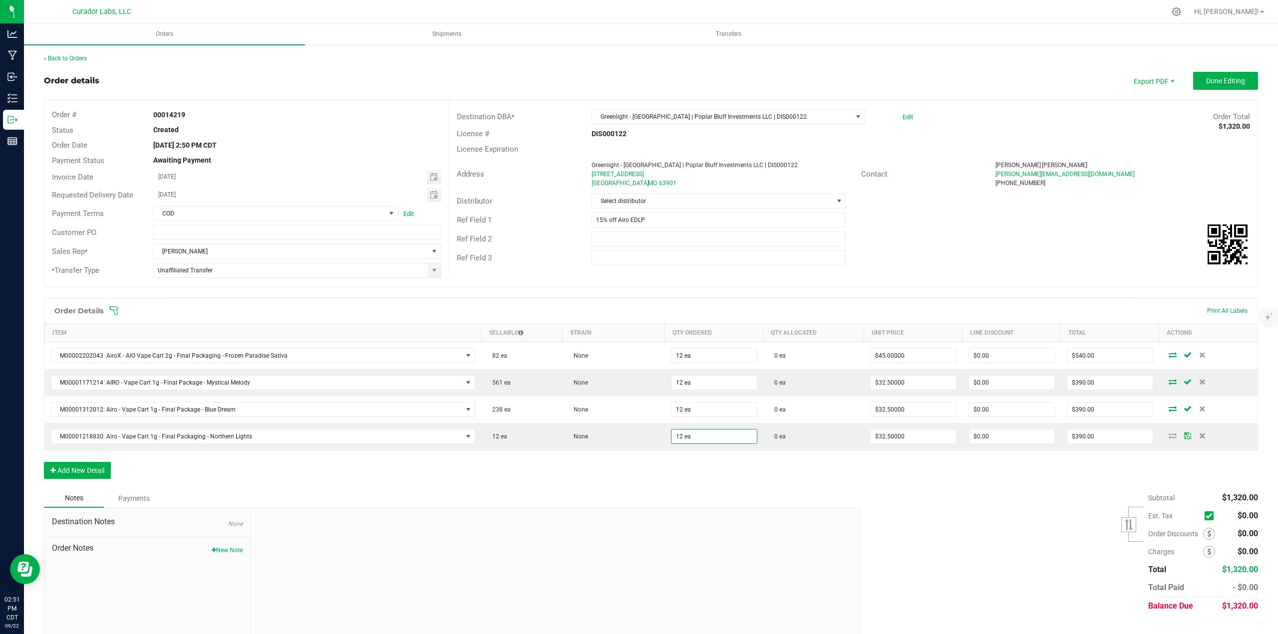
click at [638, 275] on div "Order Details Print All Labels Item Sellable Strain Qty Ordered Qty Allocated U…" at bounding box center [651, 393] width 1214 height 191
click at [103, 275] on button "Add New Detail" at bounding box center [77, 470] width 67 height 17
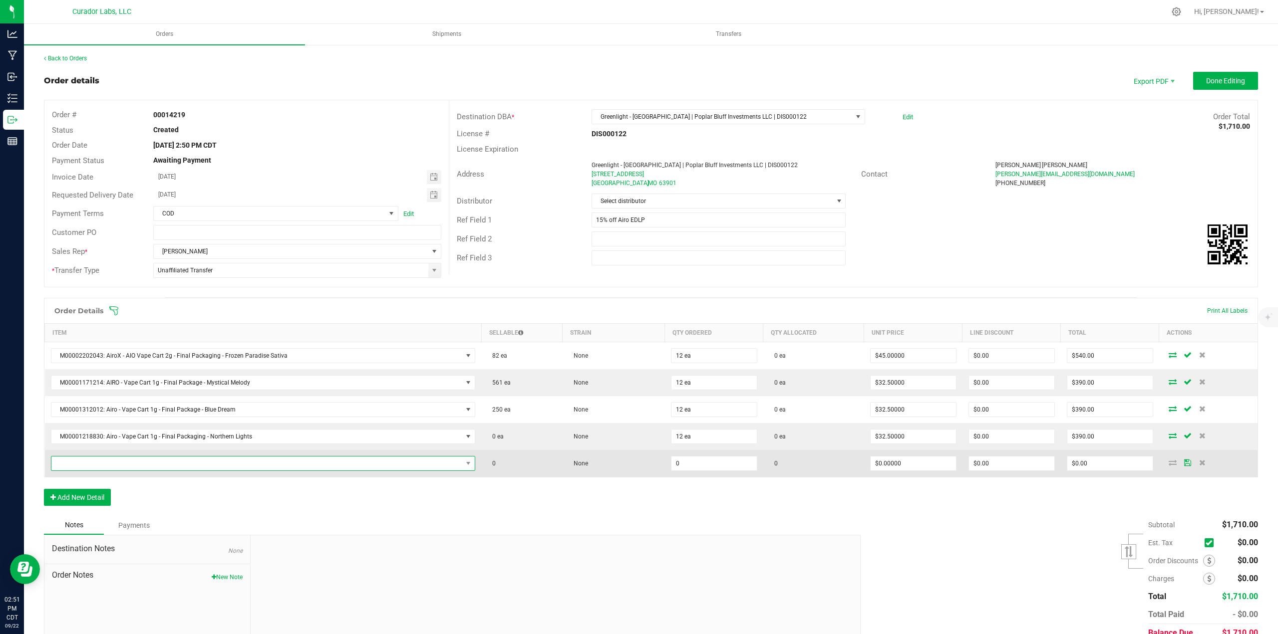
click at [95, 275] on span "NO DATA FOUND" at bounding box center [263, 463] width 425 height 15
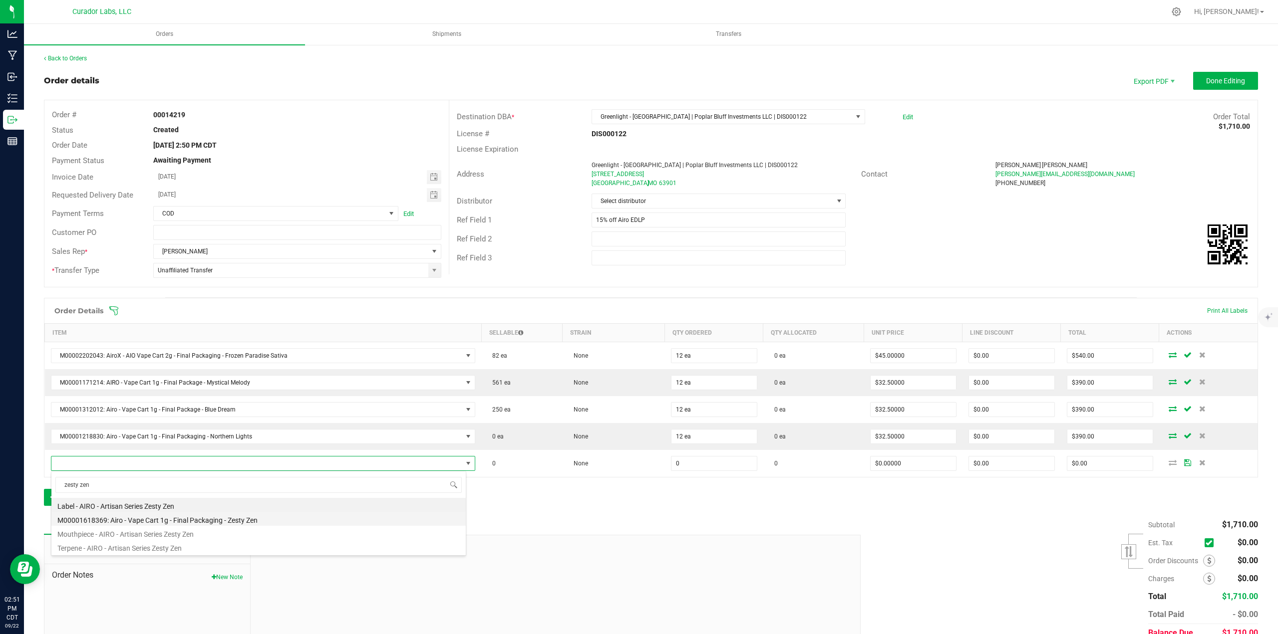
click at [171, 275] on li "M00001618369: Airo - Vape Cart 1g - Final Packaging - Zesty Zen" at bounding box center [258, 519] width 414 height 14
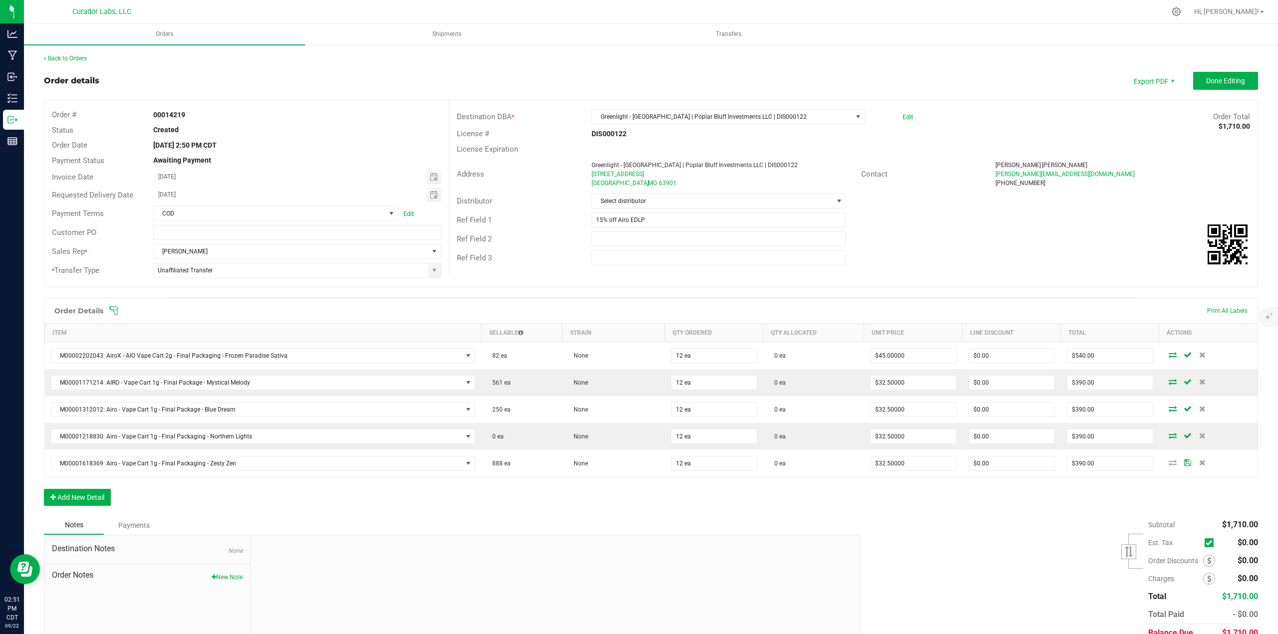
click at [638, 275] on div "Order Details Print All Labels Item Sellable Strain Qty Ordered Qty Allocated U…" at bounding box center [651, 407] width 1214 height 218
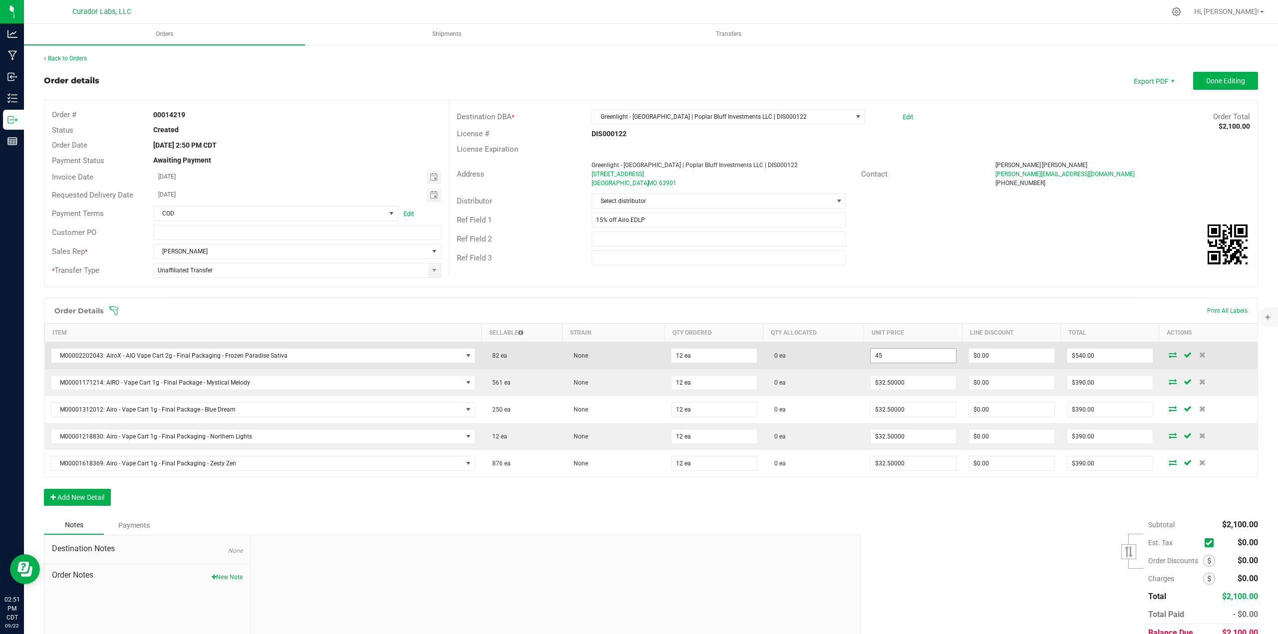
click at [638, 275] on input "45" at bounding box center [913, 356] width 85 height 14
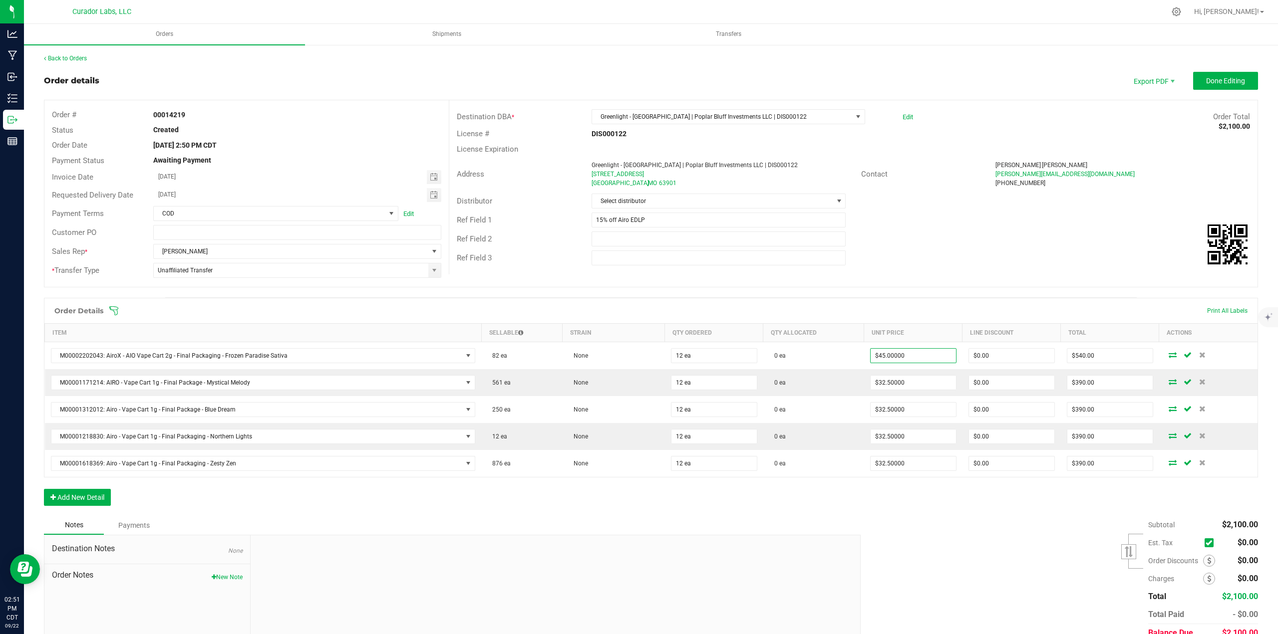
click at [638, 275] on div "Subtotal $2,100.00 Est. Tax" at bounding box center [1055, 579] width 405 height 126
click at [103, 275] on button "Add New Detail" at bounding box center [77, 497] width 67 height 17
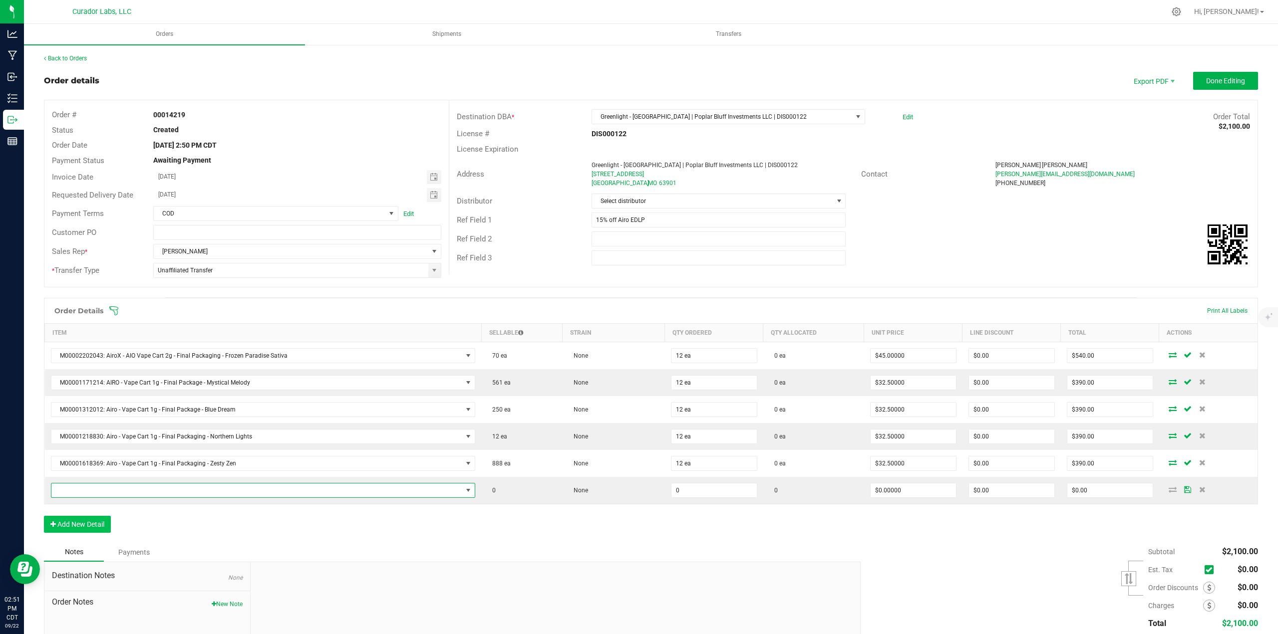
click at [101, 275] on span "NO DATA FOUND" at bounding box center [256, 491] width 411 height 14
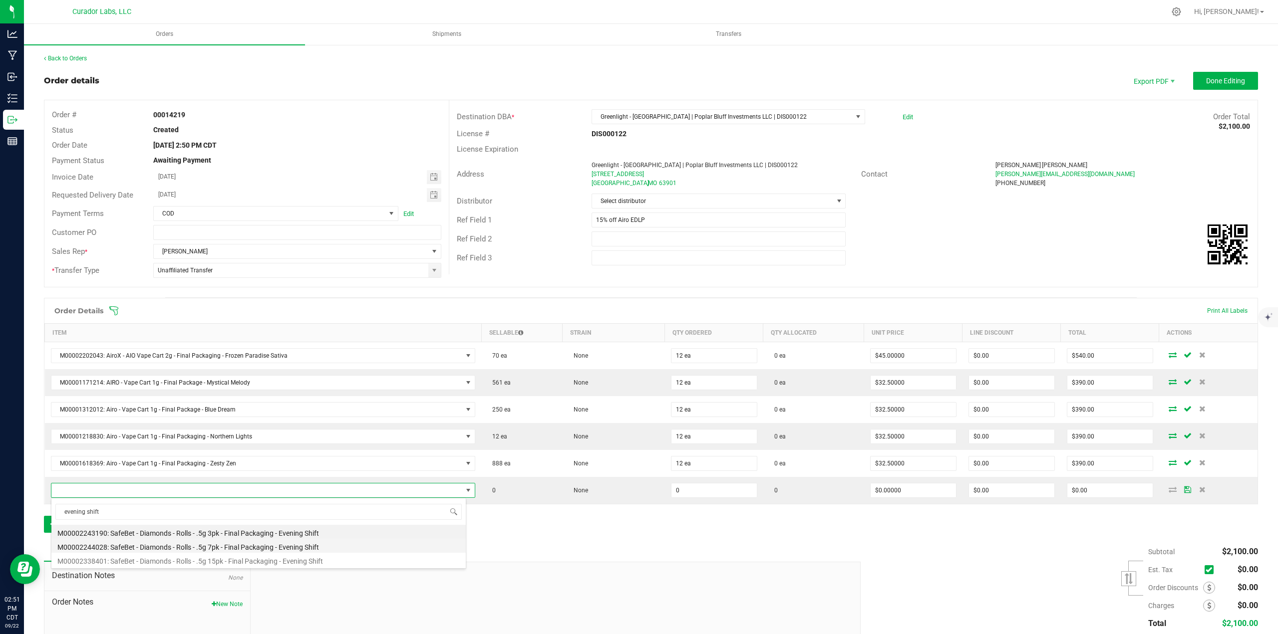
click at [187, 275] on li "M00002244028: SafeBet - Diamonds - Rolls - .5g 7pk - Final Packaging - Evening …" at bounding box center [258, 546] width 414 height 14
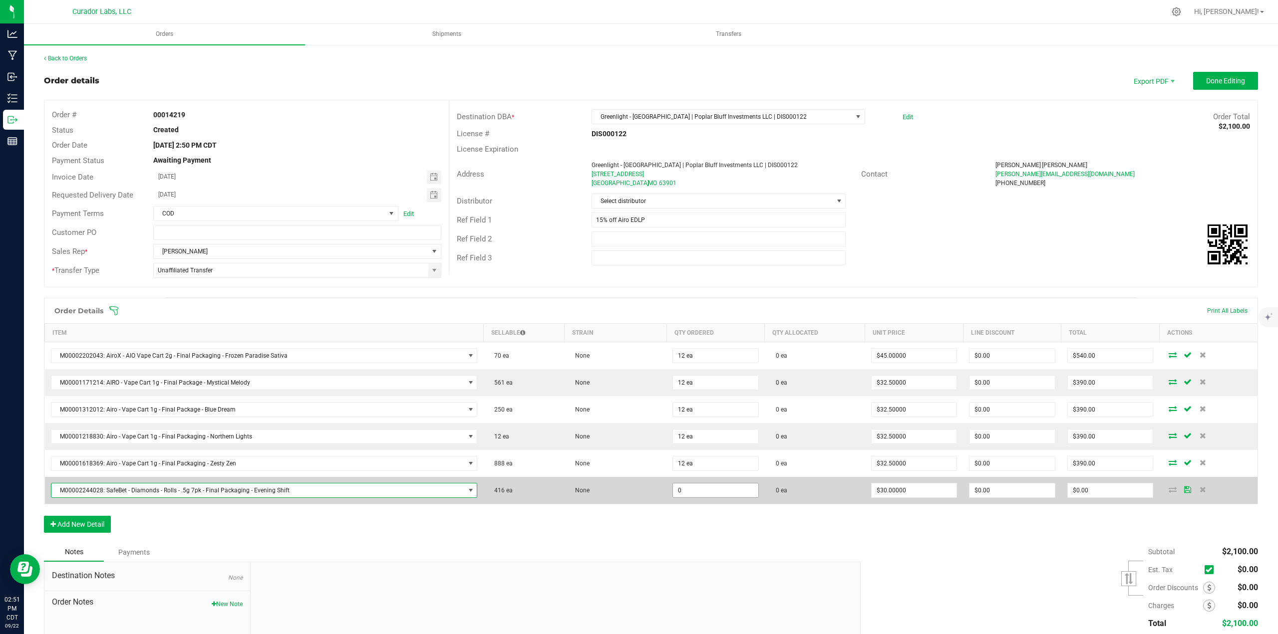
click at [638, 275] on input "0" at bounding box center [715, 491] width 85 height 14
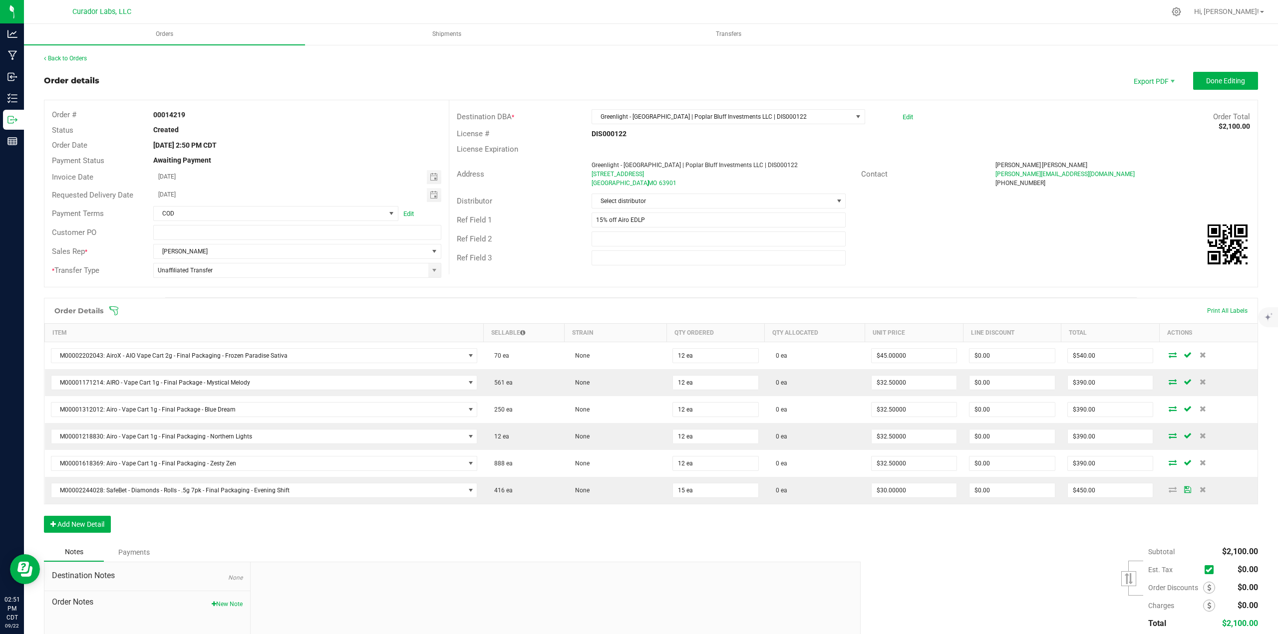
click at [638, 275] on div "Order Details Print All Labels Item Sellable Strain Qty Ordered Qty Allocated U…" at bounding box center [651, 420] width 1214 height 245
click at [98, 275] on button "Add New Detail" at bounding box center [77, 524] width 67 height 17
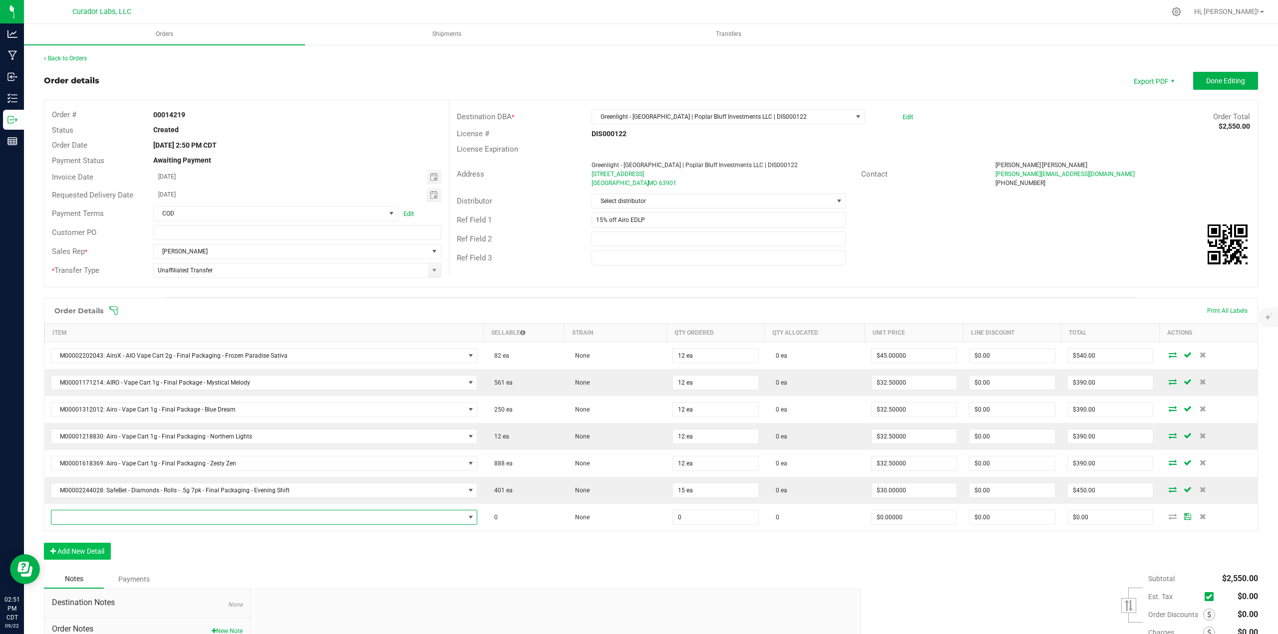
click at [94, 275] on span "NO DATA FOUND" at bounding box center [257, 518] width 413 height 14
click at [169, 275] on li "M00001235220: SafeBet - Vape Cart 1g - Final Packaging - Strawberry Cough" at bounding box center [260, 485] width 418 height 14
drag, startPoint x: 697, startPoint y: 520, endPoint x: 715, endPoint y: 561, distance: 44.9
click at [638, 275] on input "0" at bounding box center [715, 518] width 85 height 14
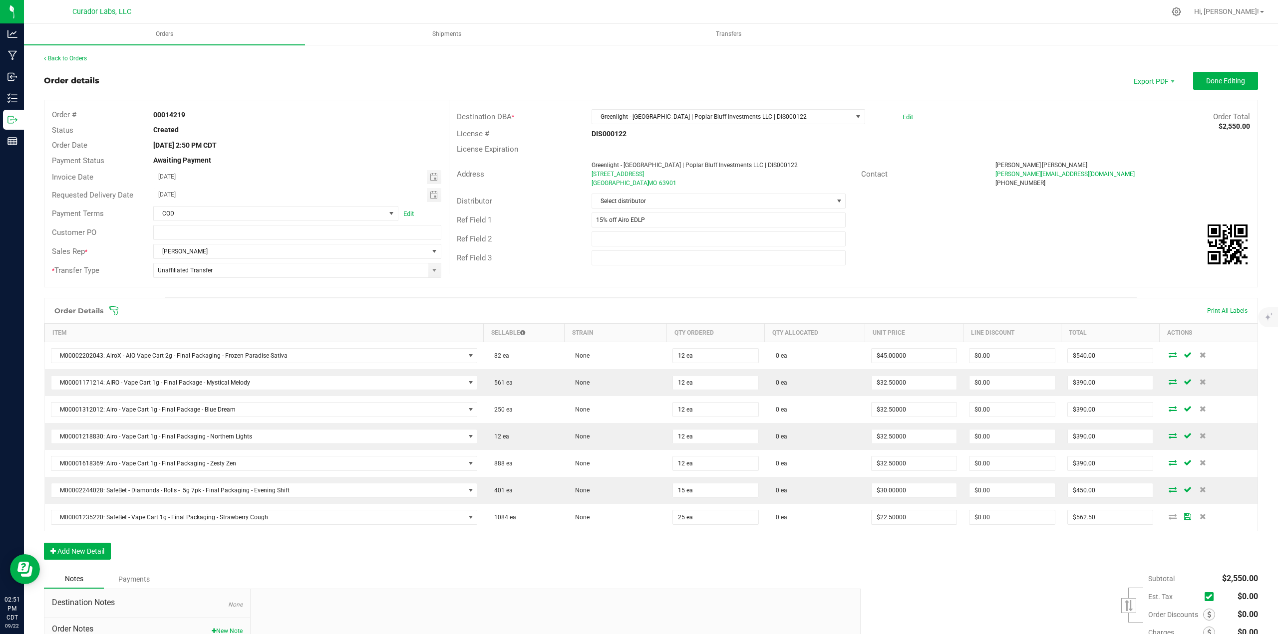
drag, startPoint x: 715, startPoint y: 561, endPoint x: 724, endPoint y: 574, distance: 15.1
click at [638, 275] on div "Order Details Print All Labels Item Sellable Strain Qty Ordered Qty Allocated U…" at bounding box center [651, 434] width 1214 height 272
click at [638, 85] on button "Done Editing" at bounding box center [1225, 81] width 65 height 18
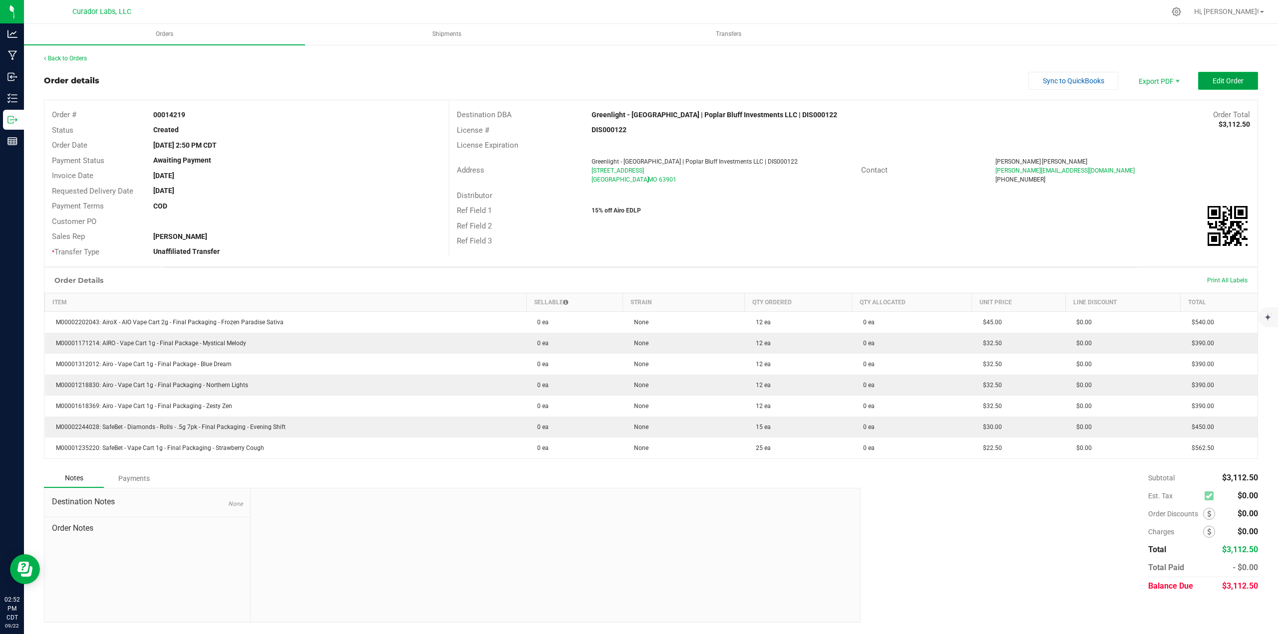
click at [638, 84] on span "Edit Order" at bounding box center [1228, 81] width 31 height 8
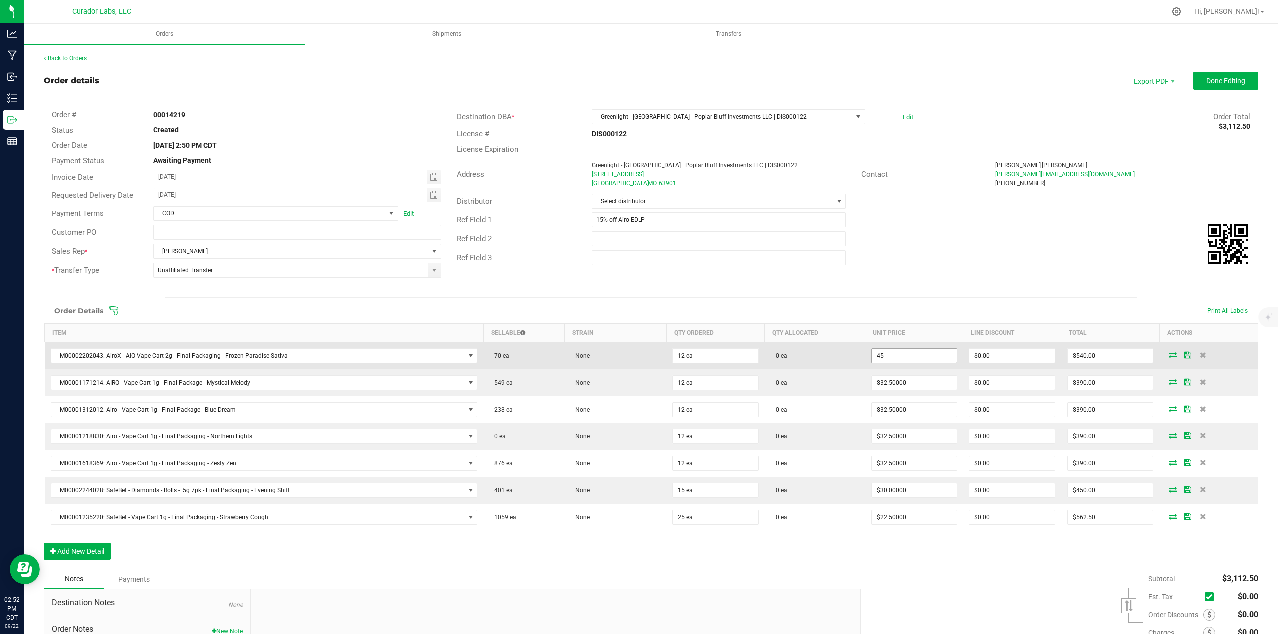
click at [638, 275] on input "45" at bounding box center [914, 356] width 85 height 14
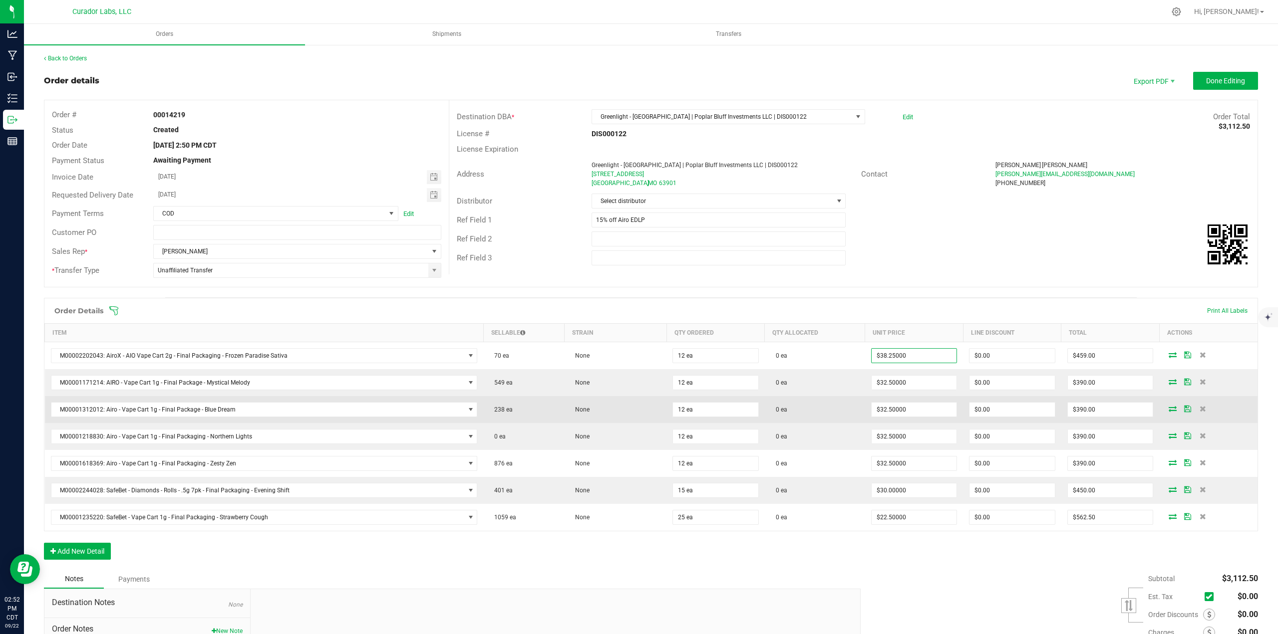
click at [638, 275] on td "0 ea" at bounding box center [815, 409] width 100 height 27
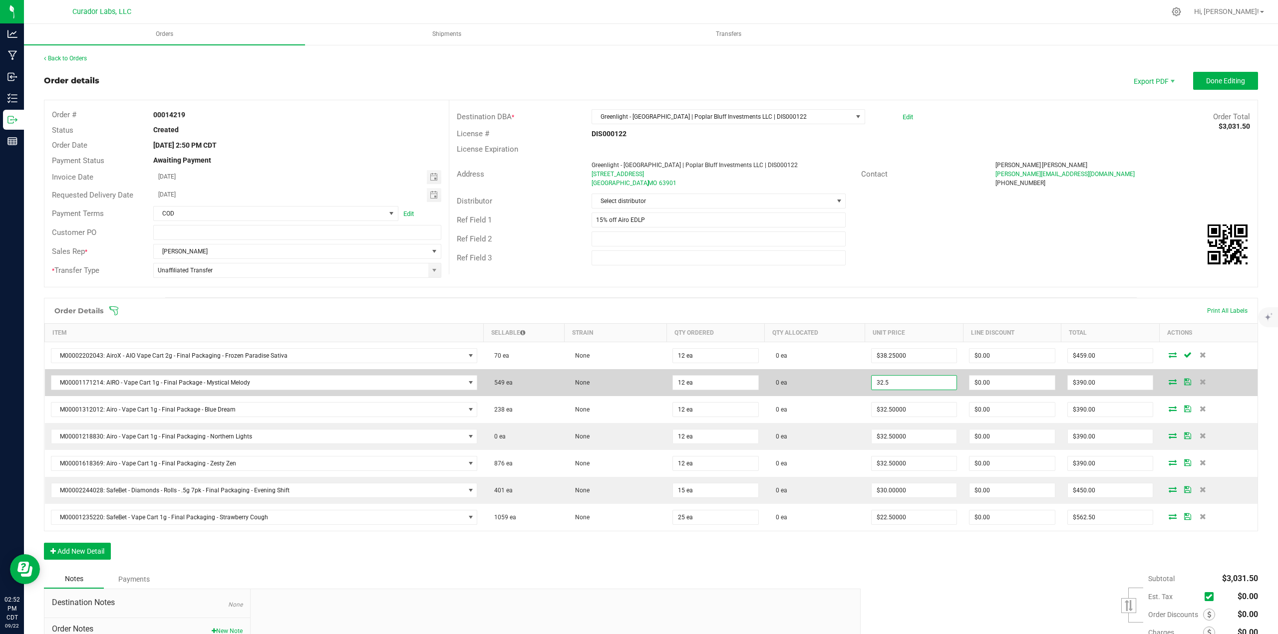
click at [638, 275] on input "32.5" at bounding box center [914, 383] width 85 height 14
click at [638, 275] on input "27.63" at bounding box center [914, 383] width 85 height 14
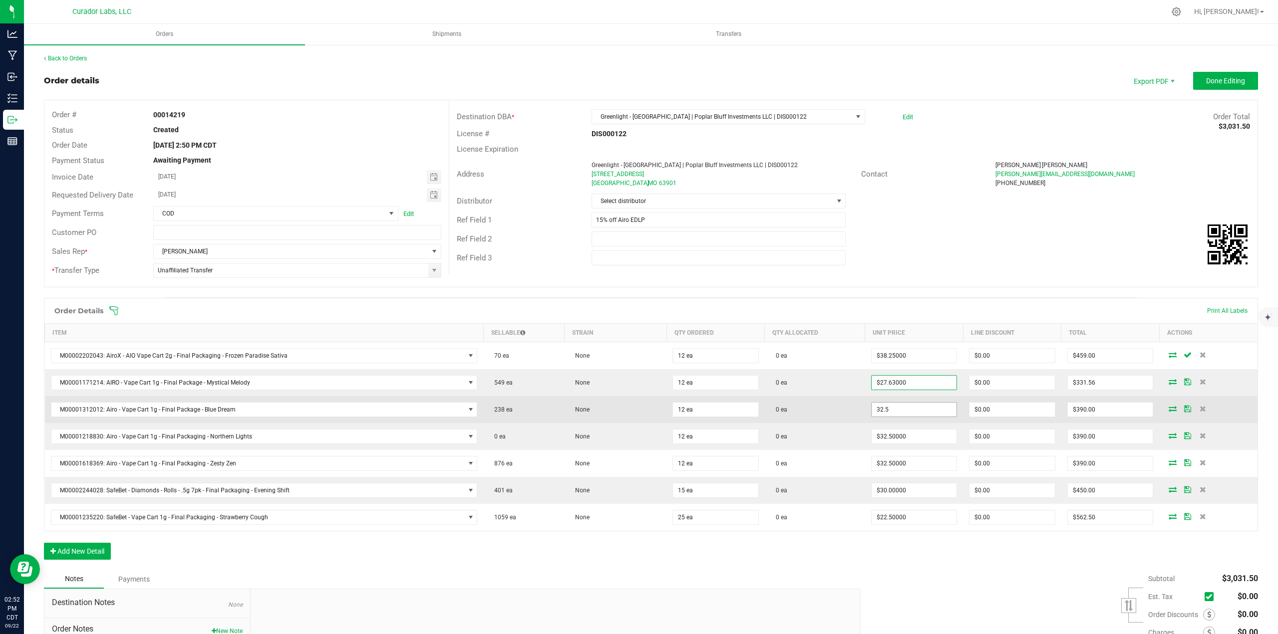
click at [638, 275] on input "32.5" at bounding box center [914, 410] width 85 height 14
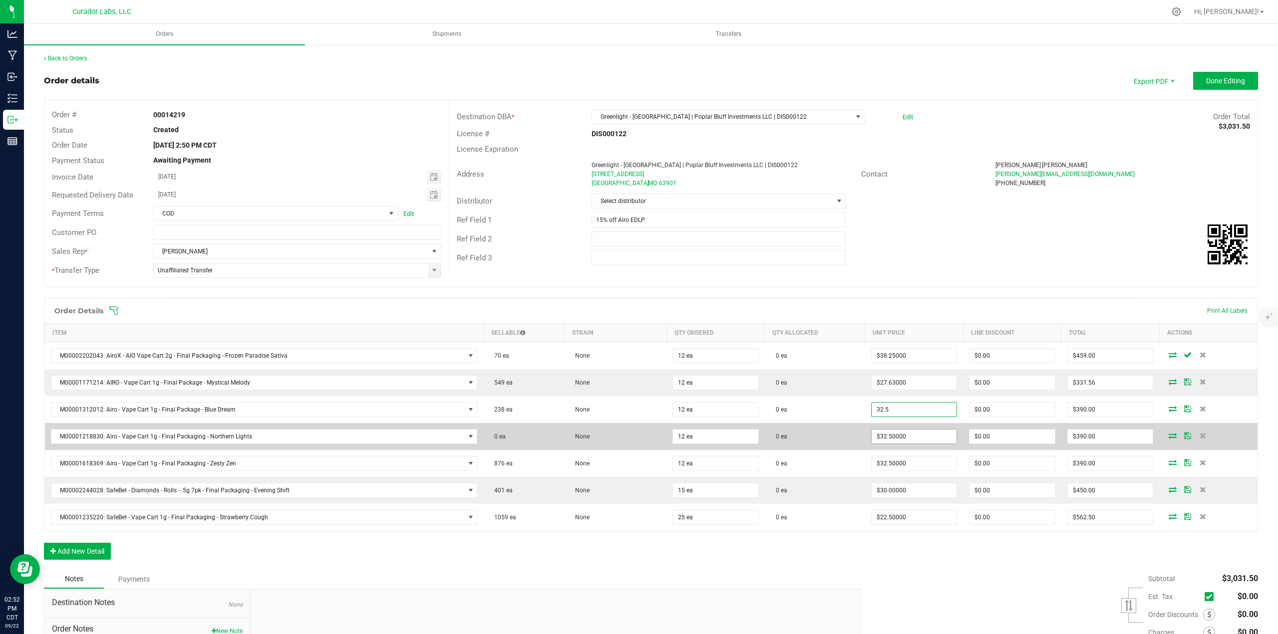
paste input "27.63"
click at [638, 275] on input "32.5" at bounding box center [914, 437] width 85 height 14
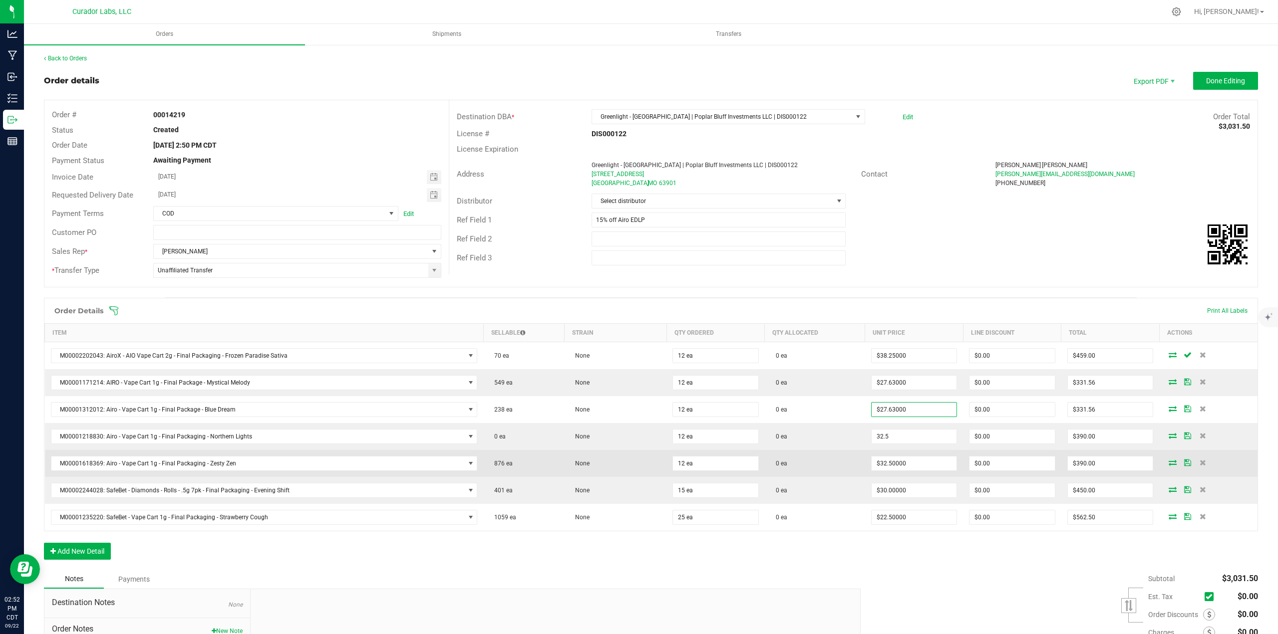
paste input "27.63"
click at [638, 275] on input "32.5" at bounding box center [914, 464] width 85 height 14
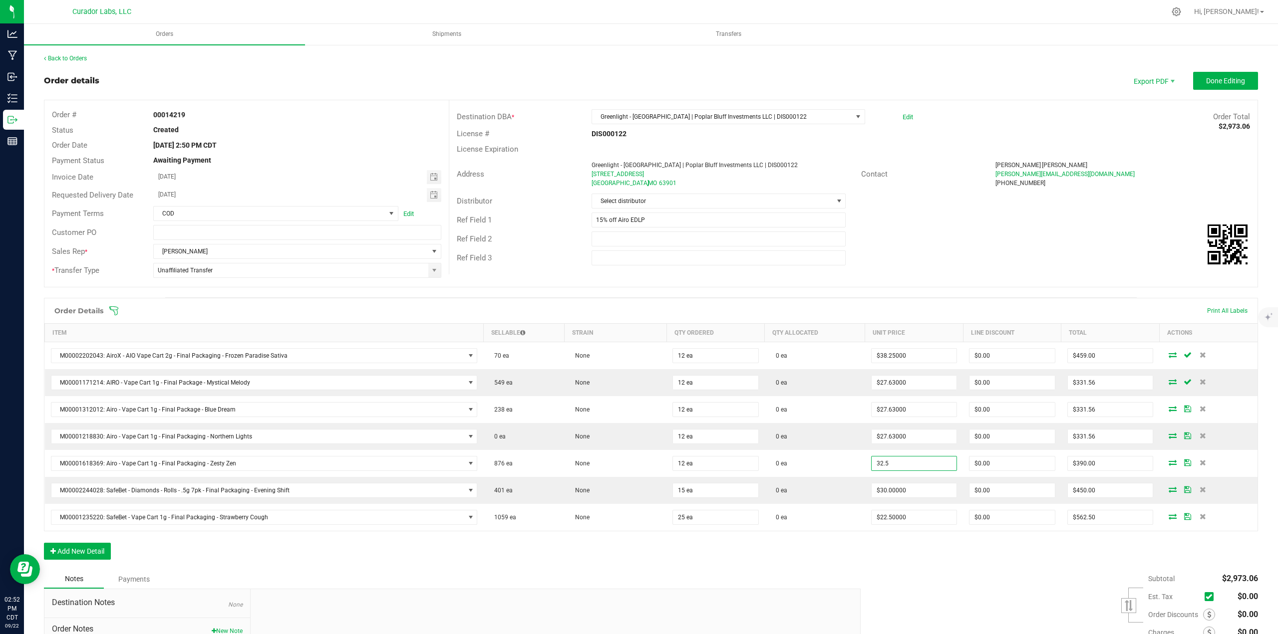
paste input "27.63"
click at [638, 275] on div "Subtotal $2,914.62 Est. Tax" at bounding box center [1055, 633] width 405 height 126
click at [638, 79] on button "Done Editing" at bounding box center [1225, 81] width 65 height 18
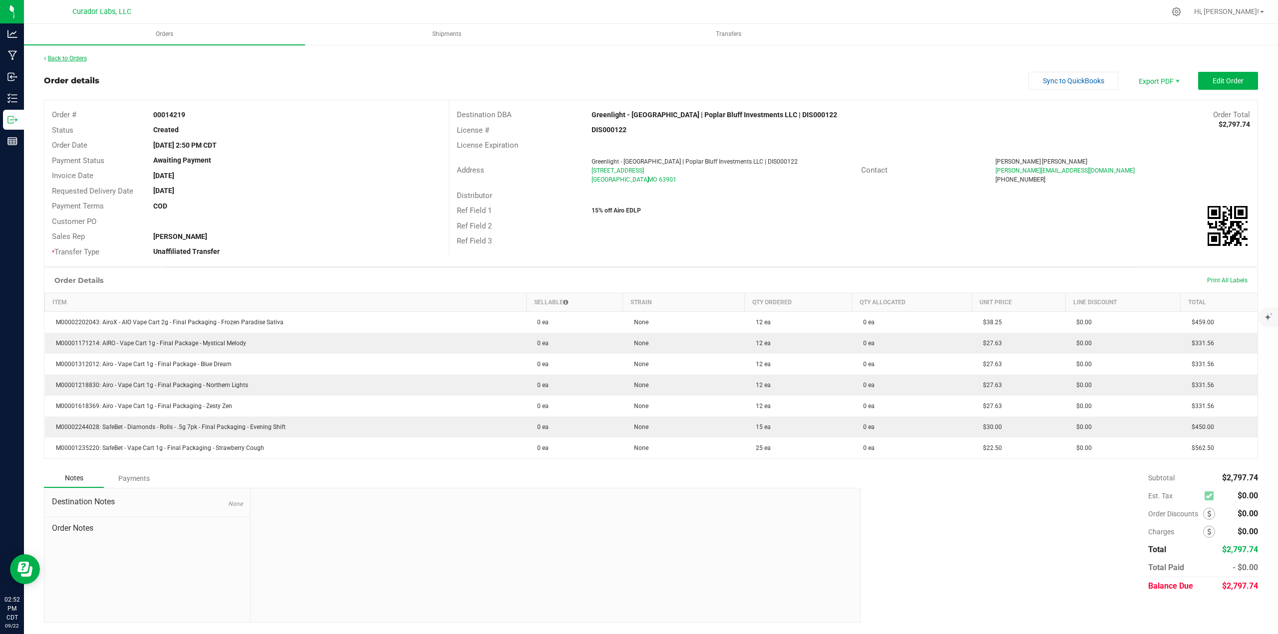
click at [74, 61] on link "Back to Orders" at bounding box center [65, 58] width 43 height 7
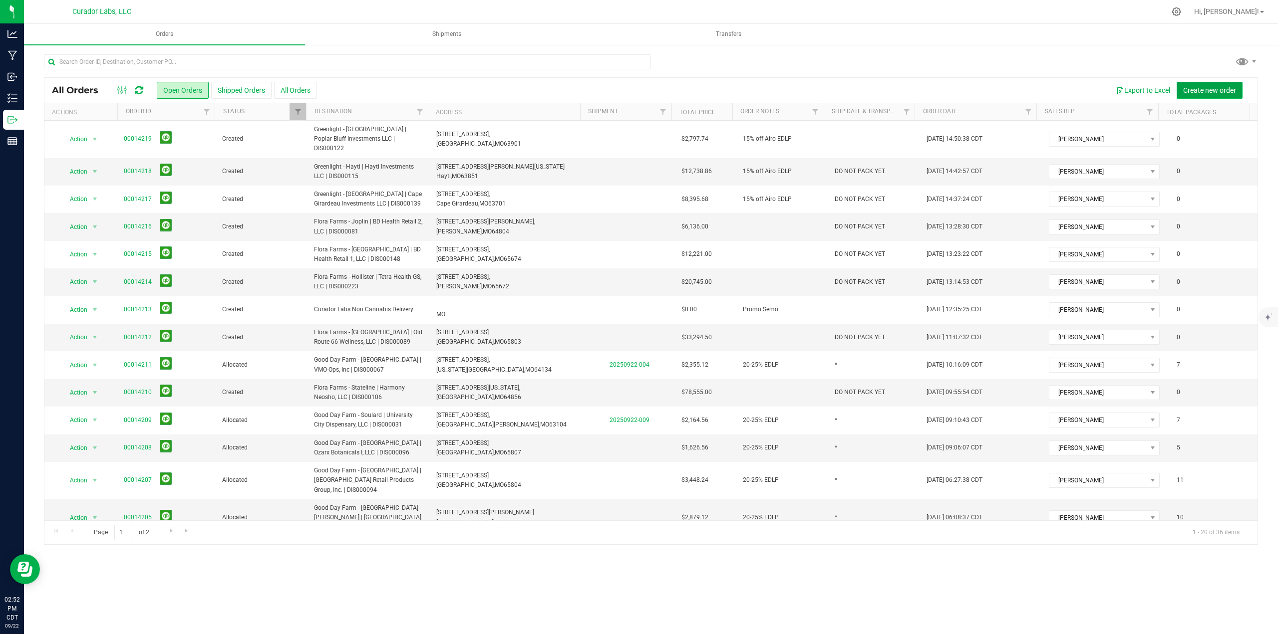
click at [638, 96] on button "Create new order" at bounding box center [1210, 90] width 66 height 17
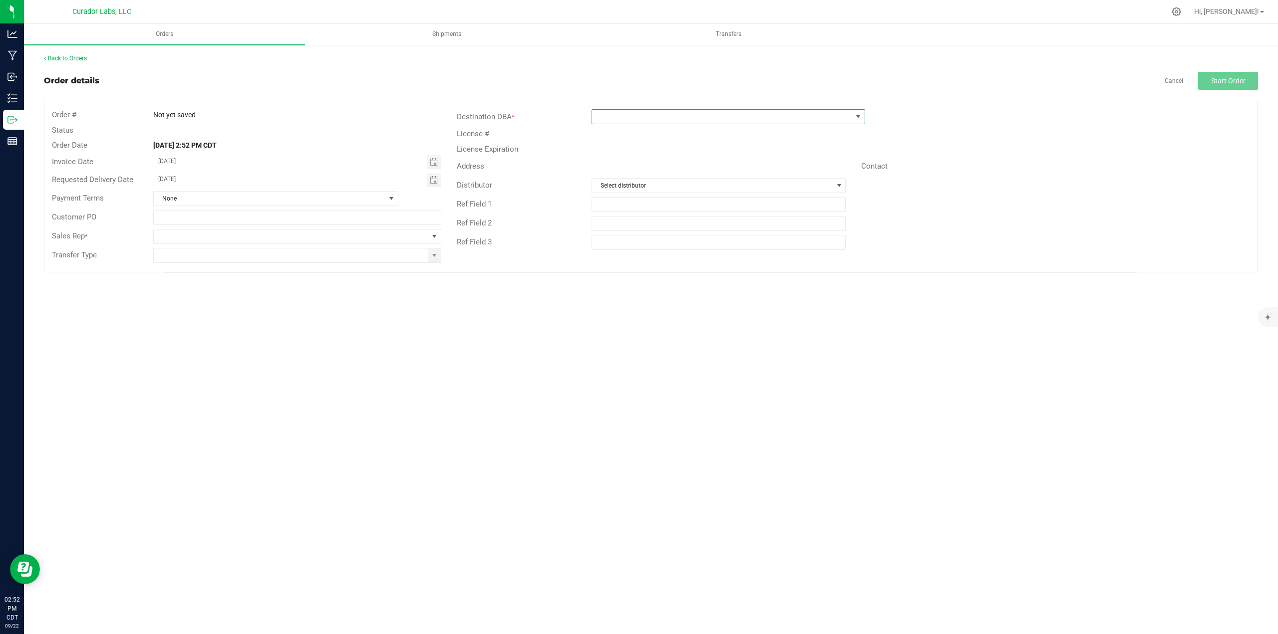
click at [638, 115] on span at bounding box center [722, 117] width 260 height 14
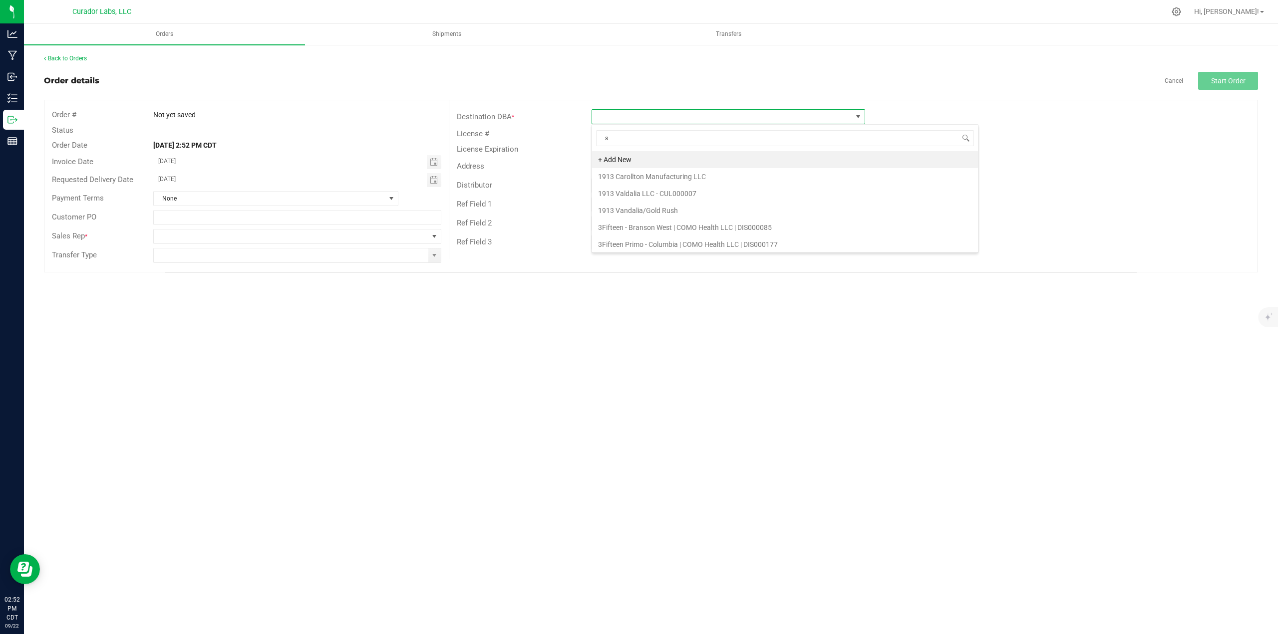
scroll to position [15, 274]
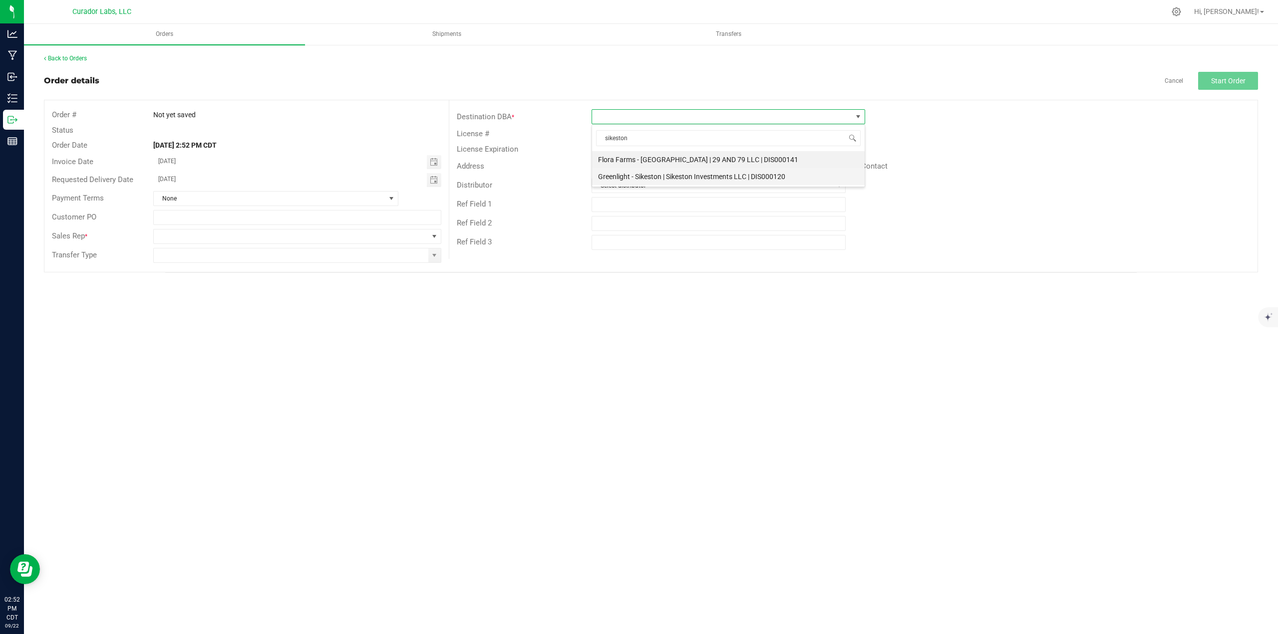
click at [638, 172] on li "Greenlight - Sikeston | Sikeston Investments LLC | DIS000120" at bounding box center [728, 176] width 273 height 17
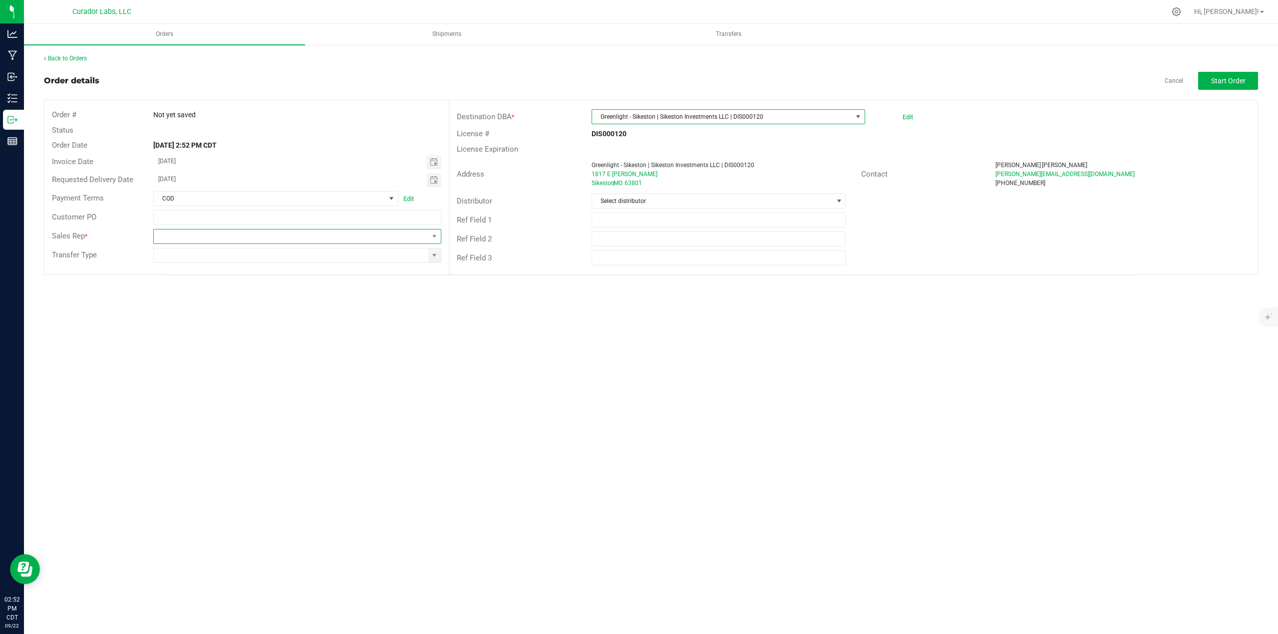
click at [320, 235] on span at bounding box center [291, 237] width 275 height 14
click at [237, 275] on li "[PERSON_NAME]" at bounding box center [298, 344] width 288 height 17
click at [442, 254] on div at bounding box center [298, 255] width 304 height 15
click at [432, 260] on span at bounding box center [434, 256] width 12 height 14
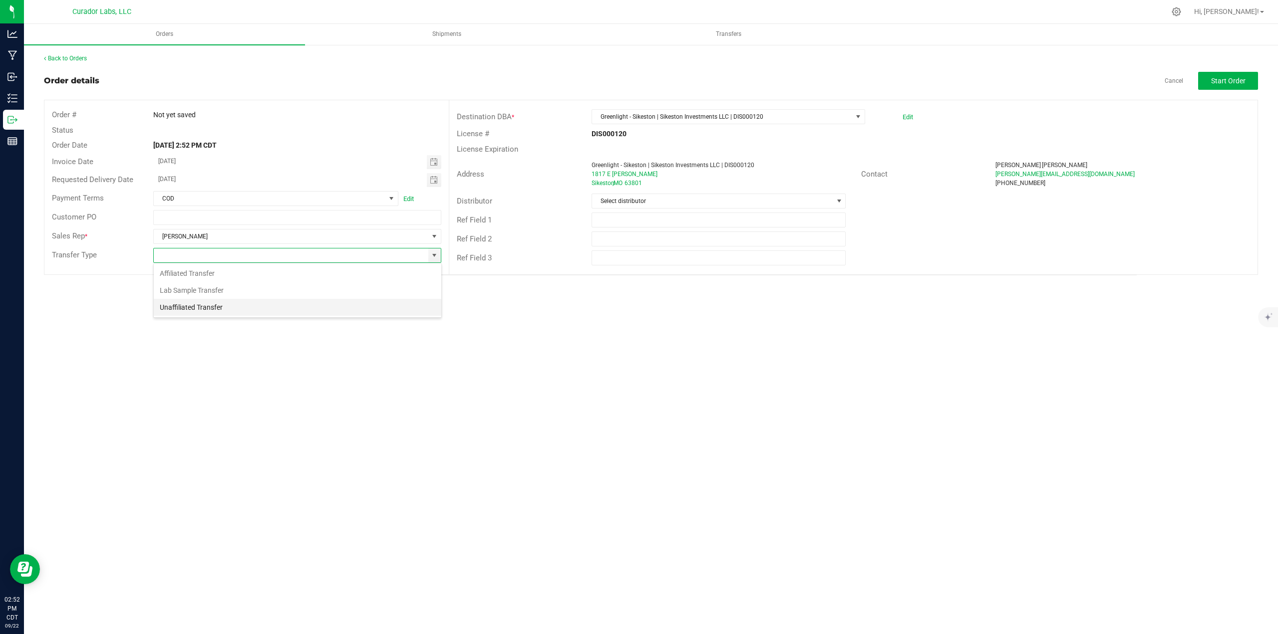
scroll to position [15, 288]
click at [331, 275] on li "Unaffiliated Transfer" at bounding box center [298, 307] width 288 height 17
click at [638, 216] on input "text" at bounding box center [719, 220] width 255 height 15
click at [638, 73] on button "Start Order" at bounding box center [1228, 81] width 60 height 18
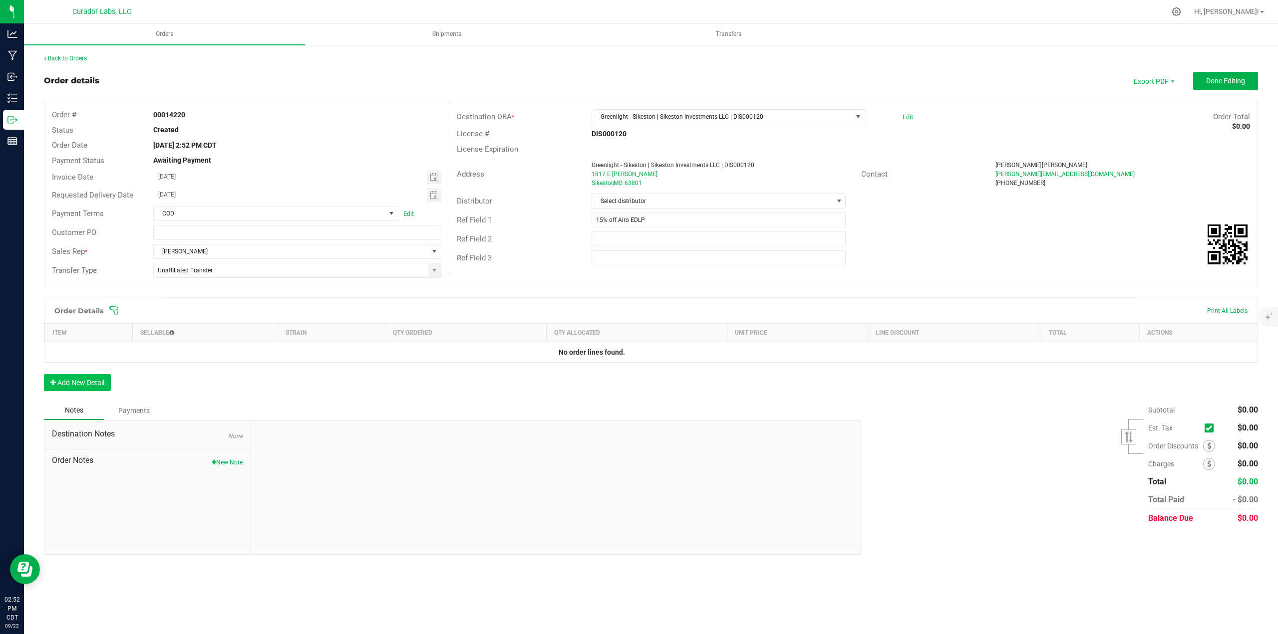
drag, startPoint x: 115, startPoint y: 378, endPoint x: 107, endPoint y: 378, distance: 8.0
click at [107, 275] on div "Order Details Print All Labels Item Sellable Strain Qty Ordered Qty Allocated U…" at bounding box center [651, 349] width 1214 height 103
click at [107, 275] on button "Add New Detail" at bounding box center [77, 382] width 67 height 17
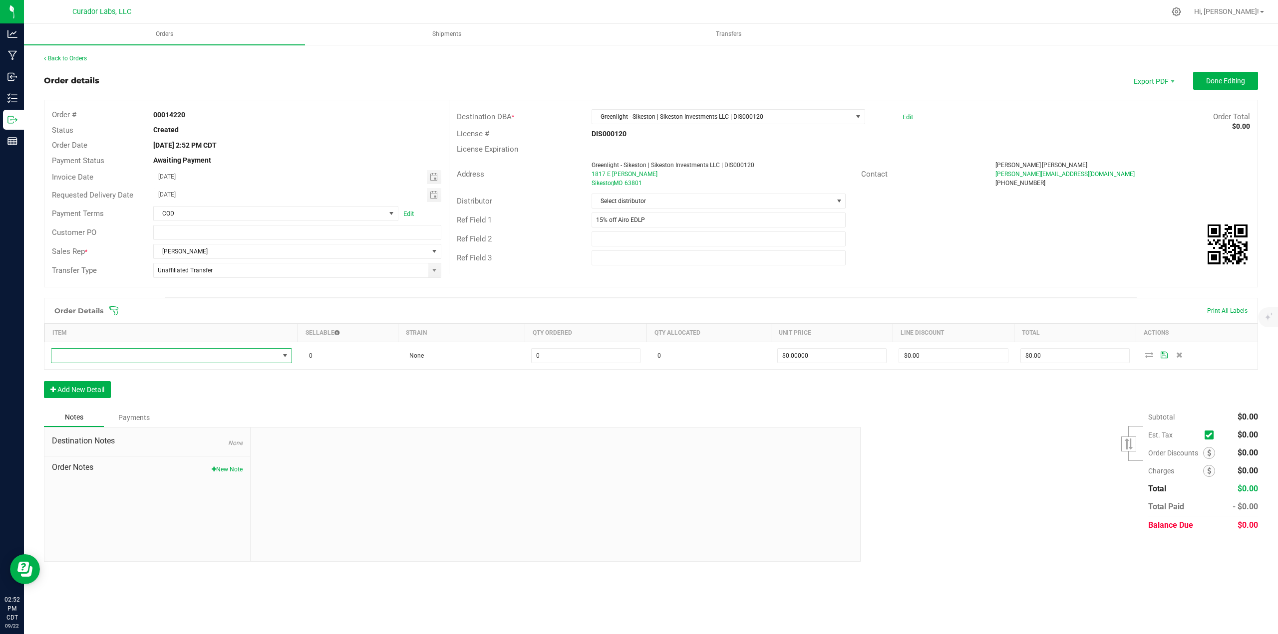
click at [107, 275] on span "NO DATA FOUND" at bounding box center [171, 355] width 241 height 15
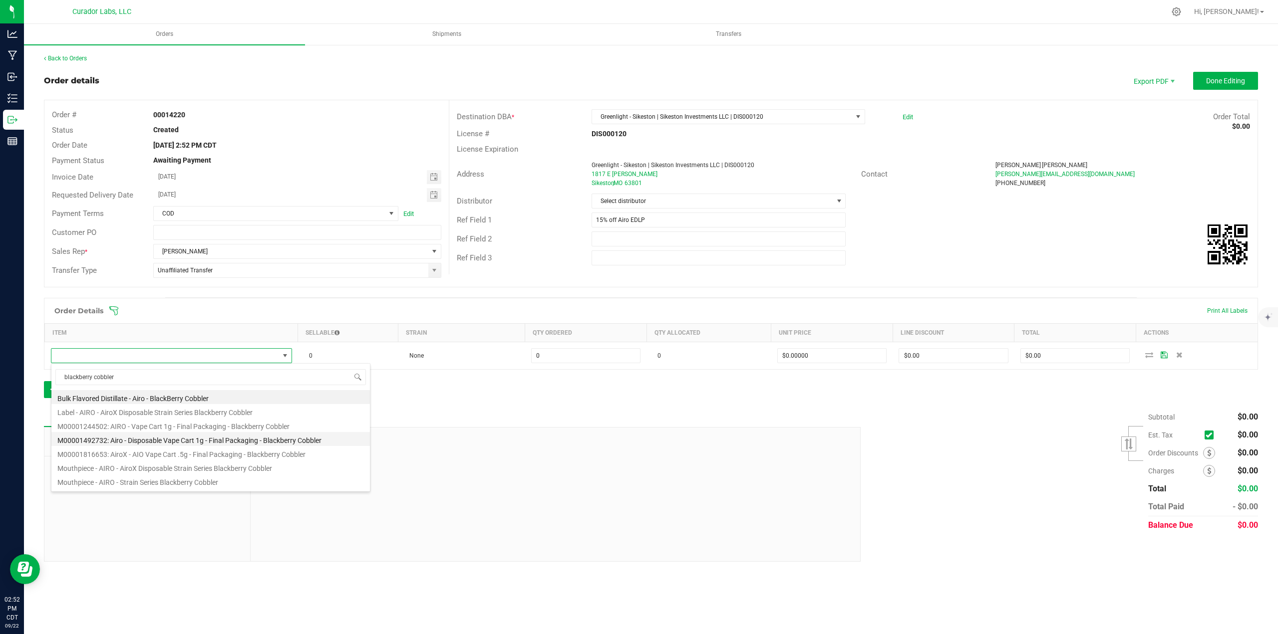
click at [166, 275] on li "M00001492732: Airo - Disposable Vape Cart 1g - Final Packaging - Blackberry Cob…" at bounding box center [210, 439] width 318 height 14
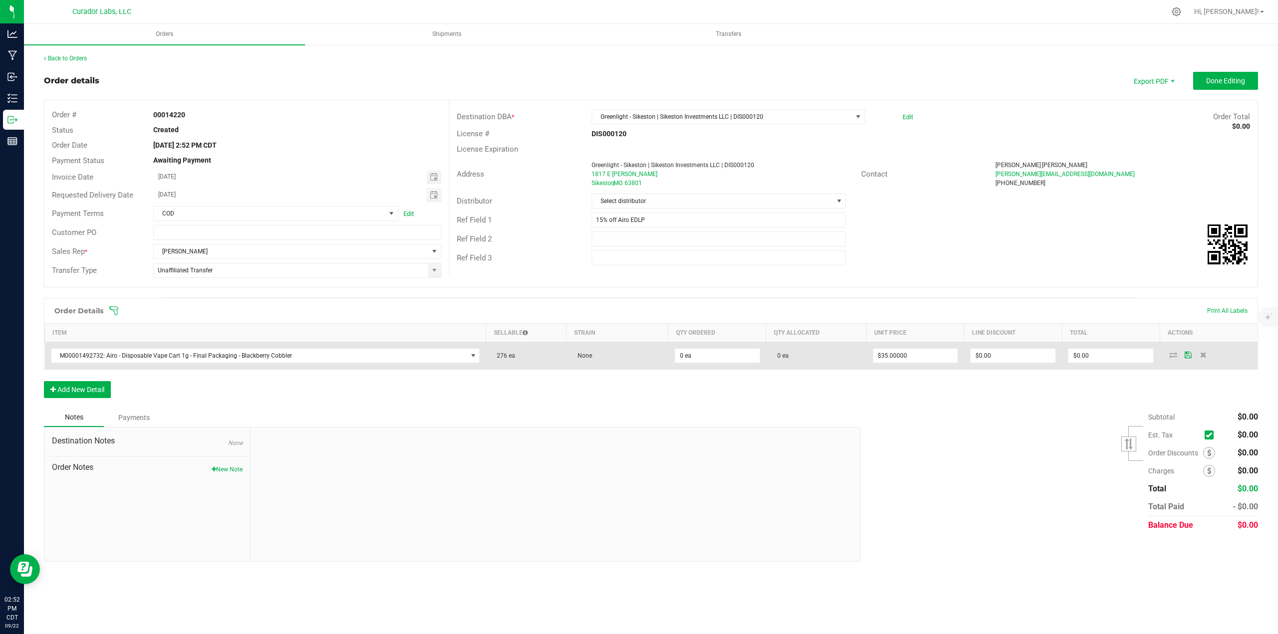
click at [638, 275] on td "0 ea" at bounding box center [816, 355] width 100 height 27
click at [638, 275] on input "0" at bounding box center [717, 356] width 85 height 14
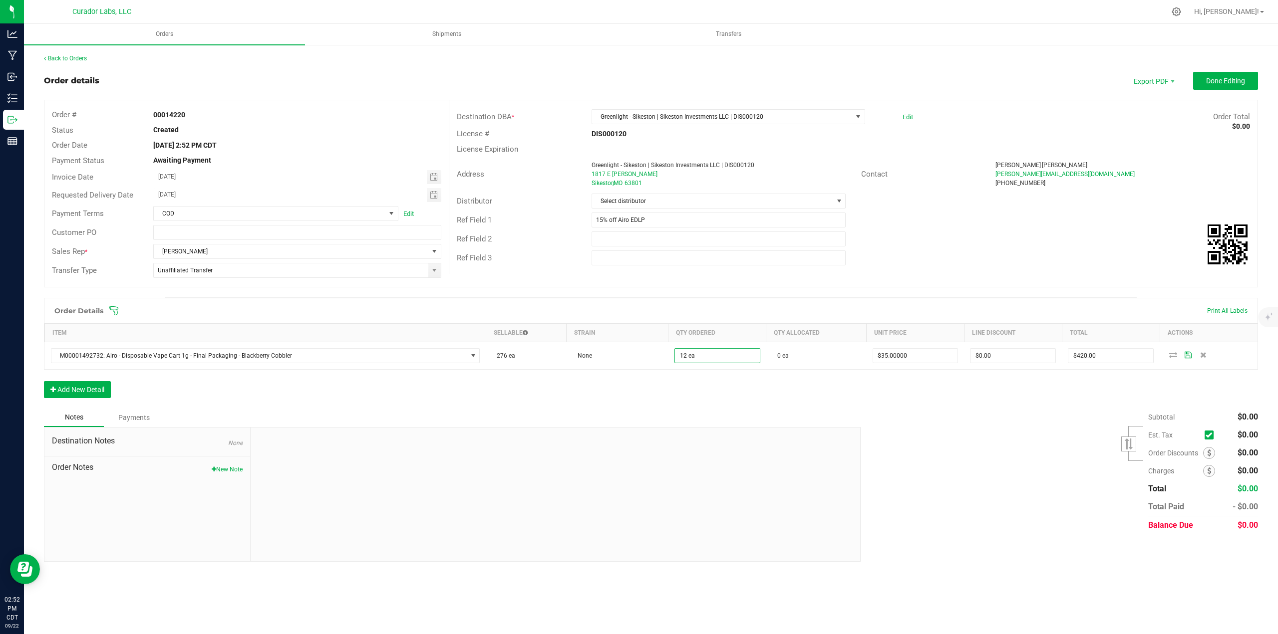
click at [638, 275] on div "Order Details Print All Labels Item Sellable Strain Qty Ordered Qty Allocated U…" at bounding box center [651, 353] width 1214 height 110
click at [99, 275] on button "Add New Detail" at bounding box center [77, 389] width 67 height 17
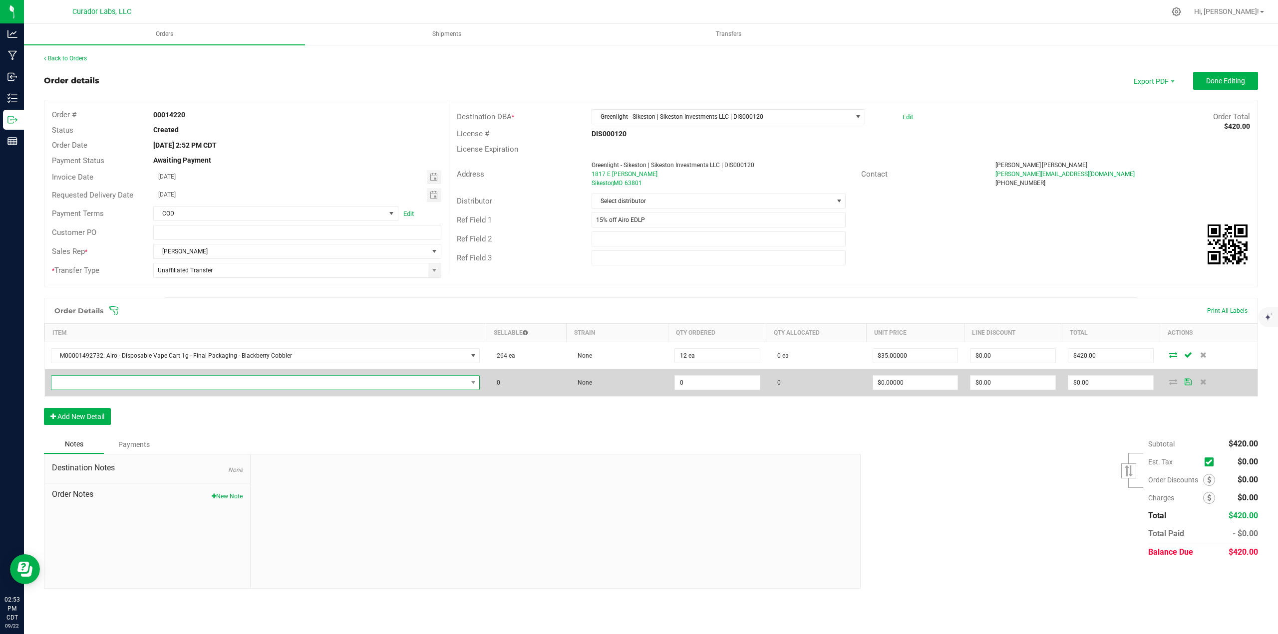
click at [99, 275] on span "NO DATA FOUND" at bounding box center [259, 383] width 416 height 14
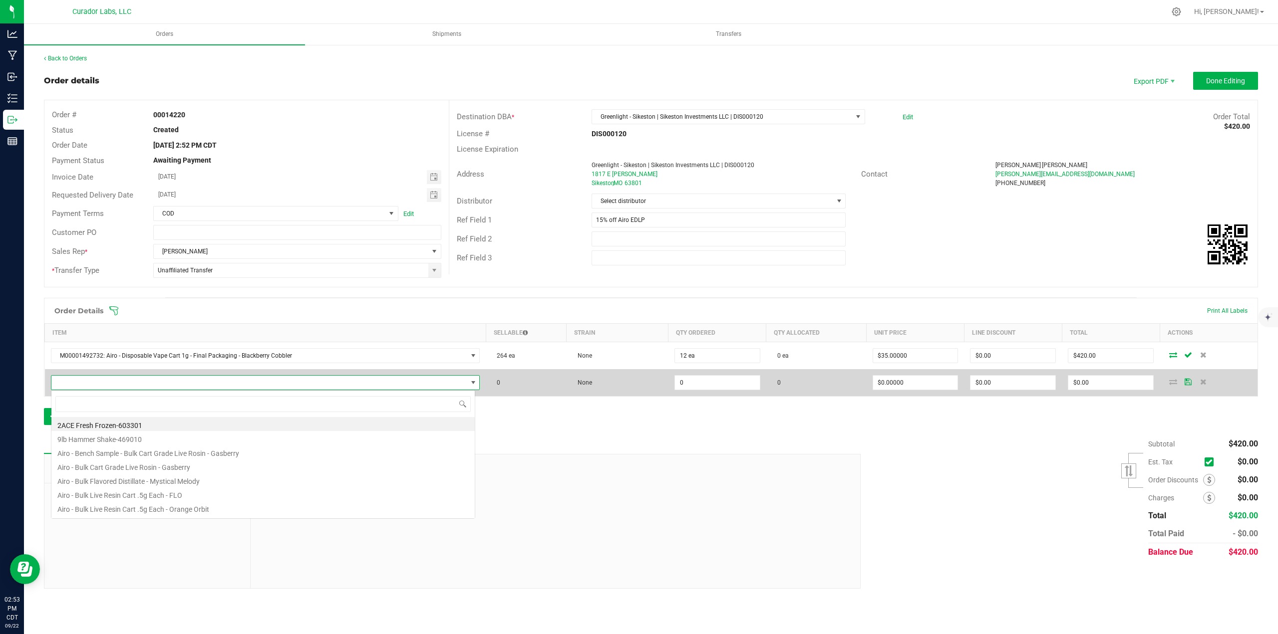
scroll to position [15, 424]
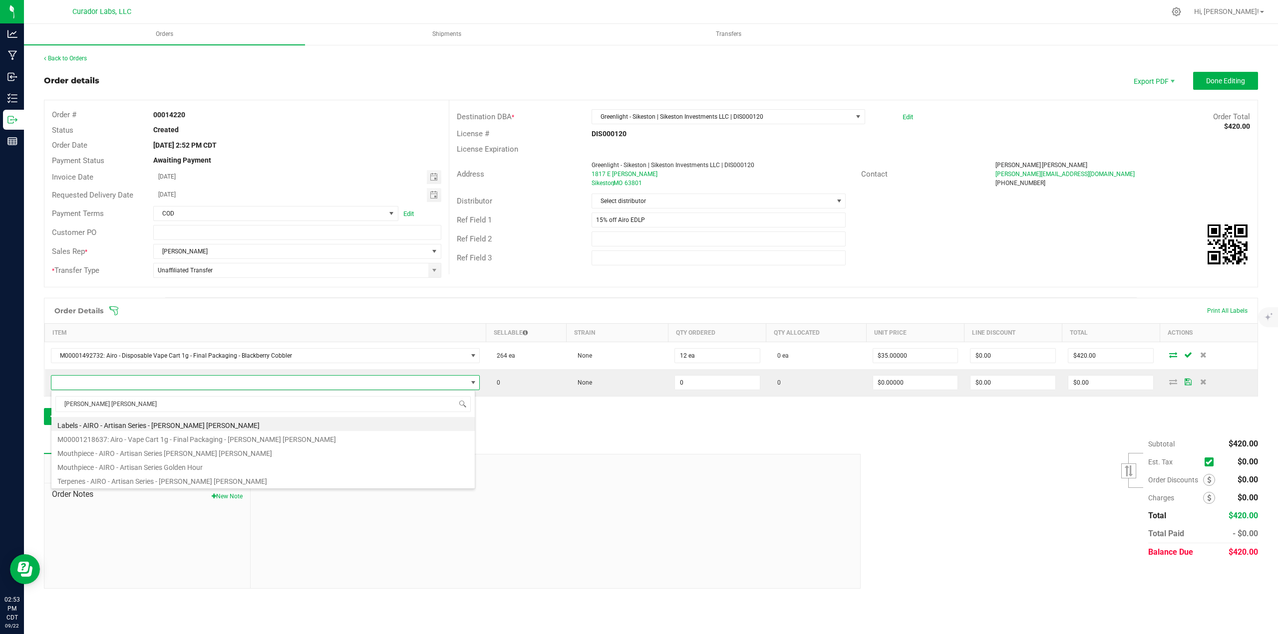
click at [142, 275] on li "M00001218637: Airo - Vape Cart 1g - Final Packaging - Berry Bliss" at bounding box center [262, 438] width 423 height 14
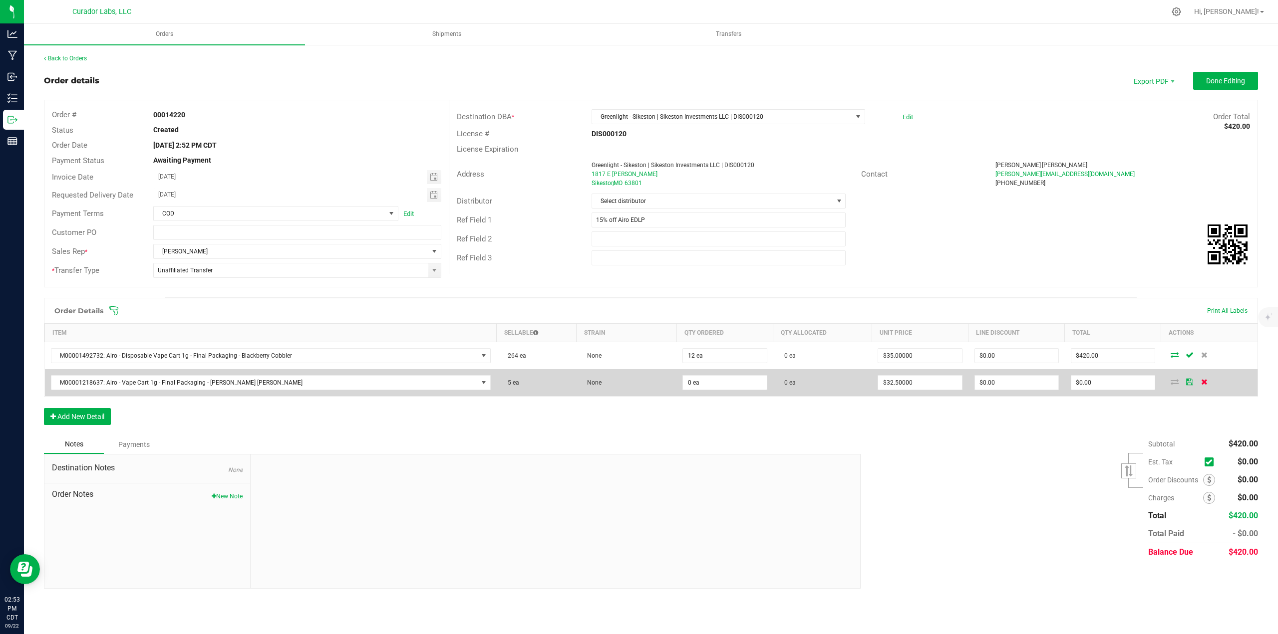
click at [638, 275] on icon at bounding box center [1204, 382] width 6 height 6
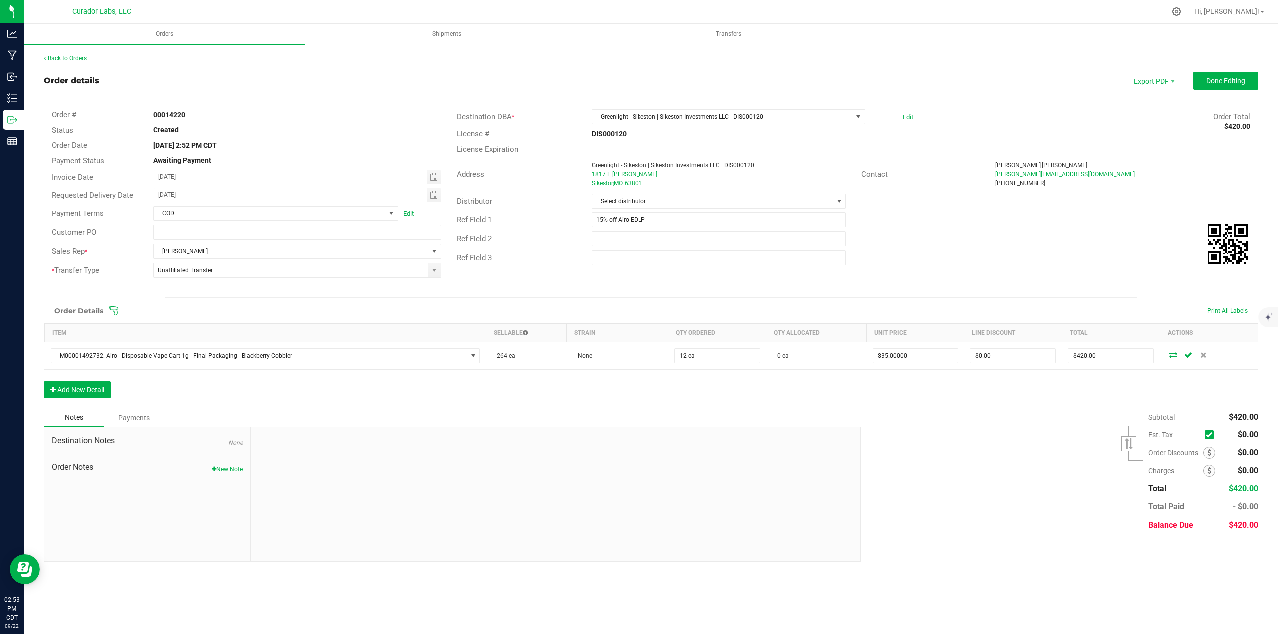
click at [62, 275] on div "Order Details Print All Labels Item Sellable Strain Qty Ordered Qty Allocated U…" at bounding box center [651, 353] width 1214 height 110
click at [72, 275] on button "Add New Detail" at bounding box center [77, 389] width 67 height 17
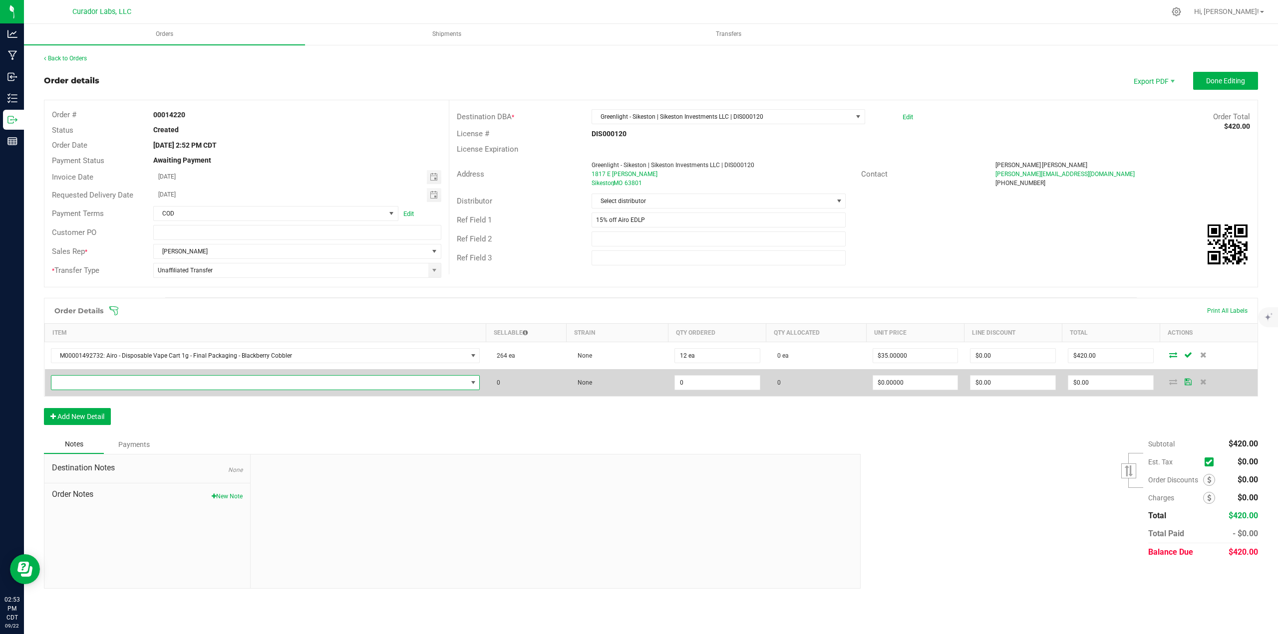
click at [72, 275] on span "NO DATA FOUND" at bounding box center [259, 383] width 416 height 14
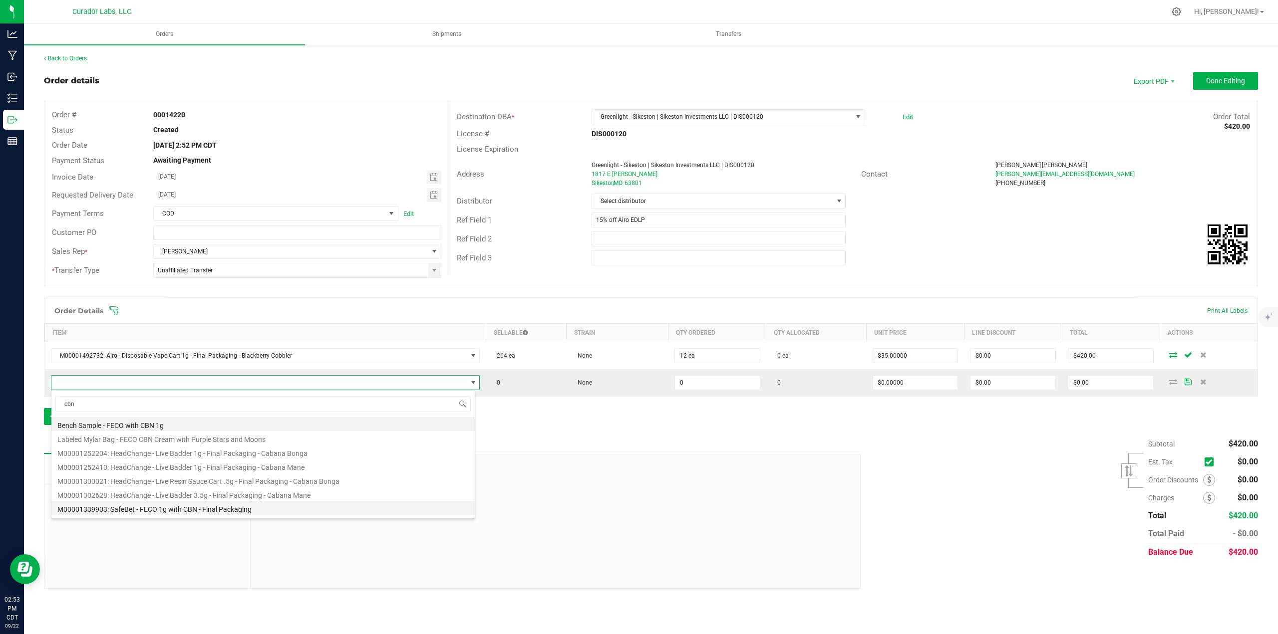
click at [194, 275] on li "M00001339903: SafeBet - FECO 1g with CBN - Final Packaging" at bounding box center [262, 508] width 423 height 14
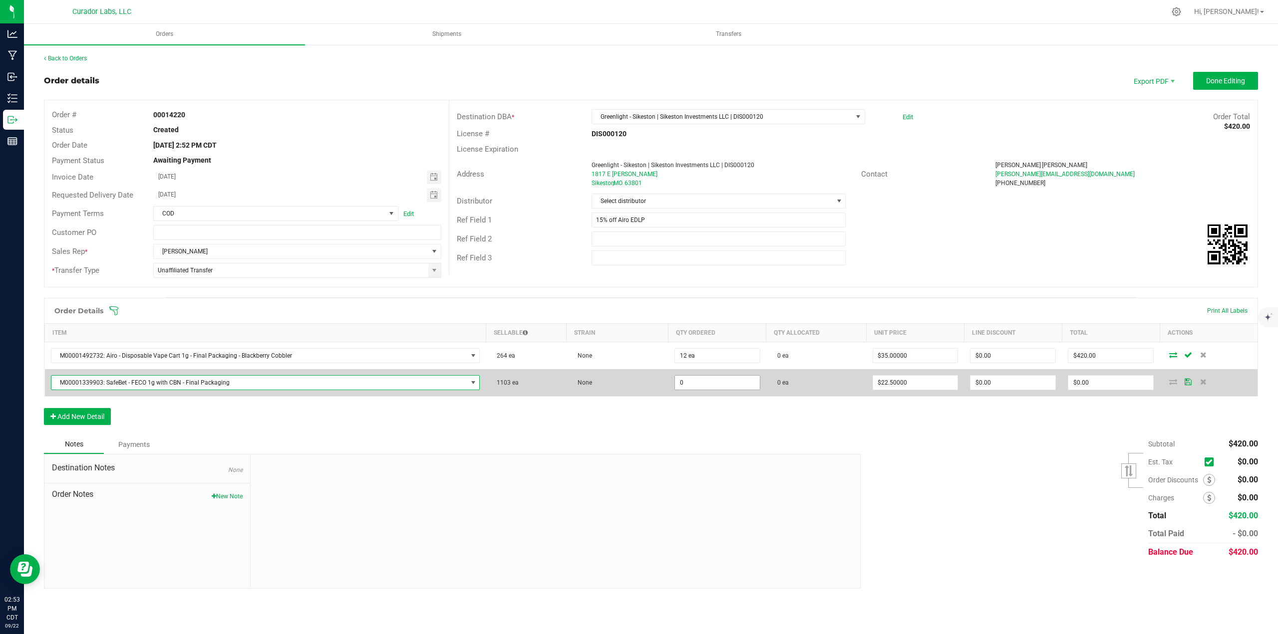
click at [638, 275] on input "0" at bounding box center [717, 383] width 85 height 14
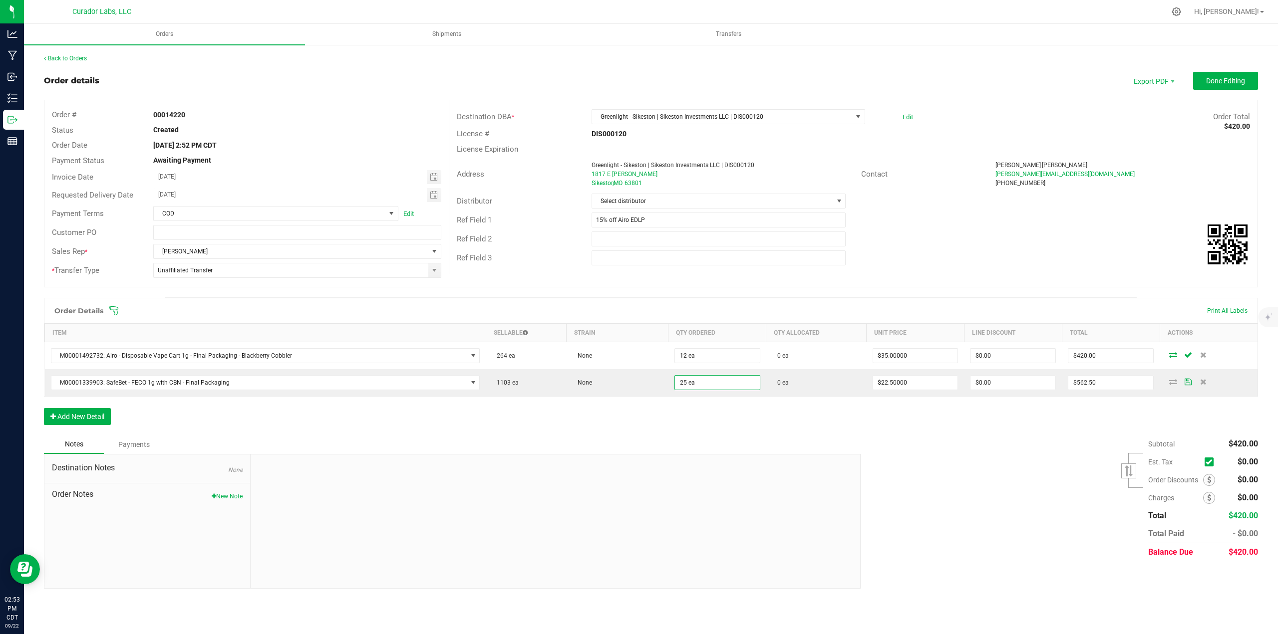
drag, startPoint x: 718, startPoint y: 418, endPoint x: 734, endPoint y: 454, distance: 39.1
click at [638, 275] on div "Order Details Print All Labels Item Sellable Strain Qty Ordered Qty Allocated U…" at bounding box center [651, 366] width 1214 height 137
click at [94, 275] on button "Add New Detail" at bounding box center [77, 416] width 67 height 17
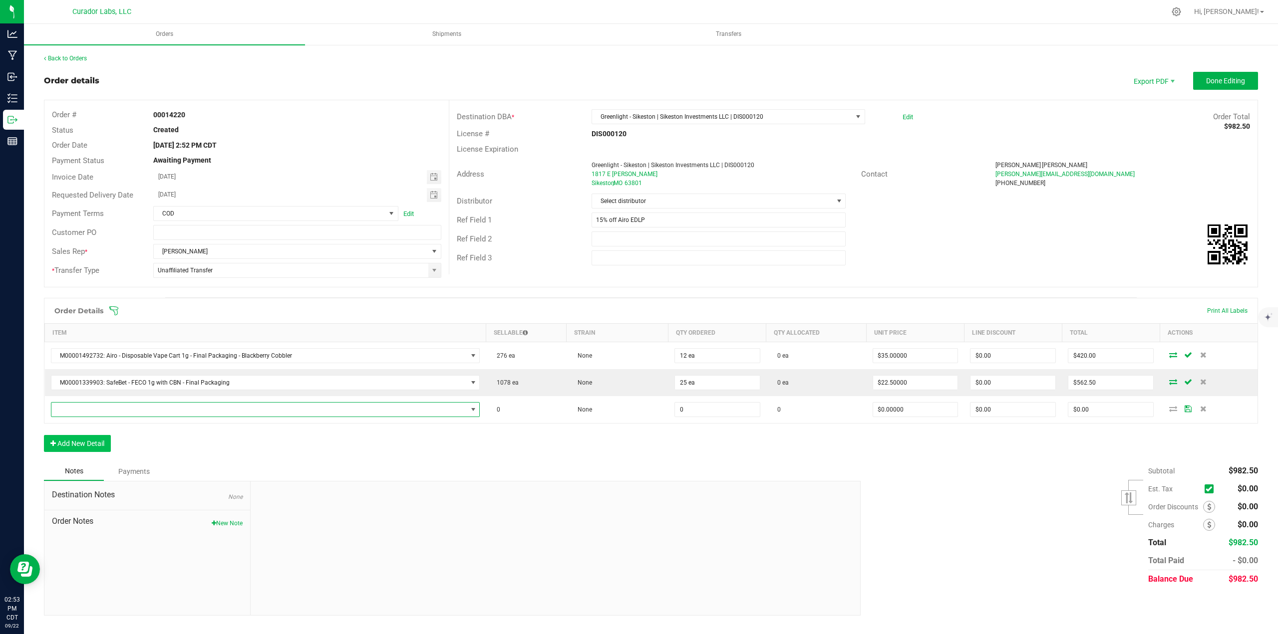
click at [94, 275] on span "NO DATA FOUND" at bounding box center [259, 410] width 416 height 14
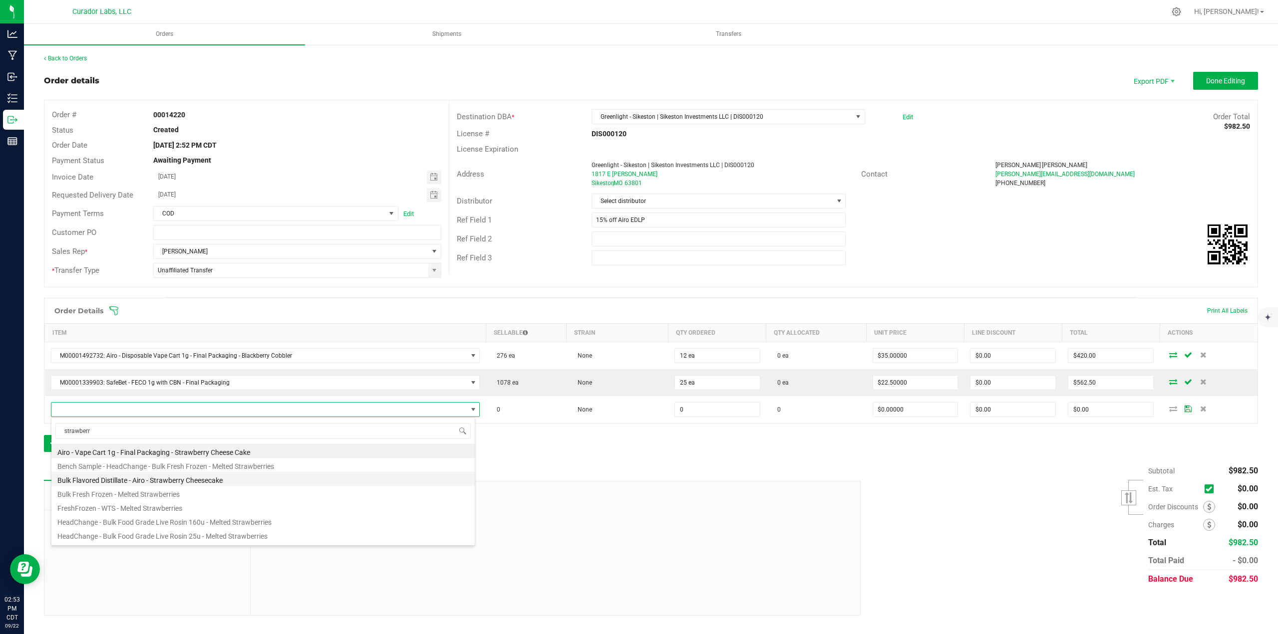
scroll to position [180, 0]
click at [195, 275] on li "M00001235220: SafeBet - Vape Cart 1g - Final Packaging - Strawberry Cough" at bounding box center [262, 467] width 423 height 14
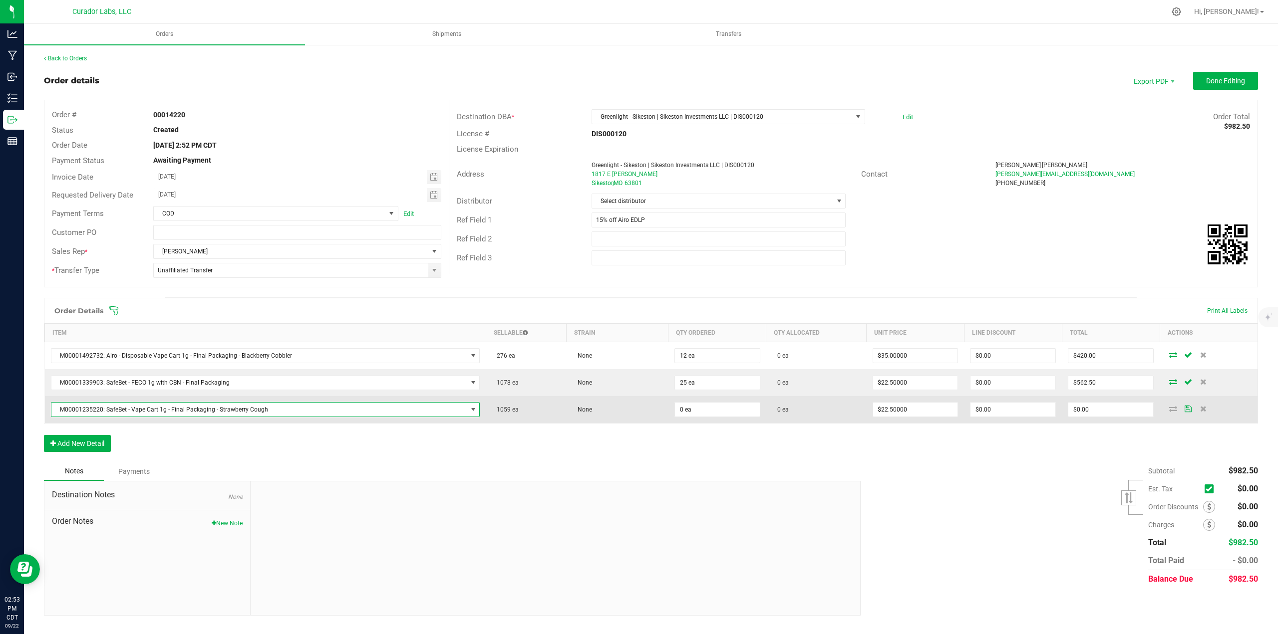
click at [638, 275] on td "None" at bounding box center [618, 409] width 102 height 27
click at [638, 275] on input "0" at bounding box center [717, 410] width 85 height 14
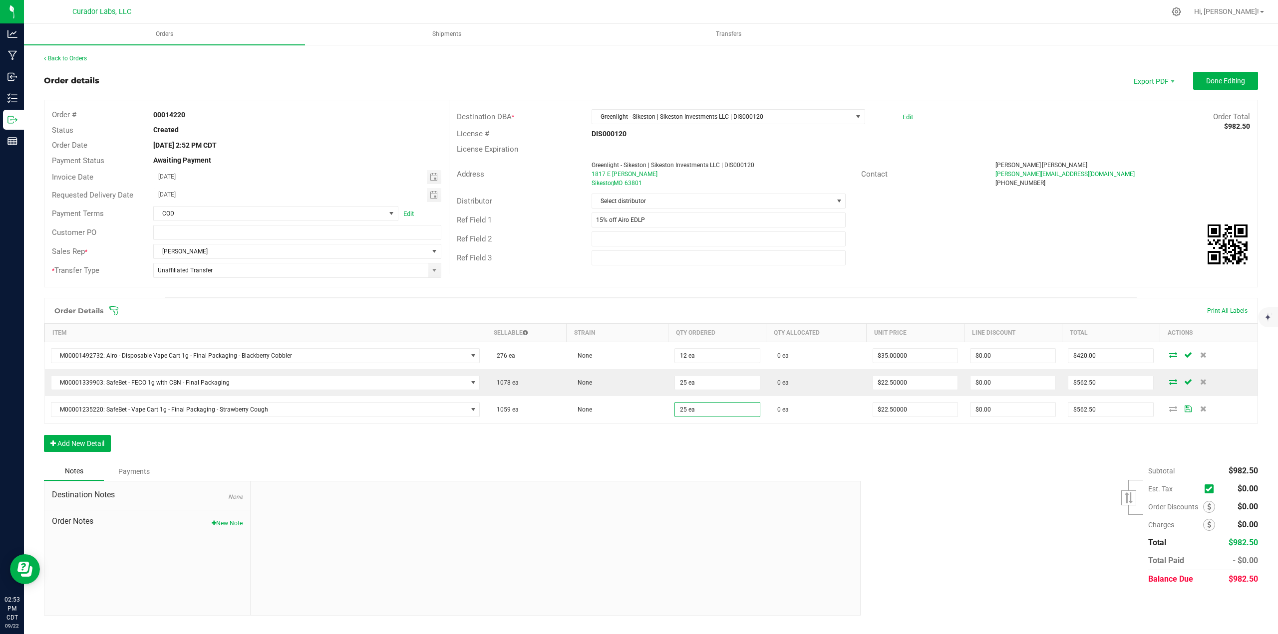
click at [638, 275] on div "Order details Export PDF Done Editing Order # 00014220 Status Created Order Dat…" at bounding box center [651, 344] width 1214 height 544
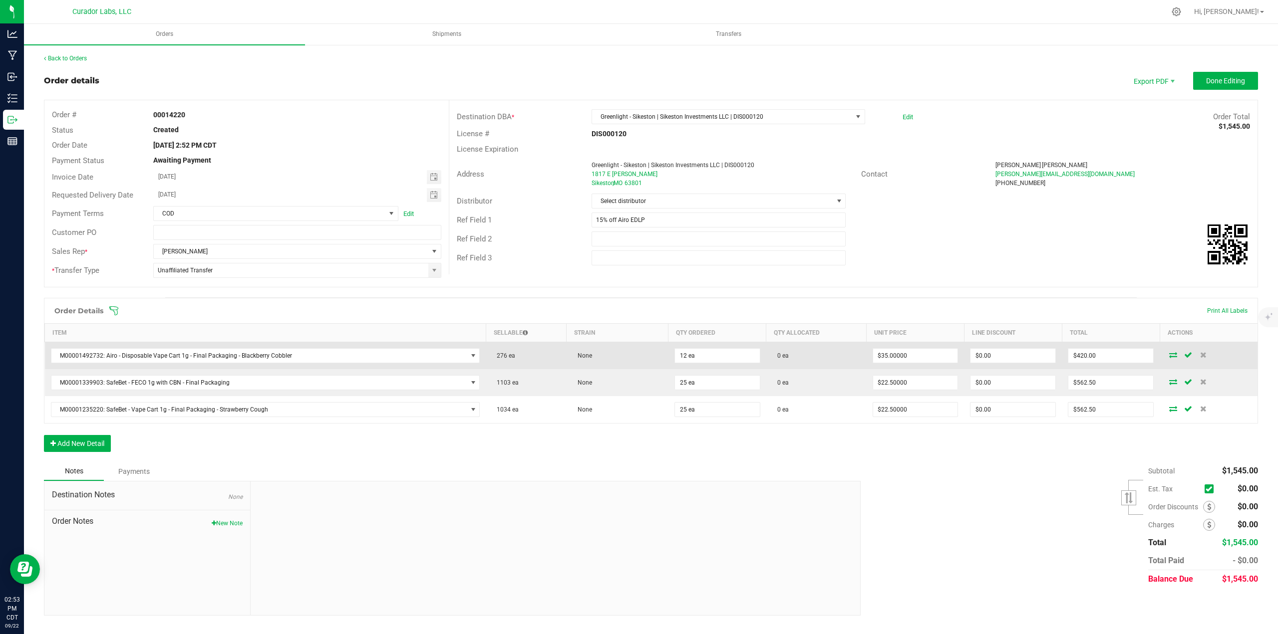
click at [638, 275] on td "$35.00000" at bounding box center [916, 355] width 98 height 27
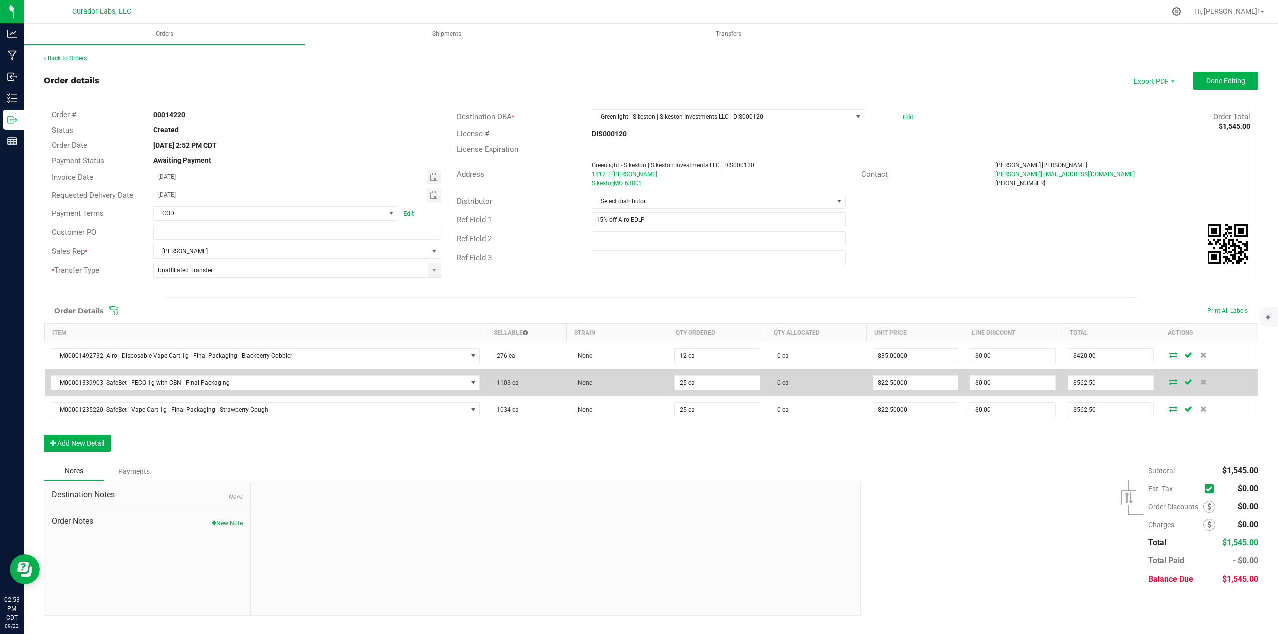
click at [638, 275] on td "$22.50000" at bounding box center [916, 382] width 98 height 27
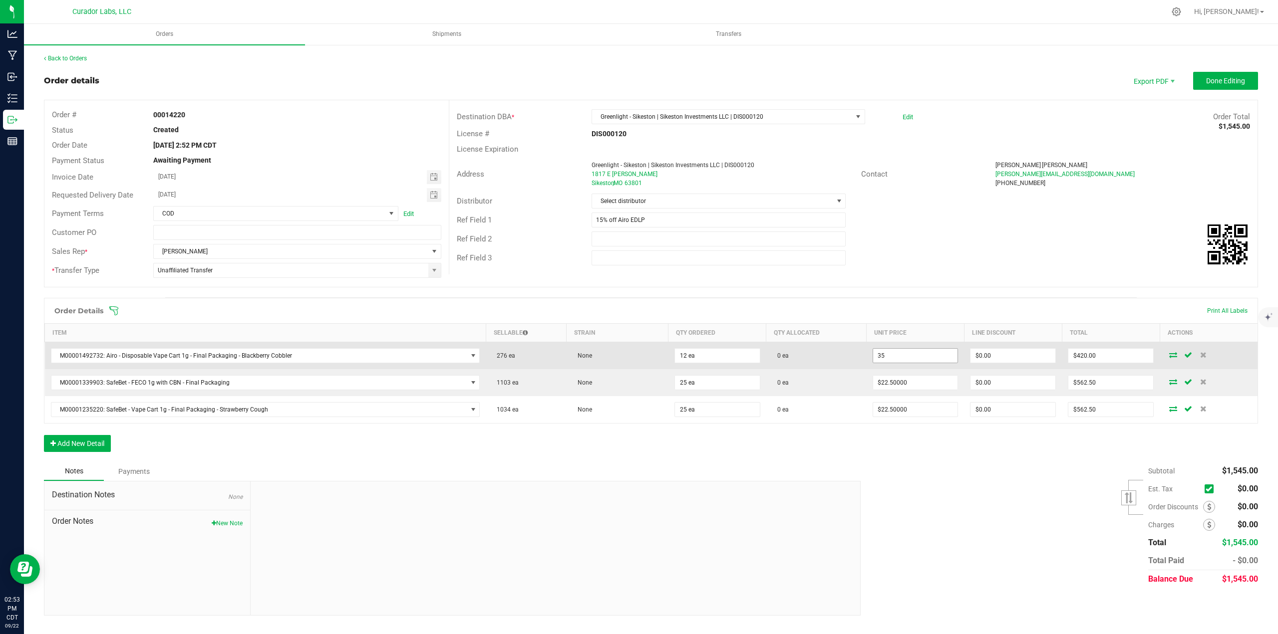
click at [638, 275] on input "35" at bounding box center [915, 356] width 85 height 14
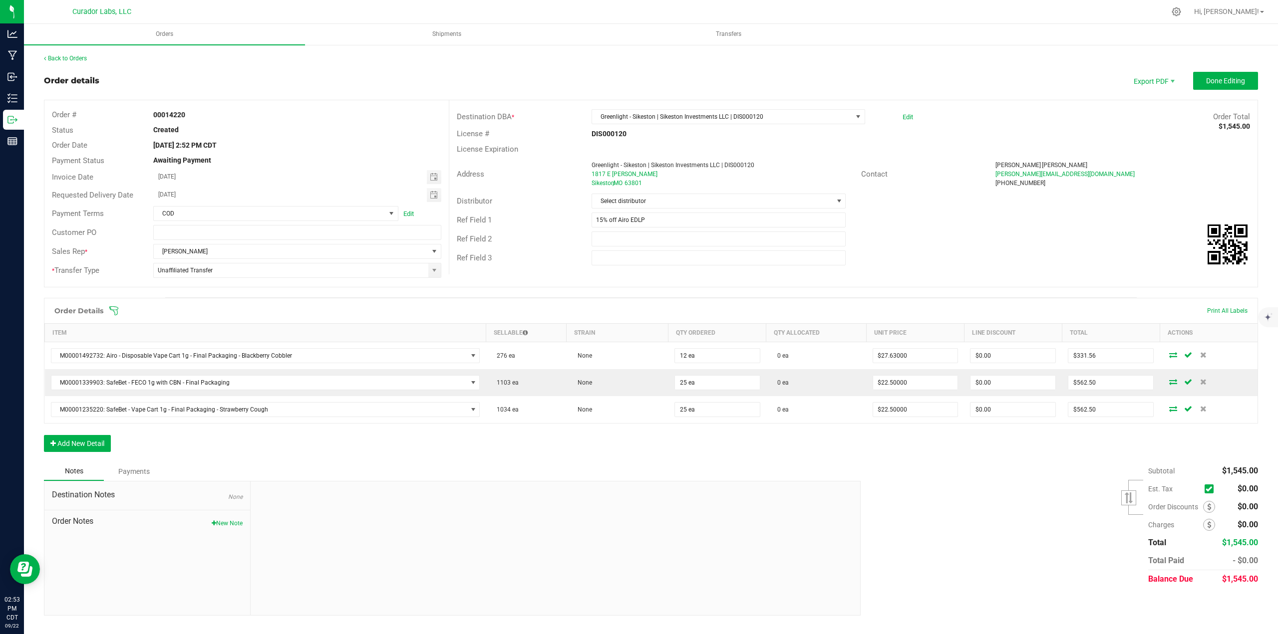
click at [638, 275] on div "Subtotal $1,545.00 Est. Tax" at bounding box center [1055, 525] width 405 height 126
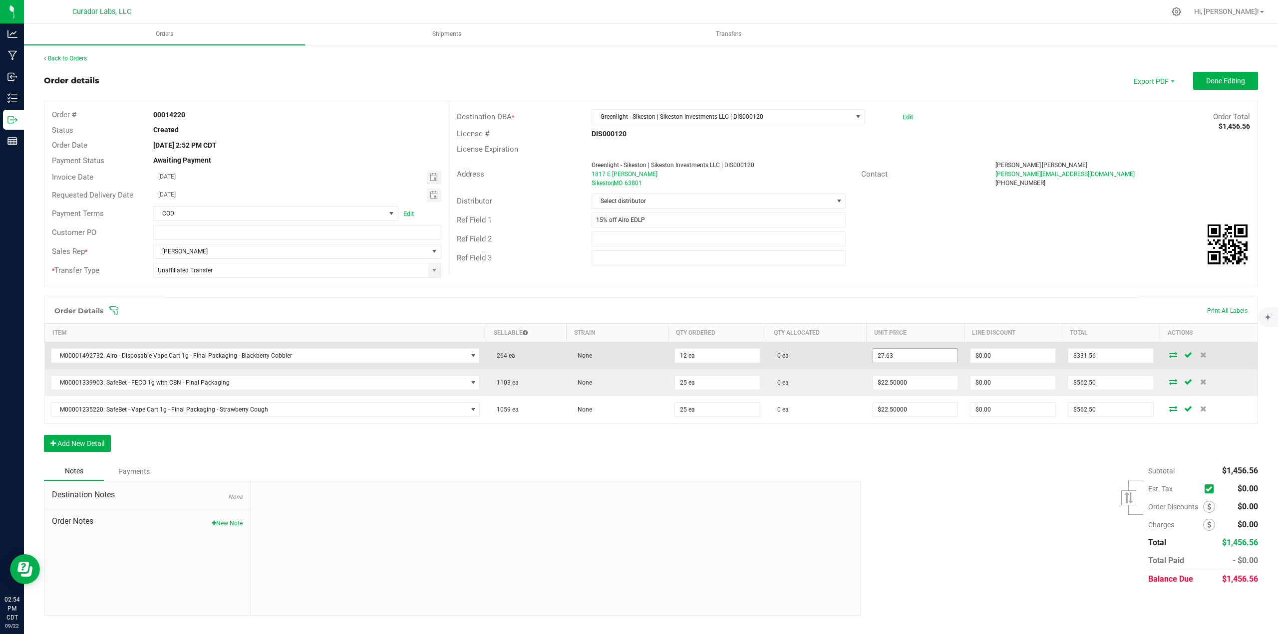
click at [638, 275] on input "27.63" at bounding box center [915, 356] width 85 height 14
click at [638, 275] on input "275" at bounding box center [915, 356] width 85 height 14
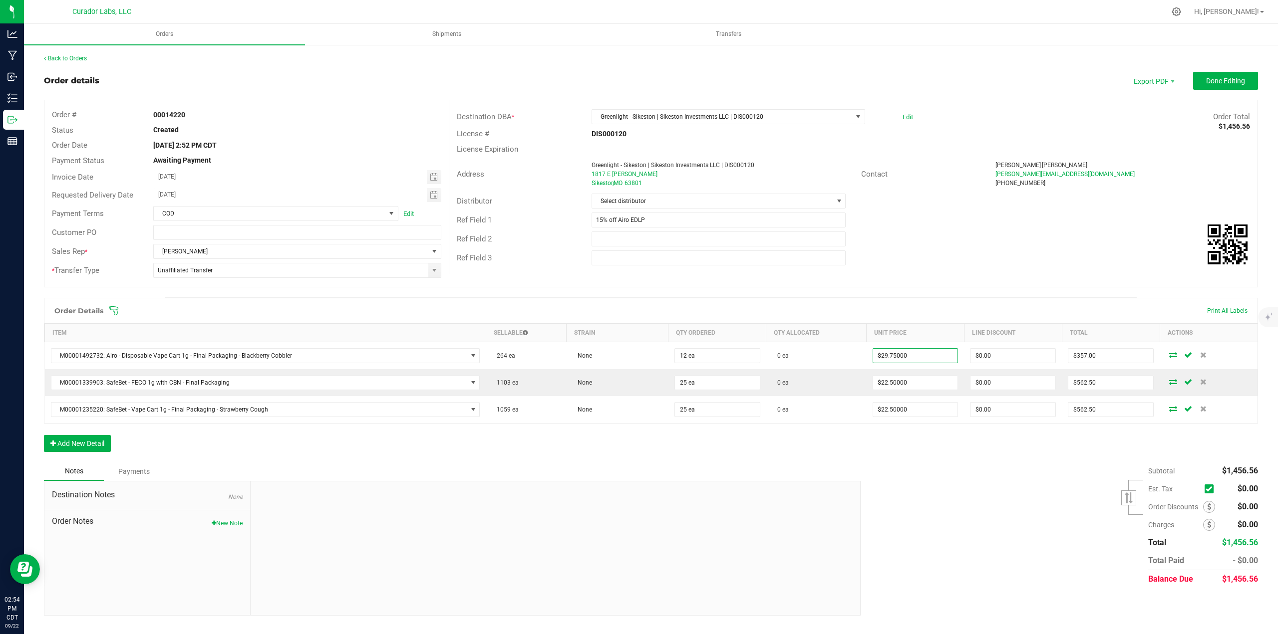
click at [638, 275] on div "Order Details Print All Labels Item Sellable Strain Qty Ordered Qty Allocated U…" at bounding box center [651, 380] width 1214 height 164
click at [638, 85] on span "Done Editing" at bounding box center [1225, 81] width 39 height 8
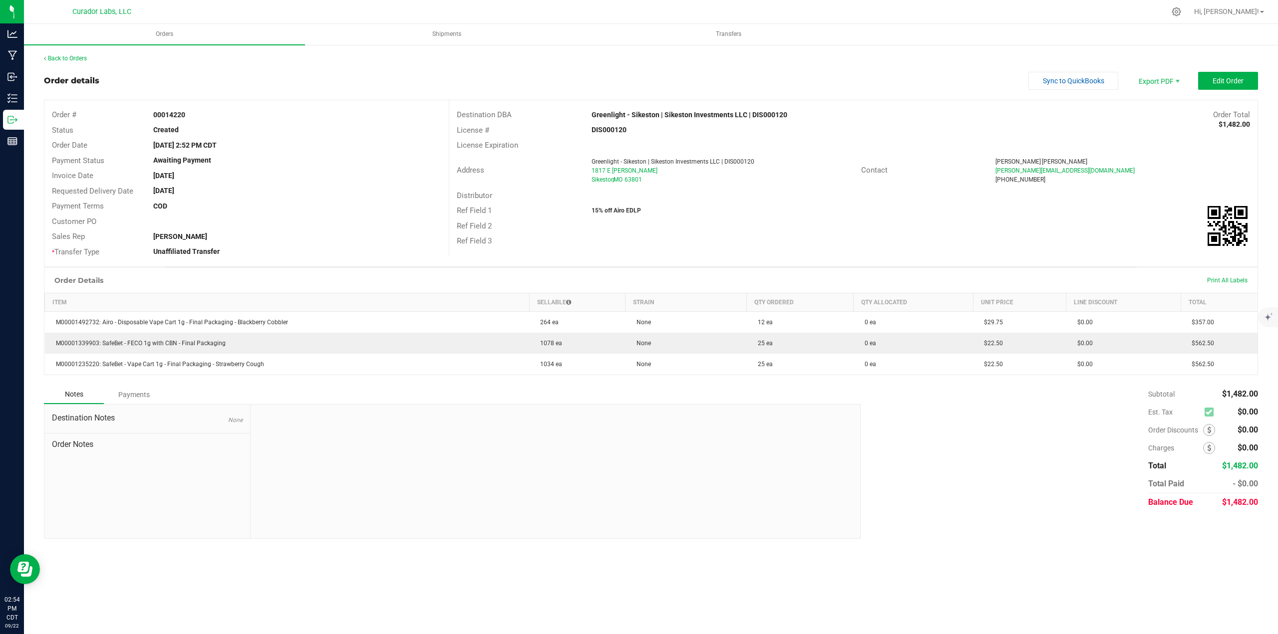
click at [54, 53] on div "Back to Orders Order details Sync to QuickBooks Export PDF Edit Order Order # 0…" at bounding box center [651, 296] width 1254 height 505
click at [57, 55] on link "Back to Orders" at bounding box center [65, 58] width 43 height 7
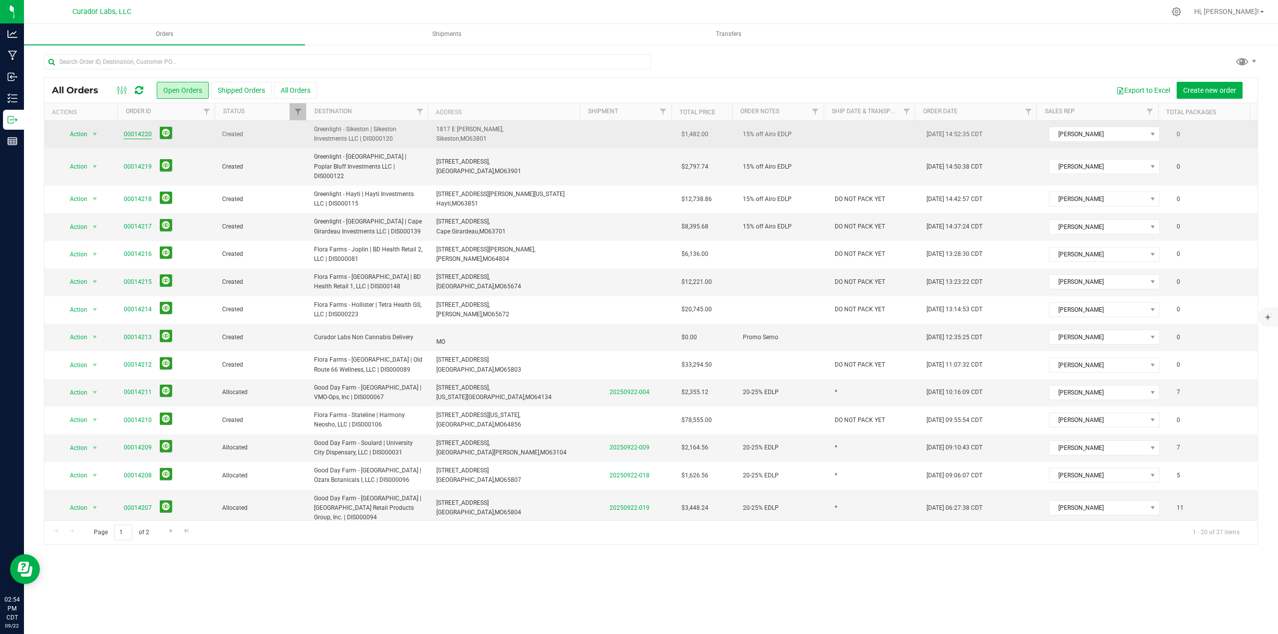
click at [140, 134] on link "00014220" at bounding box center [138, 134] width 28 height 9
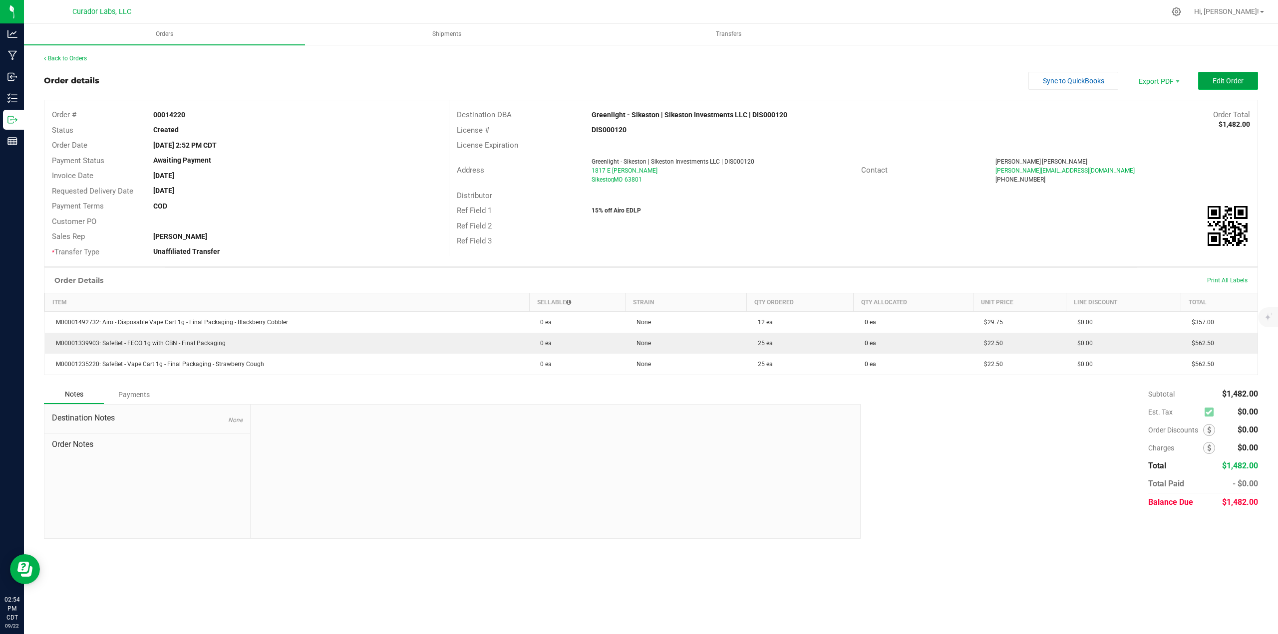
click at [638, 74] on button "Edit Order" at bounding box center [1228, 81] width 60 height 18
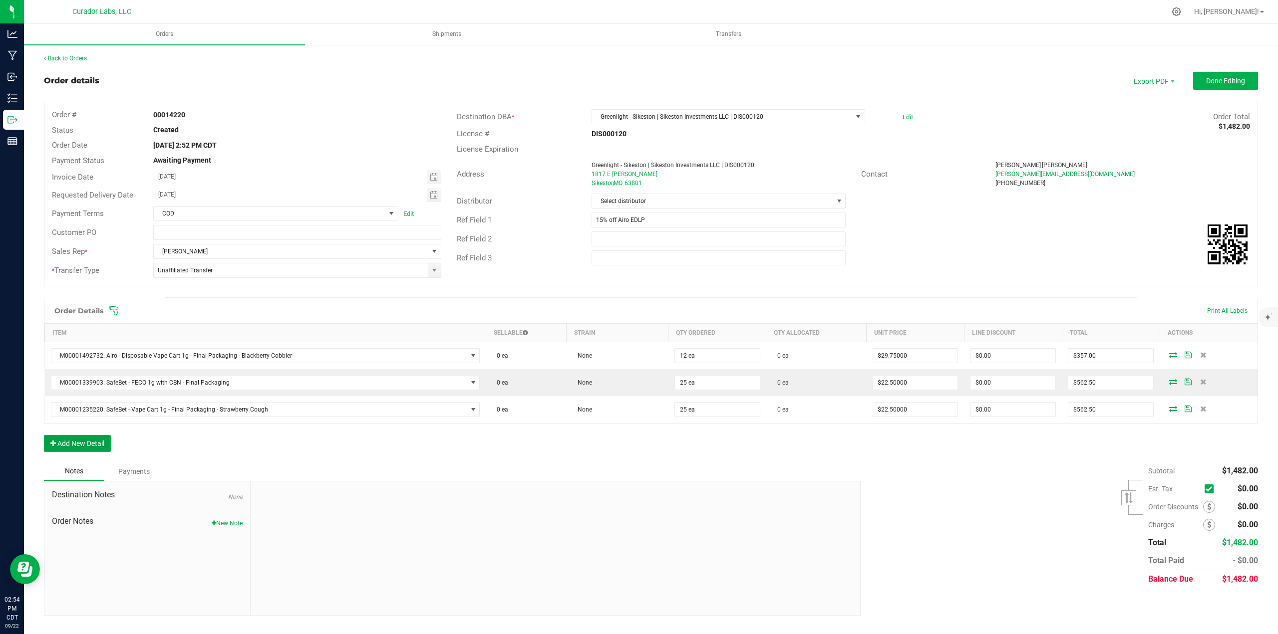
click at [83, 275] on button "Add New Detail" at bounding box center [77, 443] width 67 height 17
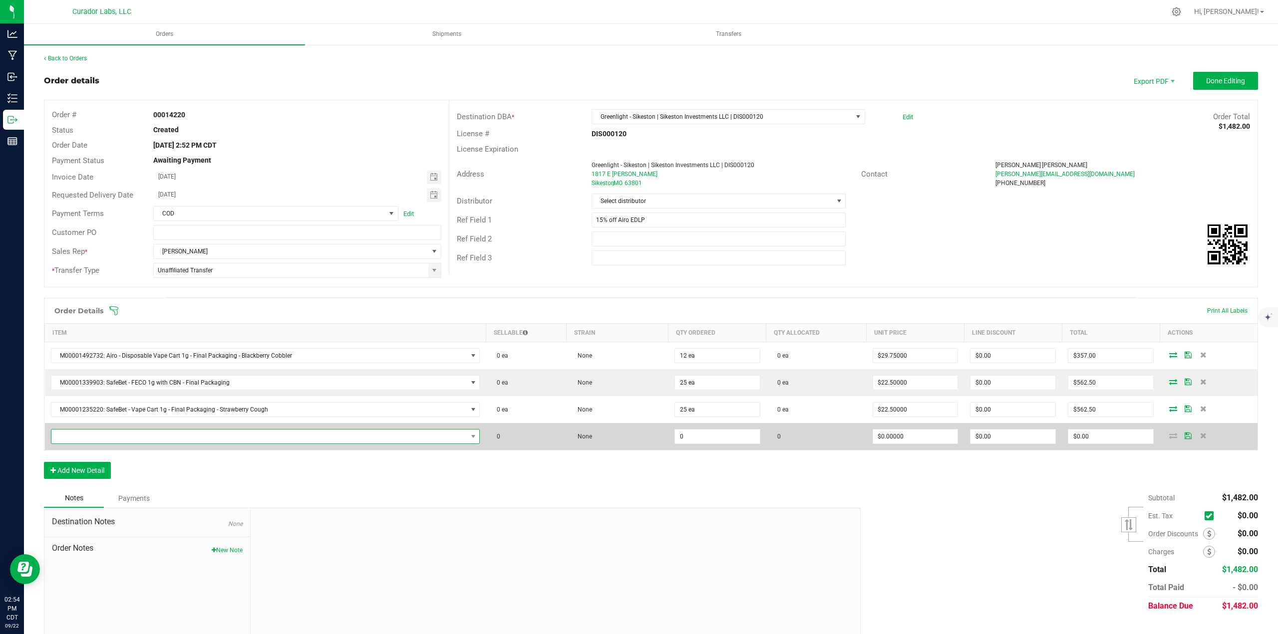
click at [84, 275] on span "NO DATA FOUND" at bounding box center [259, 437] width 416 height 14
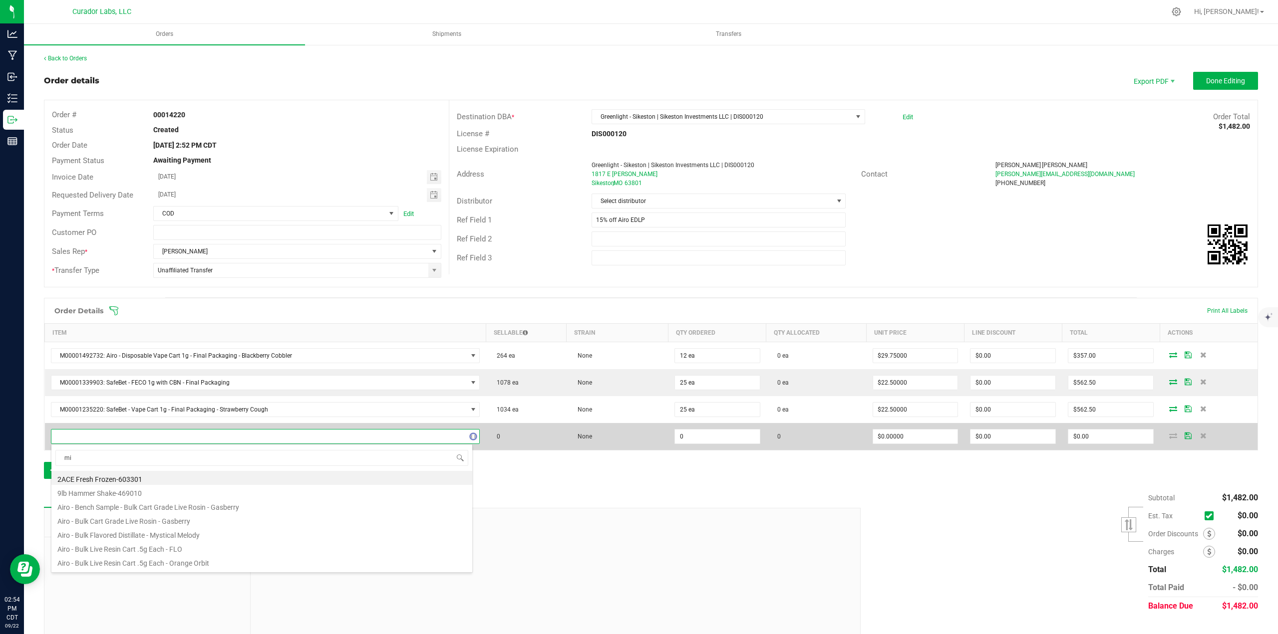
scroll to position [15, 419]
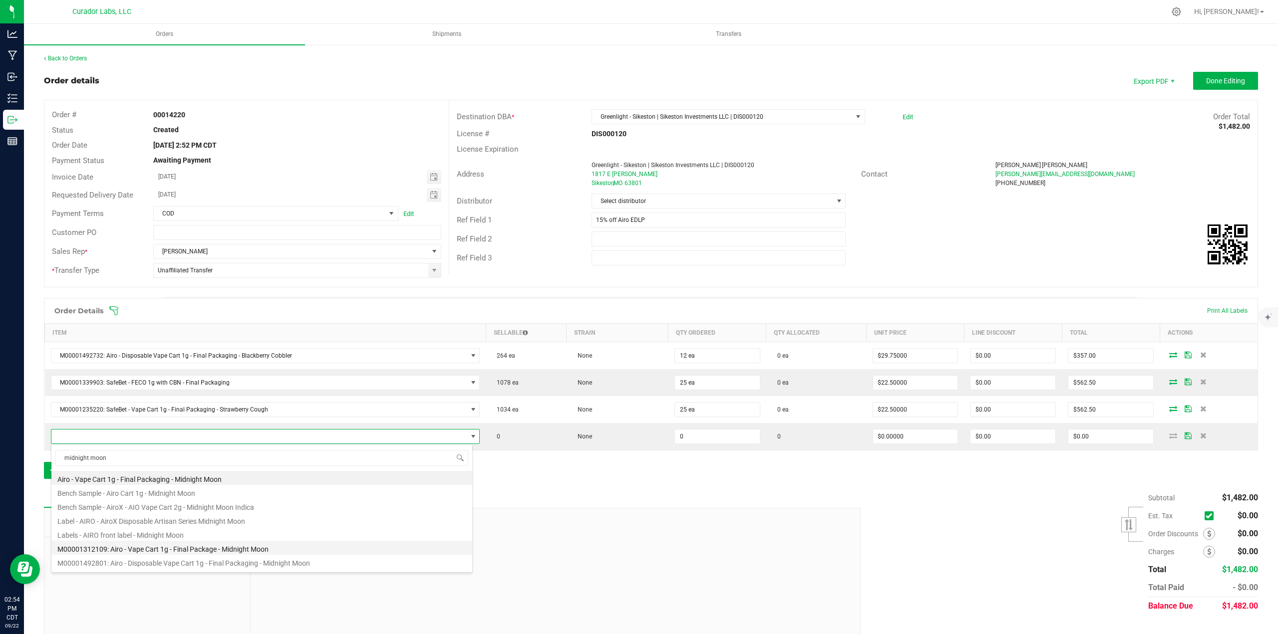
click at [189, 275] on li "M00001312109: Airo - Vape Cart 1g - Final Package - Midnight Moon" at bounding box center [261, 548] width 421 height 14
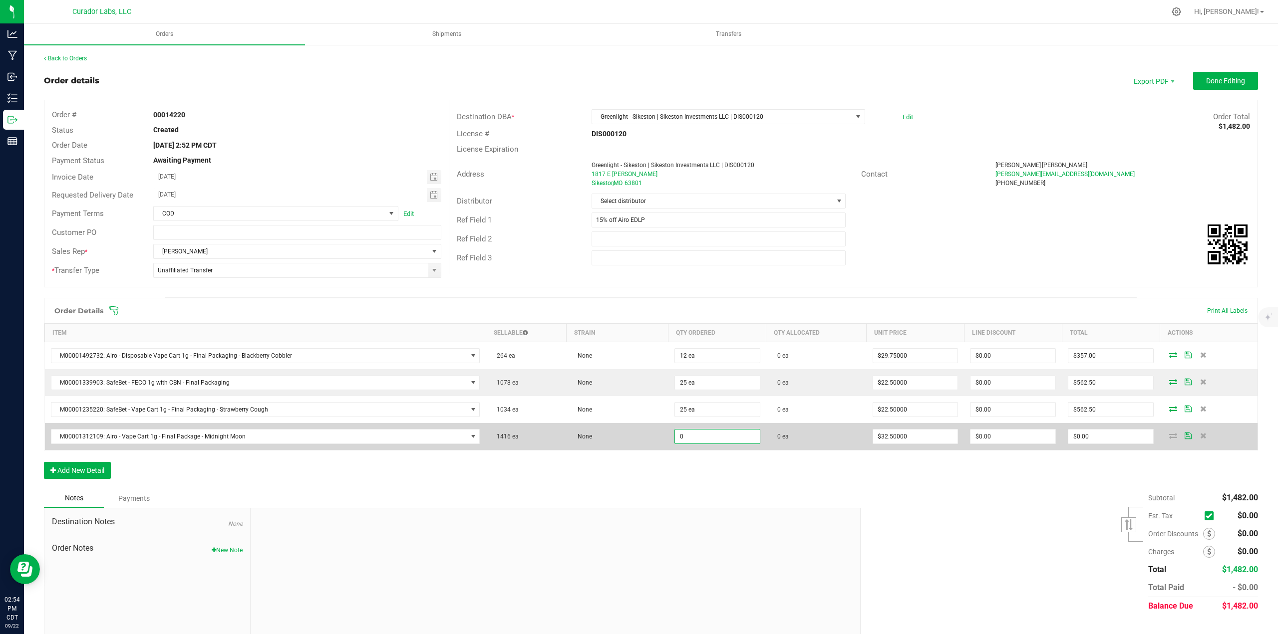
click at [638, 275] on input "0" at bounding box center [717, 437] width 85 height 14
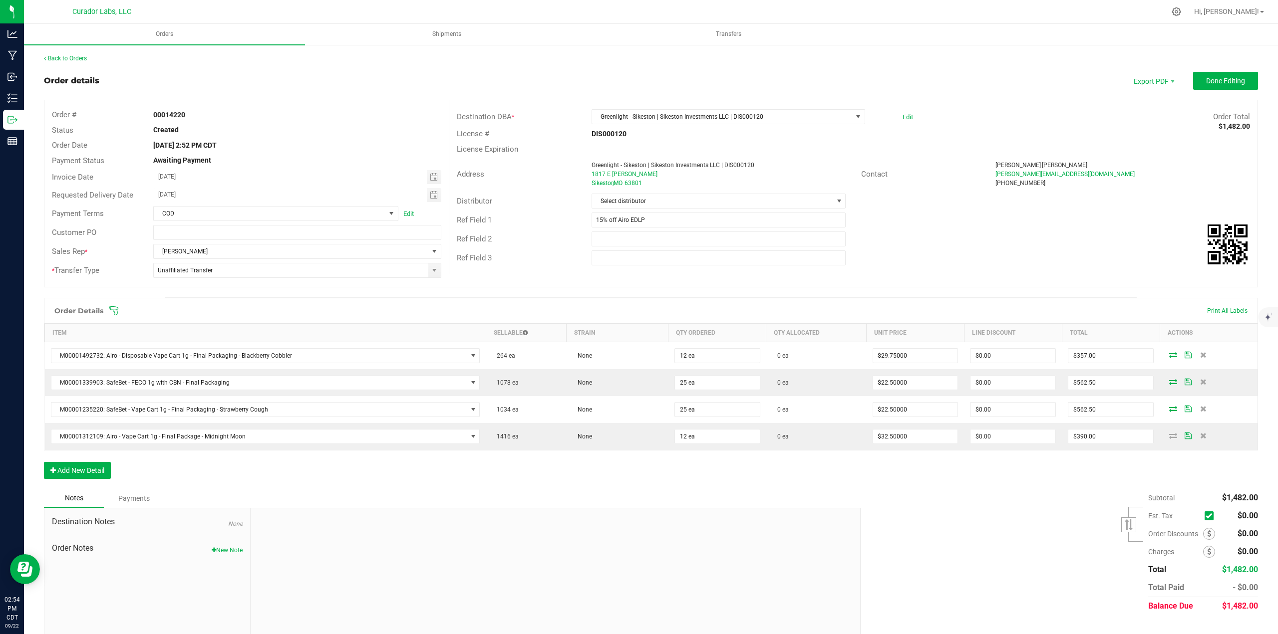
click at [638, 275] on div "Notes Payments" at bounding box center [448, 498] width 809 height 19
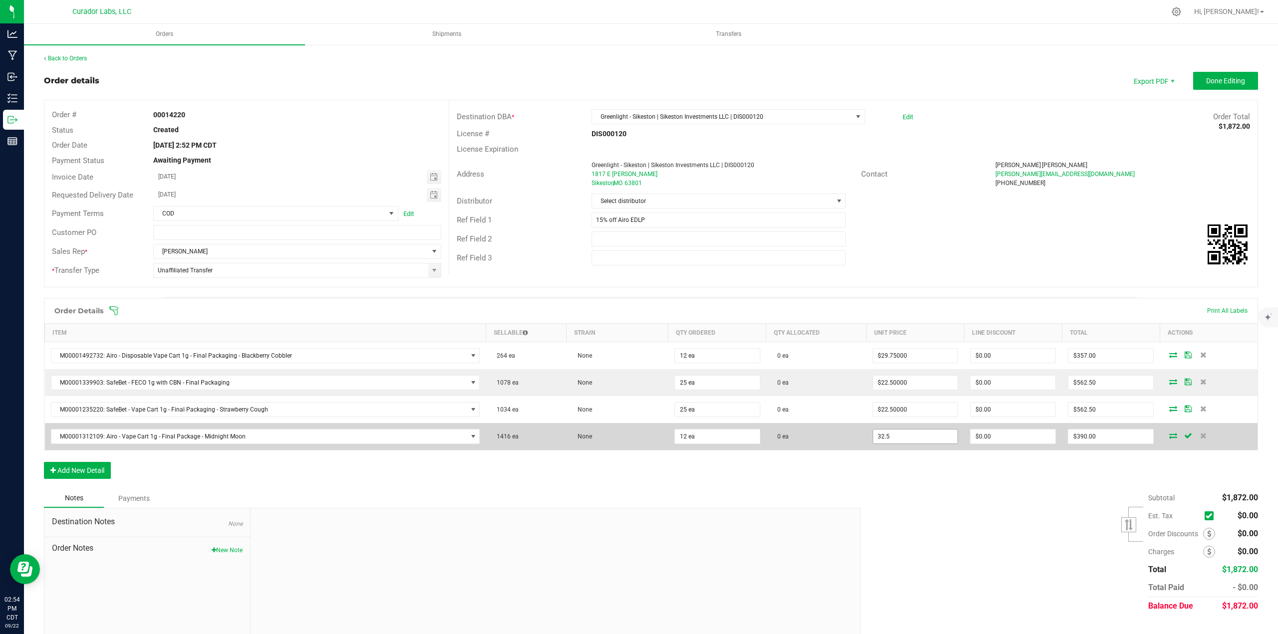
click at [638, 275] on input "32.5" at bounding box center [915, 437] width 85 height 14
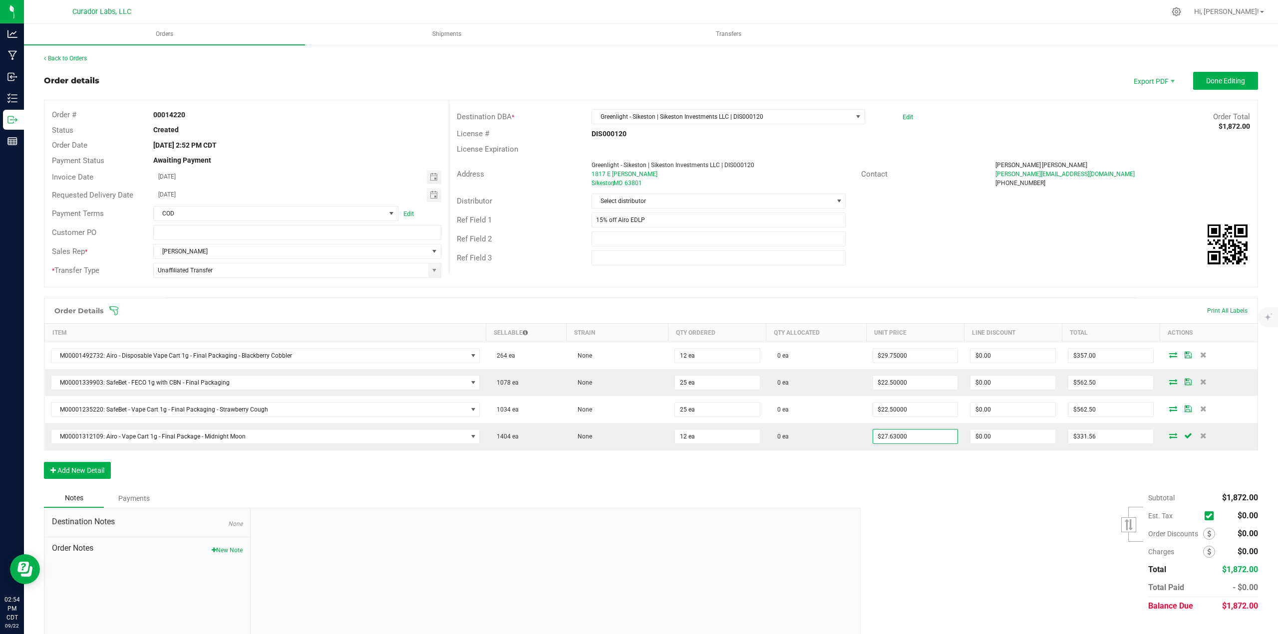
click at [638, 275] on div "Subtotal $1,872.00 Est. Tax" at bounding box center [1055, 552] width 405 height 126
click at [638, 275] on div "Order Details Print All Labels Item Sellable Strain Qty Ordered Qty Allocated U…" at bounding box center [651, 393] width 1214 height 191
click at [638, 84] on button "Done Editing" at bounding box center [1225, 81] width 65 height 18
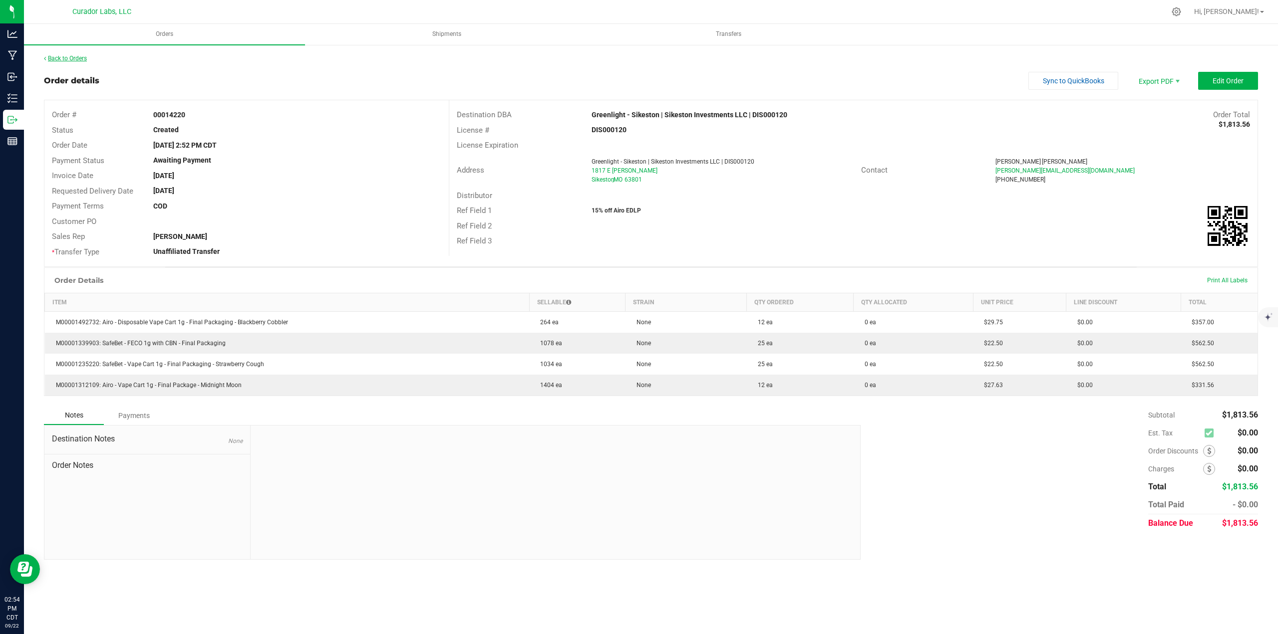
click at [77, 58] on link "Back to Orders" at bounding box center [65, 58] width 43 height 7
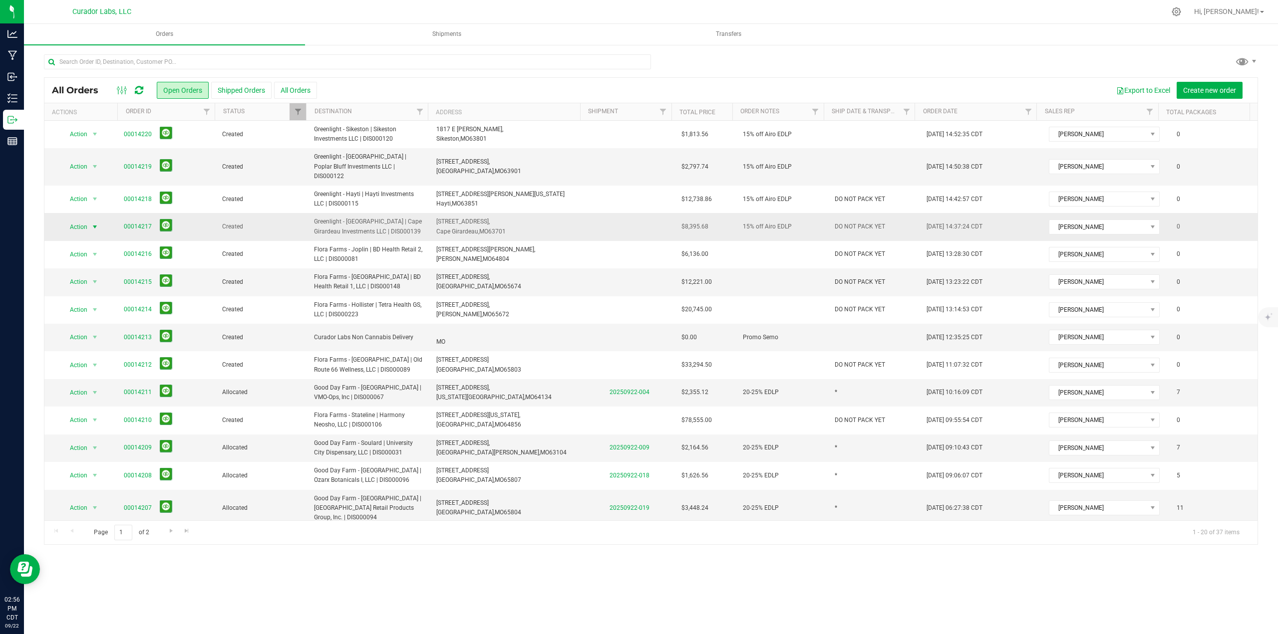
click at [83, 220] on span "Action" at bounding box center [74, 227] width 27 height 14
click at [92, 275] on li "Print invoice" at bounding box center [98, 365] width 75 height 15
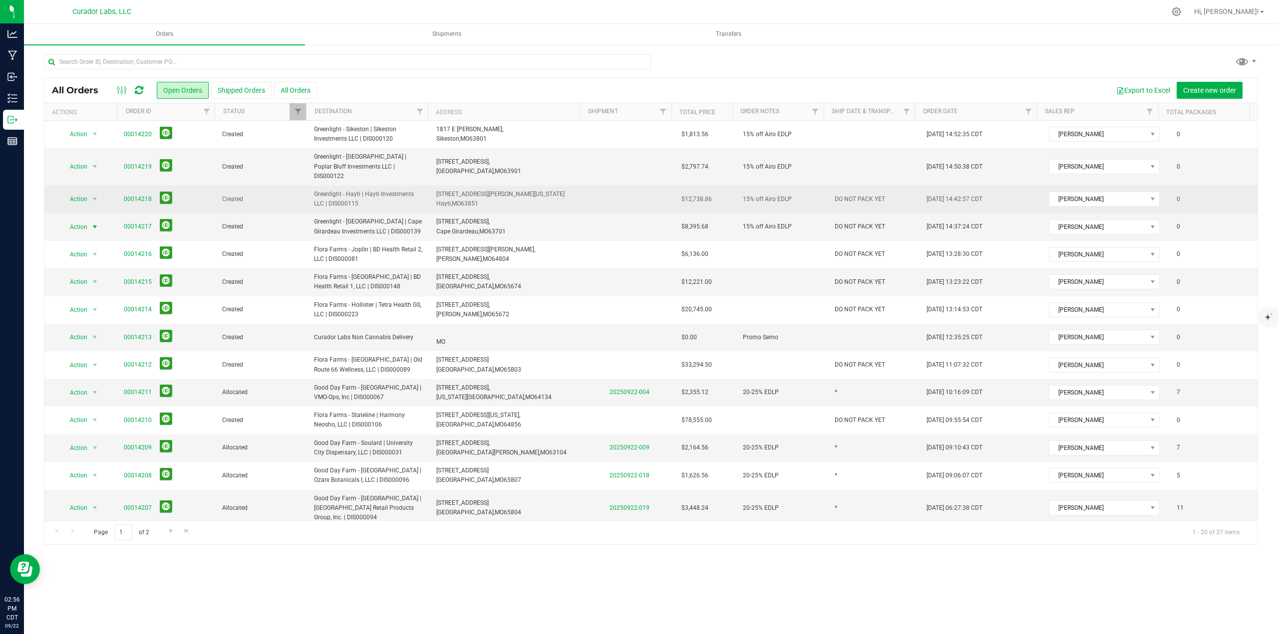
click at [85, 192] on span "Action" at bounding box center [74, 199] width 27 height 14
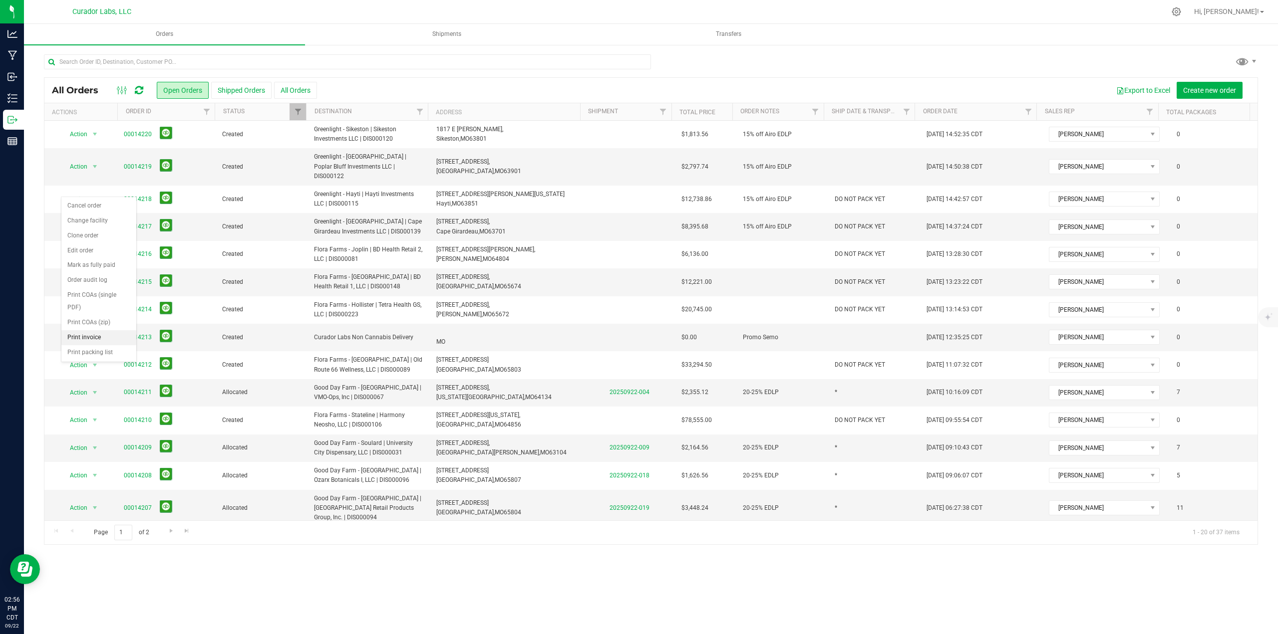
click at [88, 275] on li "Print invoice" at bounding box center [98, 337] width 75 height 15
click at [76, 162] on span "Action" at bounding box center [74, 167] width 27 height 14
click at [86, 162] on span "Action" at bounding box center [74, 167] width 27 height 14
click at [91, 275] on li "Print invoice" at bounding box center [98, 310] width 75 height 15
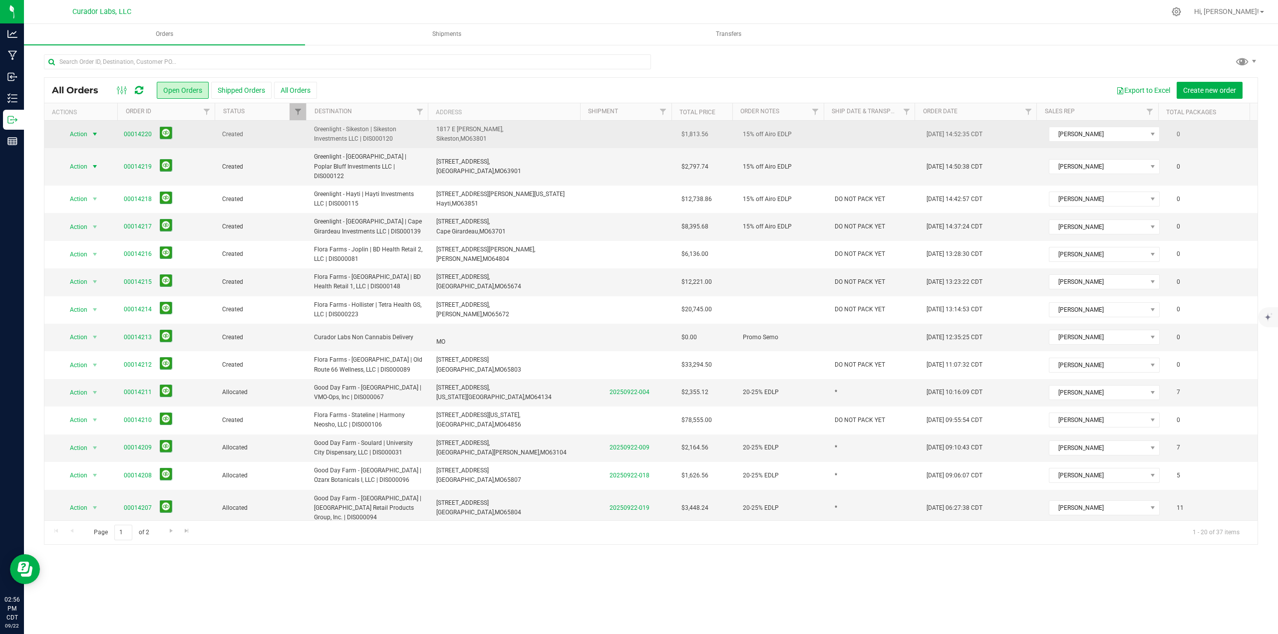
click at [90, 134] on span "select" at bounding box center [94, 134] width 12 height 14
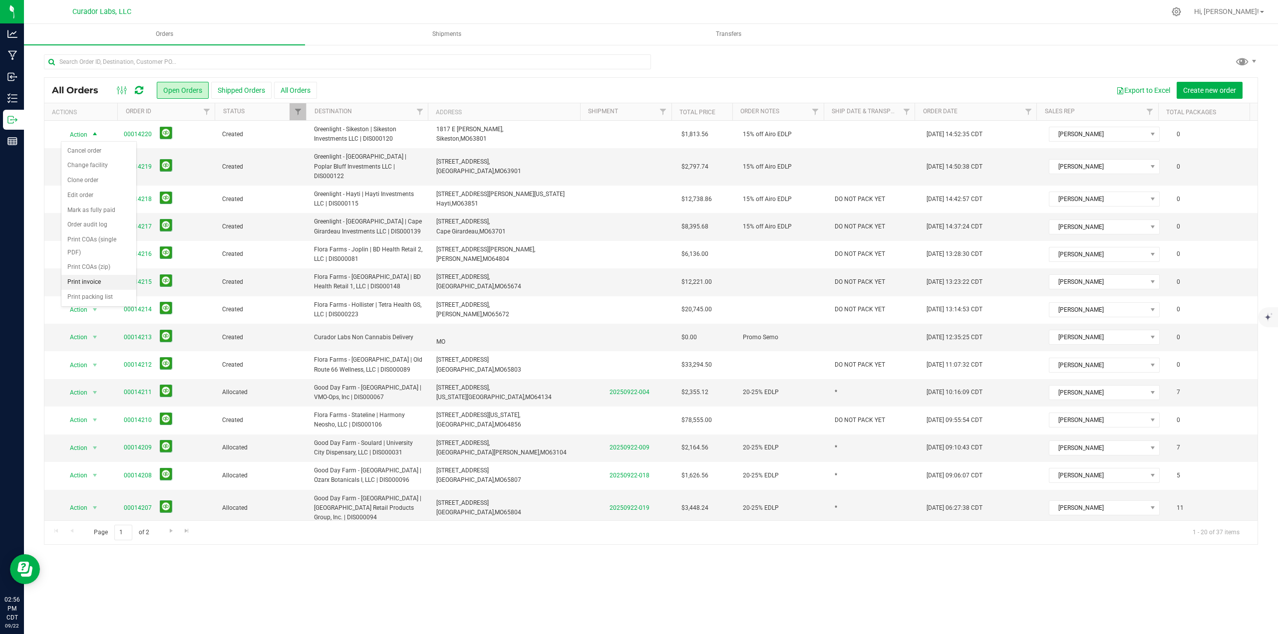
click at [88, 275] on li "Print invoice" at bounding box center [98, 282] width 75 height 15
click at [138, 89] on icon at bounding box center [139, 90] width 8 height 10
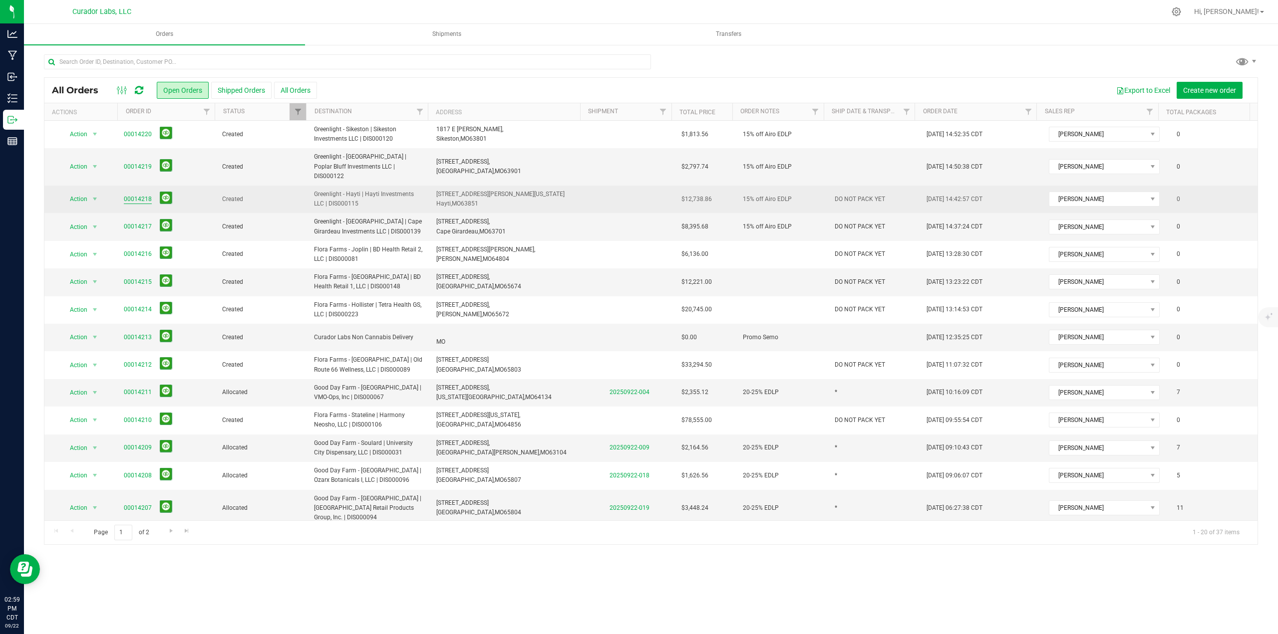
click at [126, 188] on td "00014218" at bounding box center [167, 199] width 98 height 27
click at [127, 195] on link "00014218" at bounding box center [138, 199] width 28 height 9
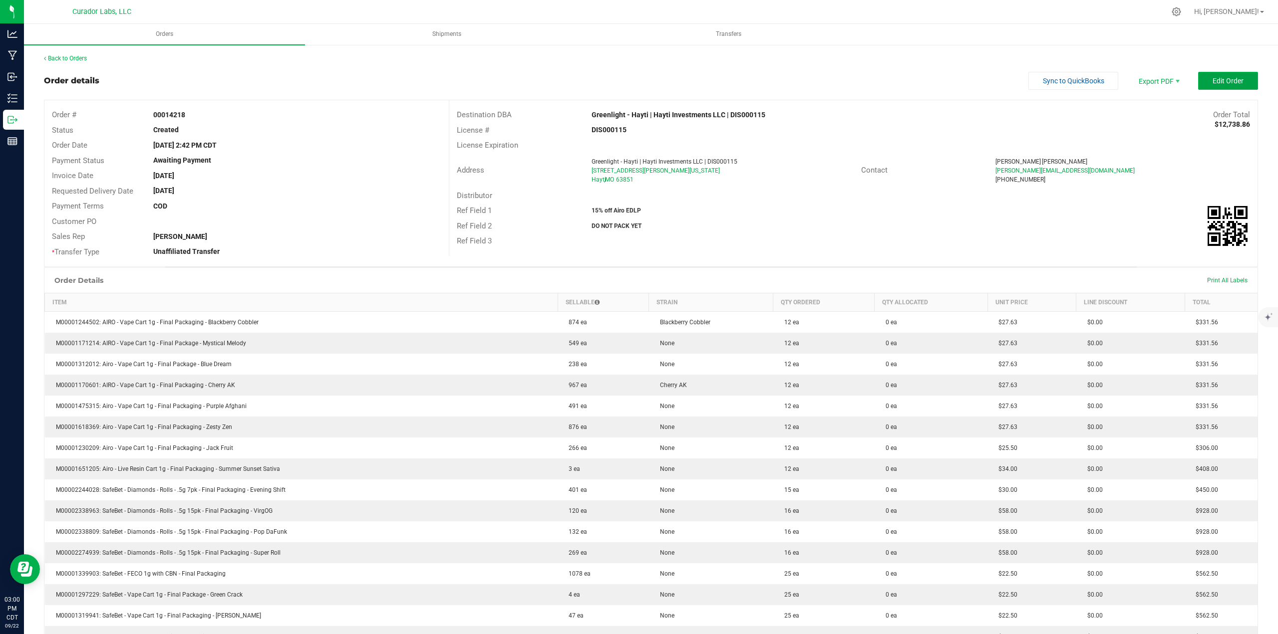
click at [638, 80] on button "Edit Order" at bounding box center [1228, 81] width 60 height 18
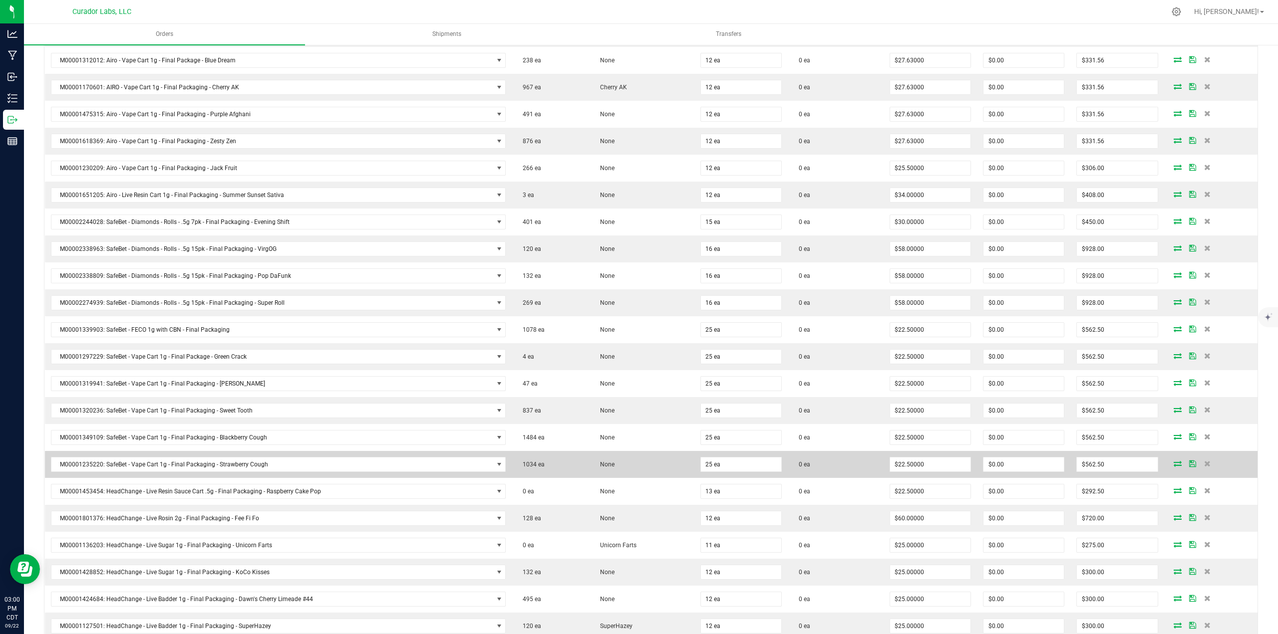
scroll to position [638, 0]
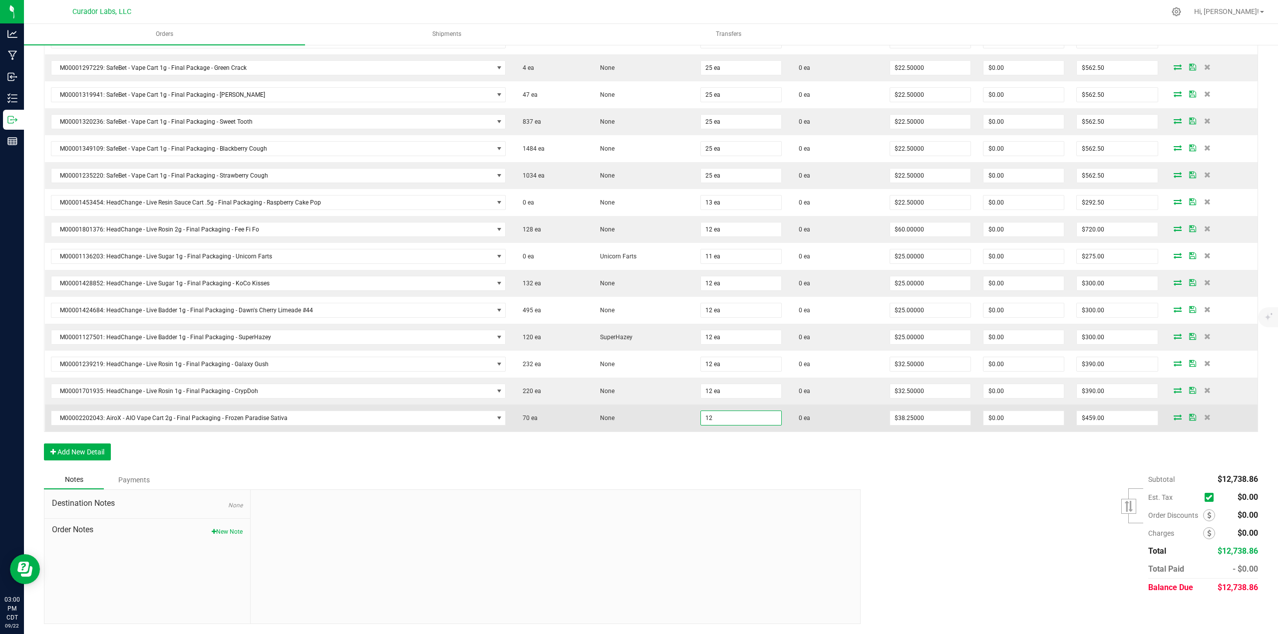
click at [638, 275] on input "12" at bounding box center [741, 418] width 80 height 14
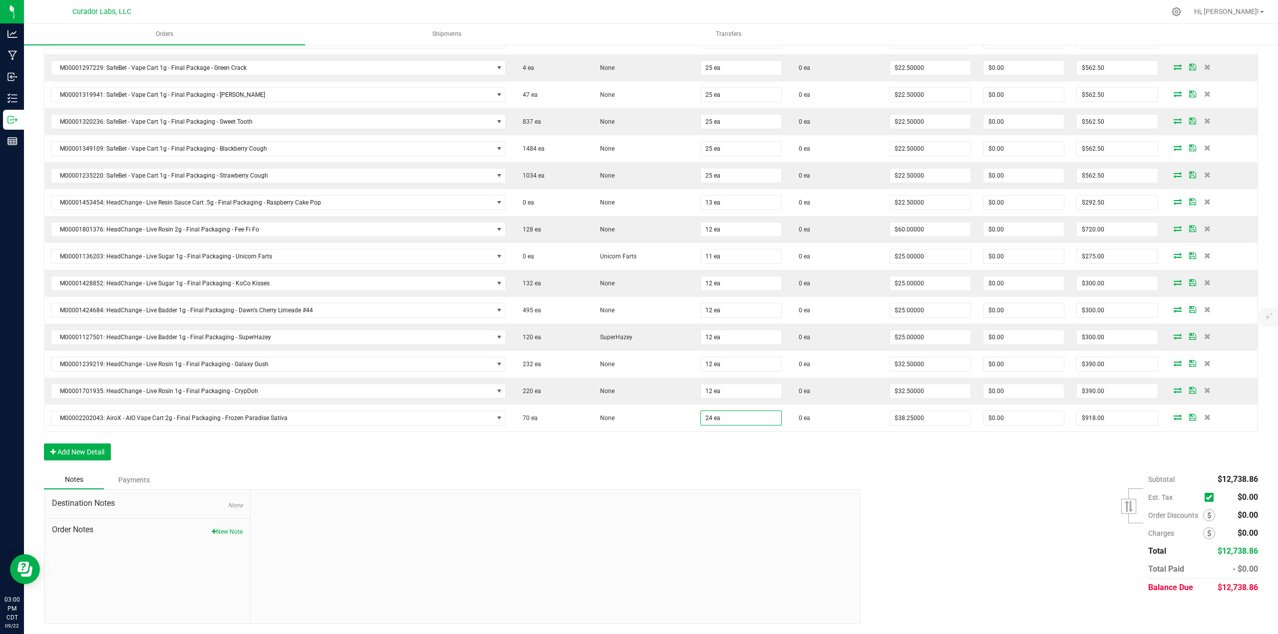
click at [638, 275] on div "Order Details Print All Labels Item Sellable Strain Qty Ordered Qty Allocated U…" at bounding box center [651, 65] width 1214 height 811
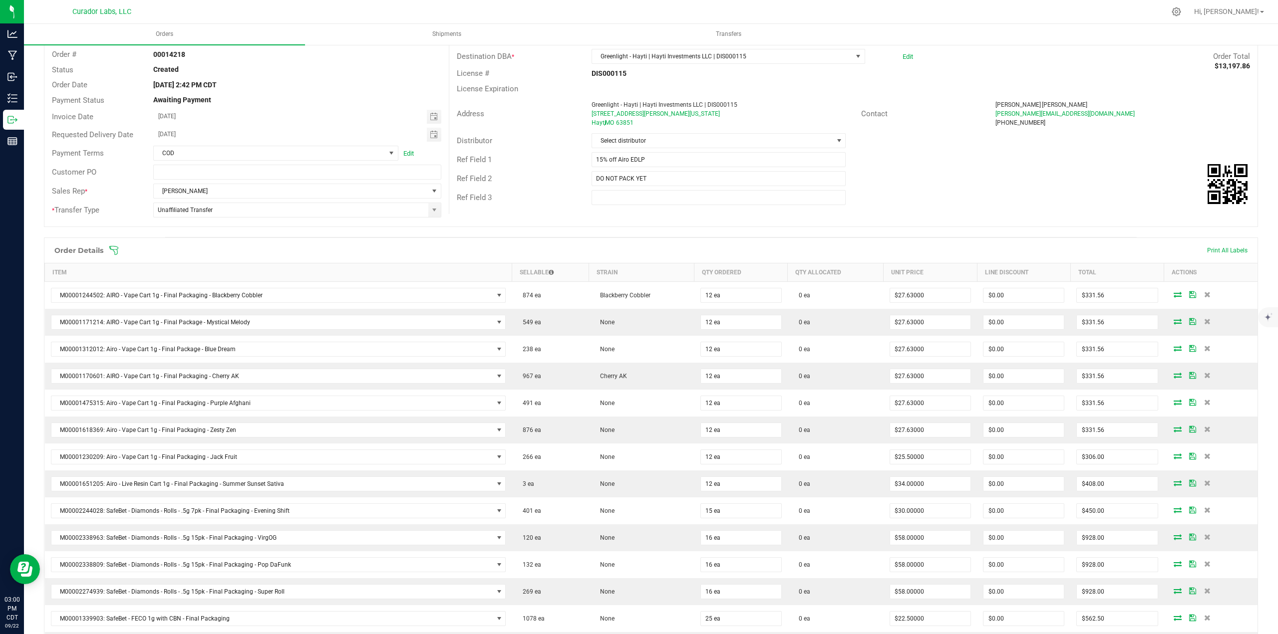
scroll to position [0, 0]
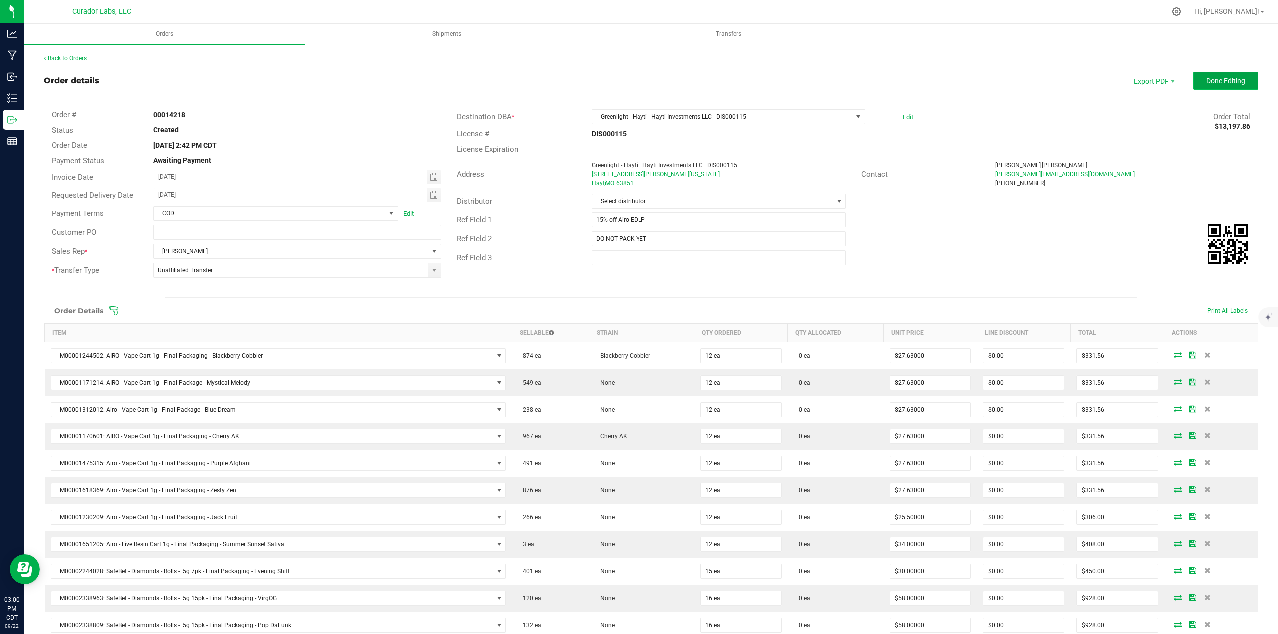
click at [638, 85] on button "Done Editing" at bounding box center [1225, 81] width 65 height 18
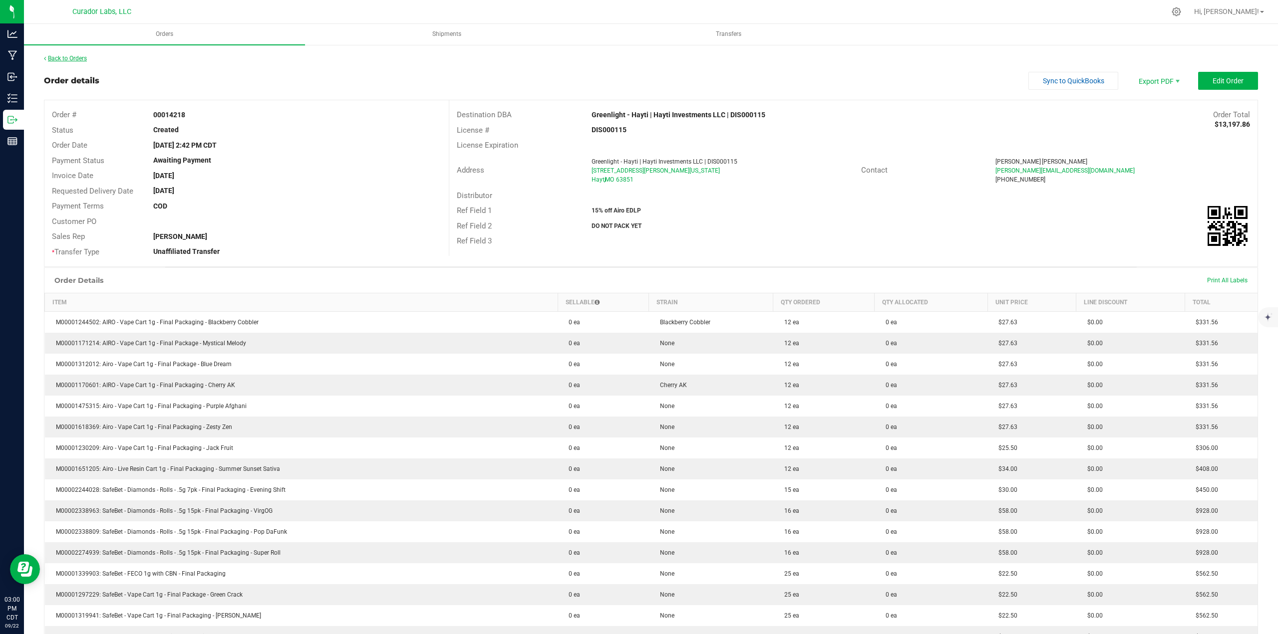
click at [76, 57] on link "Back to Orders" at bounding box center [65, 58] width 43 height 7
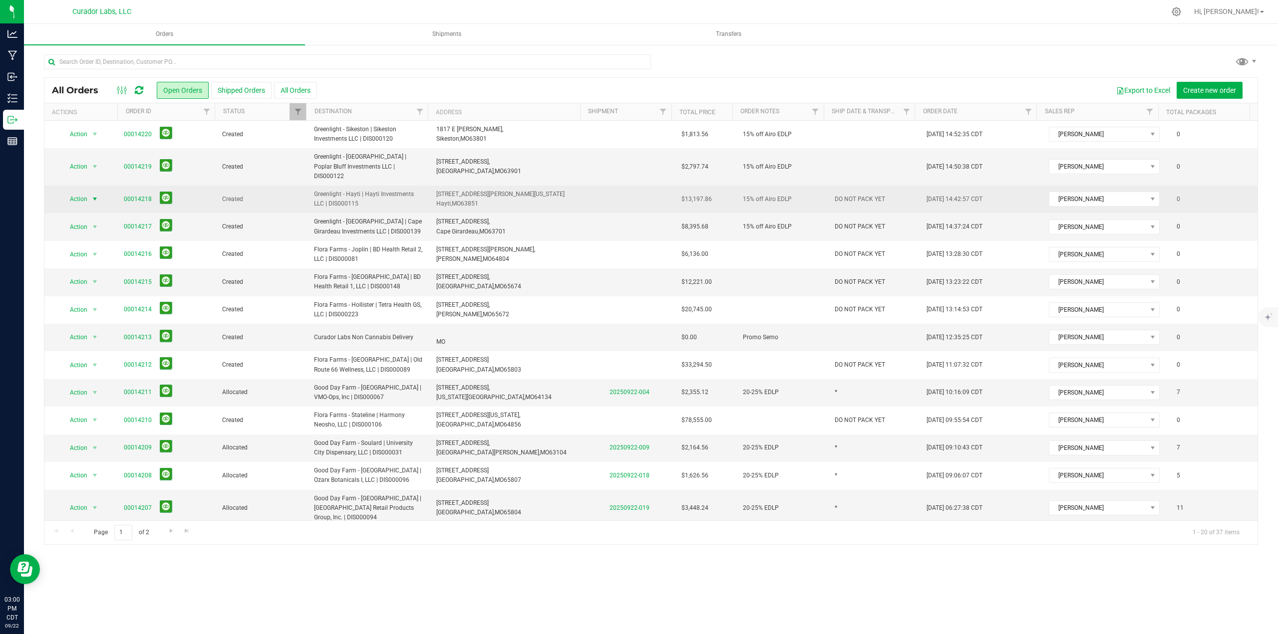
click at [81, 192] on span "Action" at bounding box center [74, 199] width 27 height 14
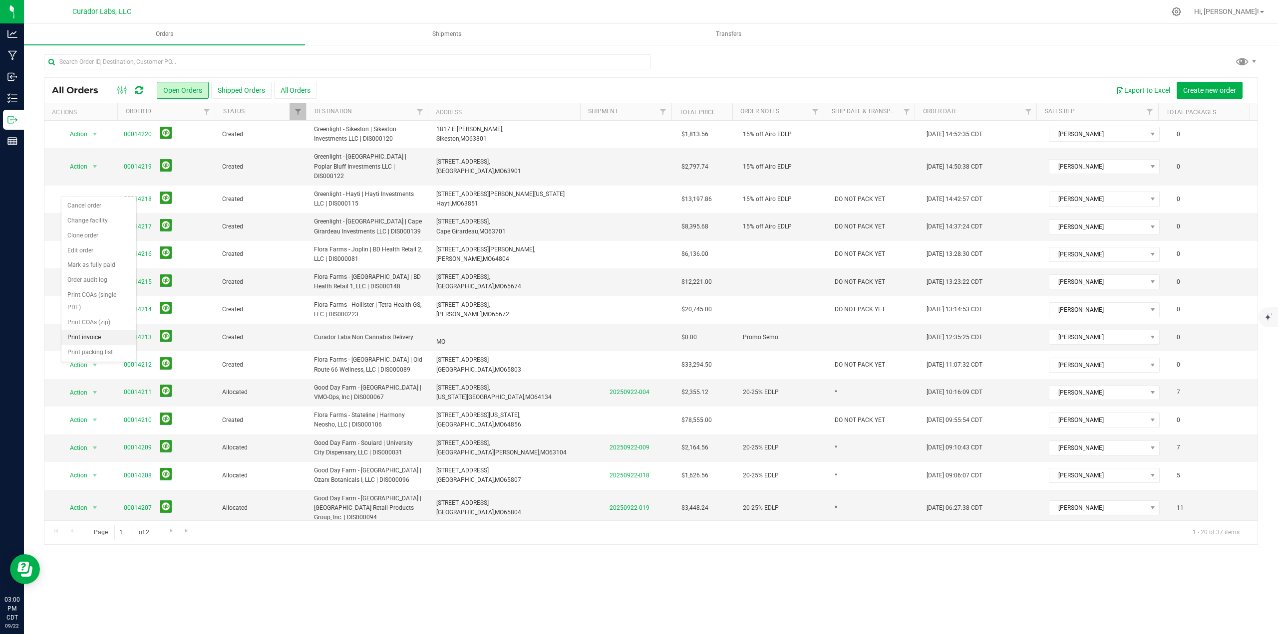
click at [88, 275] on li "Print invoice" at bounding box center [98, 337] width 75 height 15
click at [139, 97] on div "All Orders Open Orders Shipped Orders All Orders Export to Excel Create new ord…" at bounding box center [650, 90] width 1213 height 25
click at [139, 93] on icon at bounding box center [139, 90] width 8 height 10
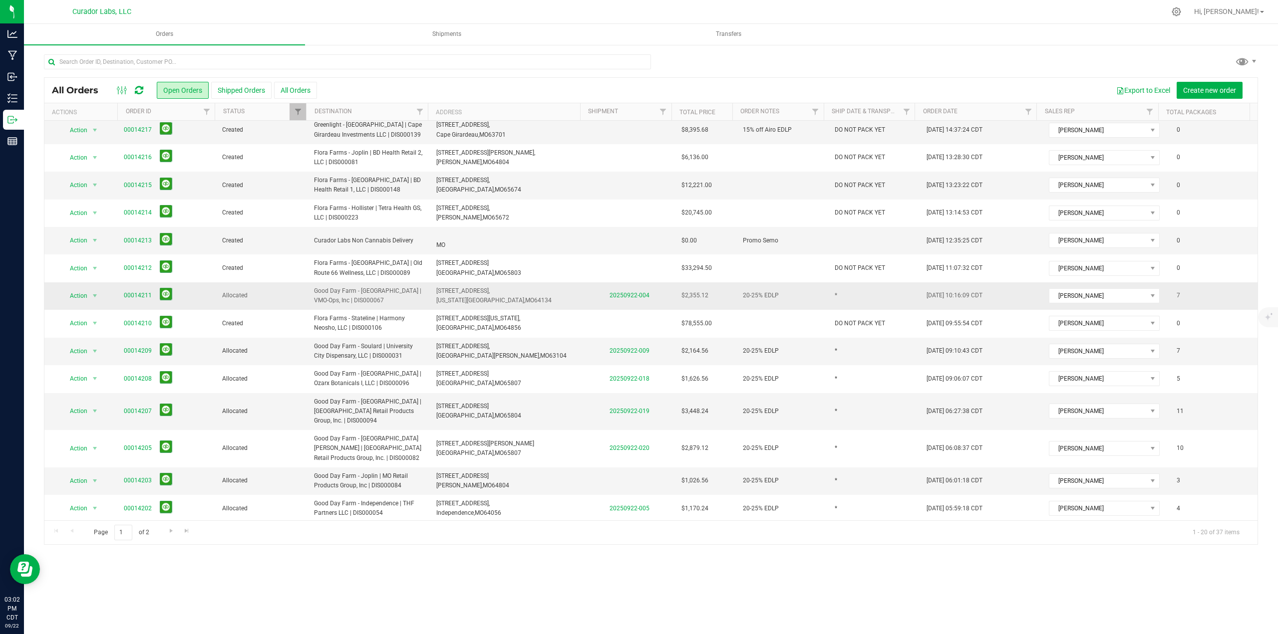
scroll to position [182, 0]
